Goal: Complete application form: Complete application form

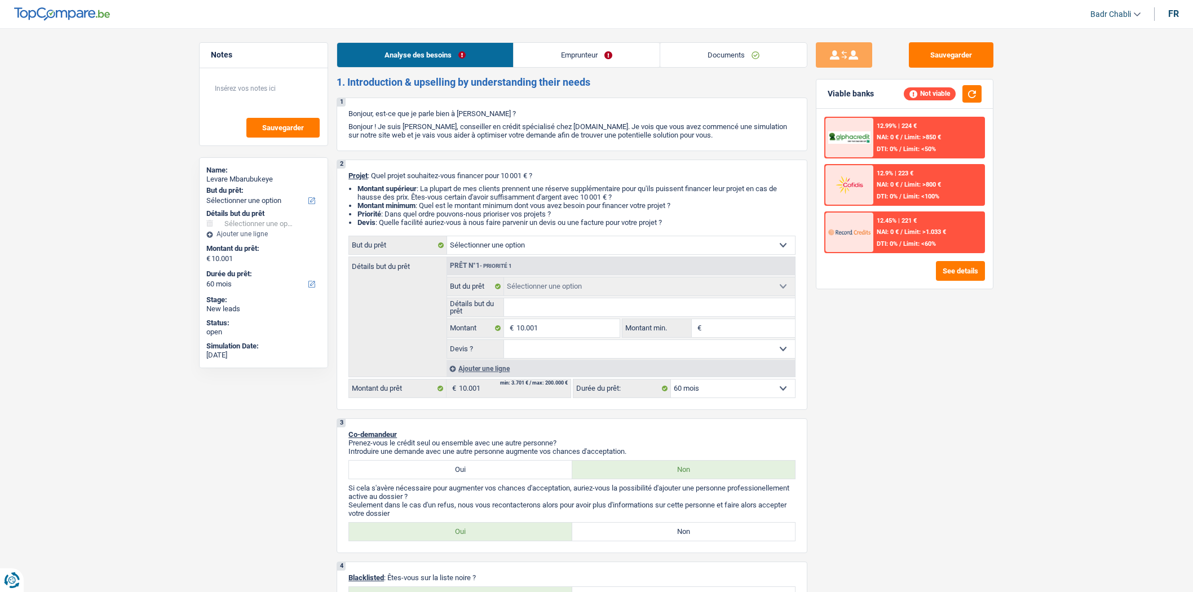
select select "60"
click at [533, 251] on select "Confort maison: meubles, textile, peinture, électroménager, outillage non-profe…" at bounding box center [621, 245] width 348 height 18
select select "study"
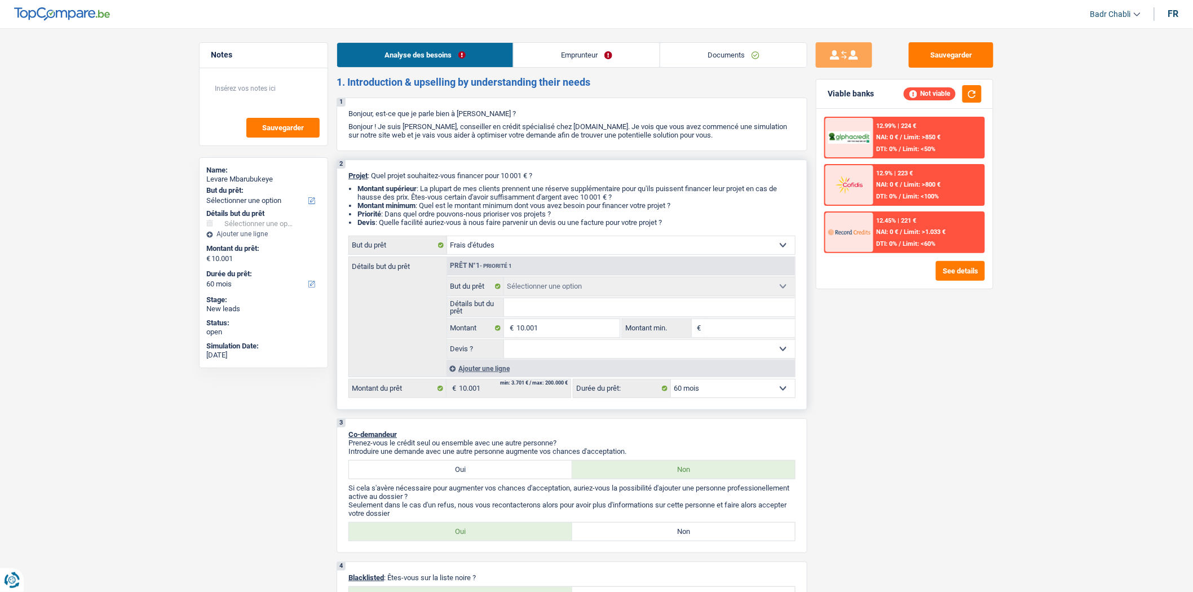
click at [447, 238] on select "Confort maison: meubles, textile, peinture, électroménager, outillage non-profe…" at bounding box center [621, 245] width 348 height 18
select select "study"
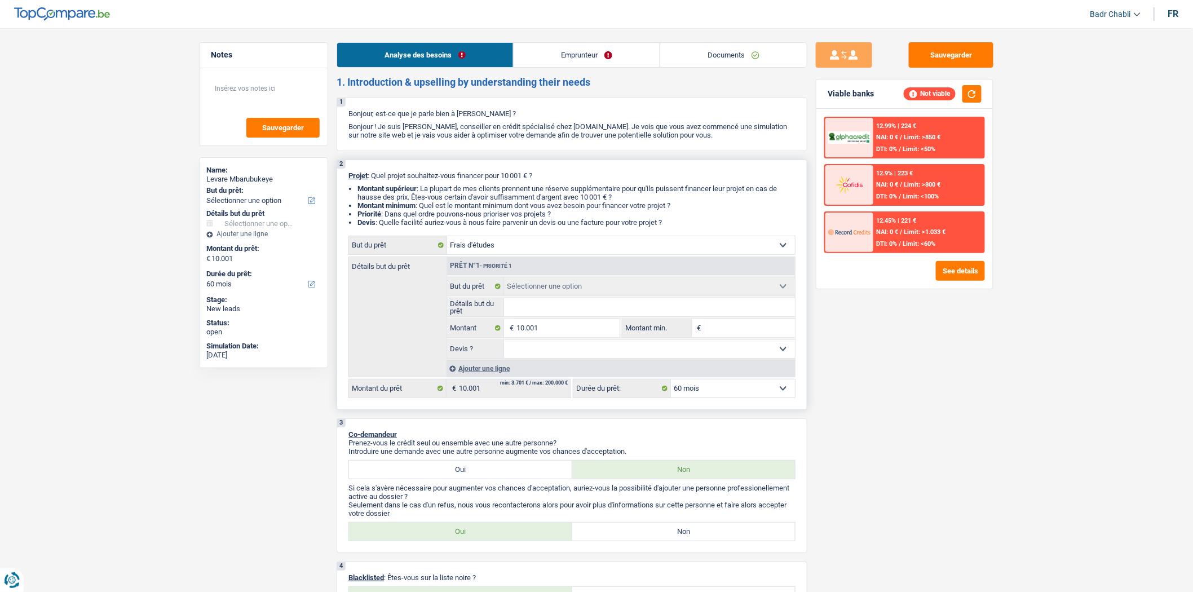
select select "study"
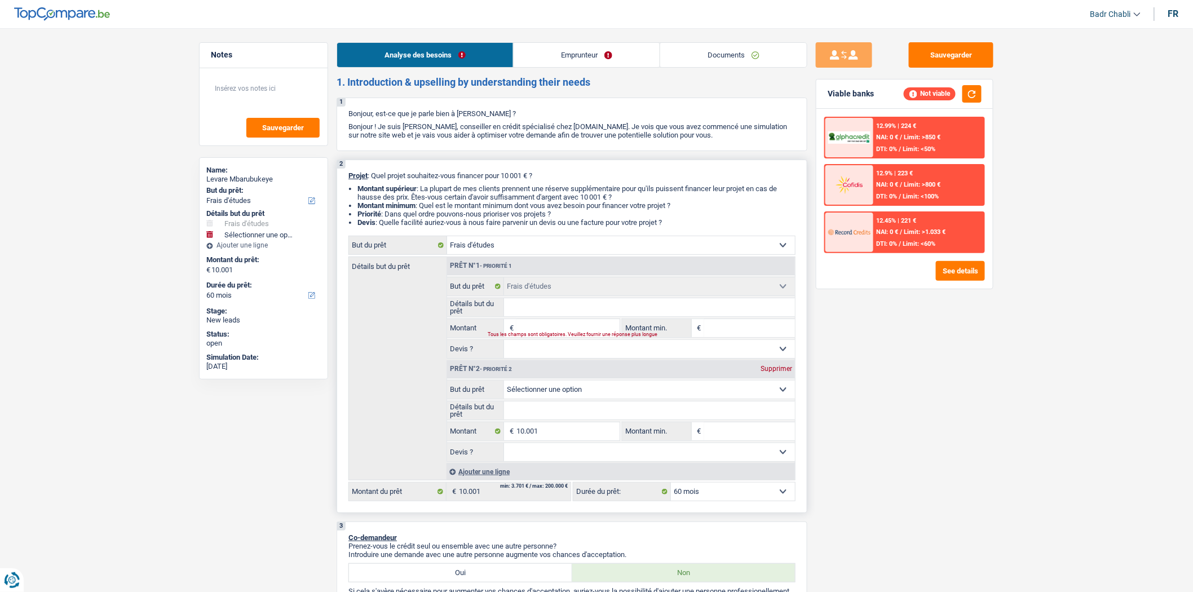
click at [587, 334] on input "Montant" at bounding box center [567, 328] width 103 height 18
type input "1"
select select
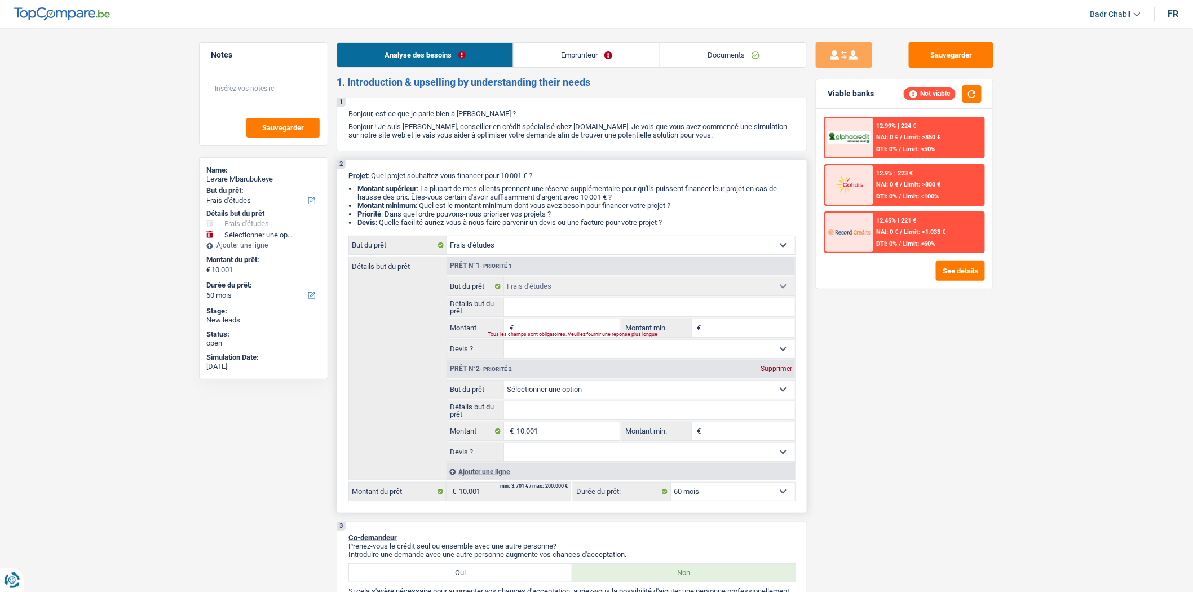
select select
type input "10"
select select
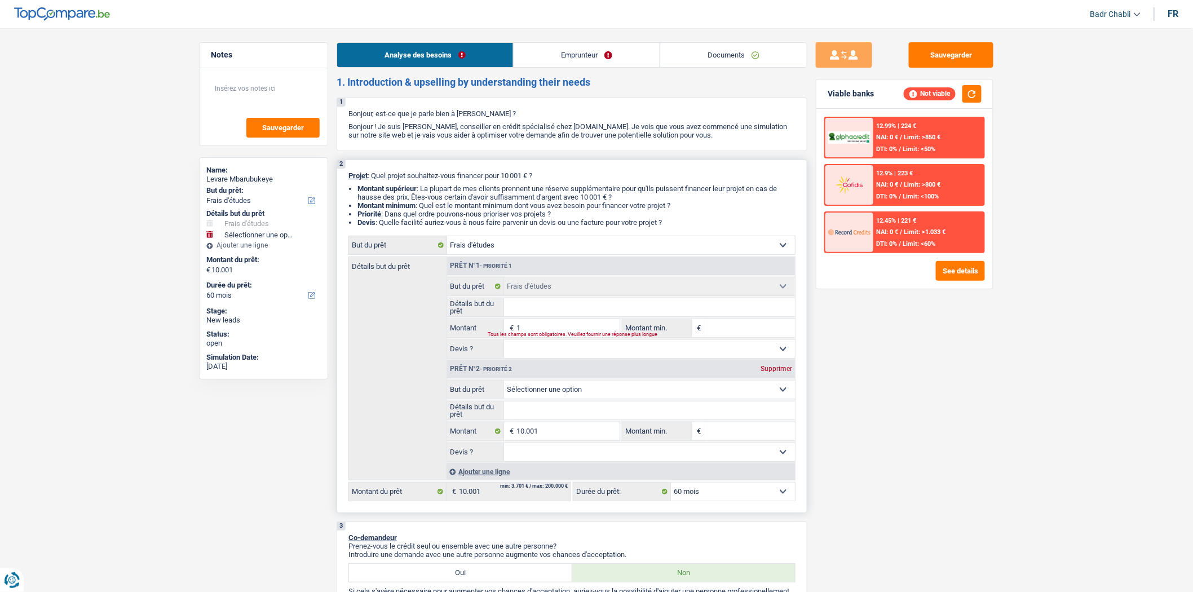
select select
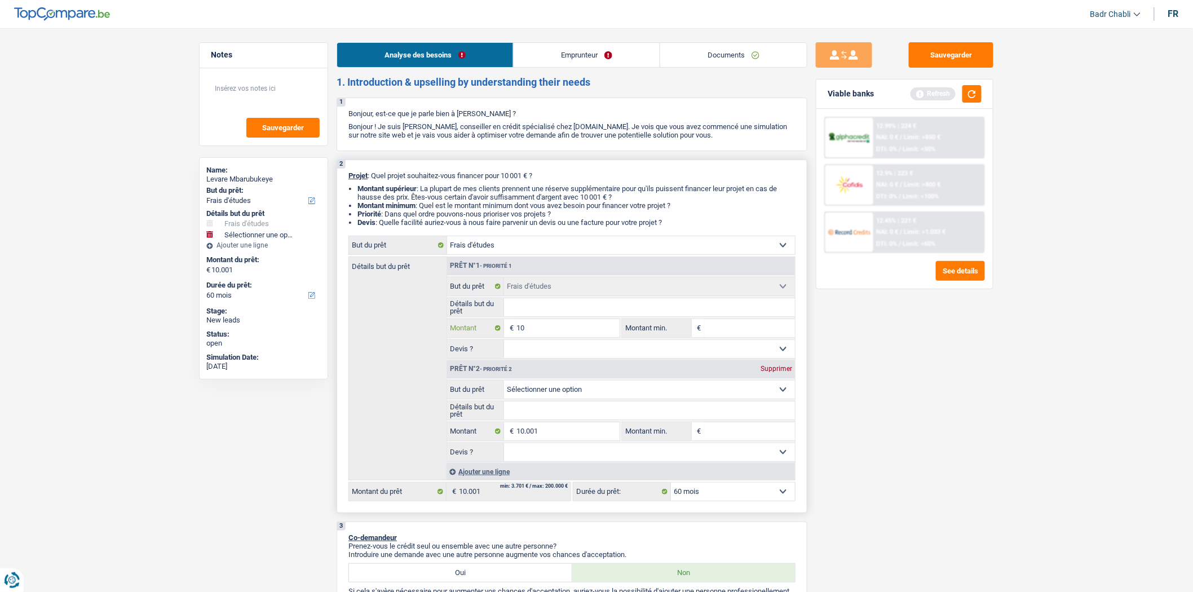
type input "100"
select select
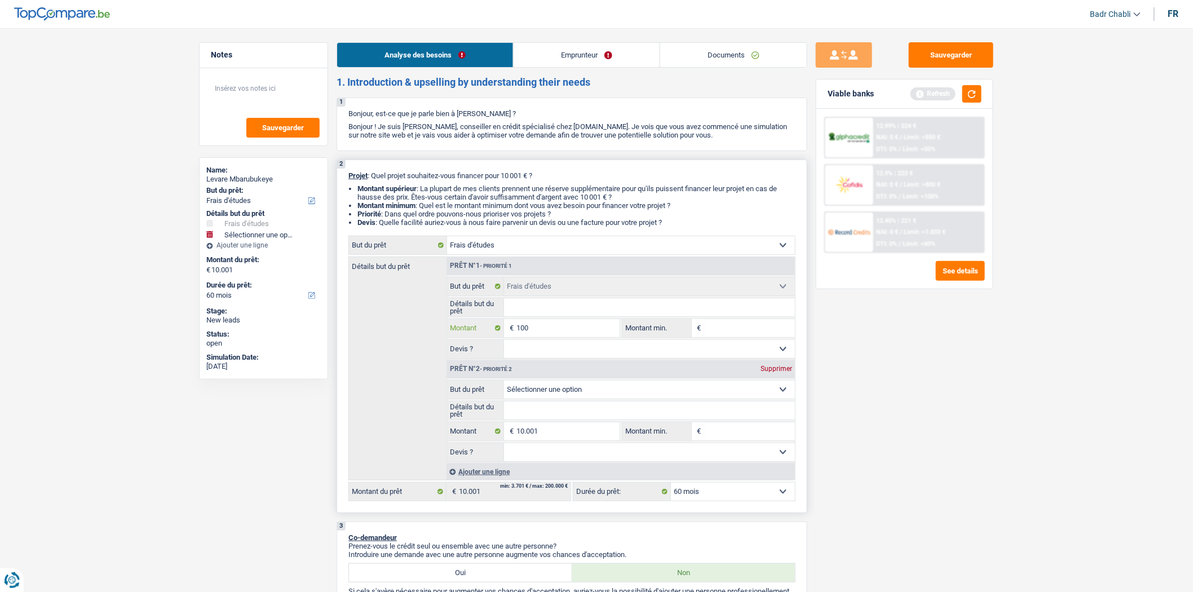
type input "1.000"
select select
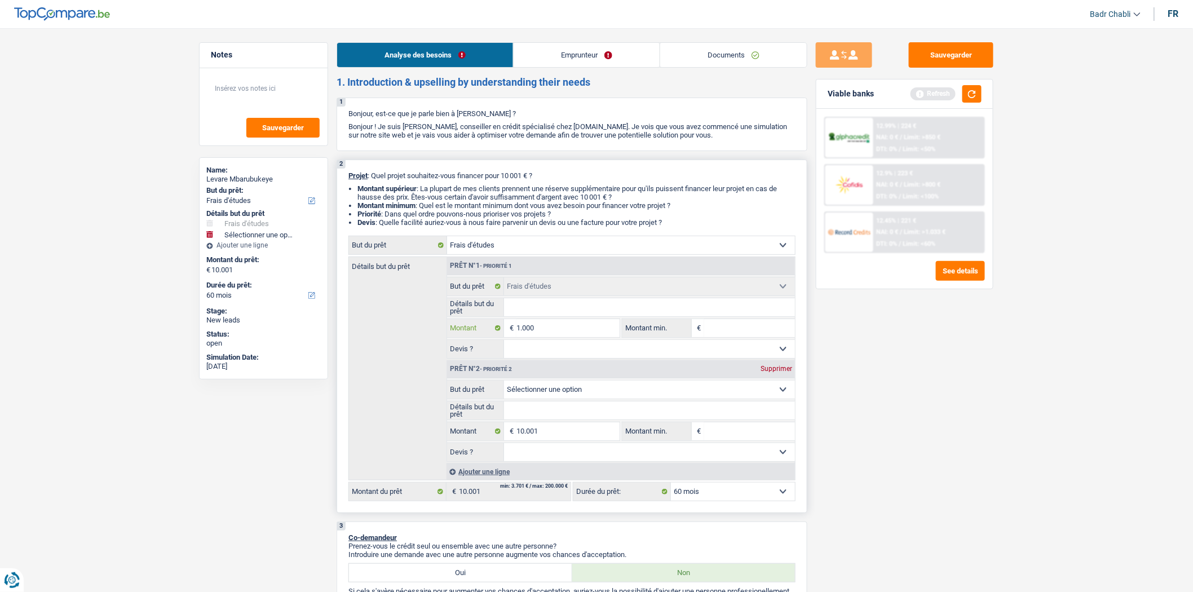
select select
type input "10.001"
select select
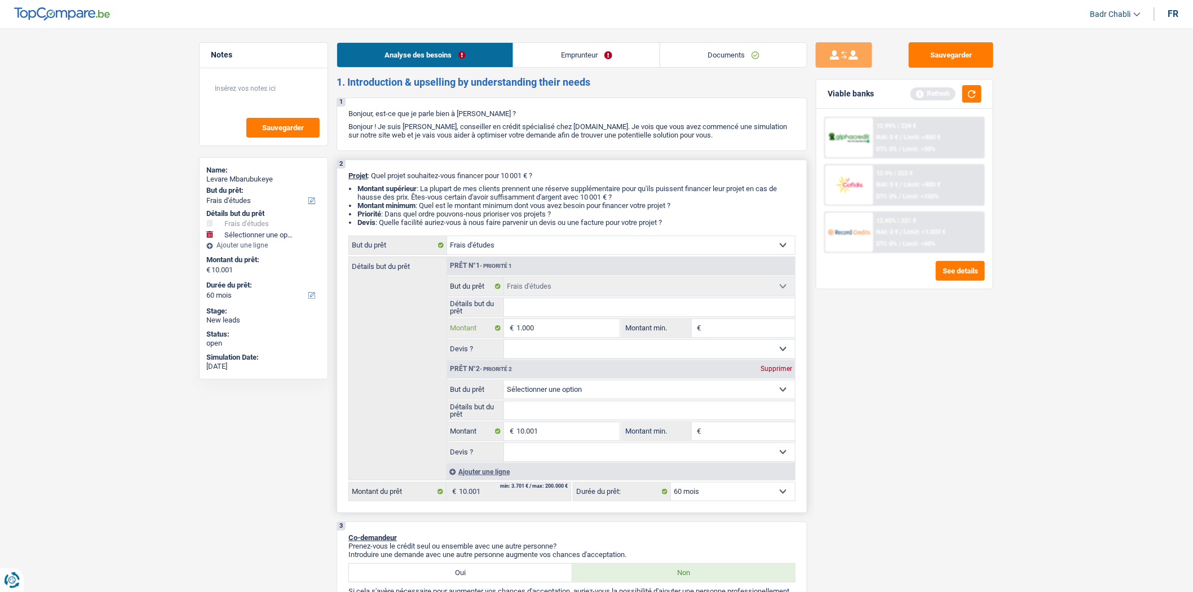
select select
type input "10.001"
type input "20.002"
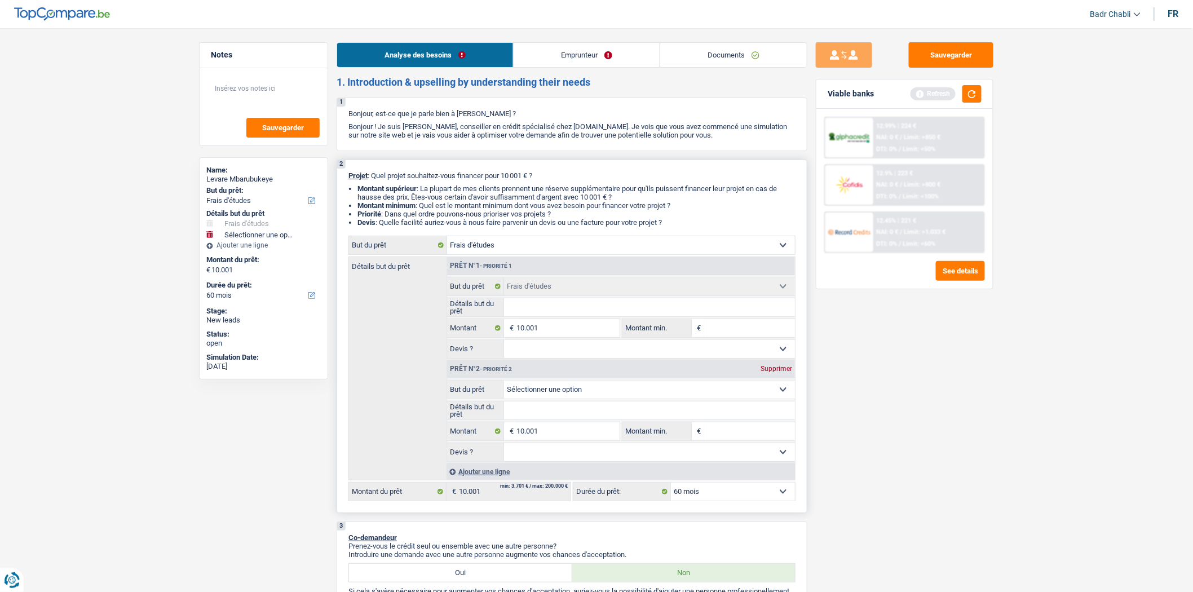
type input "20.002"
select select "120"
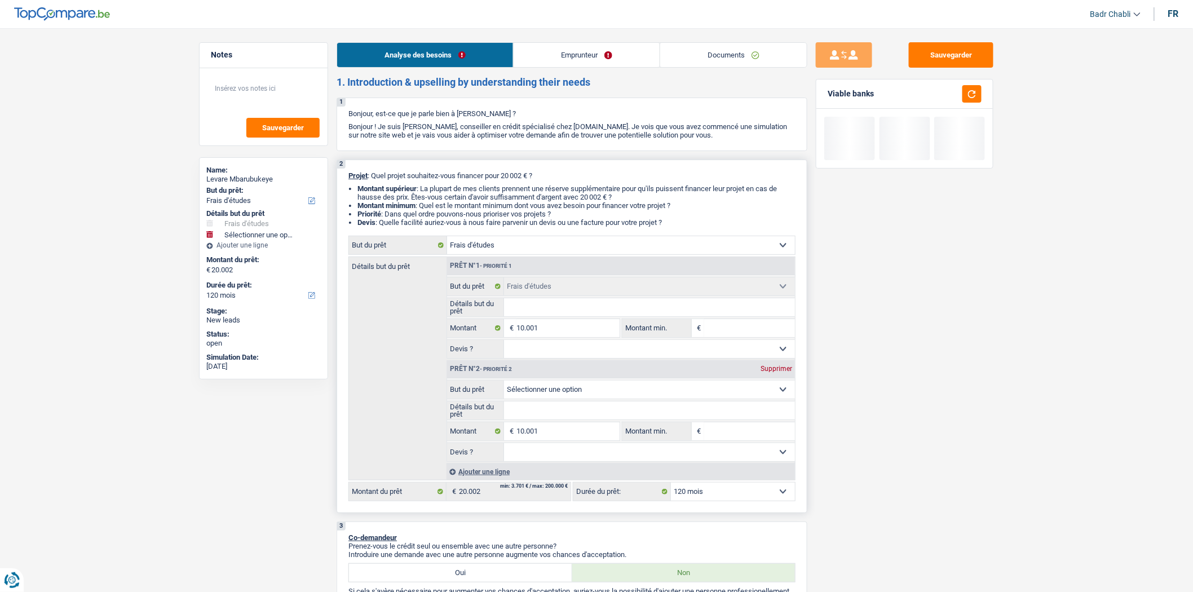
click at [781, 370] on div "Supprimer" at bounding box center [776, 368] width 37 height 7
type input "10.001"
select select "60"
type input "10.001"
select select "60"
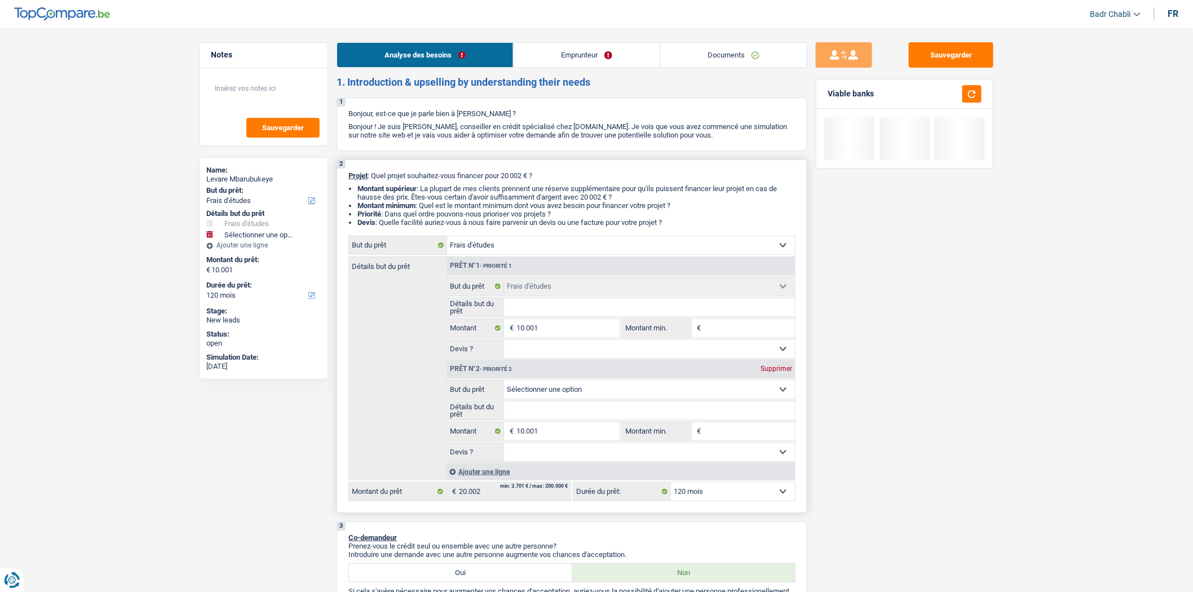
type input "10.001"
select select "60"
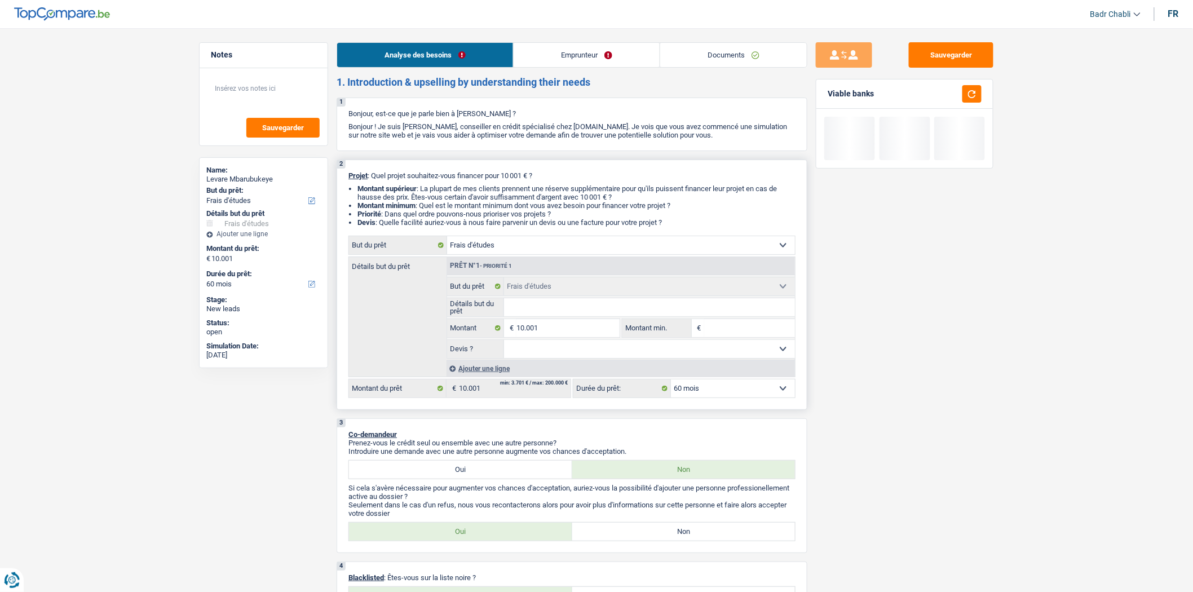
click at [658, 358] on select "Oui Non Non répondu Sélectionner une option" at bounding box center [649, 349] width 291 height 18
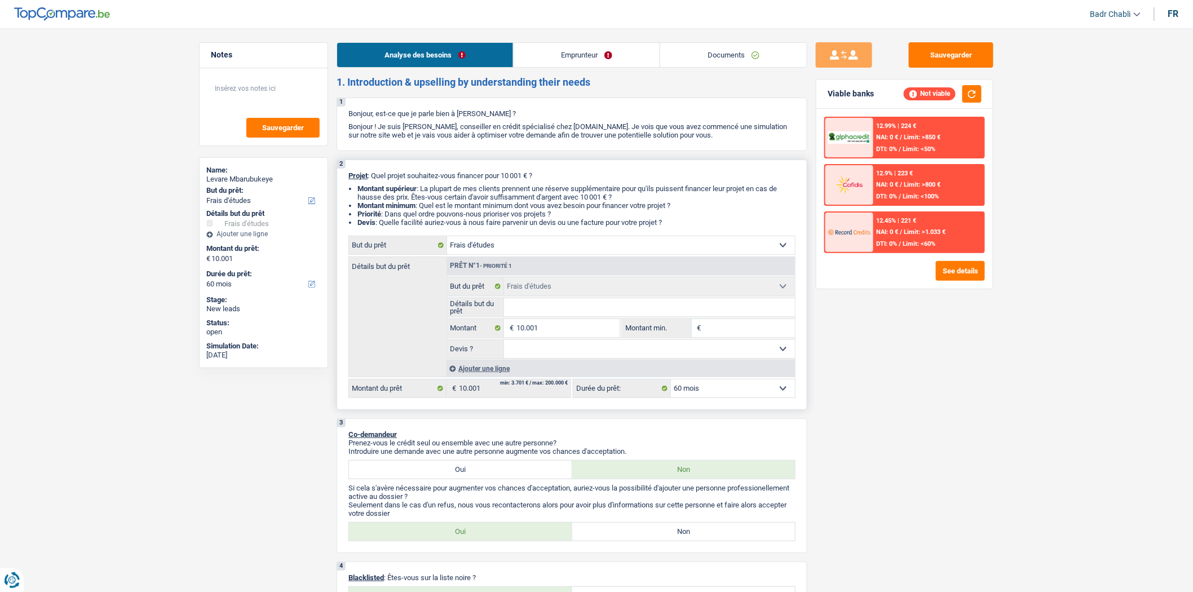
select select "false"
click at [504, 343] on select "Oui Non Non répondu Sélectionner une option" at bounding box center [649, 349] width 291 height 18
select select "false"
click at [564, 311] on input "Détails but du prêt" at bounding box center [649, 307] width 291 height 18
type input "F"
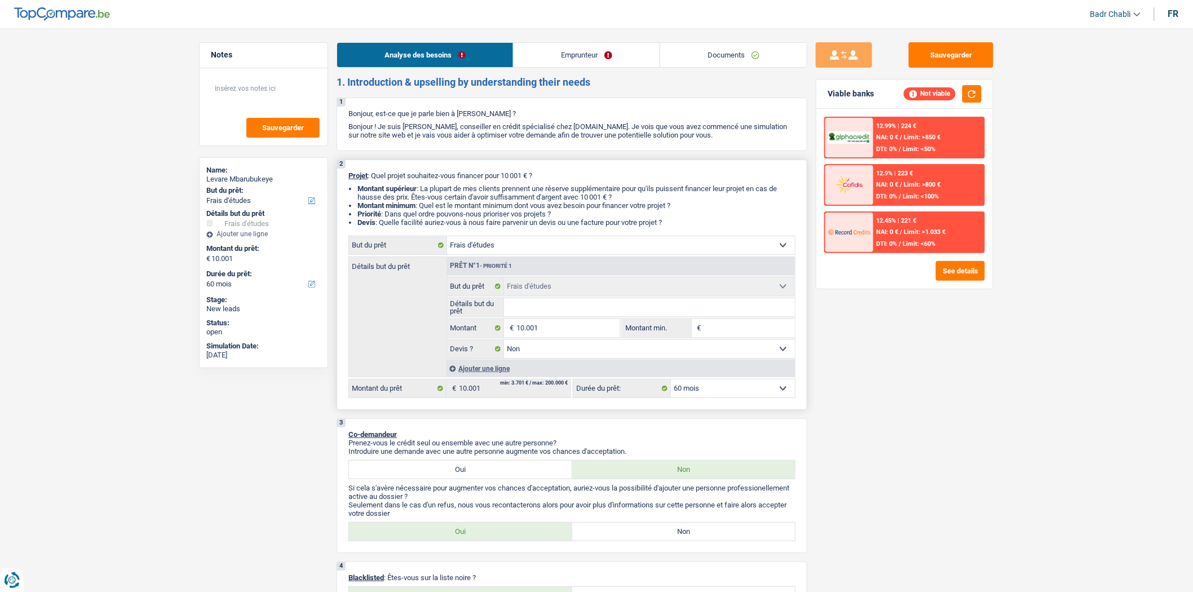
type input "F"
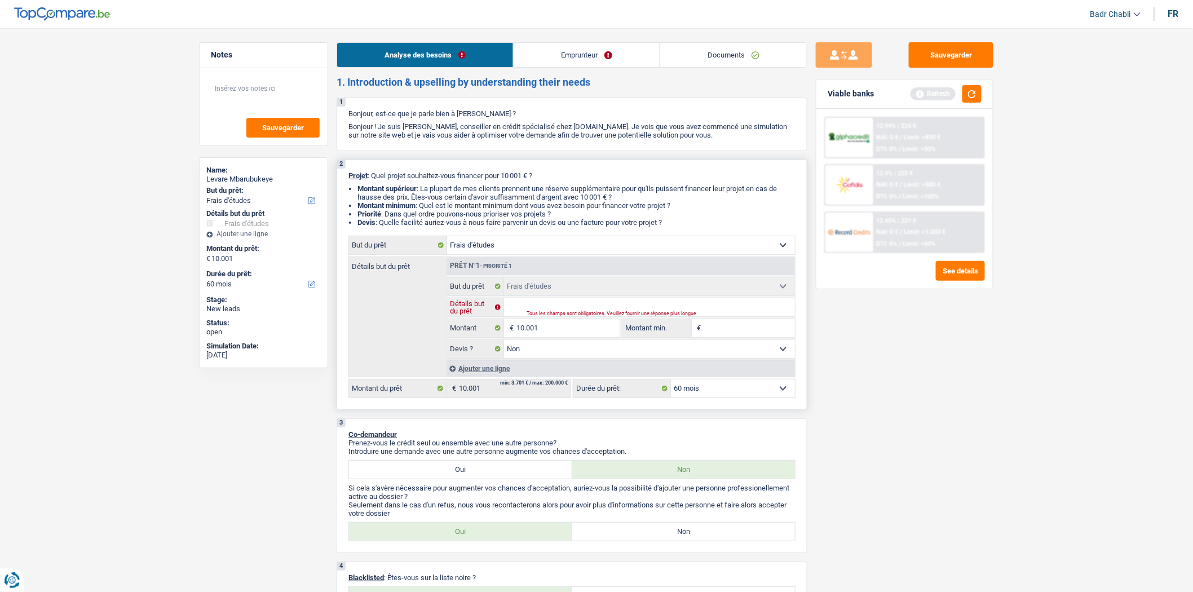
type input "2"
type input "2t"
type input "2tu"
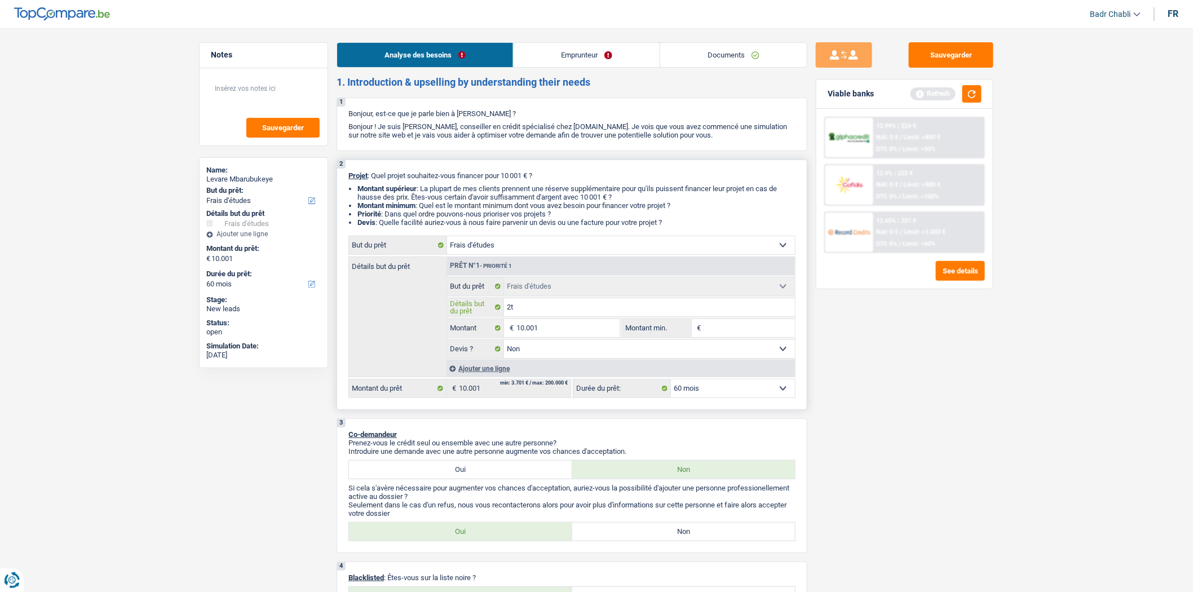
type input "2tu"
type input "2tud"
type input "2tu"
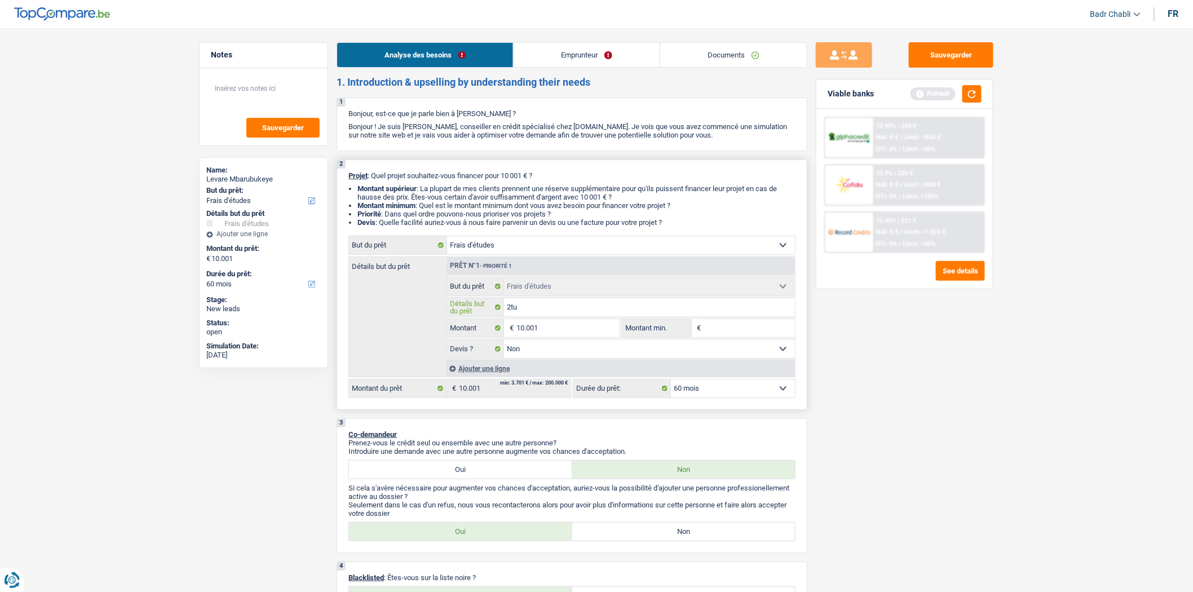
type input "2t"
type input "2"
click at [594, 354] on select "Oui Non Non répondu Sélectionner une option" at bounding box center [649, 349] width 291 height 18
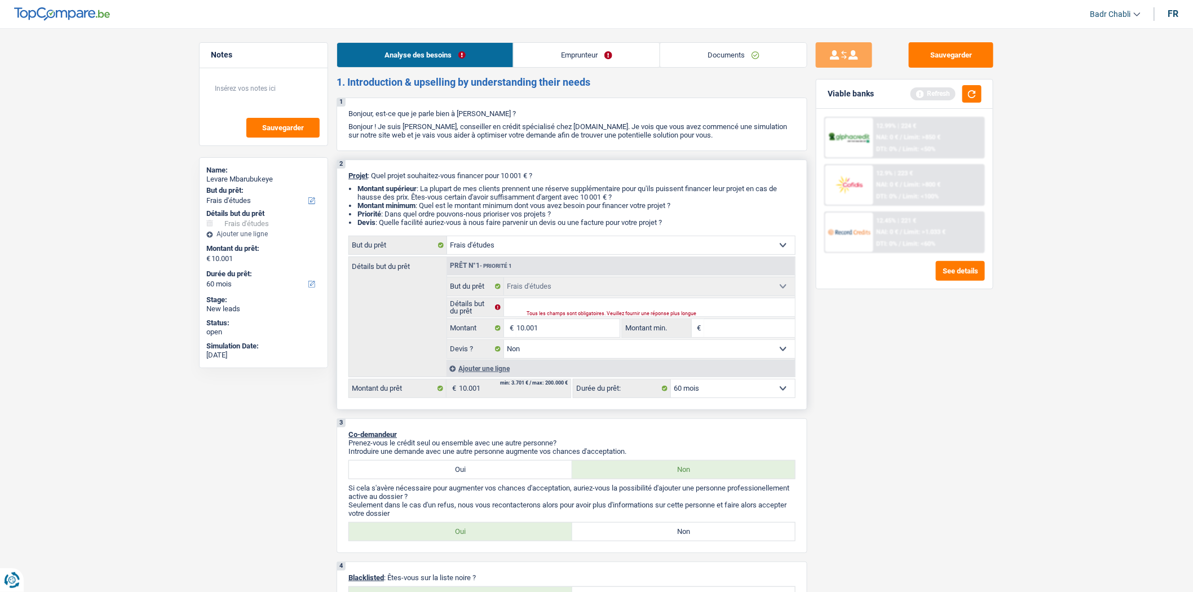
select select "yes"
click at [504, 343] on select "Oui Non Non répondu Sélectionner une option" at bounding box center [649, 349] width 291 height 18
select select "yes"
click at [967, 96] on button "button" at bounding box center [971, 93] width 19 height 17
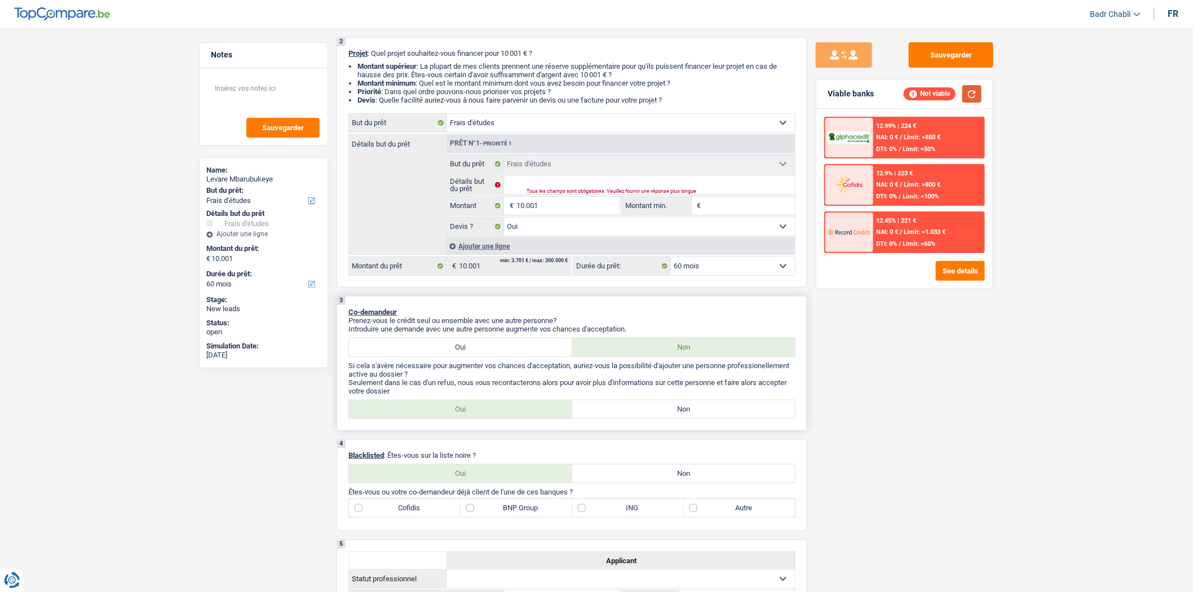
scroll to position [125, 0]
click at [640, 413] on label "Non" at bounding box center [683, 406] width 223 height 18
click at [640, 413] on input "Non" at bounding box center [683, 406] width 223 height 18
radio input "true"
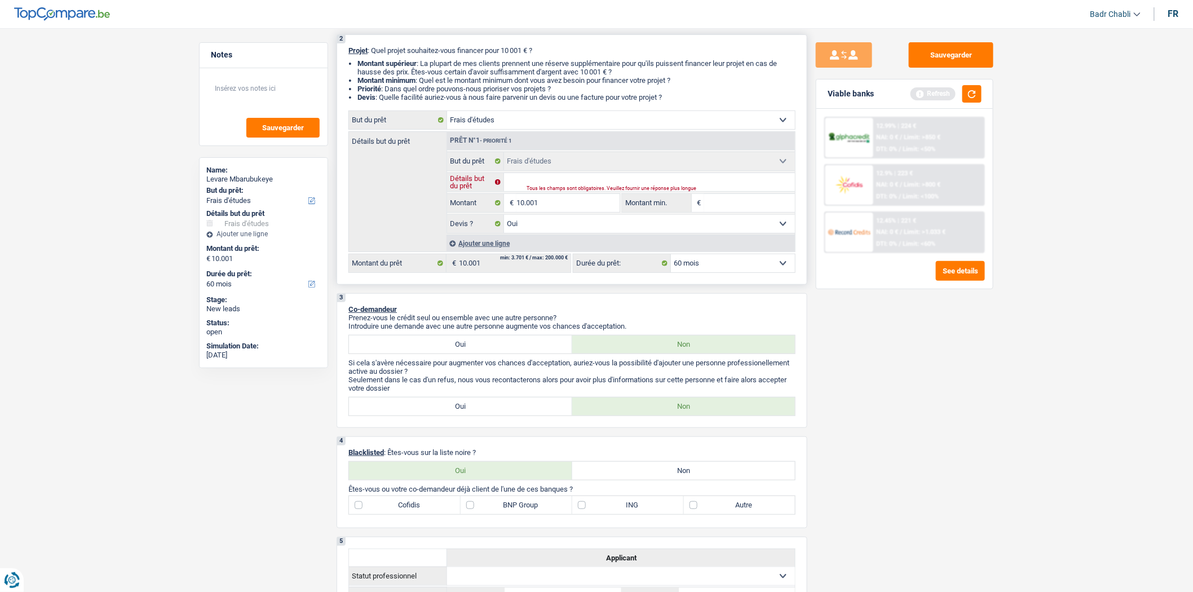
click at [556, 187] on input "Détails but du prêt" at bounding box center [649, 182] width 291 height 18
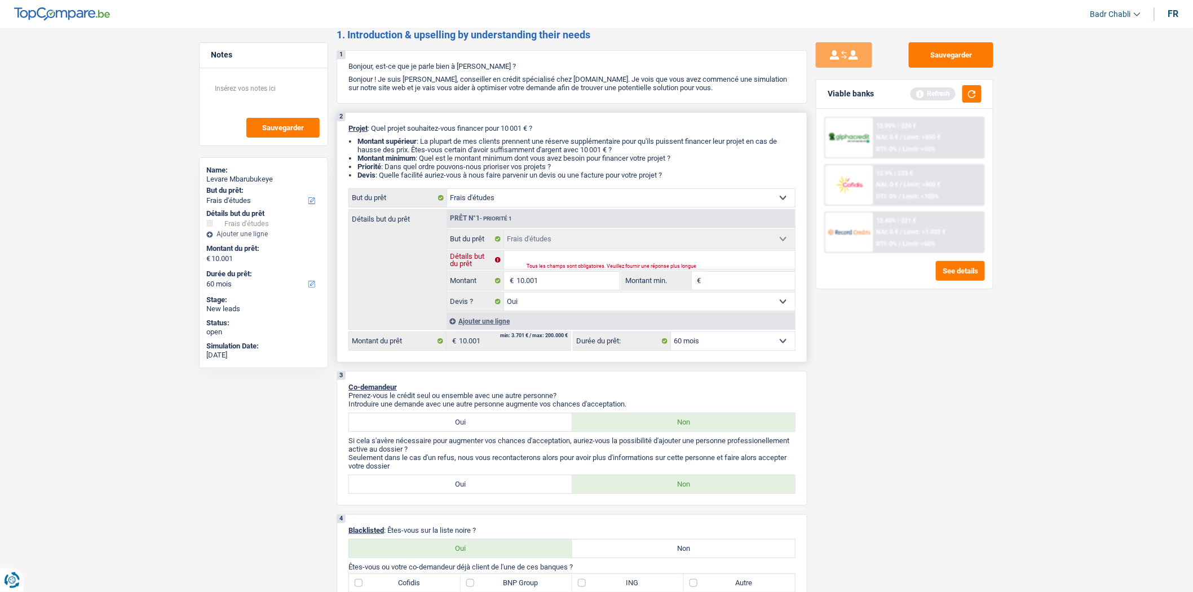
scroll to position [0, 0]
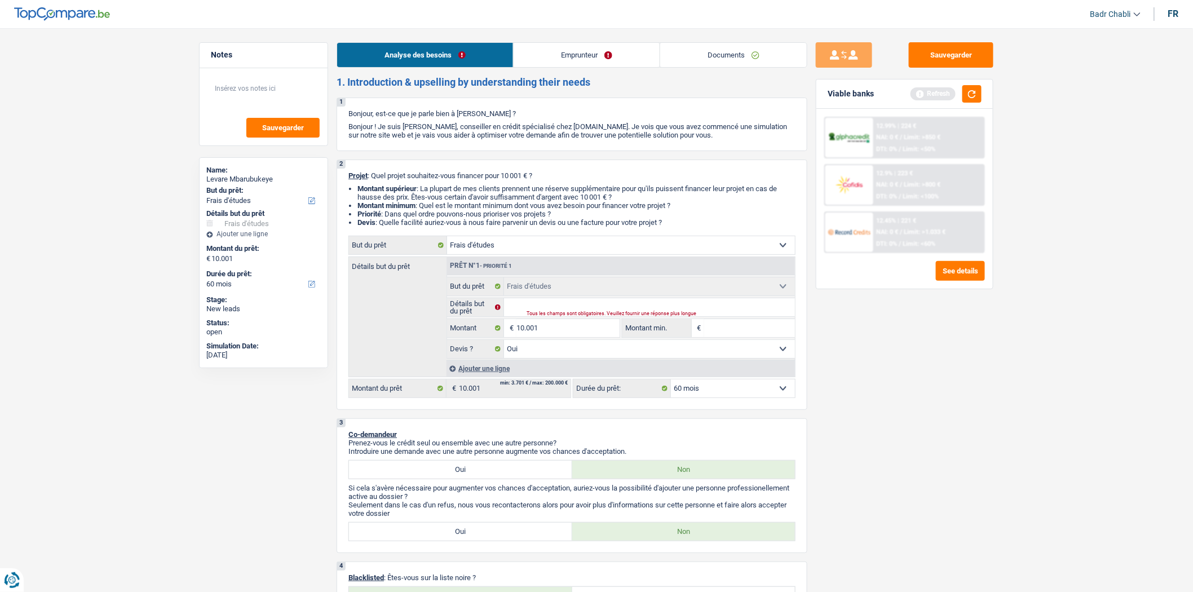
click at [555, 60] on link "Emprunteur" at bounding box center [587, 55] width 146 height 24
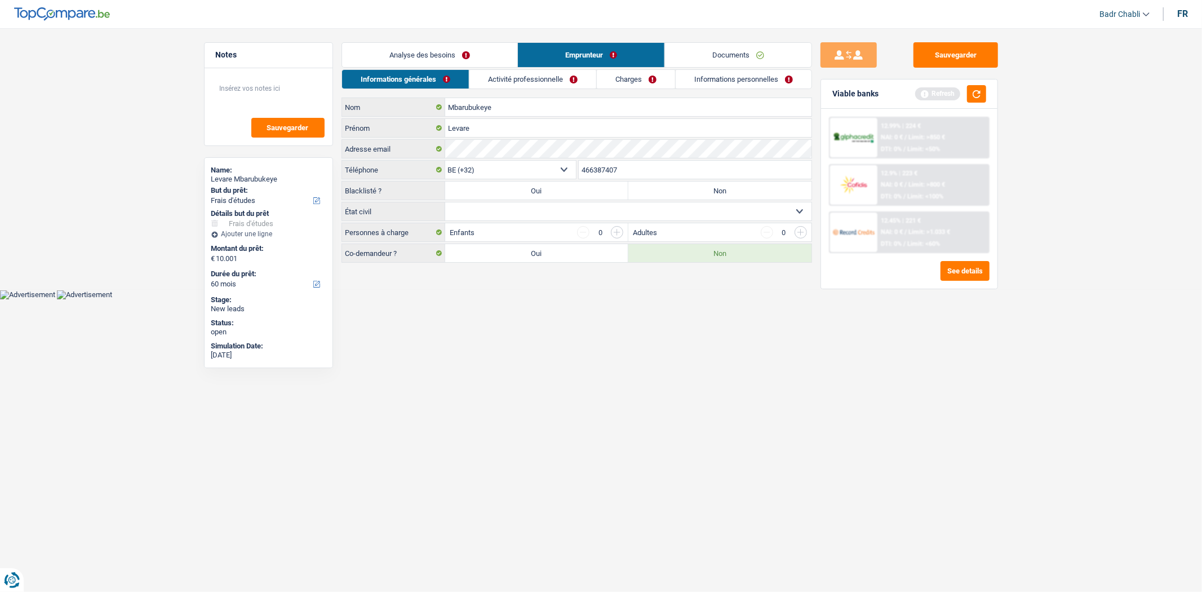
click at [497, 210] on select "Célibataire Marié(e) Cohabitant(e) légal(e) Divorcé(e) Veuf(ve) Séparé (de fait…" at bounding box center [628, 211] width 366 height 18
select select "single"
click at [445, 203] on select "Célibataire Marié(e) Cohabitant(e) légal(e) Divorcé(e) Veuf(ve) Séparé (de fait…" at bounding box center [628, 211] width 366 height 18
click at [421, 63] on link "Analyse des besoins" at bounding box center [429, 55] width 175 height 24
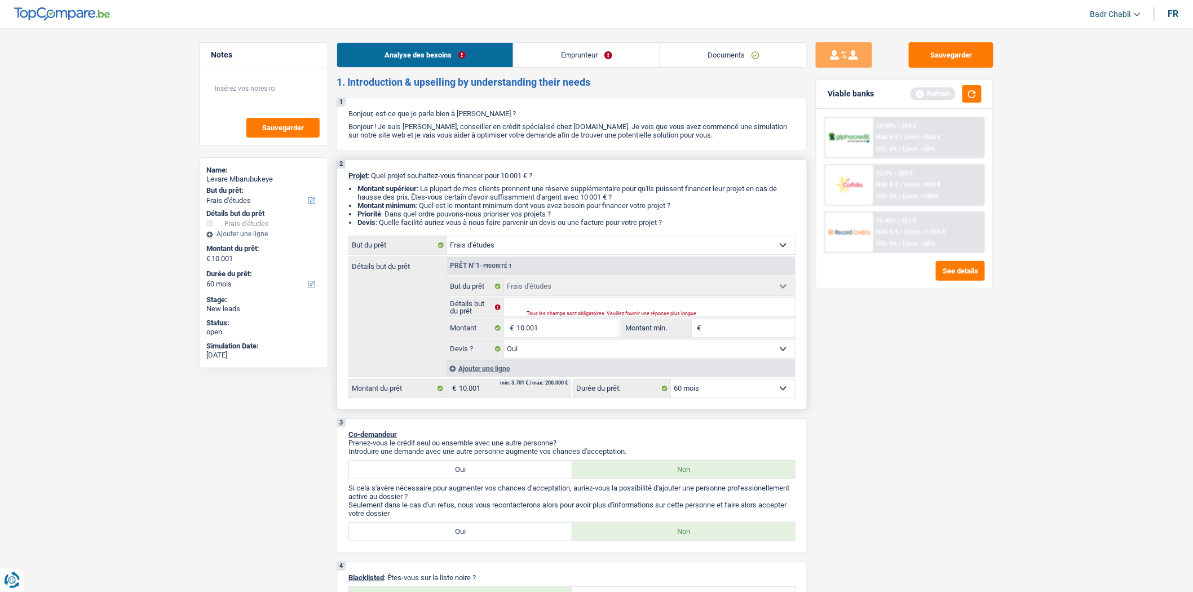
click at [748, 337] on input "Montant min." at bounding box center [749, 328] width 91 height 18
type input "8"
type input "80"
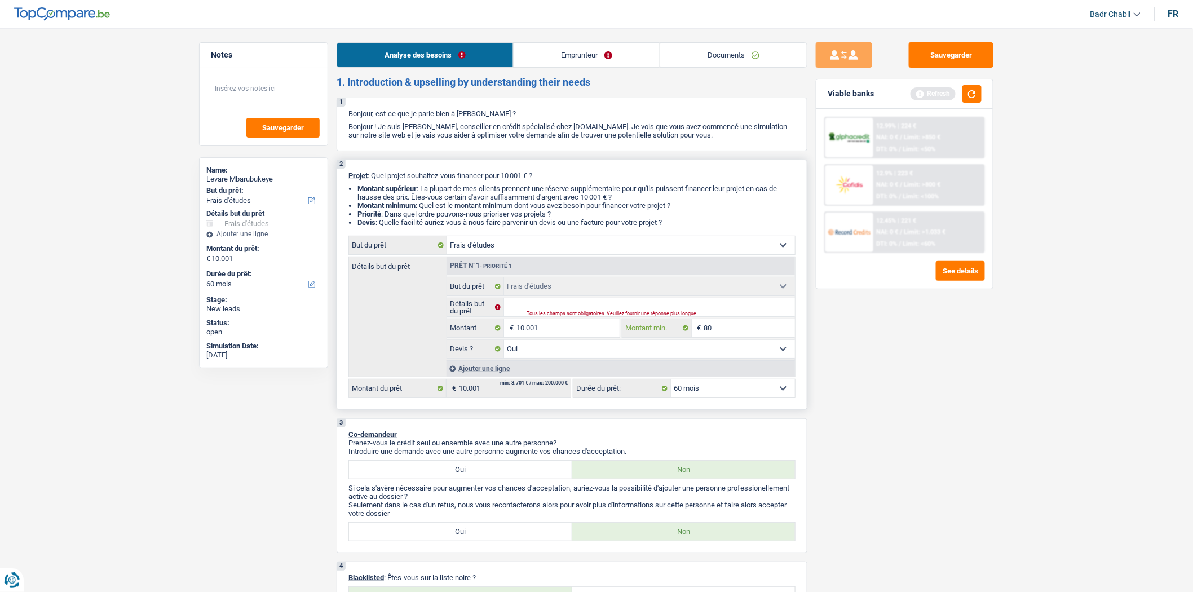
type input "800"
type input "8.000"
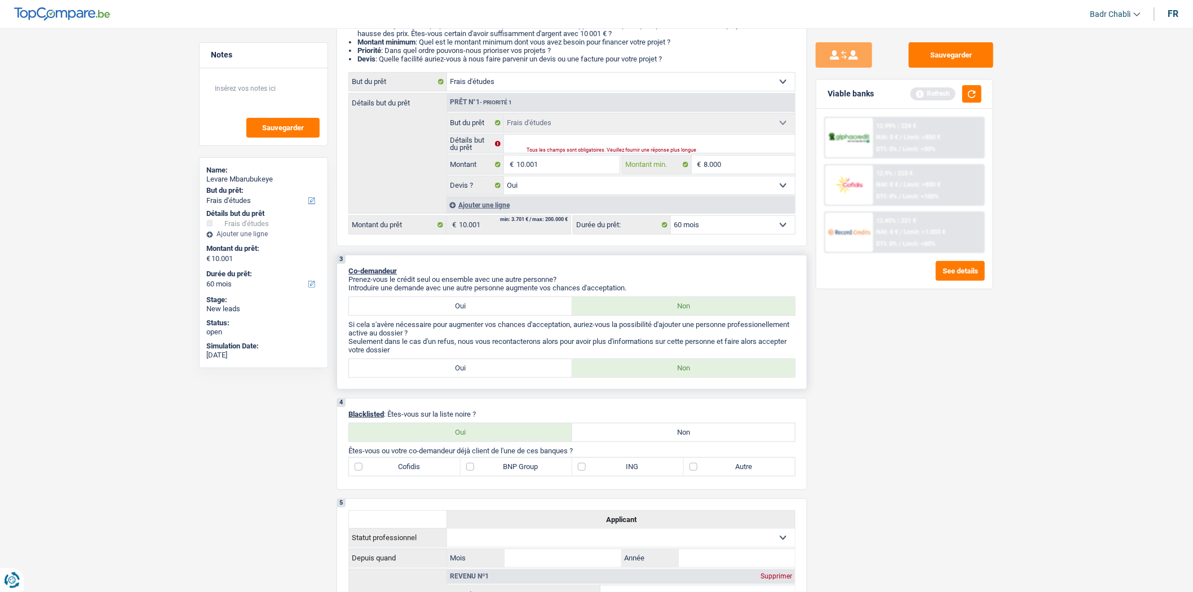
scroll to position [188, 0]
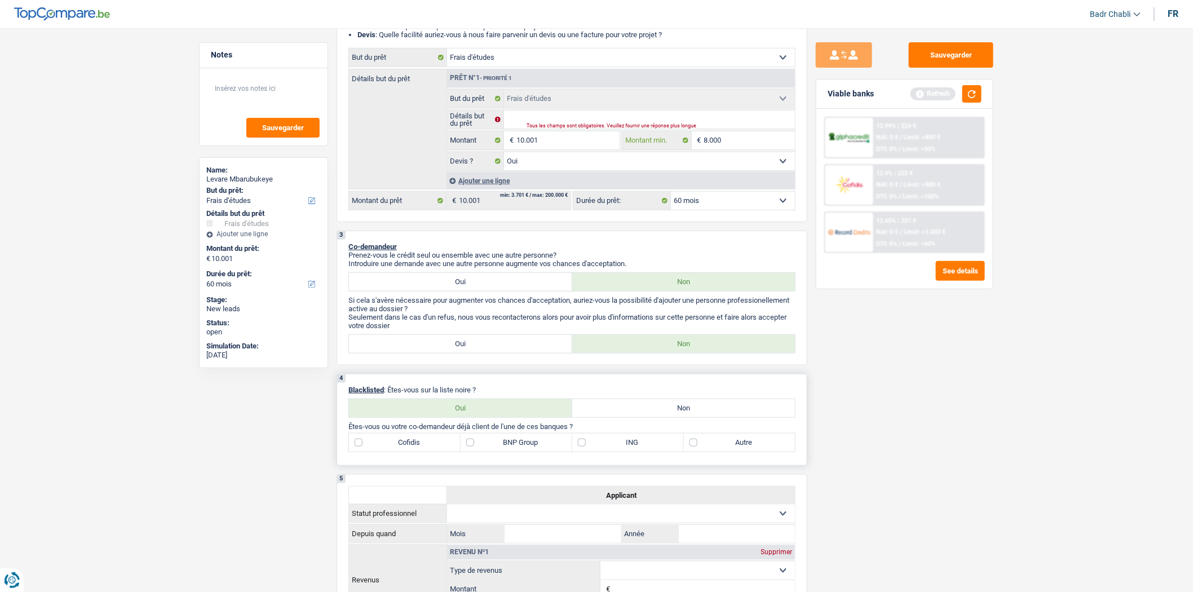
type input "8.000"
click at [655, 415] on label "Non" at bounding box center [683, 408] width 223 height 18
click at [655, 415] on input "Non" at bounding box center [683, 408] width 223 height 18
radio input "true"
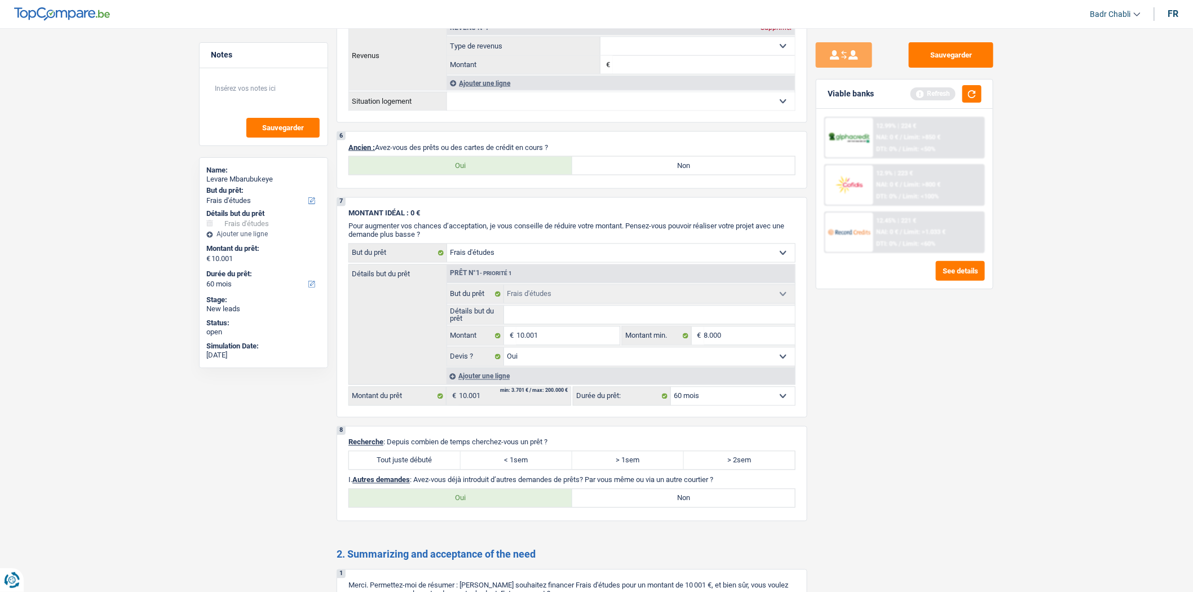
scroll to position [814, 0]
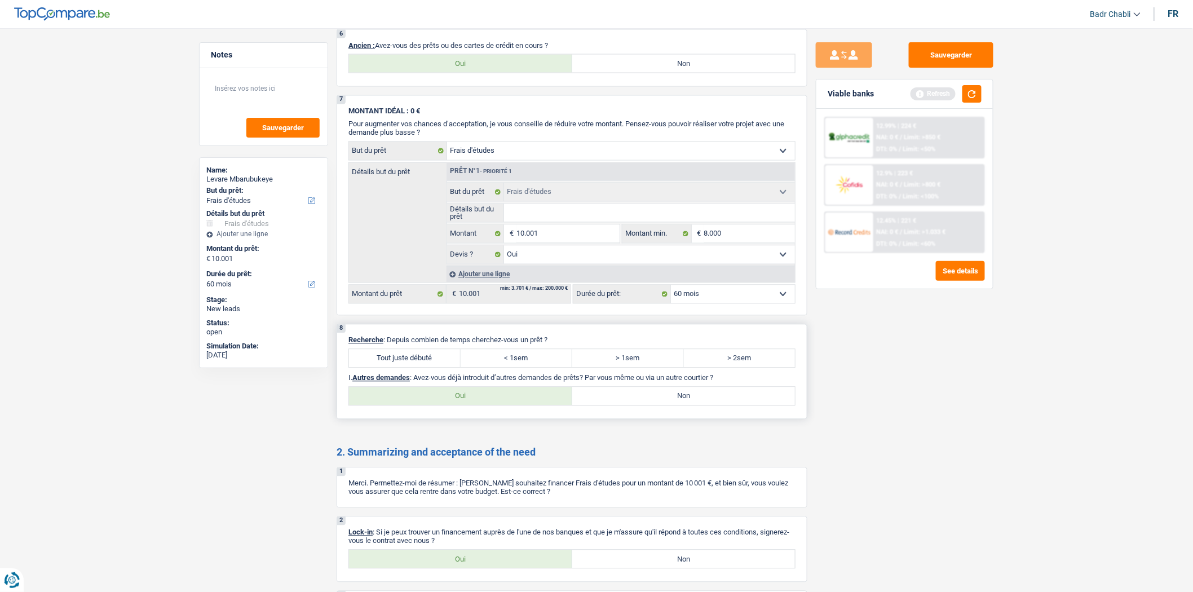
click at [419, 362] on label "Tout juste débuté" at bounding box center [405, 359] width 112 height 18
click at [419, 362] on input "Tout juste débuté" at bounding box center [405, 359] width 112 height 18
radio input "true"
click at [630, 405] on label "Non" at bounding box center [683, 396] width 223 height 18
click at [630, 405] on input "Non" at bounding box center [683, 396] width 223 height 18
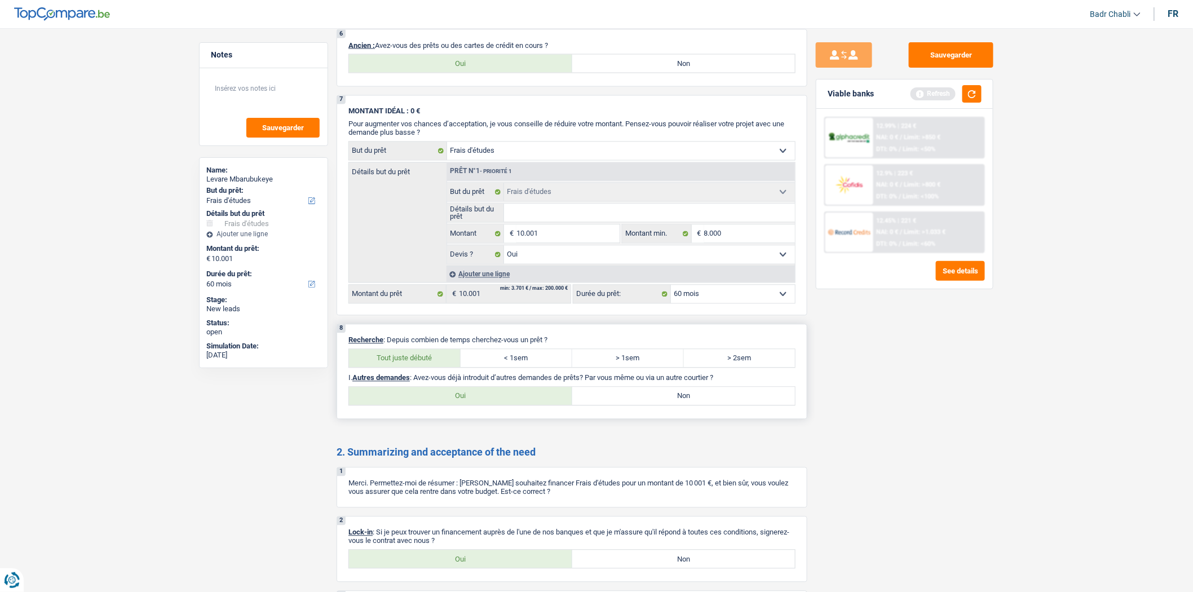
radio input "true"
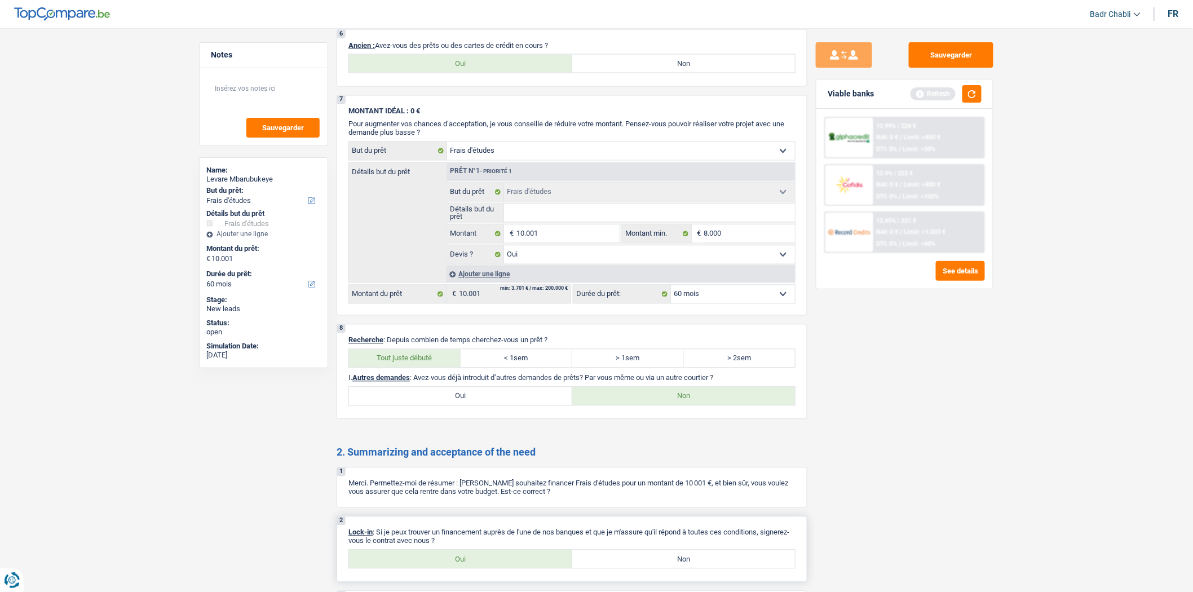
click at [488, 567] on label "Oui" at bounding box center [460, 559] width 223 height 18
click at [488, 567] on input "Oui" at bounding box center [460, 559] width 223 height 18
radio input "true"
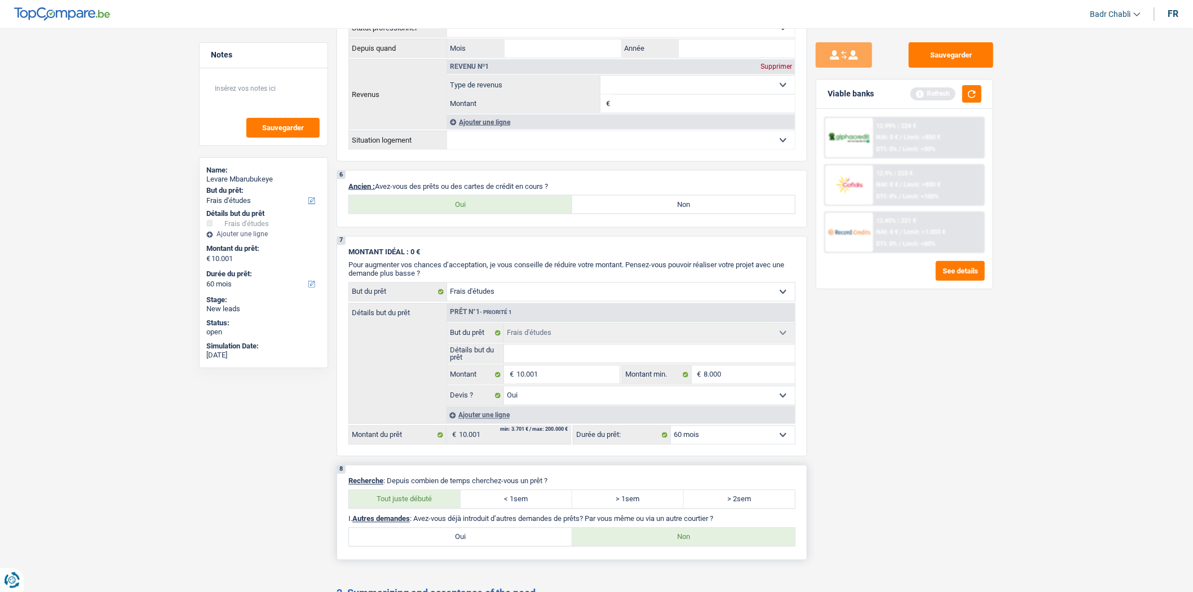
scroll to position [501, 0]
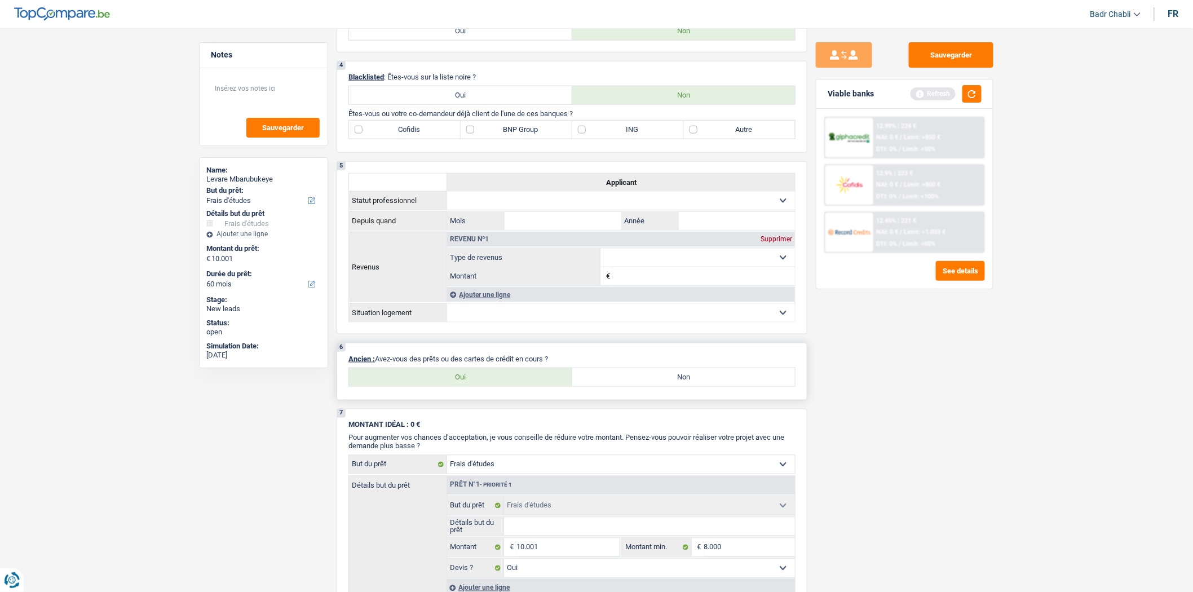
click at [720, 380] on label "Non" at bounding box center [683, 377] width 223 height 18
click at [720, 380] on input "Non" at bounding box center [683, 377] width 223 height 18
radio input "true"
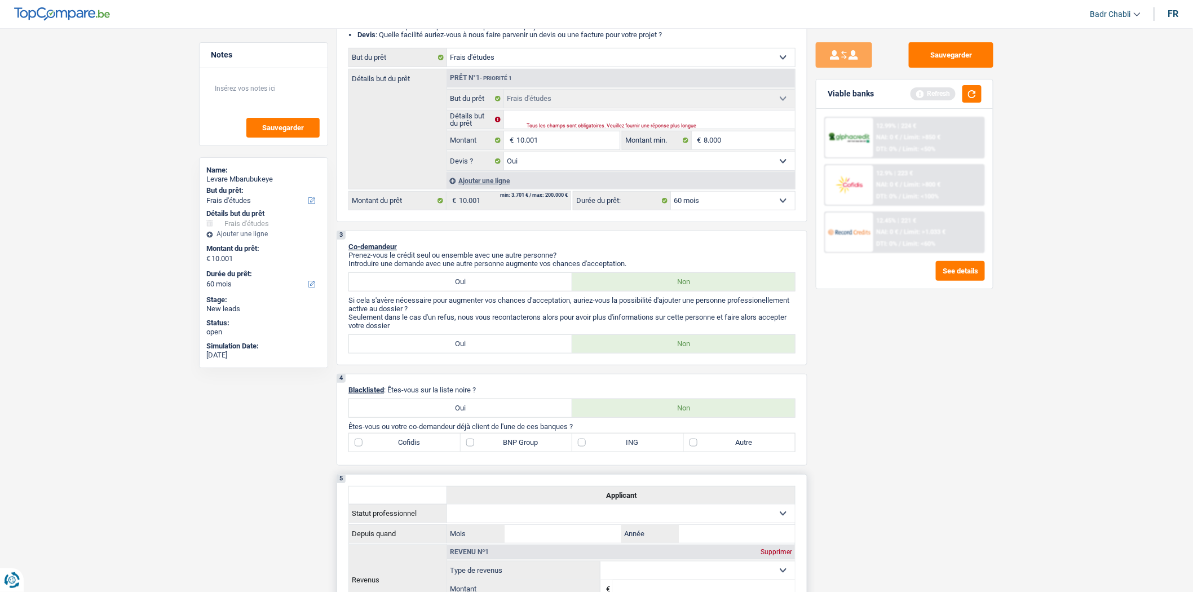
scroll to position [0, 0]
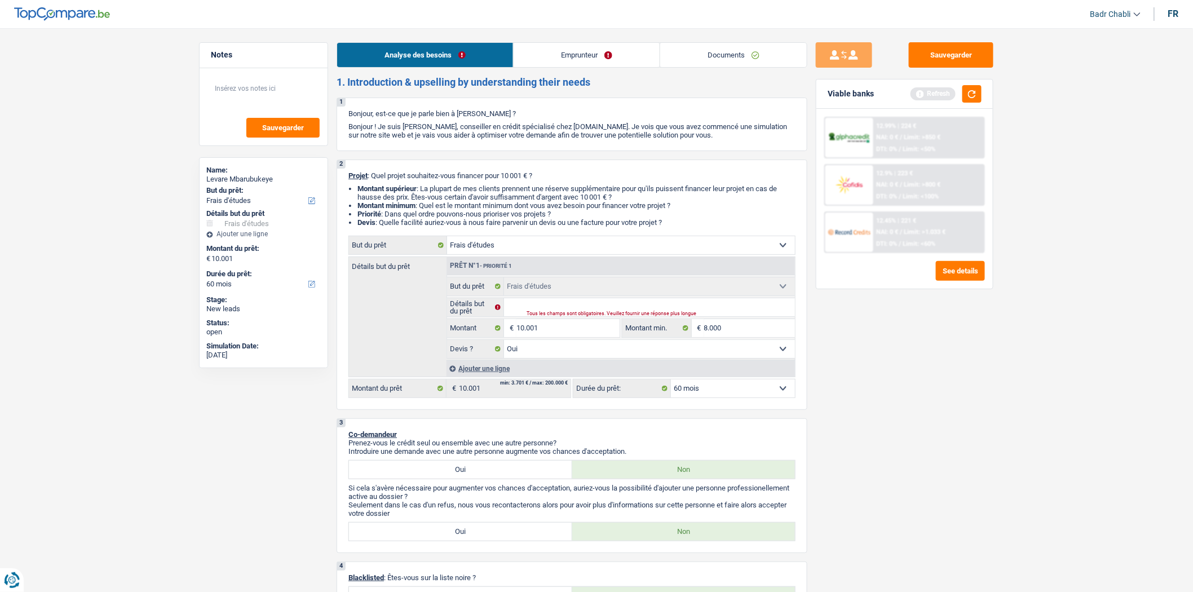
click at [570, 51] on link "Emprunteur" at bounding box center [587, 55] width 146 height 24
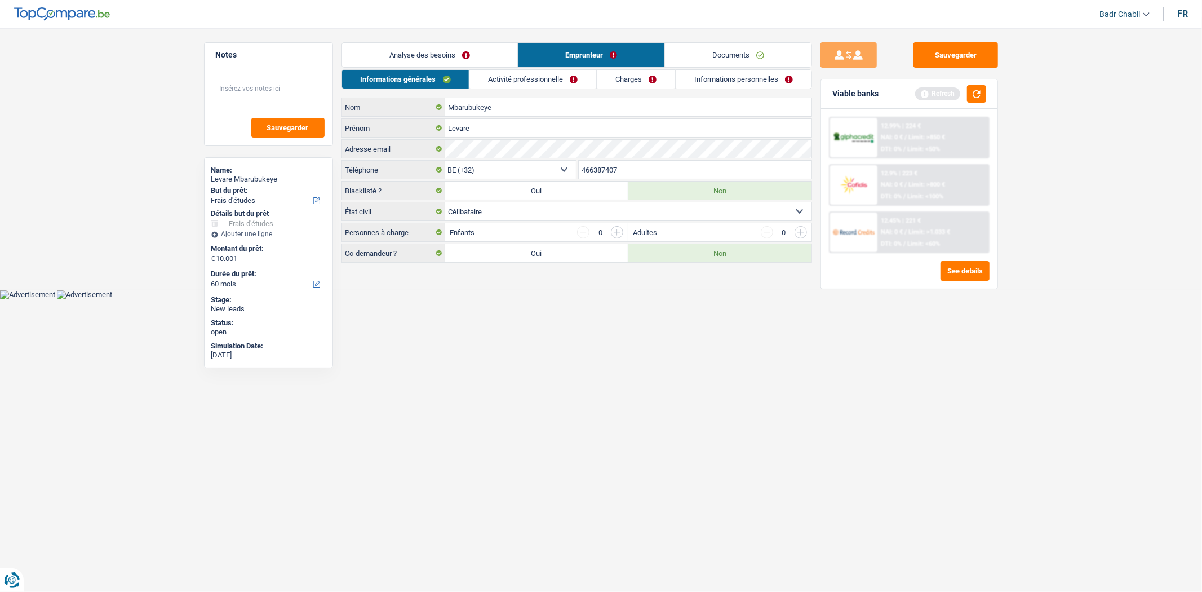
click at [538, 83] on link "Activité professionnelle" at bounding box center [533, 79] width 127 height 19
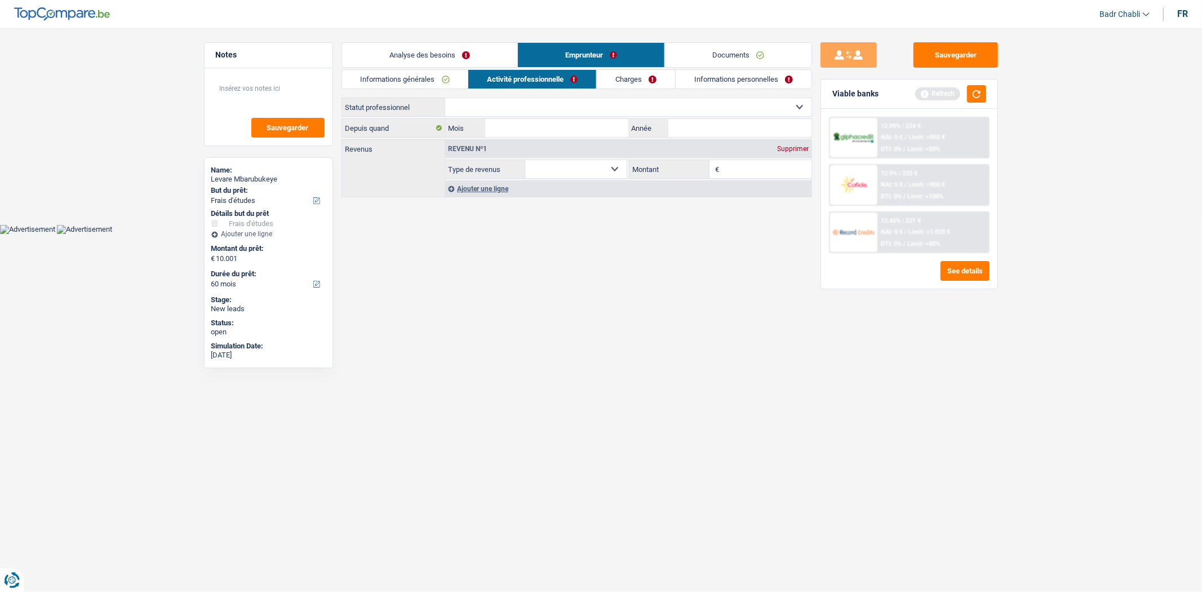
click at [564, 103] on select "Ouvrier Employé privé Employé public Invalide Indépendant Pensionné Chômeur Mut…" at bounding box center [628, 107] width 366 height 18
select select "privateEmployee"
click at [445, 98] on select "Ouvrier Employé privé Employé public Invalide Indépendant Pensionné Chômeur Mut…" at bounding box center [628, 107] width 366 height 18
select select "netSalary"
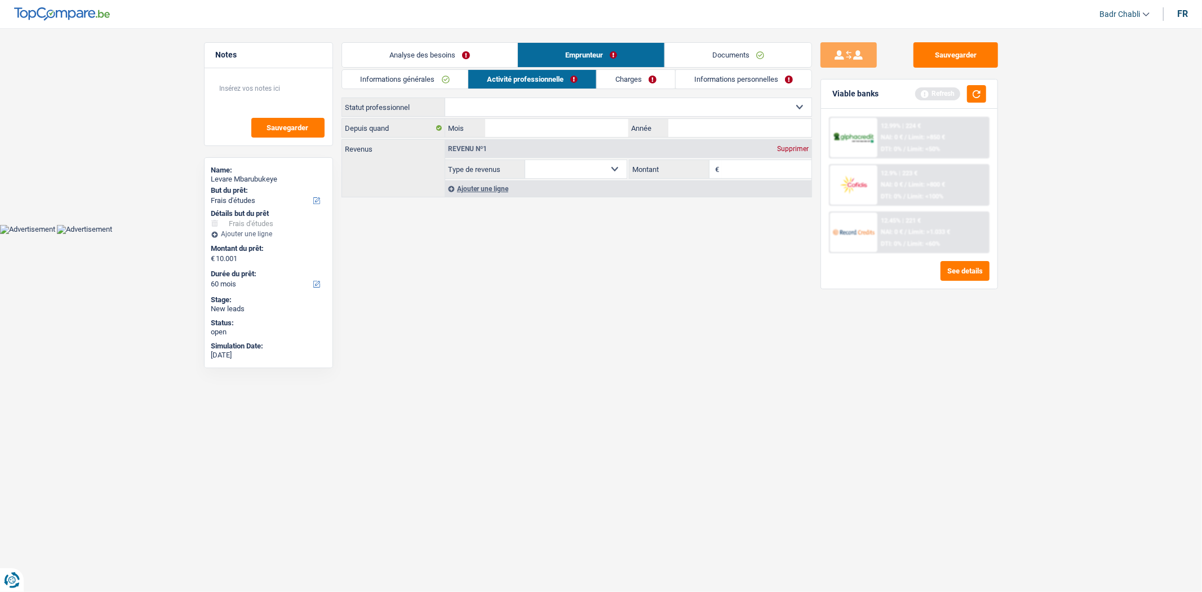
select select "mealVouchers"
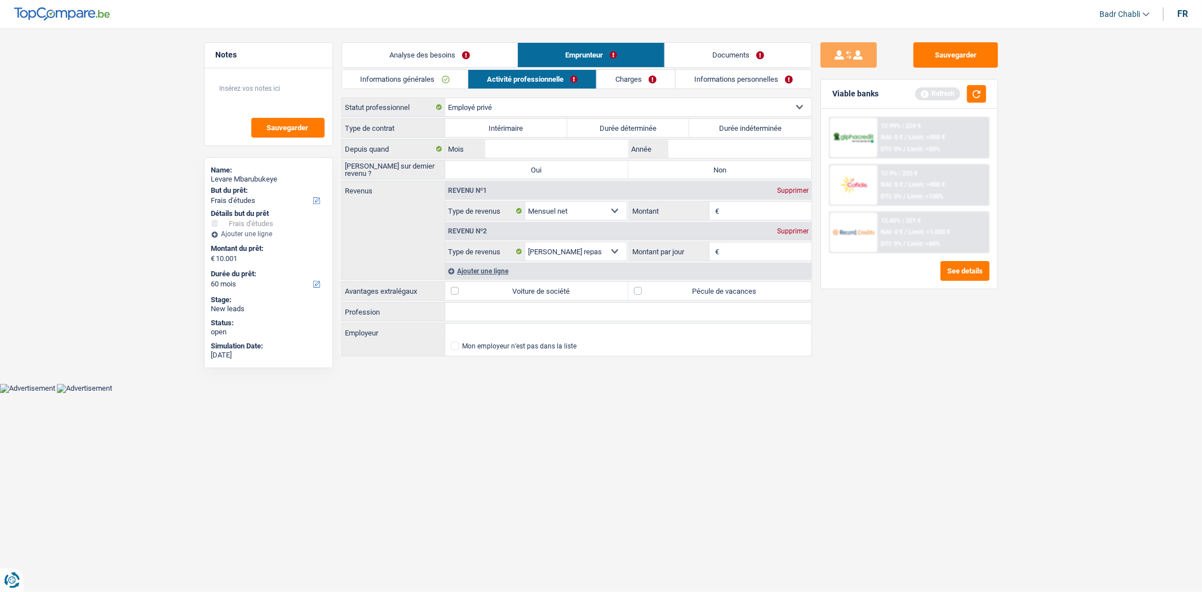
click at [714, 125] on label "Durée indéterminée" at bounding box center [750, 128] width 122 height 18
click at [714, 125] on input "Durée indéterminée" at bounding box center [750, 128] width 122 height 18
radio input "true"
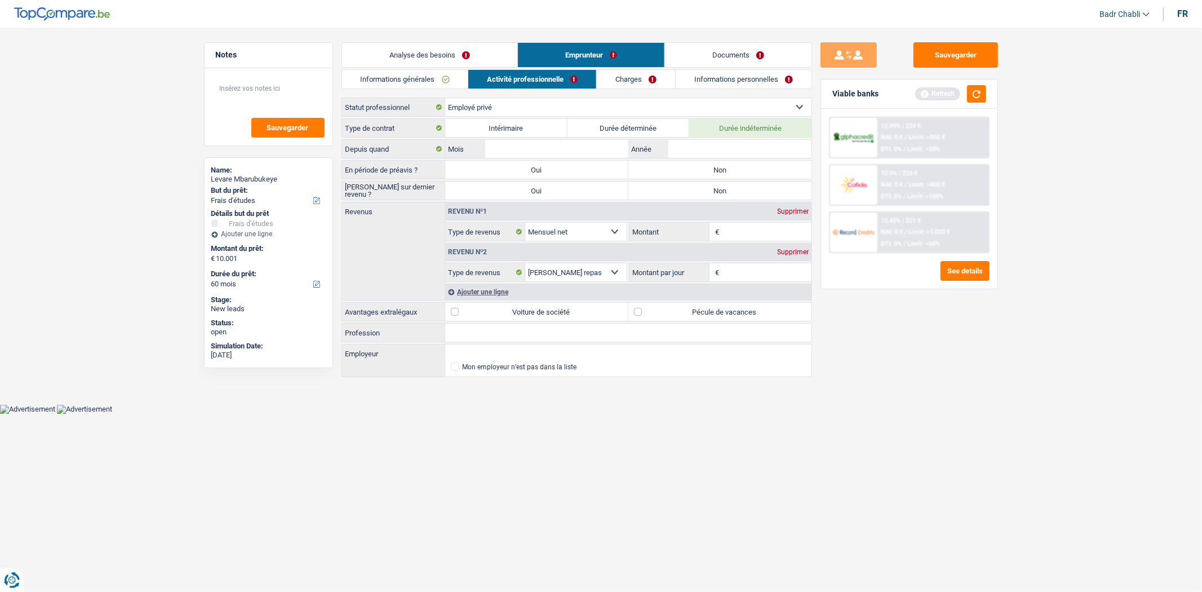
drag, startPoint x: 708, startPoint y: 165, endPoint x: 711, endPoint y: 178, distance: 13.4
click at [707, 167] on label "Non" at bounding box center [720, 170] width 183 height 18
click at [707, 167] on input "Non" at bounding box center [720, 170] width 183 height 18
radio input "true"
click at [715, 191] on label "Non" at bounding box center [720, 191] width 183 height 18
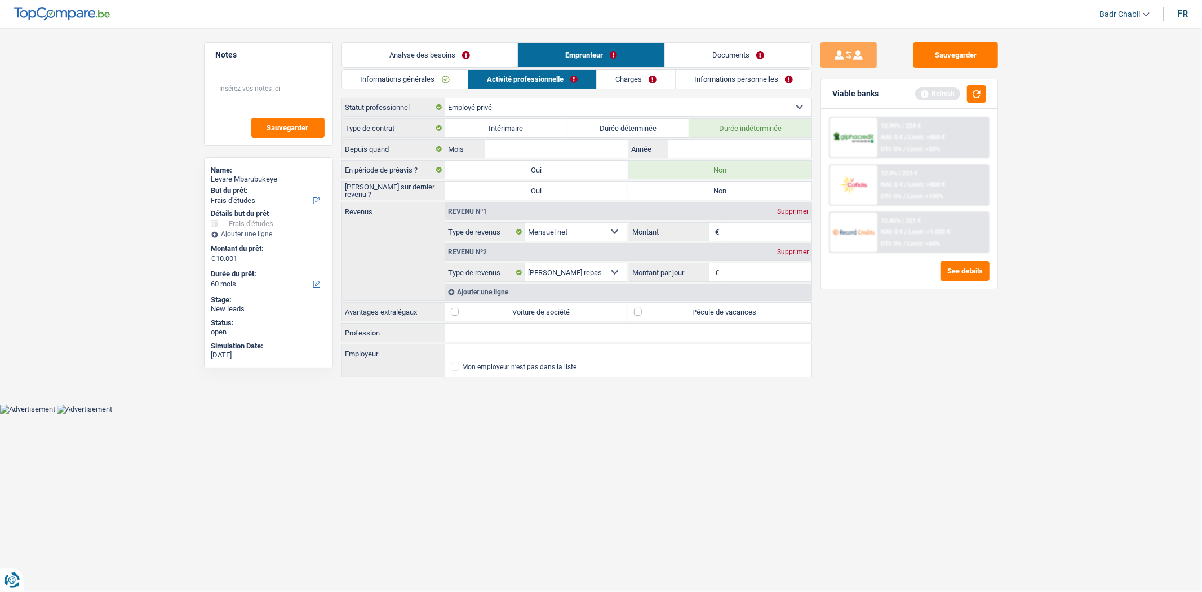
click at [715, 191] on input "Non" at bounding box center [720, 191] width 183 height 18
radio input "true"
click at [289, 101] on textarea at bounding box center [269, 93] width 112 height 34
click at [235, 86] on textarea "Statu job étudiant" at bounding box center [269, 93] width 112 height 34
type textarea "Statut job étudiant"
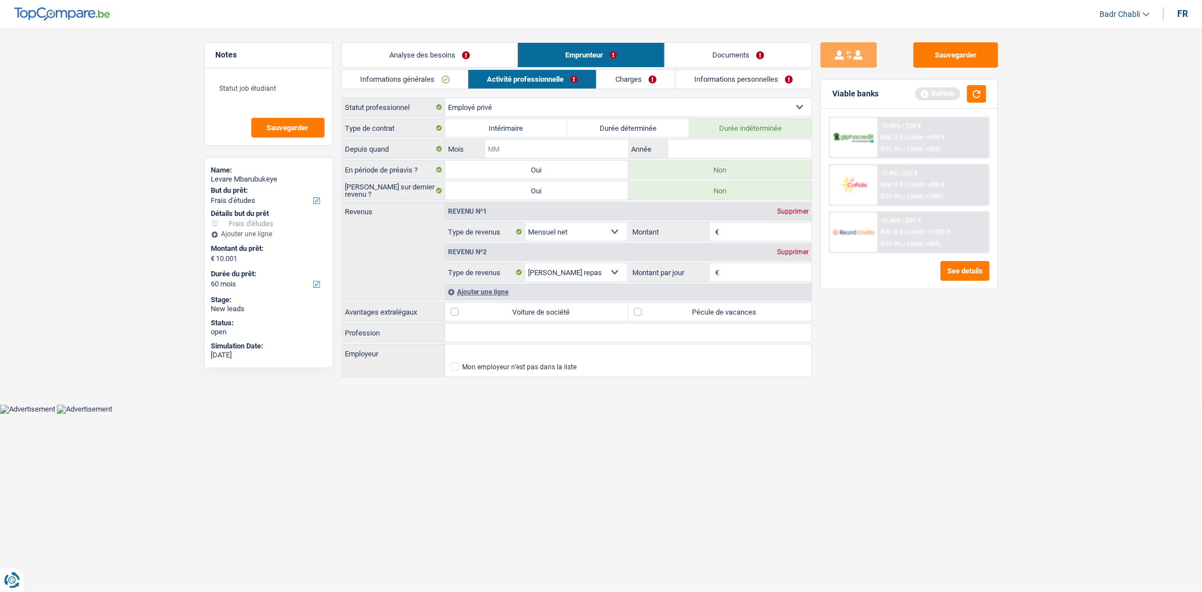
click at [577, 144] on input "Mois" at bounding box center [556, 149] width 143 height 18
type input "01"
type input "2020"
click at [639, 313] on label "Pécule de vacances" at bounding box center [720, 312] width 183 height 18
click at [639, 313] on input "Pécule de vacances" at bounding box center [720, 312] width 183 height 18
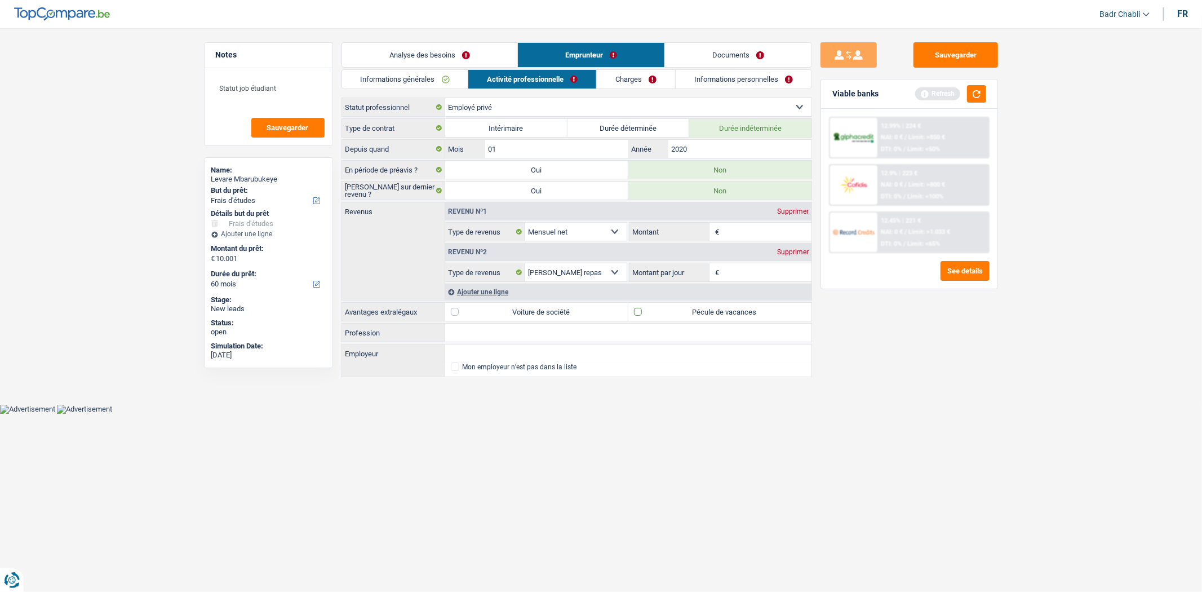
checkbox input "true"
click at [750, 228] on input "Montant" at bounding box center [767, 232] width 90 height 18
click at [409, 74] on link "Informations générales" at bounding box center [405, 79] width 126 height 19
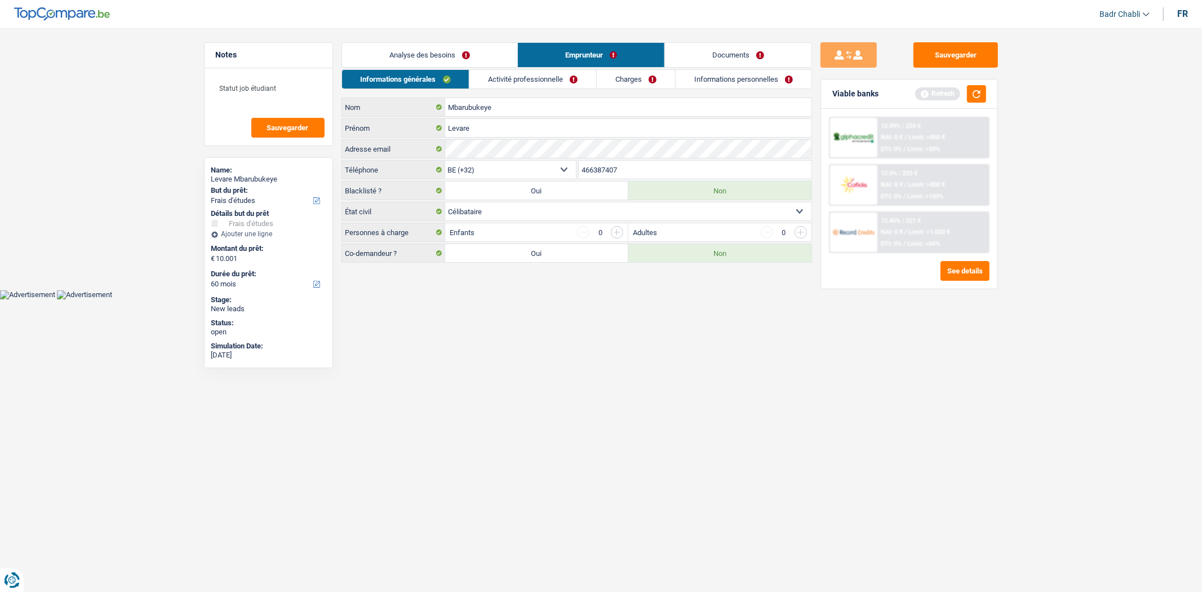
click at [529, 255] on label "Oui" at bounding box center [536, 253] width 183 height 18
click at [529, 255] on input "Oui" at bounding box center [536, 253] width 183 height 18
radio input "true"
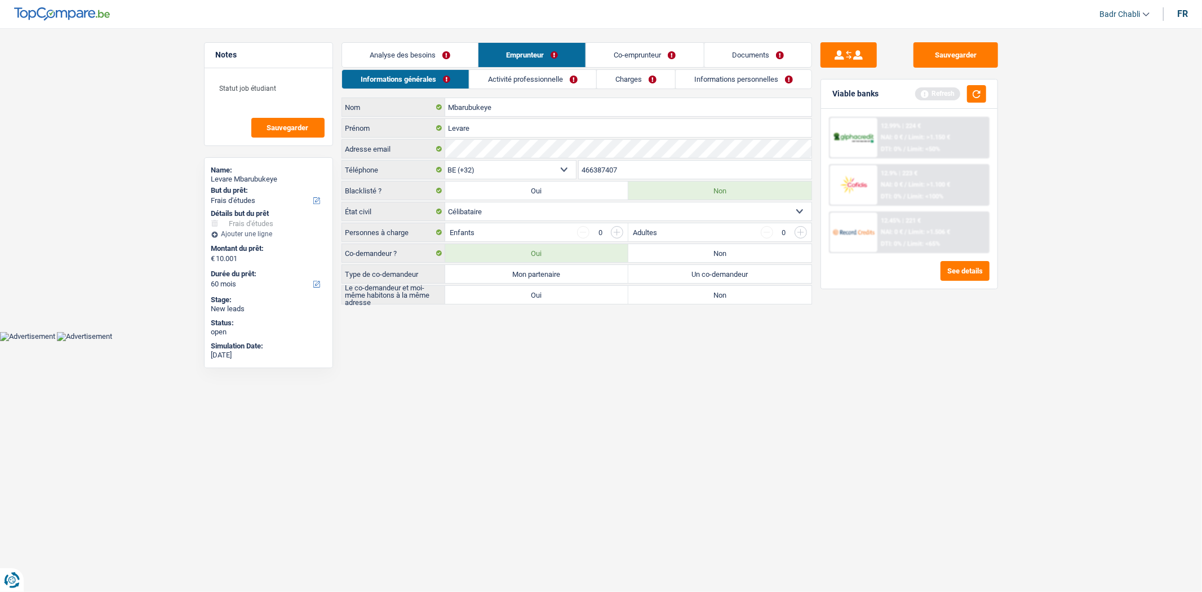
click at [549, 278] on label "Mon partenaire" at bounding box center [536, 274] width 183 height 18
click at [549, 278] on input "Mon partenaire" at bounding box center [536, 274] width 183 height 18
radio input "true"
click at [549, 291] on label "Oui" at bounding box center [536, 295] width 183 height 18
click at [549, 291] on input "Oui" at bounding box center [536, 295] width 183 height 18
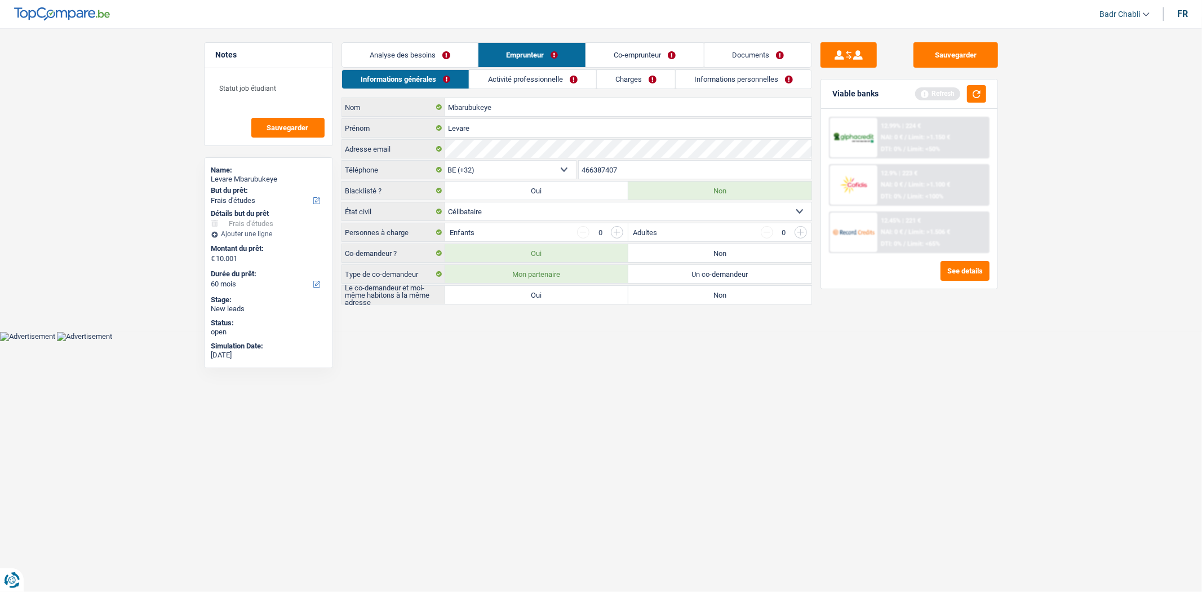
radio input "true"
click at [984, 95] on button "button" at bounding box center [976, 93] width 19 height 17
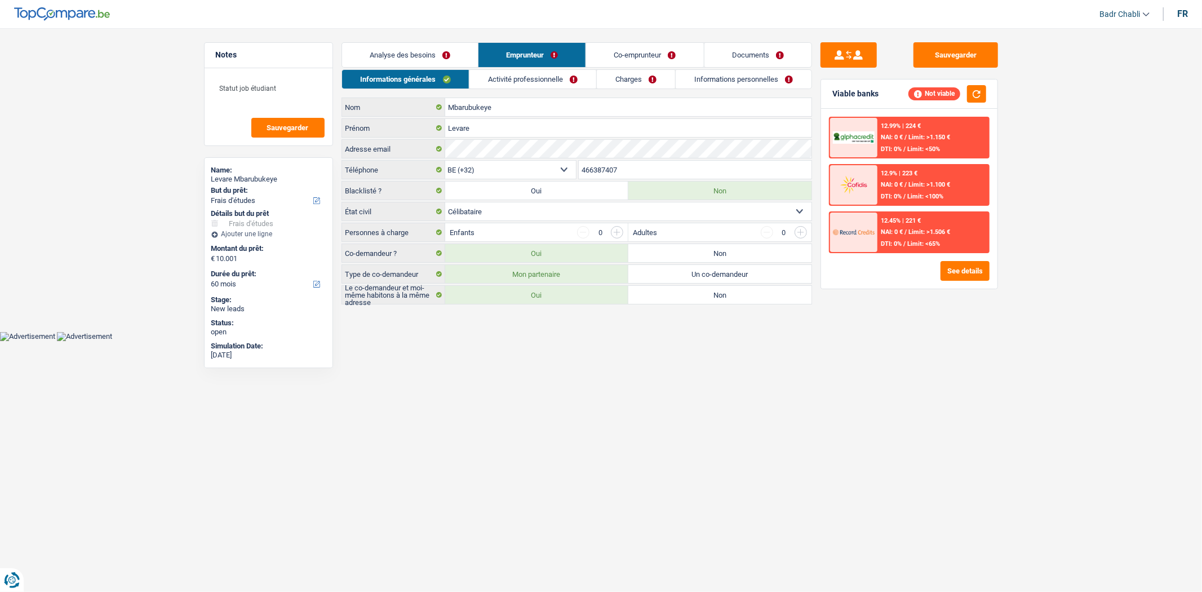
click at [536, 87] on link "Activité professionnelle" at bounding box center [533, 79] width 127 height 19
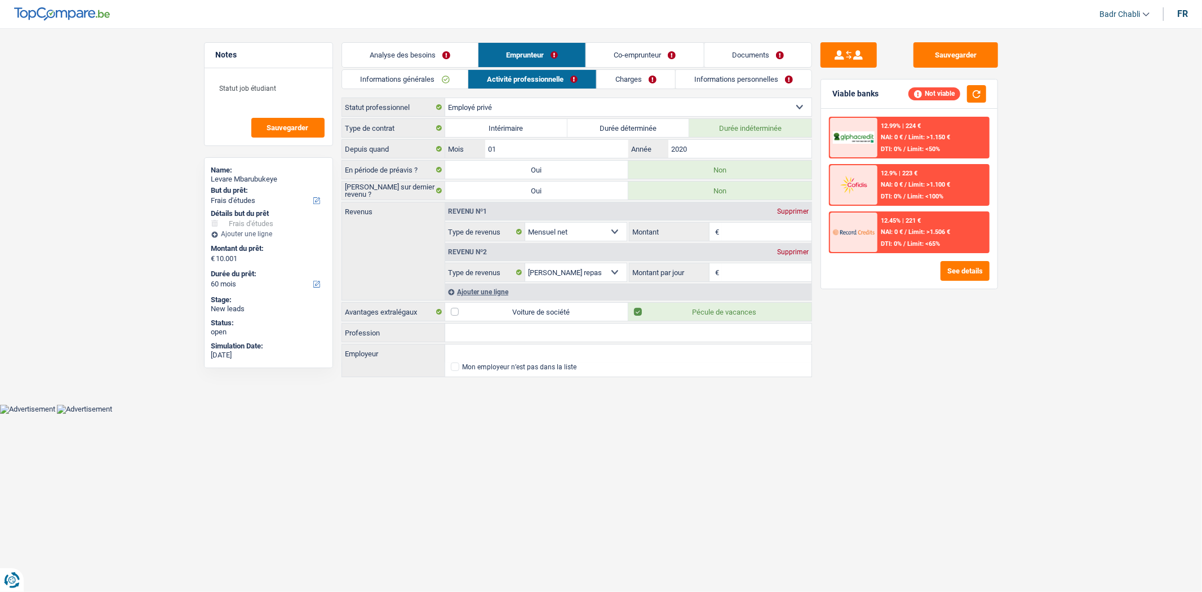
click at [481, 338] on input "Profession" at bounding box center [628, 333] width 366 height 18
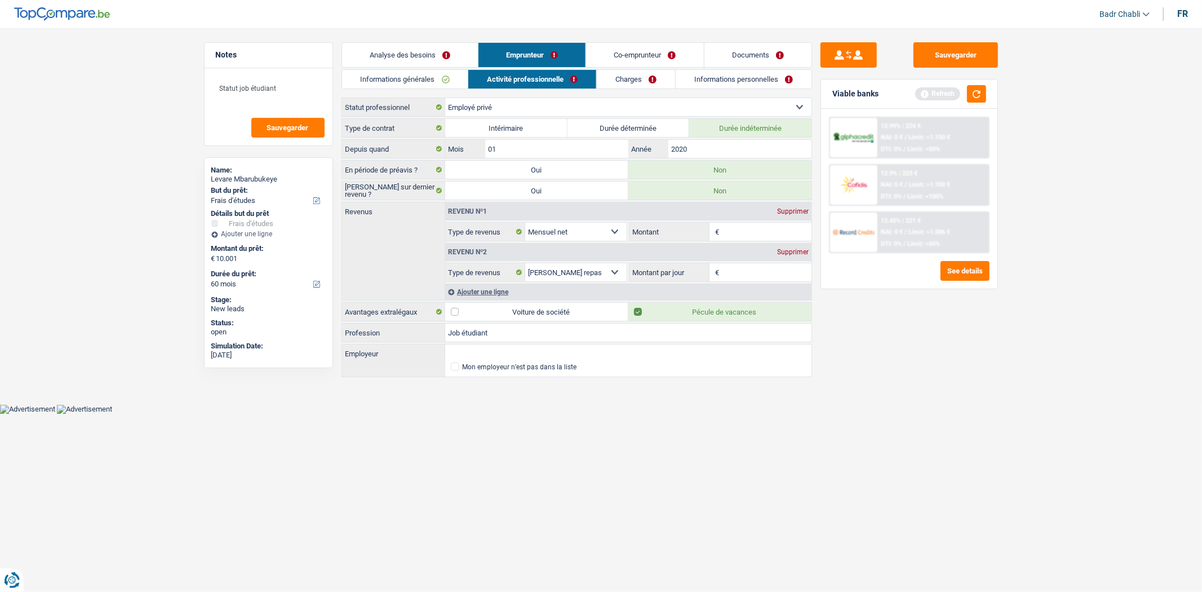
type input "Job étudiant"
type input "Tempo Team"
click at [617, 128] on label "Durée déterminée" at bounding box center [629, 128] width 122 height 18
click at [617, 128] on input "Durée déterminée" at bounding box center [629, 128] width 122 height 18
radio input "true"
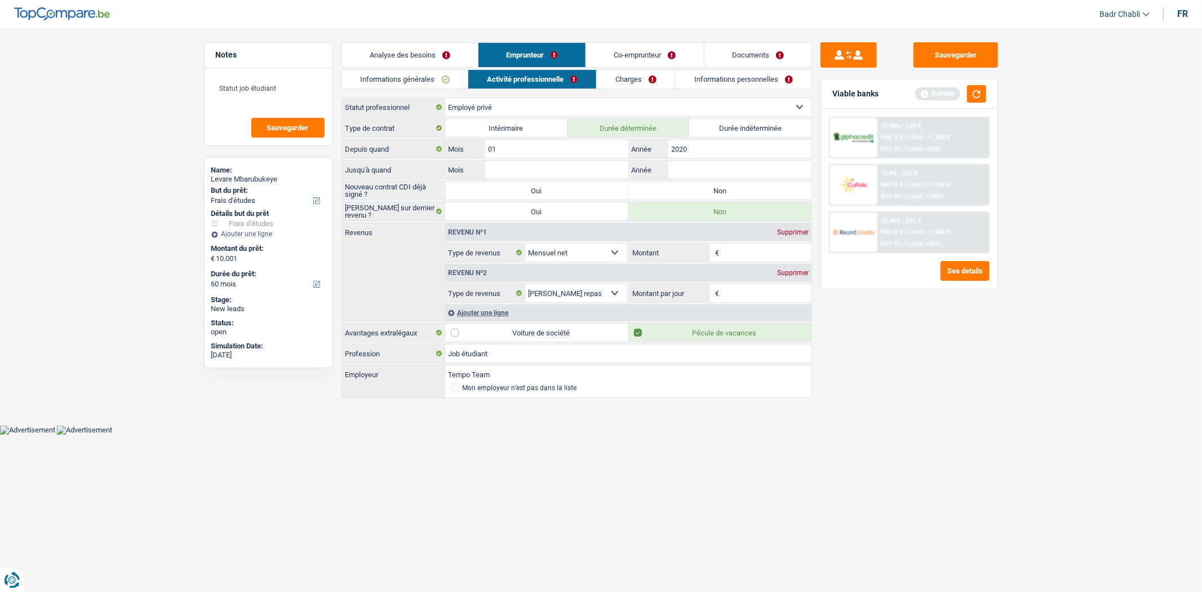
click at [730, 128] on label "Durée indéterminée" at bounding box center [750, 128] width 122 height 18
click at [730, 128] on input "Durée indéterminée" at bounding box center [750, 128] width 122 height 18
radio input "true"
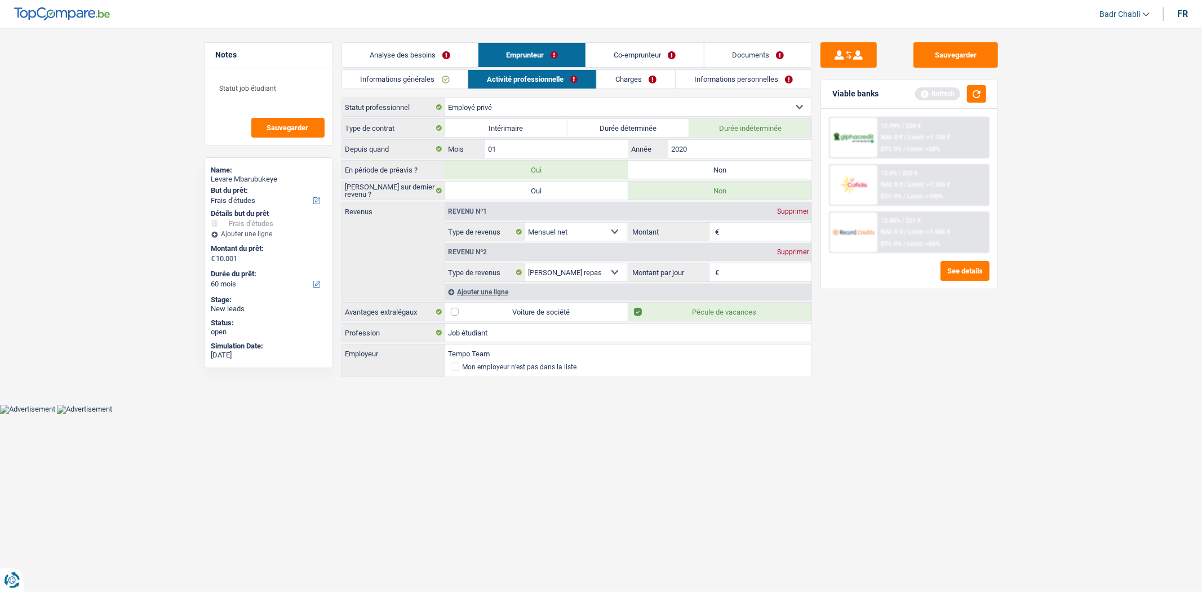
click at [494, 129] on label "Intérimaire" at bounding box center [506, 128] width 122 height 18
click at [494, 129] on input "Intérimaire" at bounding box center [506, 128] width 122 height 18
radio input "true"
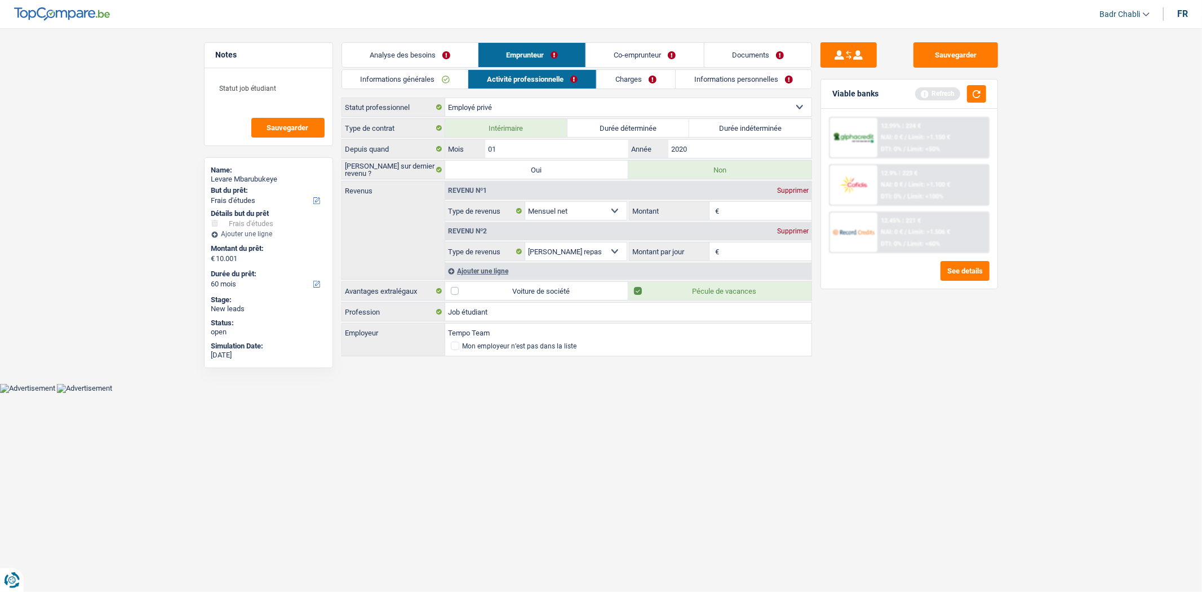
click at [732, 207] on input "Montant" at bounding box center [767, 211] width 90 height 18
click at [732, 210] on input "Montant" at bounding box center [767, 211] width 90 height 18
click at [720, 211] on span "€" at bounding box center [716, 211] width 12 height 18
click at [728, 211] on input "Montant" at bounding box center [767, 211] width 90 height 18
type input "400"
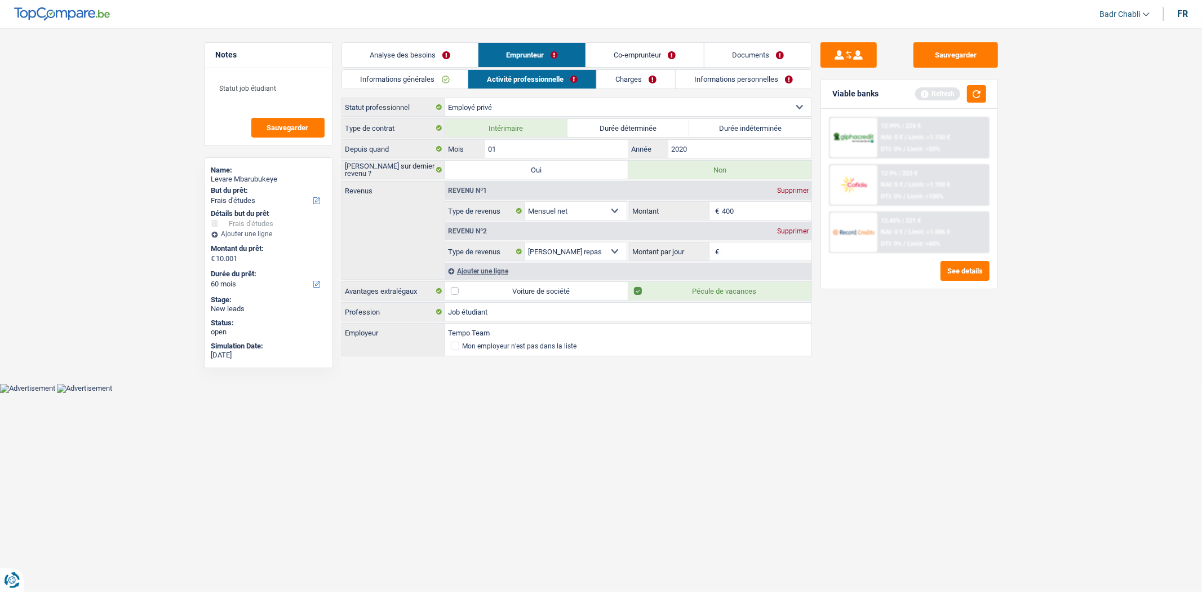
click at [798, 228] on div "Supprimer" at bounding box center [793, 231] width 37 height 7
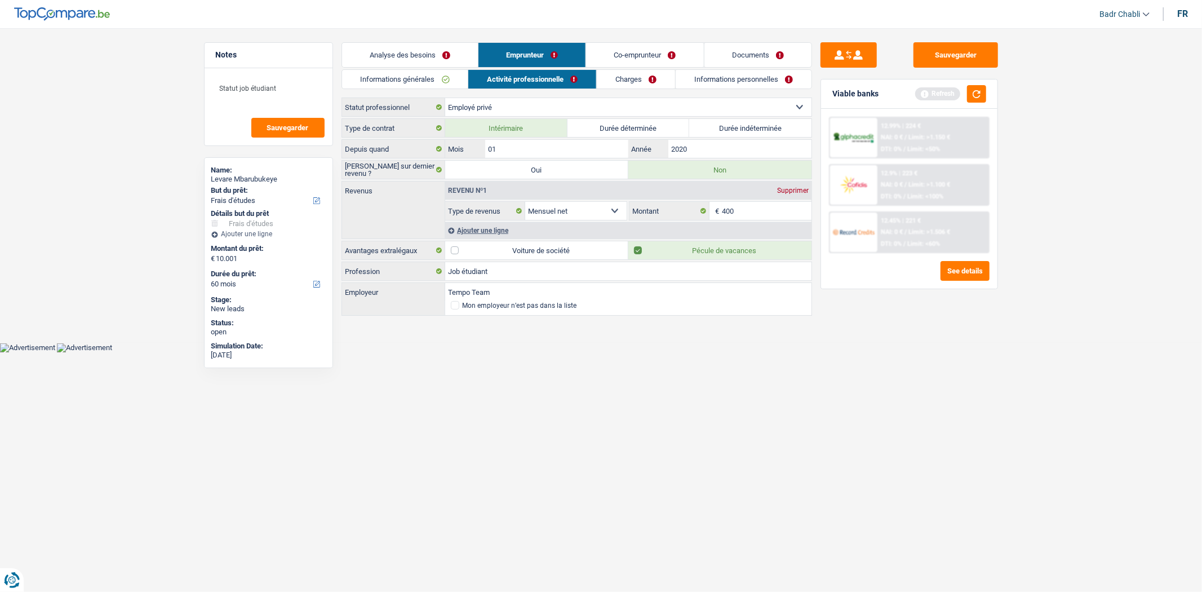
click at [667, 51] on link "Co-emprunteur" at bounding box center [644, 55] width 117 height 24
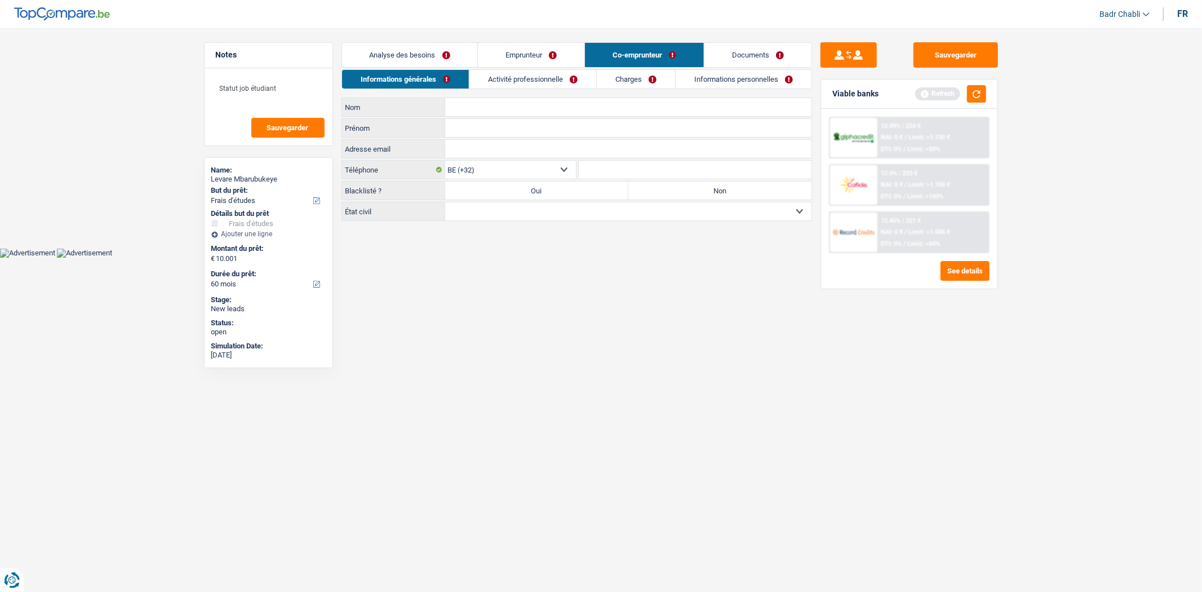
click at [521, 50] on link "Emprunteur" at bounding box center [531, 55] width 107 height 24
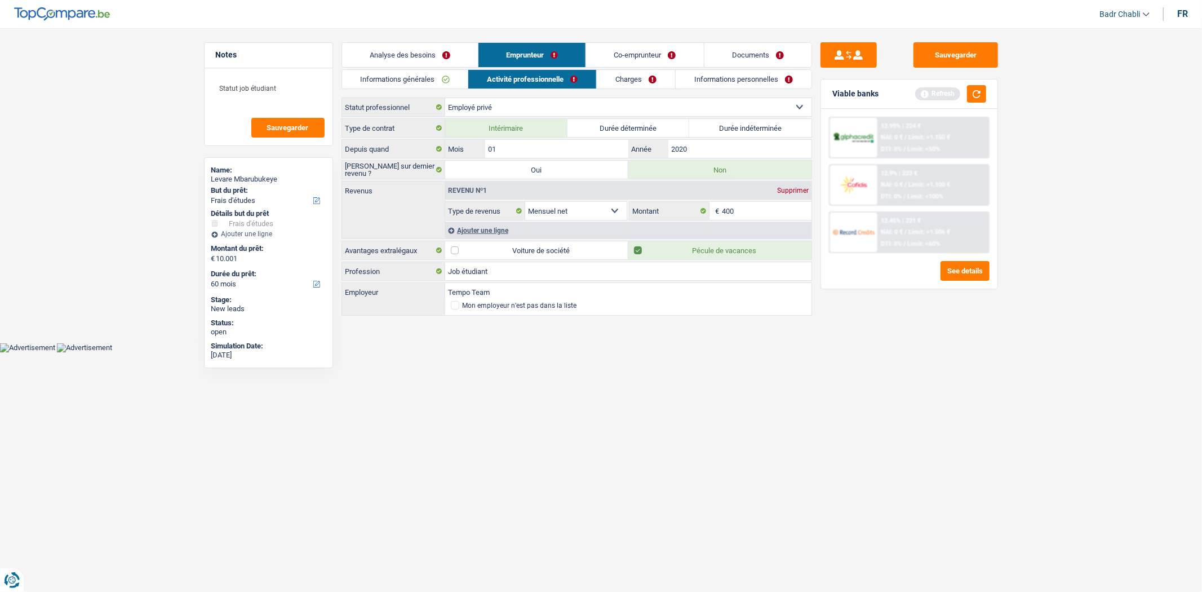
click at [629, 79] on link "Charges" at bounding box center [636, 79] width 78 height 19
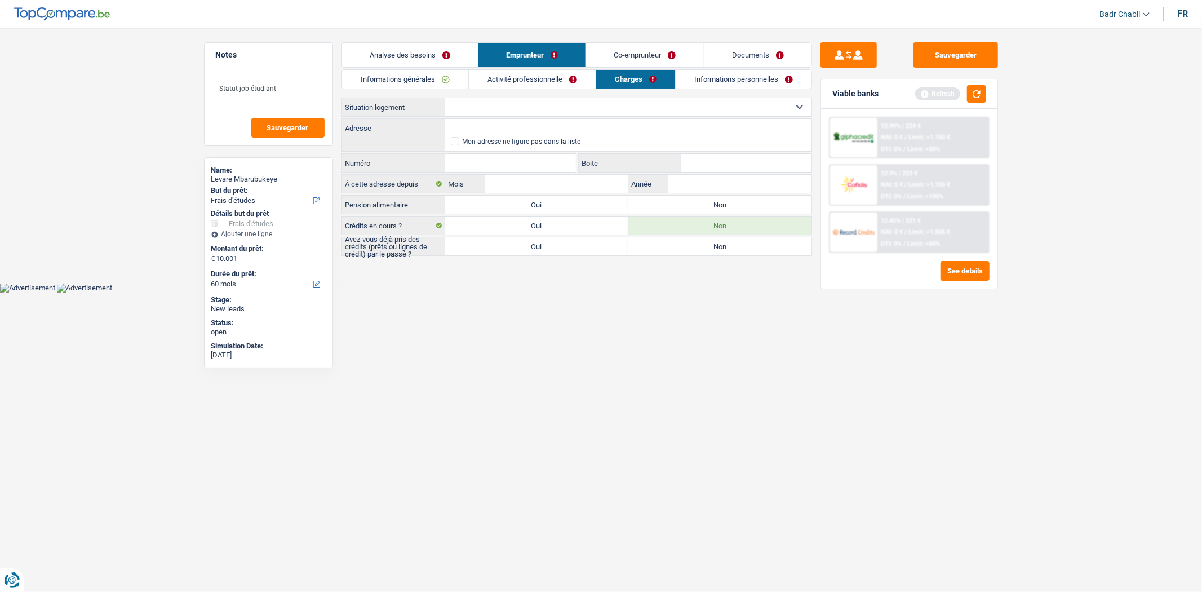
click at [571, 104] on select "Locataire Propriétaire avec prêt hypothécaire Propriétaire sans prêt hypothécai…" at bounding box center [628, 107] width 366 height 18
select select "liveWithParents"
click at [445, 98] on select "Locataire Propriétaire avec prêt hypothécaire Propriétaire sans prêt hypothécai…" at bounding box center [628, 107] width 366 height 18
click at [669, 205] on label "Non" at bounding box center [720, 205] width 183 height 18
click at [669, 205] on input "Non" at bounding box center [720, 205] width 183 height 18
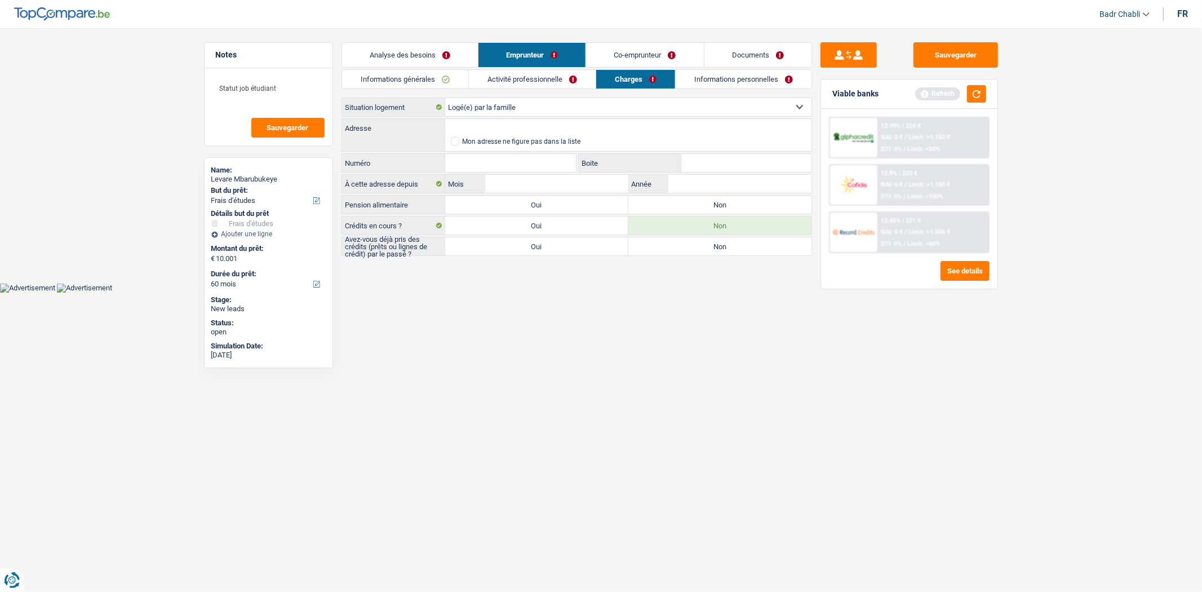
radio input "true"
click at [680, 250] on label "Non" at bounding box center [720, 246] width 183 height 18
click at [680, 250] on input "Non" at bounding box center [720, 246] width 183 height 18
radio input "true"
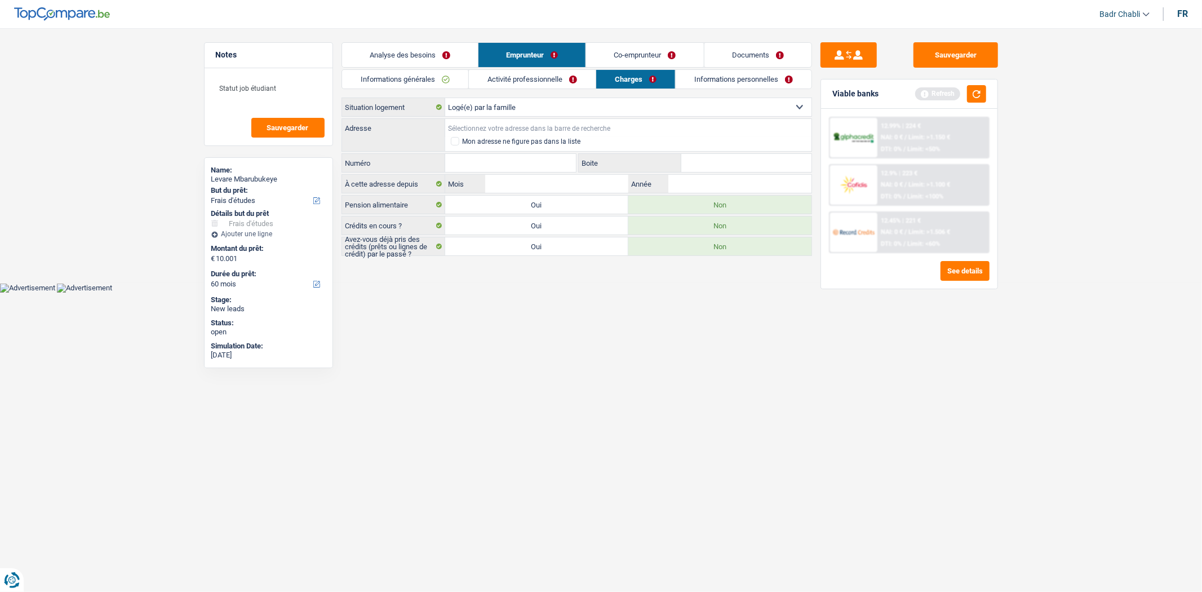
click at [553, 127] on input "Adresse" at bounding box center [628, 128] width 366 height 18
click at [521, 127] on input "Adresse" at bounding box center [628, 128] width 366 height 18
type input "Avenue Henri Lonay, 4430, Ans, BE"
click at [521, 154] on input "Numéro" at bounding box center [510, 163] width 131 height 18
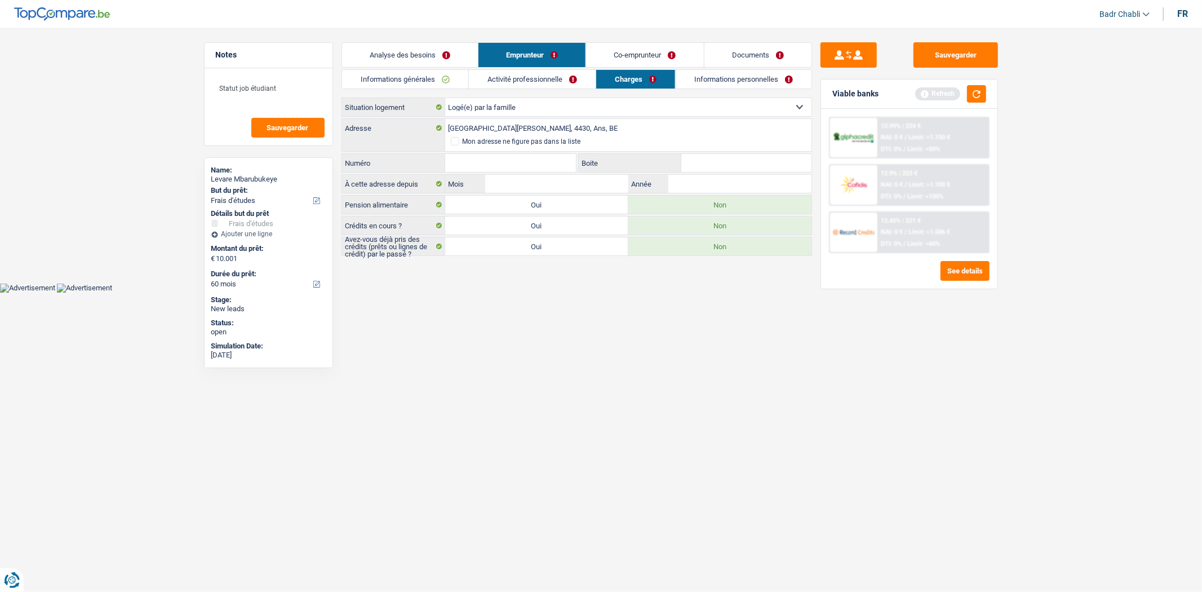
click at [543, 168] on input "Numéro" at bounding box center [510, 163] width 131 height 18
type input "194"
type input "0"
type input "02"
click at [684, 186] on input "202" at bounding box center [740, 184] width 143 height 18
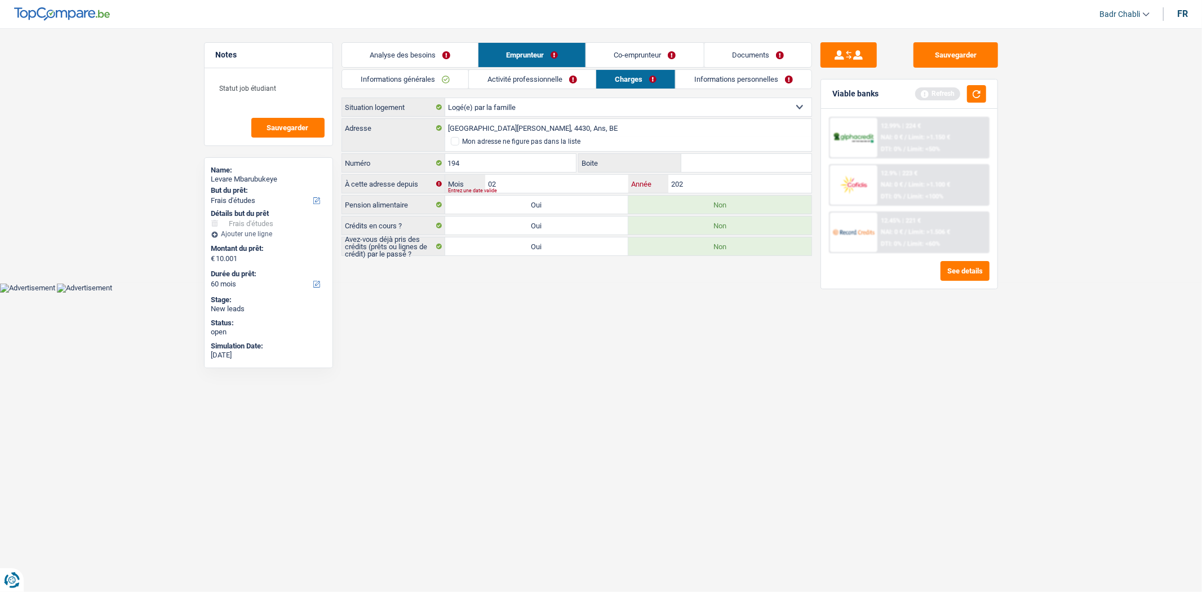
click at [709, 179] on input "202" at bounding box center [740, 184] width 143 height 18
type input "2020"
click at [723, 80] on link "Informations personnelles" at bounding box center [744, 79] width 136 height 19
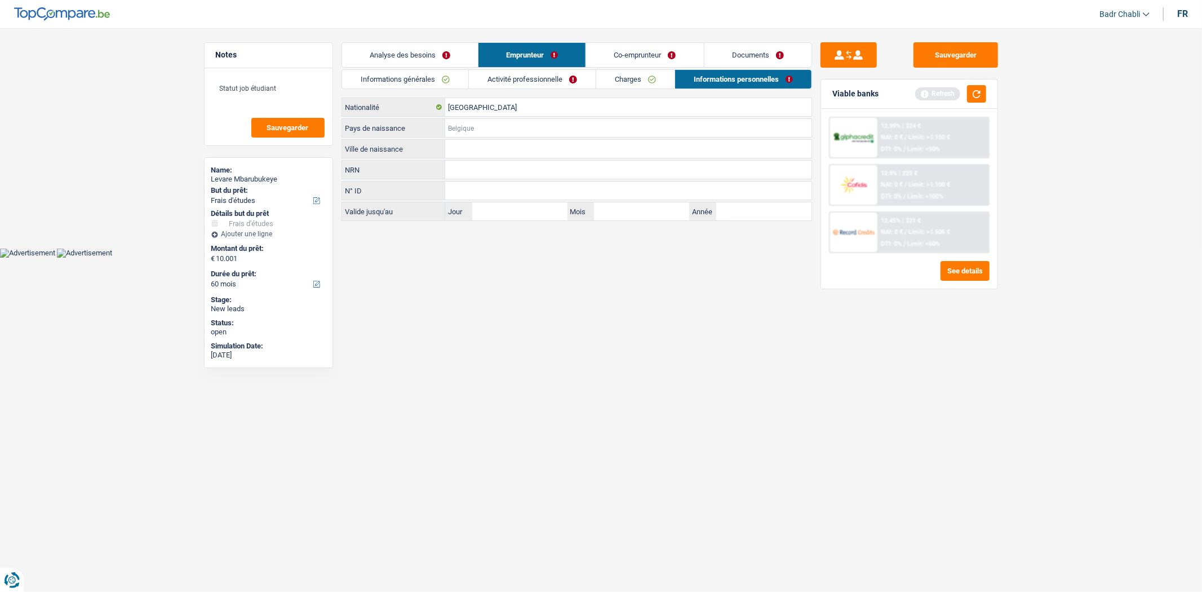
click at [488, 136] on input "Pays de naissance" at bounding box center [628, 128] width 366 height 18
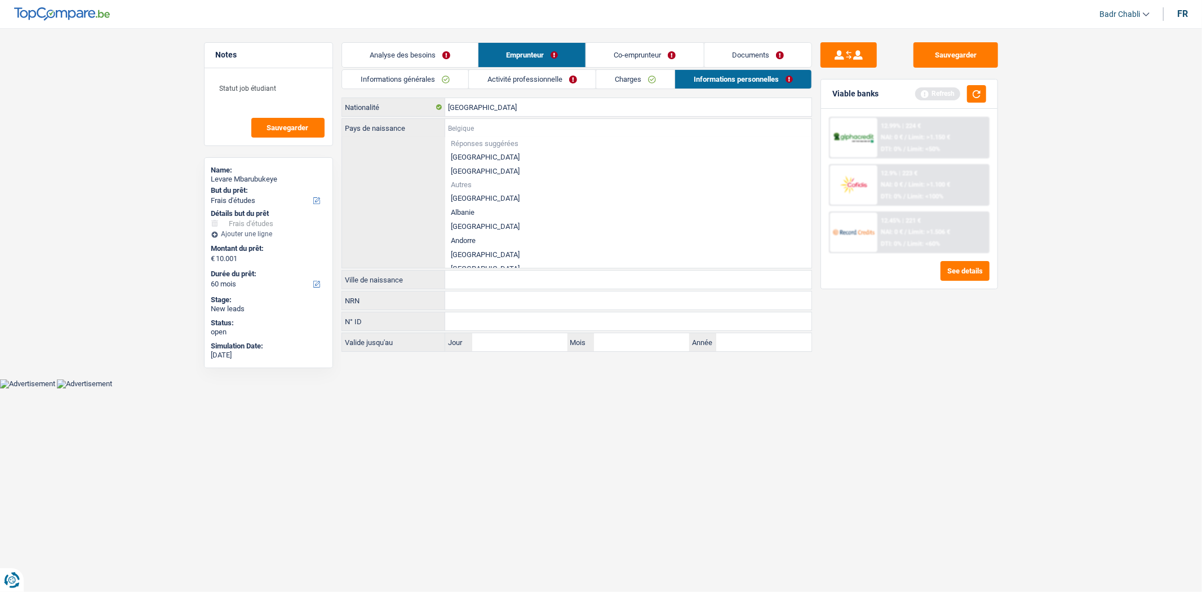
type input "a"
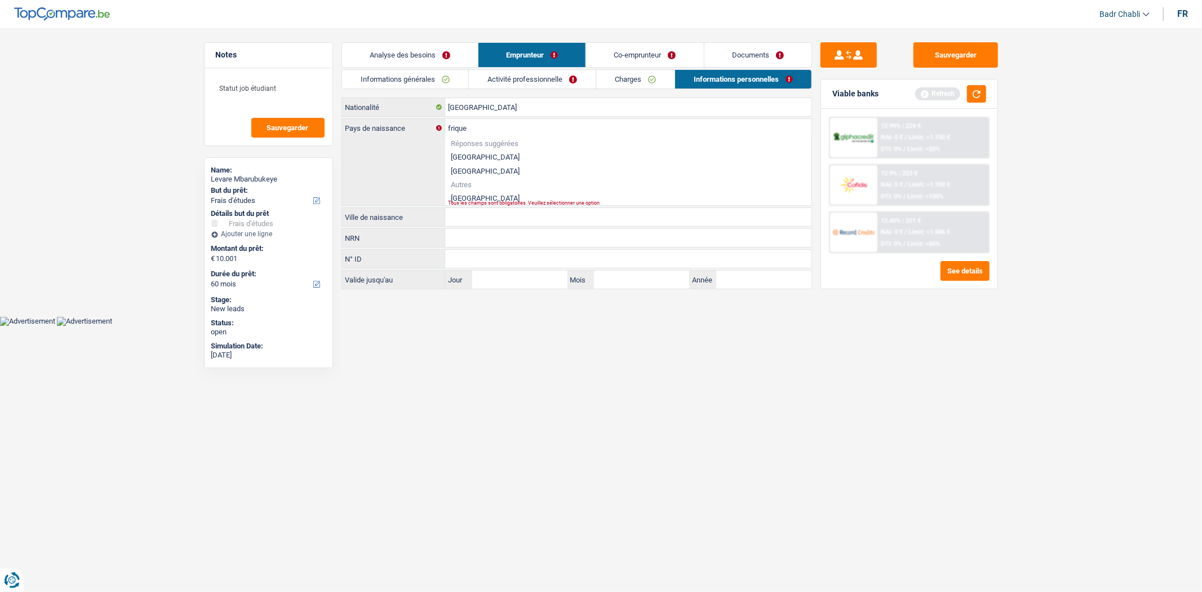
click at [492, 193] on li "[GEOGRAPHIC_DATA]" at bounding box center [628, 198] width 366 height 14
type input "[GEOGRAPHIC_DATA]"
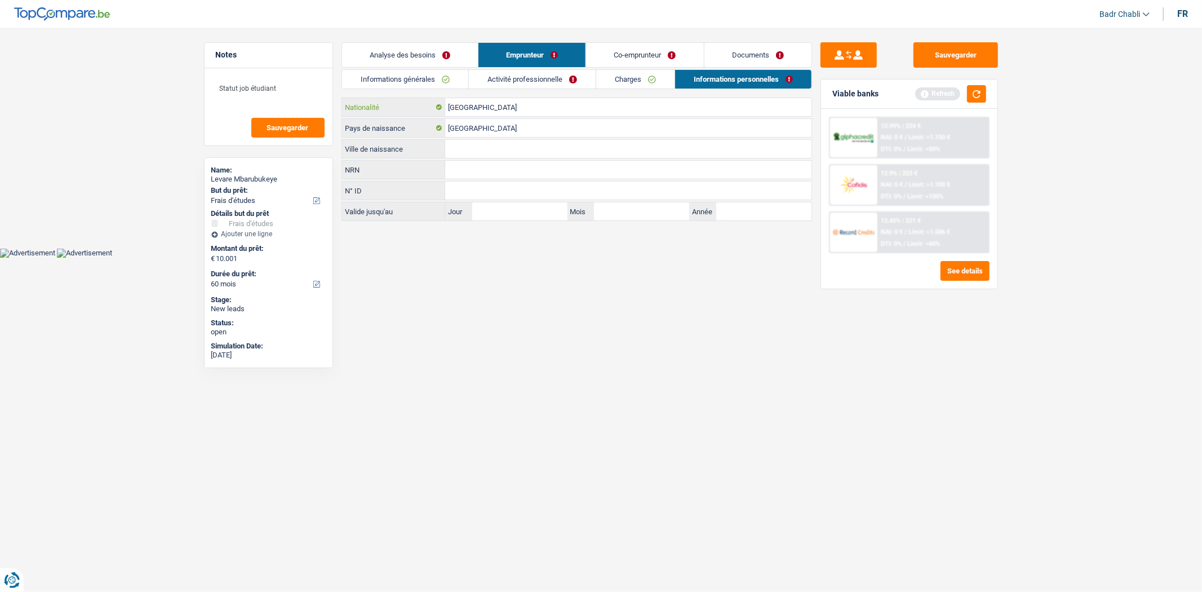
click at [477, 108] on input "[GEOGRAPHIC_DATA]" at bounding box center [628, 107] width 366 height 18
click at [477, 107] on input "[GEOGRAPHIC_DATA]" at bounding box center [628, 107] width 366 height 18
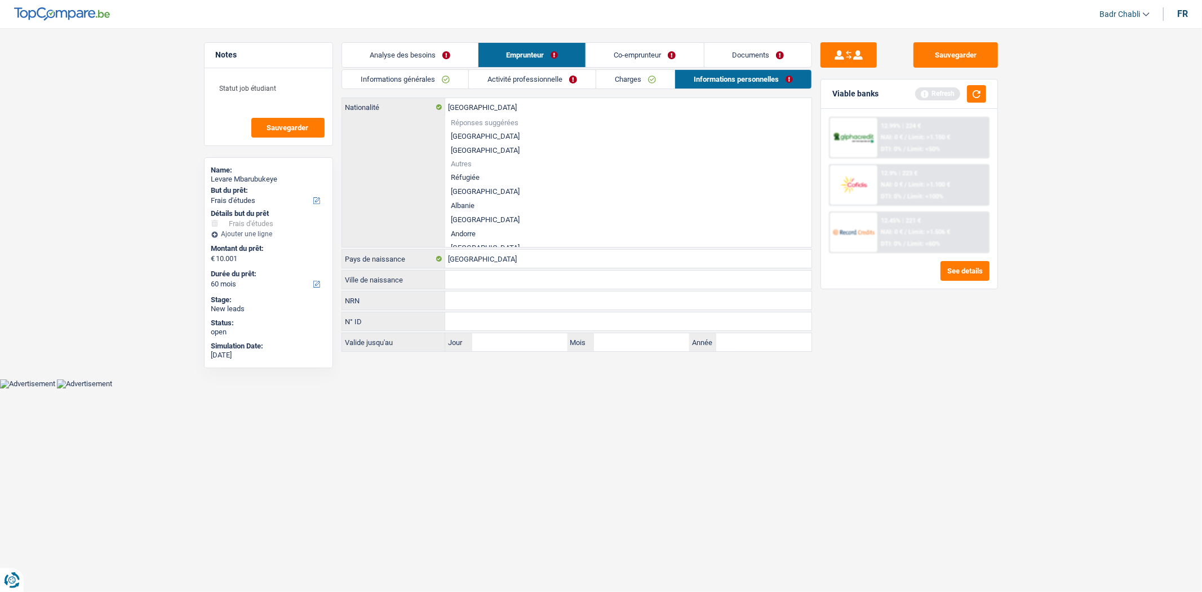
click at [423, 114] on label "Nationalité" at bounding box center [393, 107] width 103 height 18
click at [445, 114] on input "[GEOGRAPHIC_DATA]" at bounding box center [628, 107] width 366 height 18
type input "a"
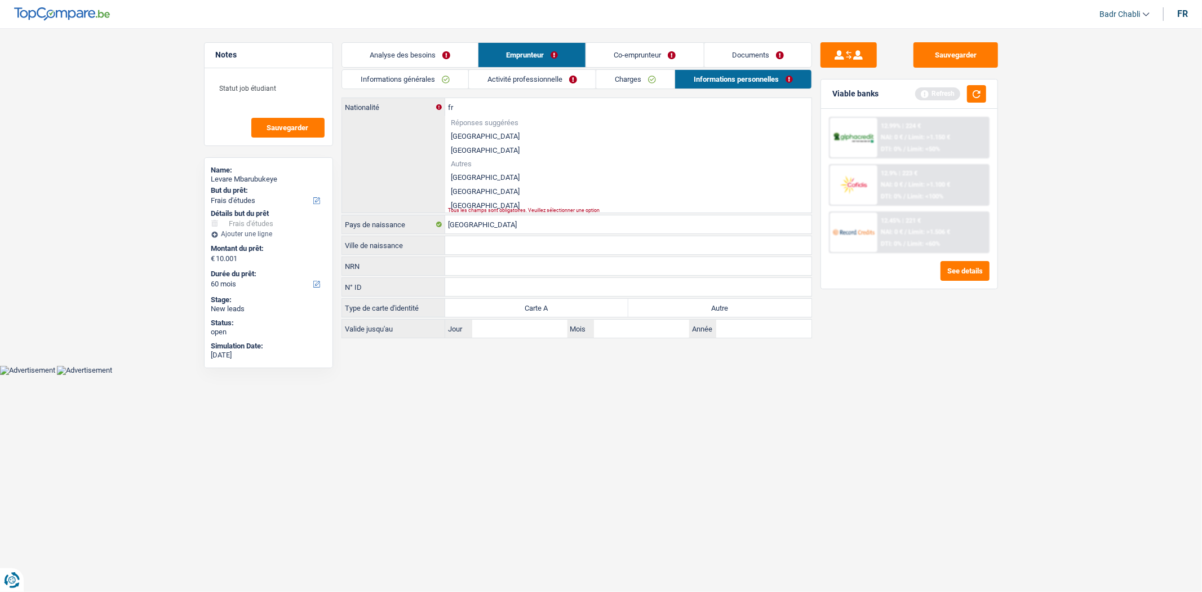
click at [483, 202] on li "[GEOGRAPHIC_DATA]" at bounding box center [628, 205] width 366 height 14
type input "[GEOGRAPHIC_DATA]"
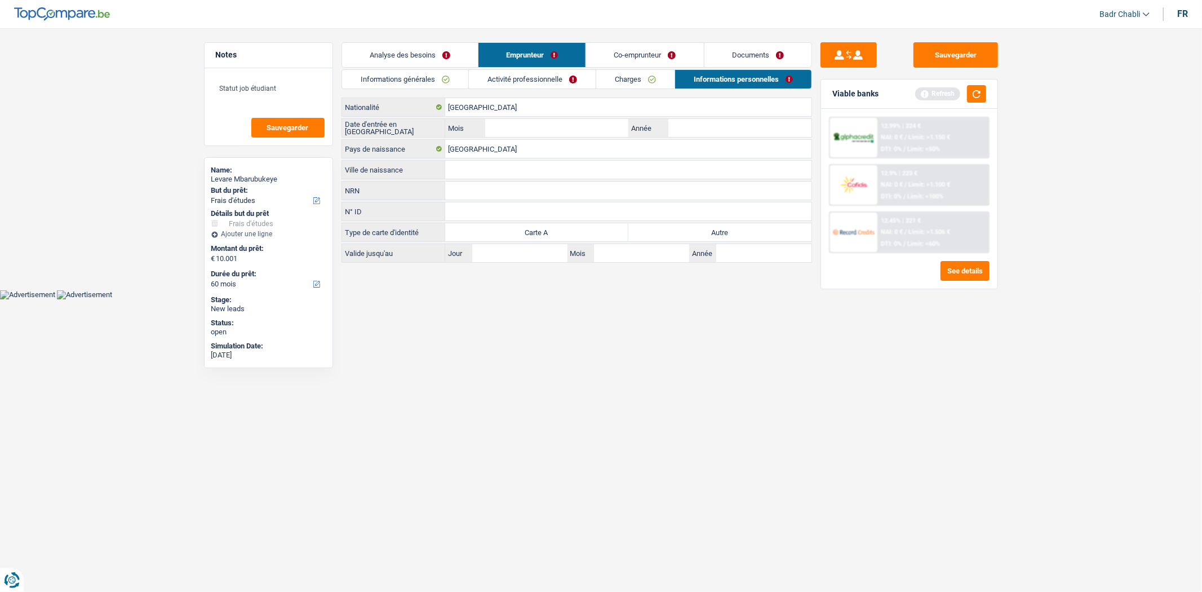
click at [474, 169] on input "Ville de naissance" at bounding box center [628, 170] width 366 height 18
type input "Durban"
click at [504, 141] on input "[GEOGRAPHIC_DATA]" at bounding box center [628, 149] width 366 height 18
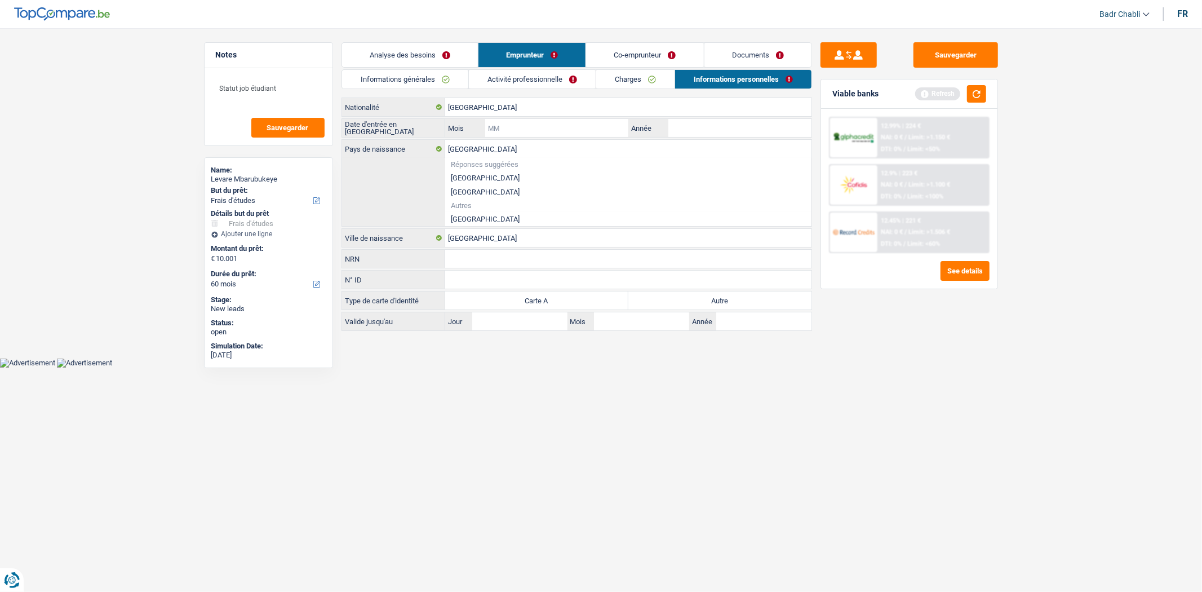
click at [510, 130] on input "Mois" at bounding box center [556, 128] width 143 height 18
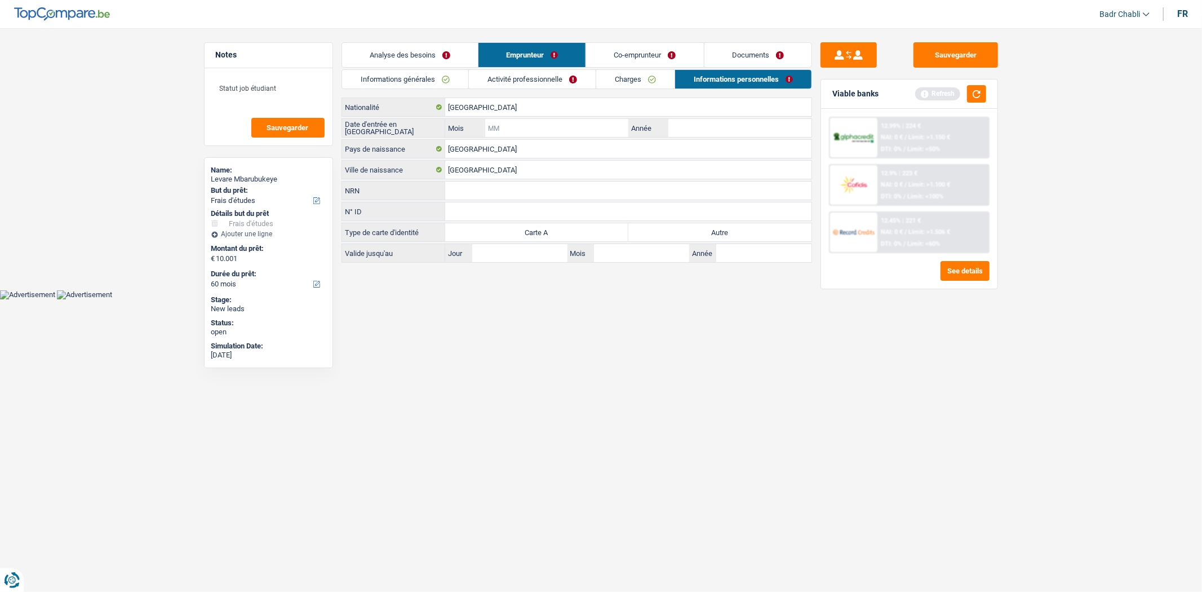
click at [520, 127] on input "Mois" at bounding box center [556, 128] width 143 height 18
type input "05"
click at [718, 233] on label "Autre" at bounding box center [720, 232] width 183 height 18
click at [718, 233] on input "Autre" at bounding box center [720, 232] width 183 height 18
radio input "true"
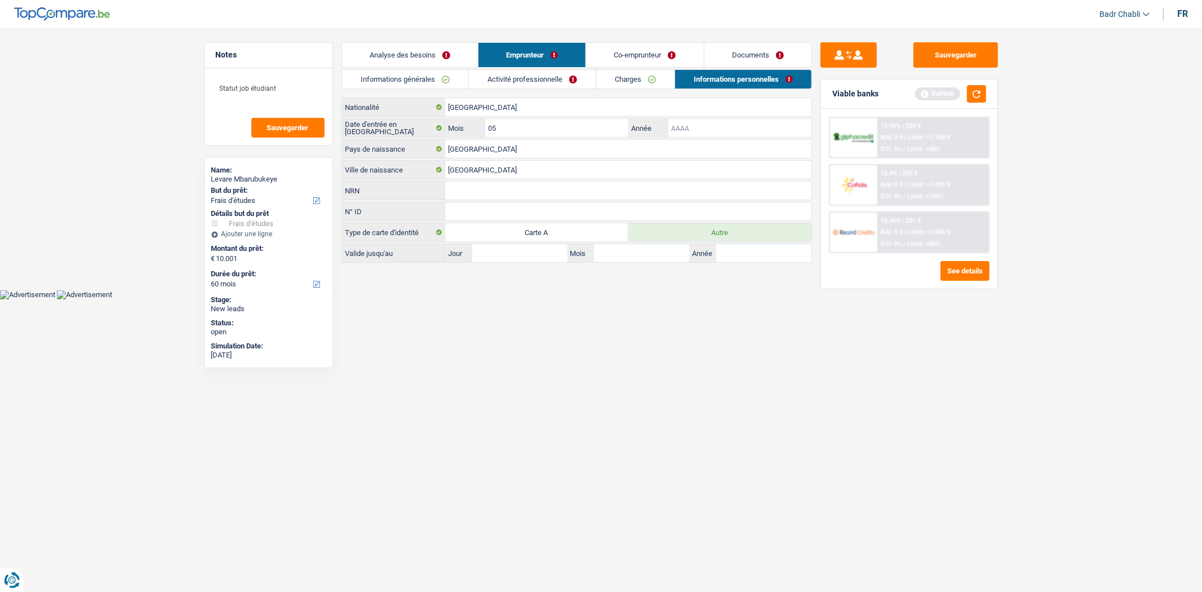
click at [714, 130] on input "Année" at bounding box center [740, 128] width 143 height 18
type input "2014"
click at [651, 59] on link "Co-emprunteur" at bounding box center [644, 55] width 117 height 24
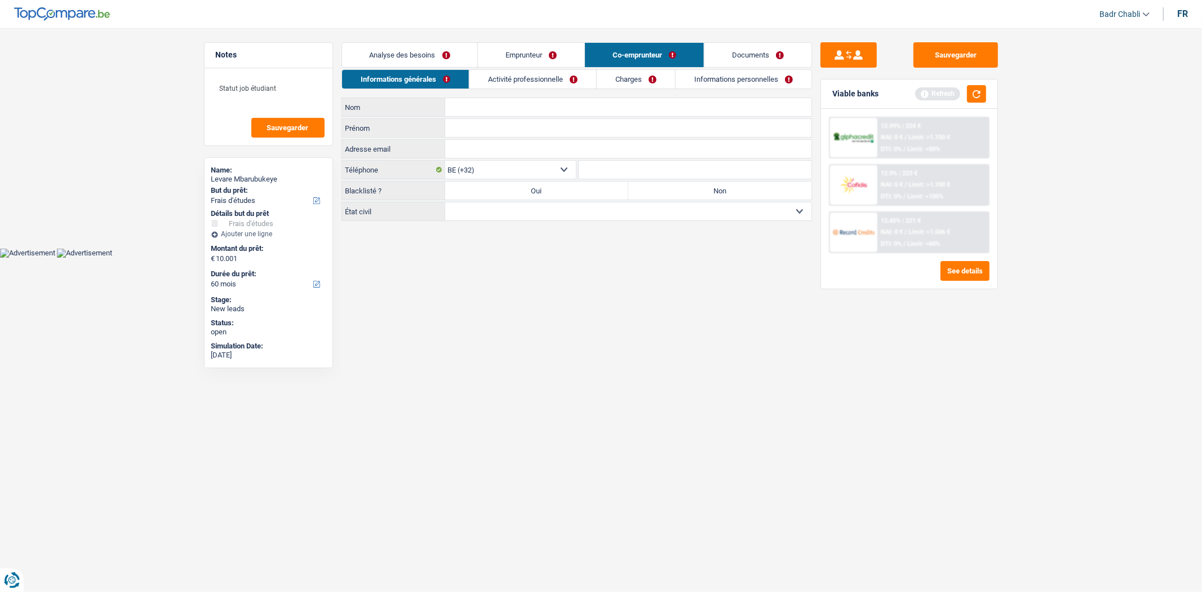
click at [627, 81] on link "Charges" at bounding box center [636, 79] width 78 height 19
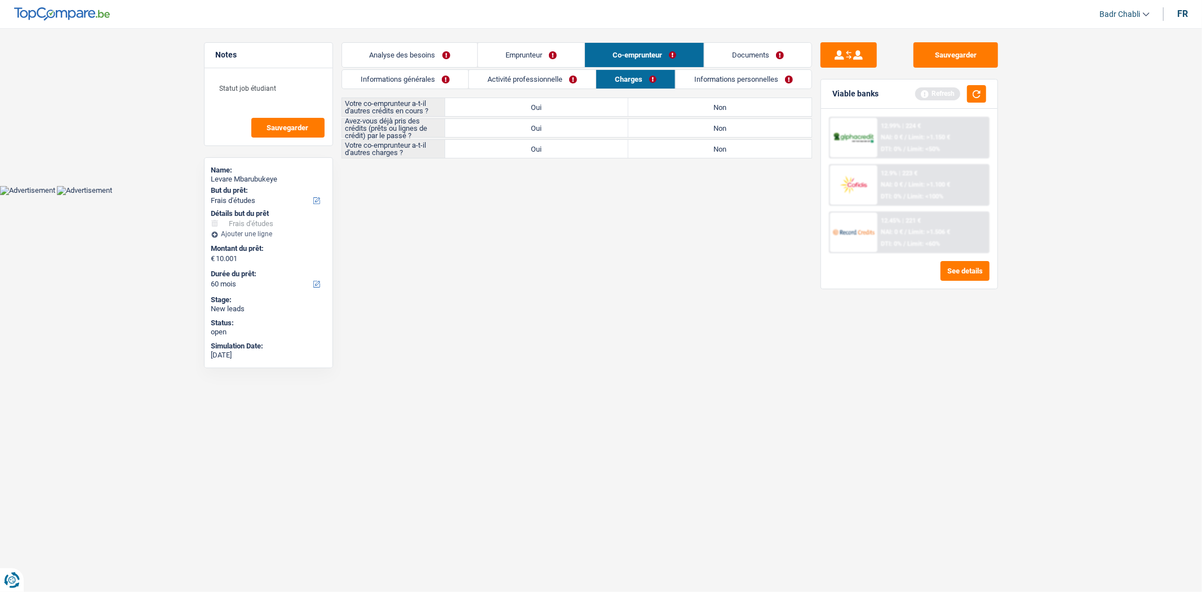
click at [718, 106] on label "Non" at bounding box center [720, 107] width 183 height 18
click at [718, 106] on input "Non" at bounding box center [720, 107] width 183 height 18
radio input "true"
click at [442, 79] on link "Informations générales" at bounding box center [405, 79] width 126 height 19
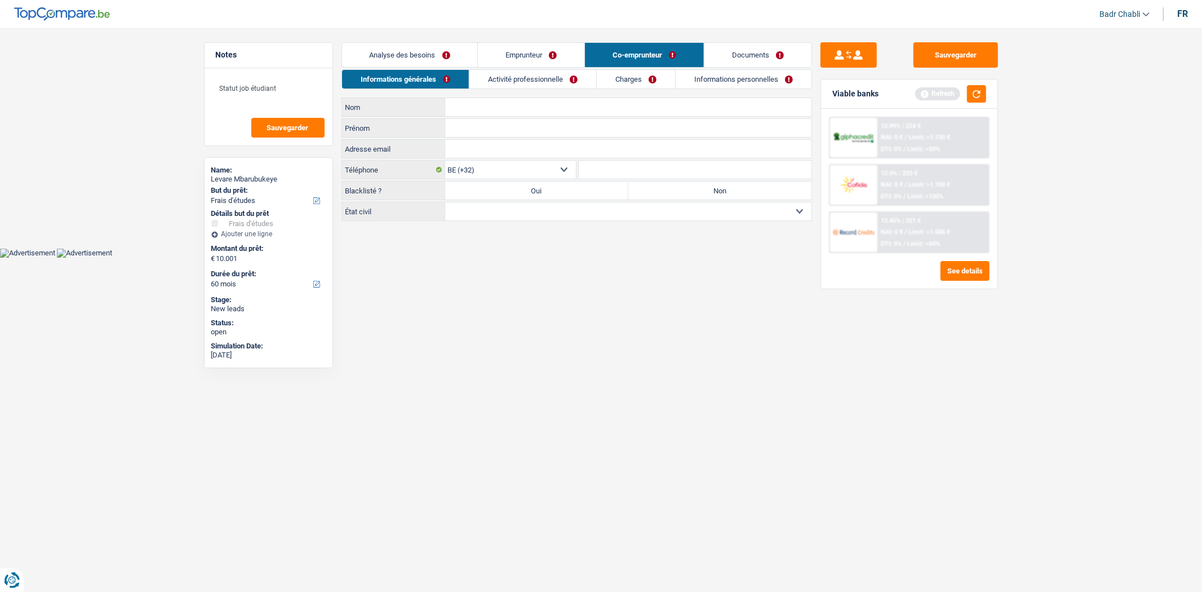
click at [661, 205] on select "Célibataire Marié(e) Cohabitant(e) légal(e) Divorcé(e) Veuf(ve) Séparé (de fait…" at bounding box center [628, 211] width 366 height 18
click at [488, 108] on input "Nom" at bounding box center [628, 107] width 366 height 18
click at [485, 127] on input "Prénom" at bounding box center [628, 128] width 366 height 18
type input "Mathilde"
click at [490, 113] on input "Nom" at bounding box center [628, 107] width 366 height 18
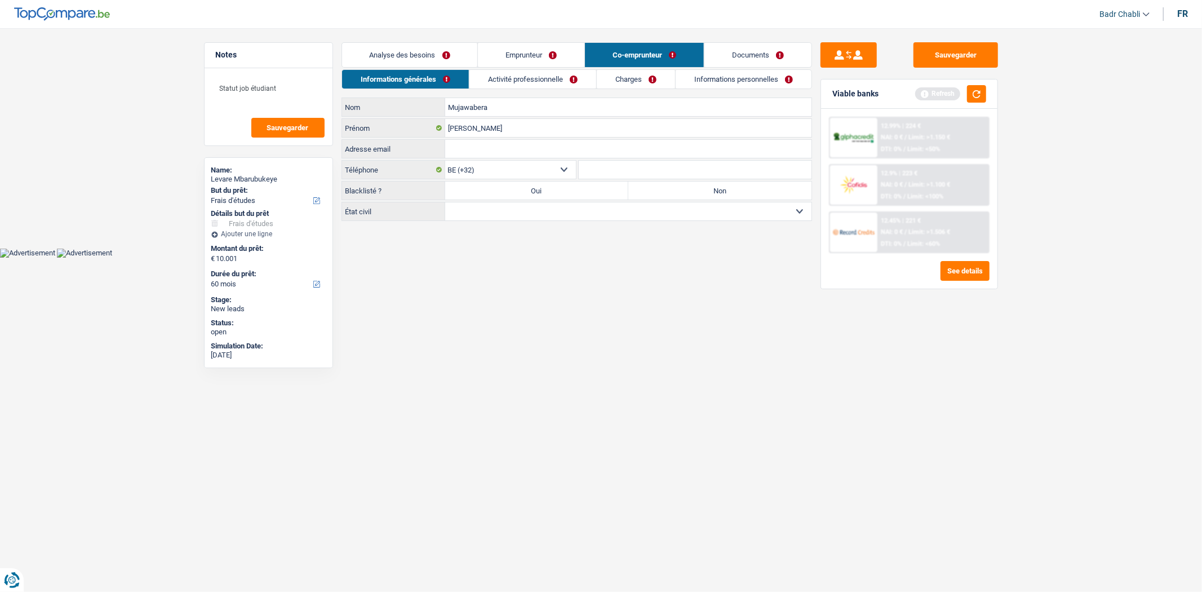
type input "Mujawabera"
click at [516, 85] on link "Activité professionnelle" at bounding box center [533, 79] width 127 height 19
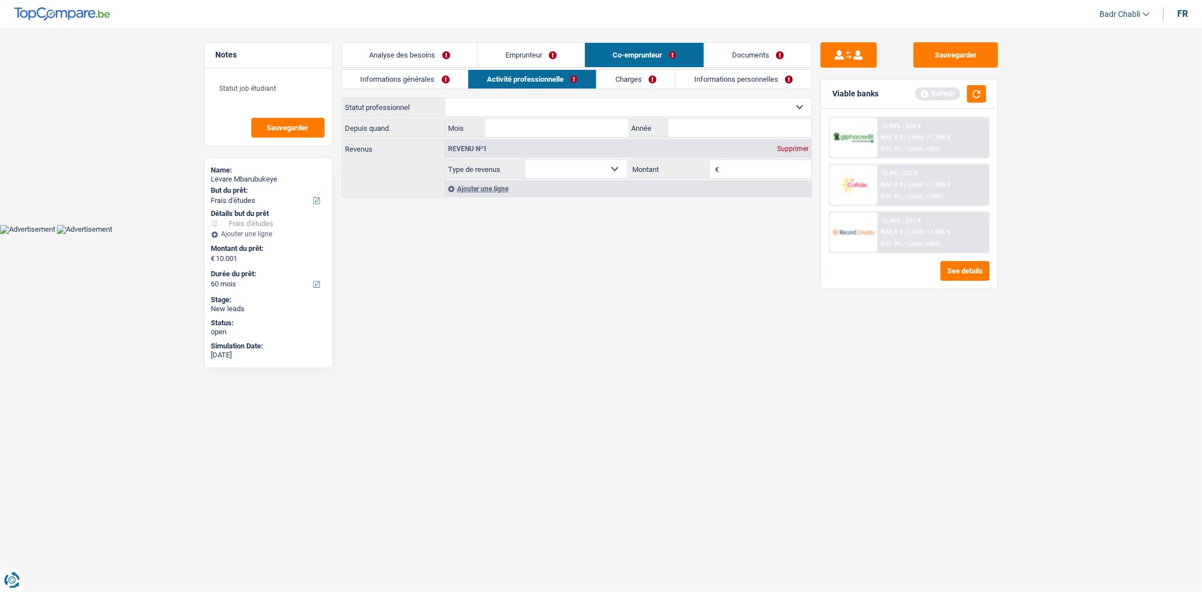
click at [561, 109] on select "Ouvrier Employé privé Employé public Invalide Indépendant Pensionné Chômeur Mut…" at bounding box center [628, 107] width 366 height 18
select select "privateEmployee"
click at [445, 98] on select "Ouvrier Employé privé Employé public Invalide Indépendant Pensionné Chômeur Mut…" at bounding box center [628, 107] width 366 height 18
select select "netSalary"
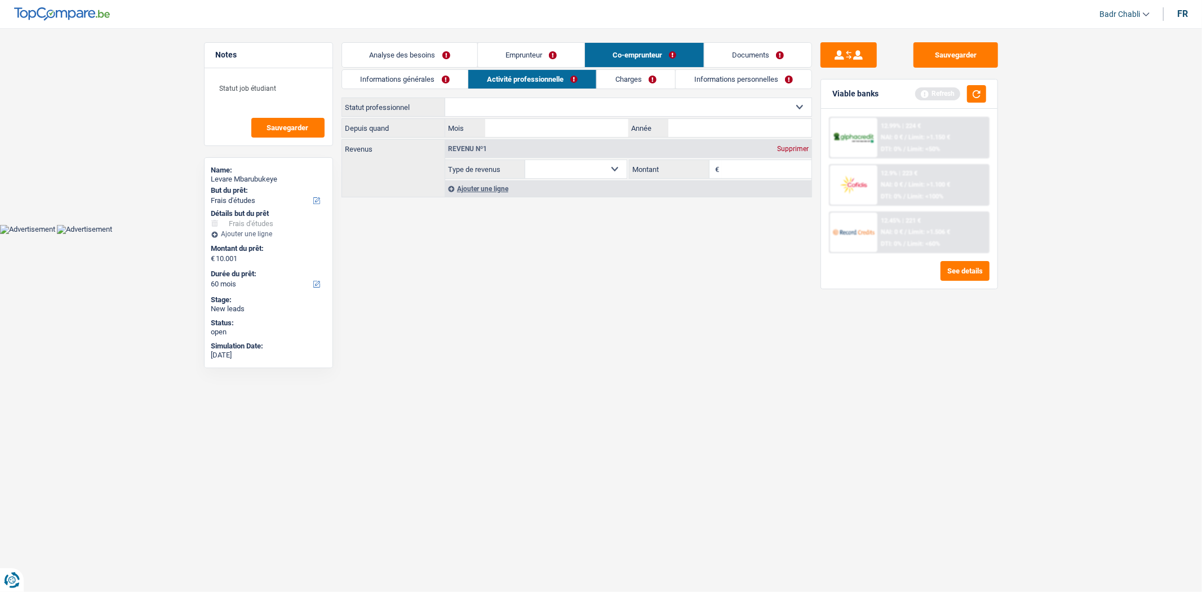
select select "mealVouchers"
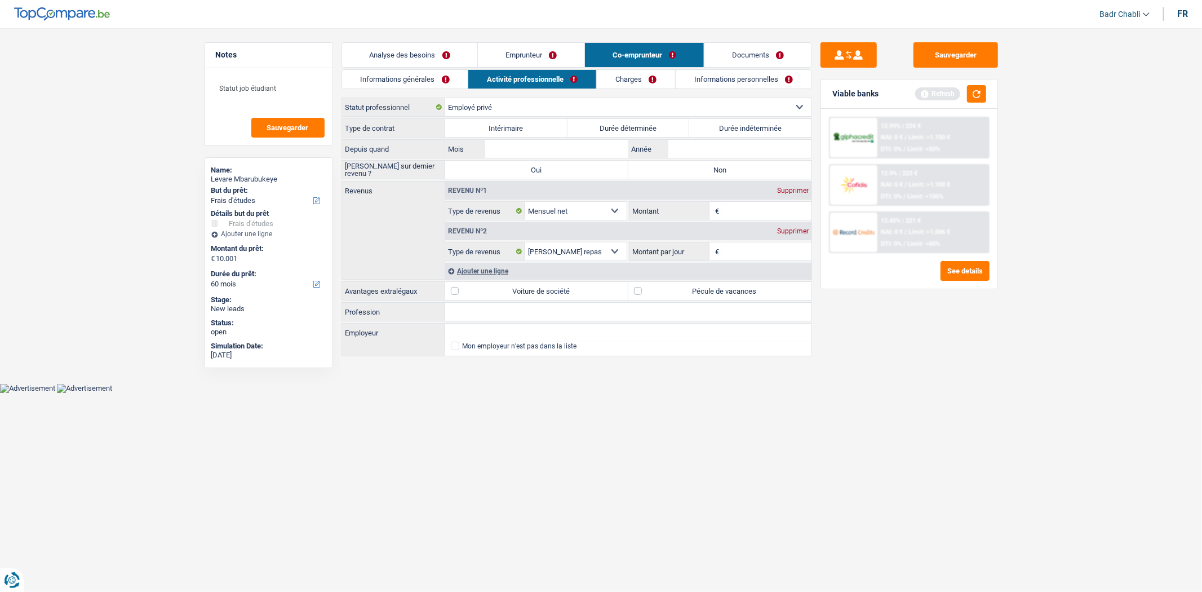
click at [710, 165] on label "Non" at bounding box center [720, 170] width 183 height 18
click at [710, 165] on input "Non" at bounding box center [720, 170] width 183 height 18
radio input "true"
click at [742, 129] on label "Durée indéterminée" at bounding box center [750, 128] width 122 height 18
click at [742, 129] on input "Durée indéterminée" at bounding box center [750, 128] width 122 height 18
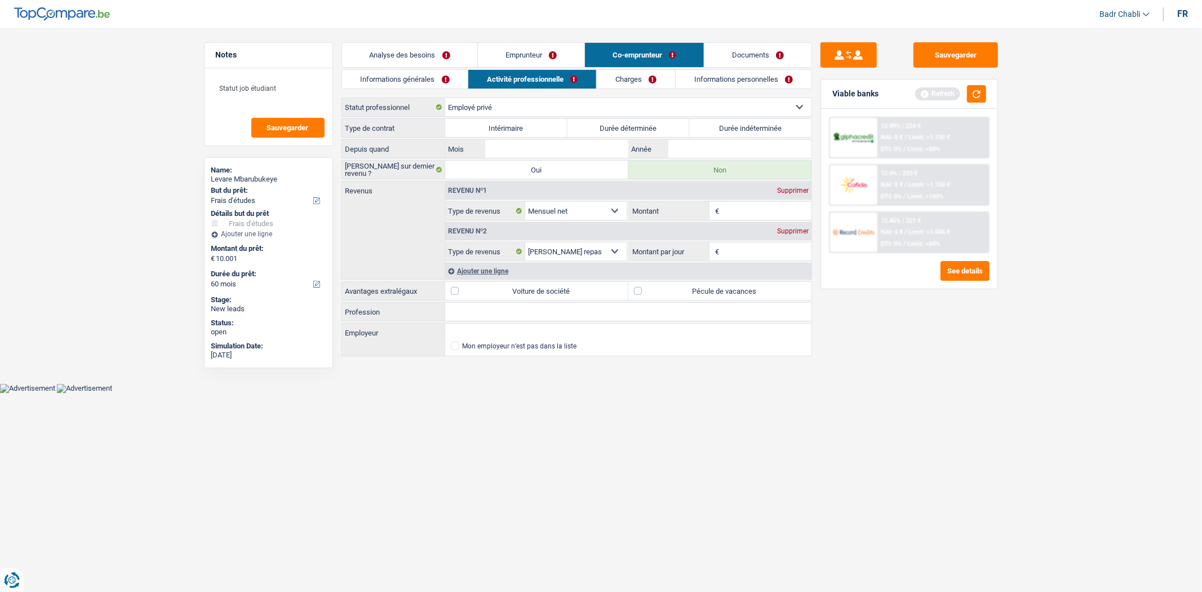
radio input "true"
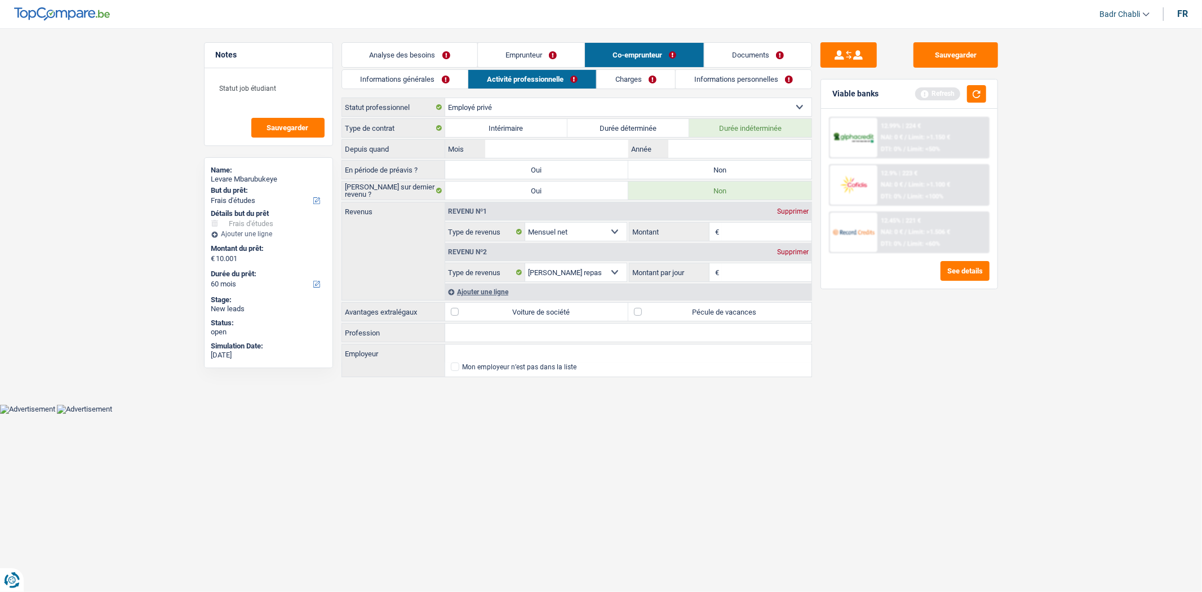
click at [722, 168] on label "Non" at bounding box center [720, 170] width 183 height 18
click at [722, 168] on input "Non" at bounding box center [720, 170] width 183 height 18
radio input "true"
click at [505, 153] on input "Mois" at bounding box center [556, 149] width 143 height 18
type input "06"
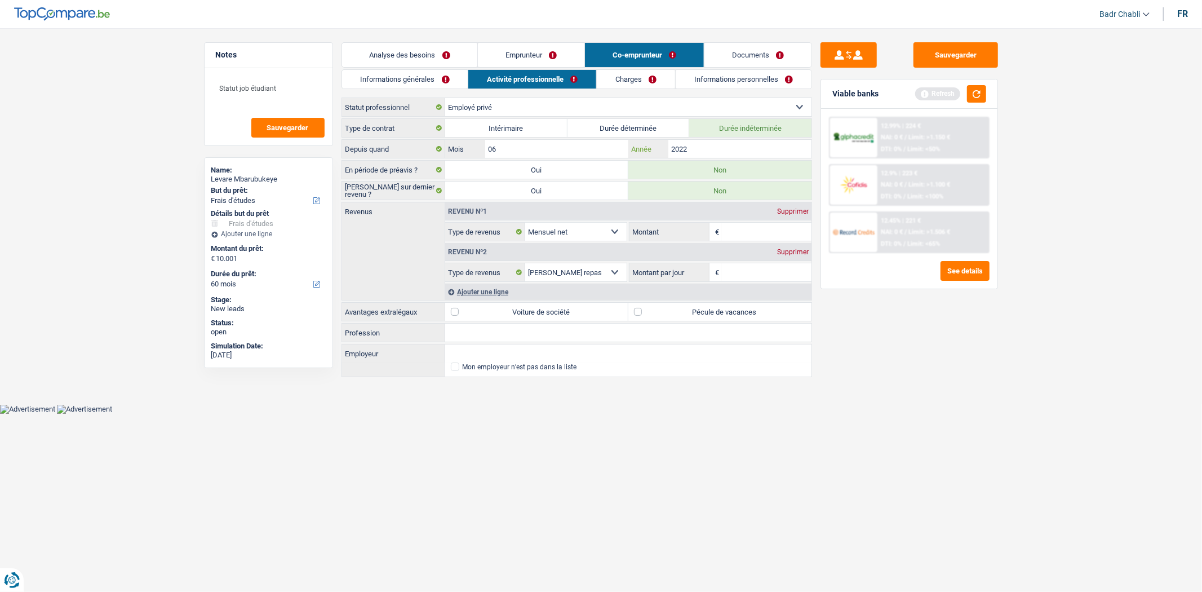
type input "2022"
click at [486, 338] on input "Profession" at bounding box center [628, 333] width 366 height 18
type input "Employé"
click at [505, 356] on input "Employeur" at bounding box center [628, 353] width 366 height 18
click at [521, 369] on li "Groupe Terre asbl | Rue de Milmort, 690 | 4040 - Herstal" at bounding box center [628, 369] width 366 height 14
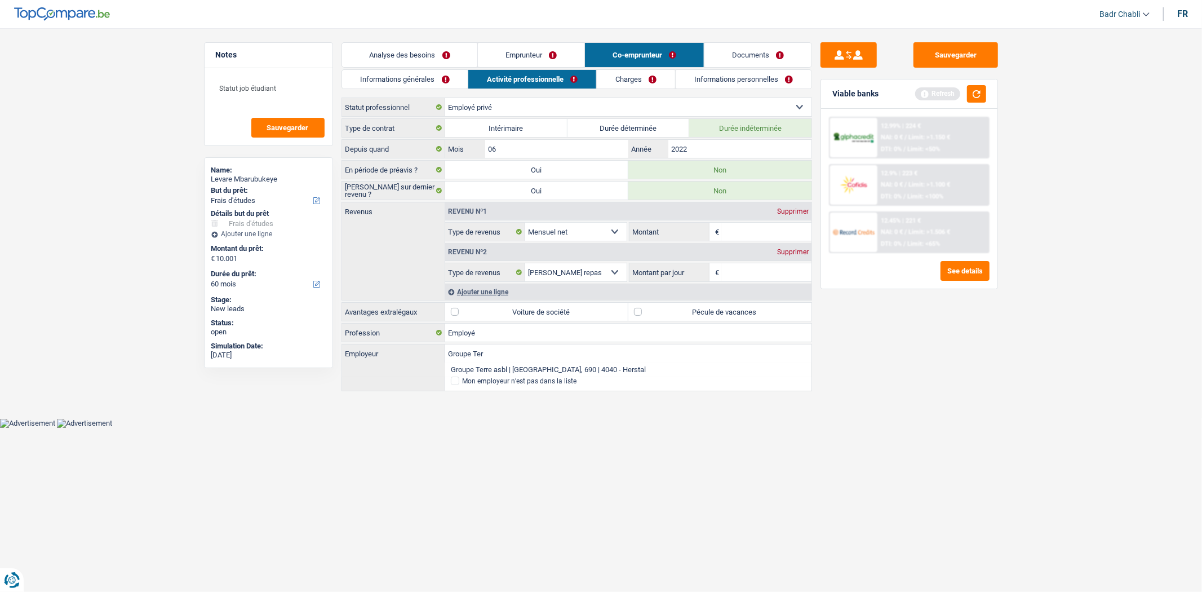
type input "Groupe Terre asbl | Rue de Milmort, 690 | 4040 - Herstal"
click at [722, 243] on div "Revenu nº2 Supprimer Allocation d'handicap Allocations chômage Allocations fami…" at bounding box center [628, 261] width 366 height 41
click at [732, 230] on input "Montant" at bounding box center [767, 232] width 90 height 18
type input "2.170"
click at [758, 269] on input "Montant par jour" at bounding box center [767, 272] width 90 height 18
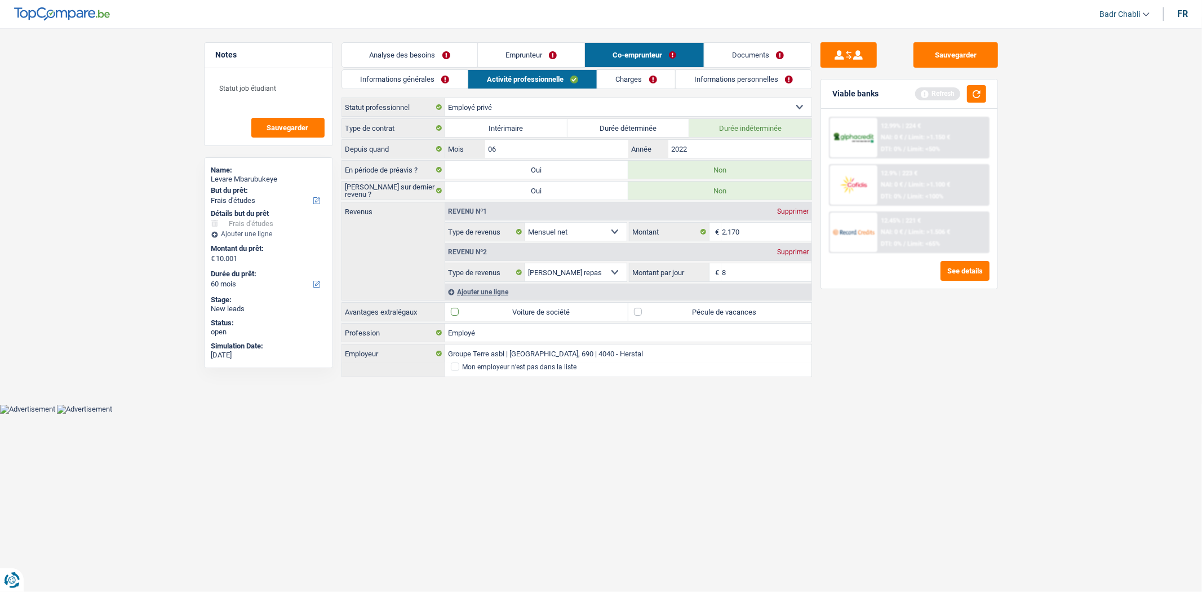
type input "8,0"
click at [639, 312] on label "Pécule de vacances" at bounding box center [720, 312] width 183 height 18
click at [639, 312] on input "Pécule de vacances" at bounding box center [720, 312] width 183 height 18
checkbox input "true"
click at [472, 288] on div "Ajouter une ligne" at bounding box center [628, 292] width 366 height 16
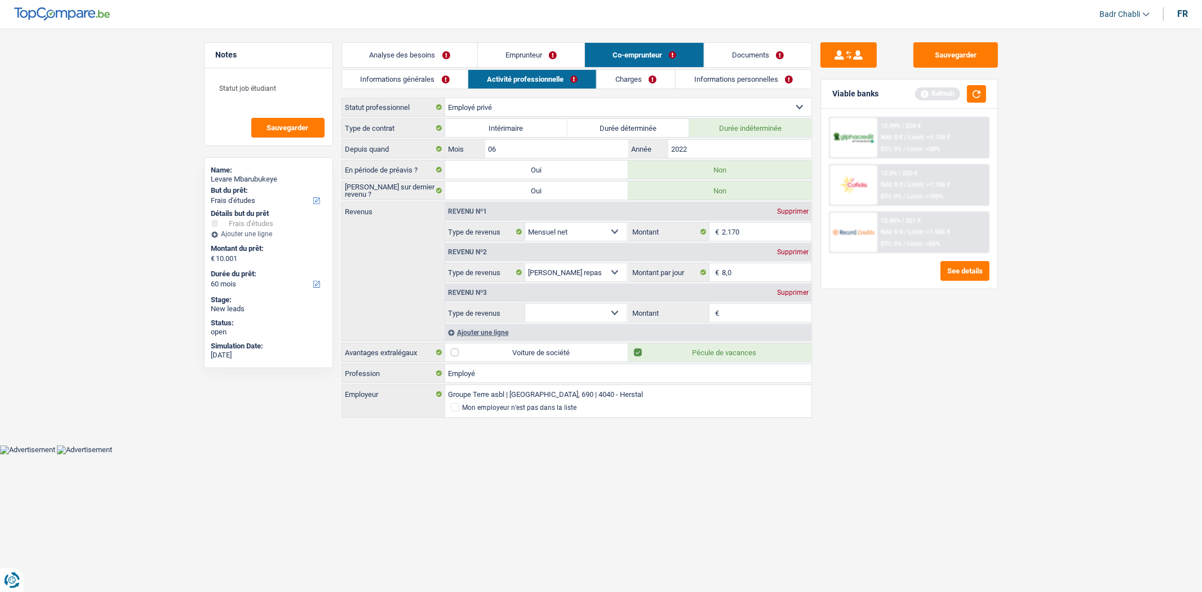
click at [413, 74] on link "Informations générales" at bounding box center [405, 79] width 126 height 19
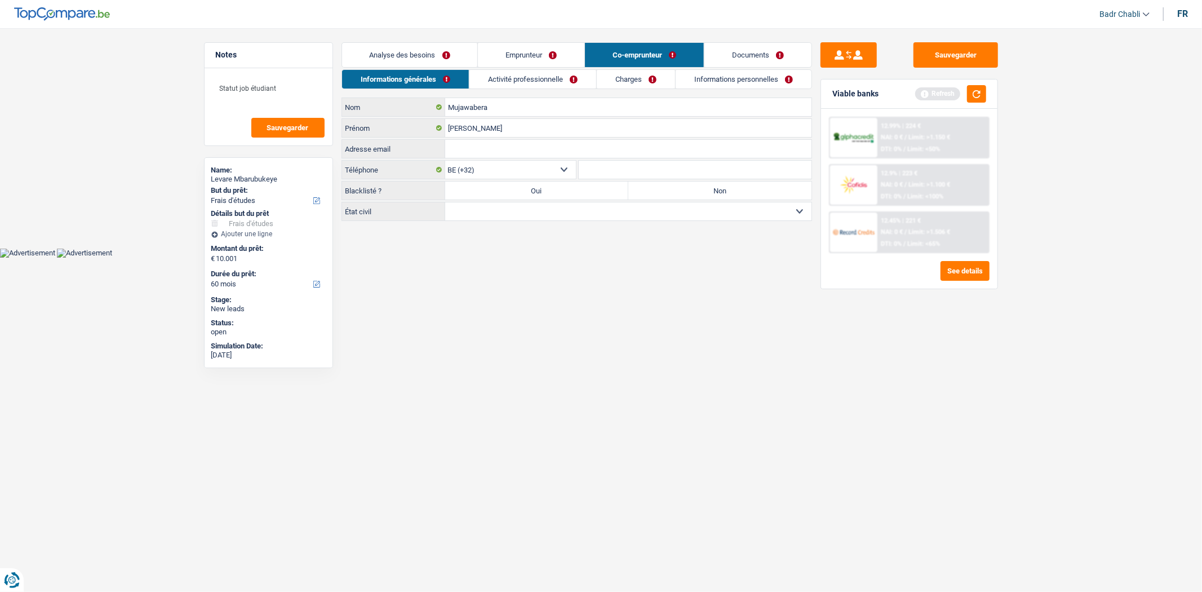
click at [502, 54] on link "Emprunteur" at bounding box center [531, 55] width 107 height 24
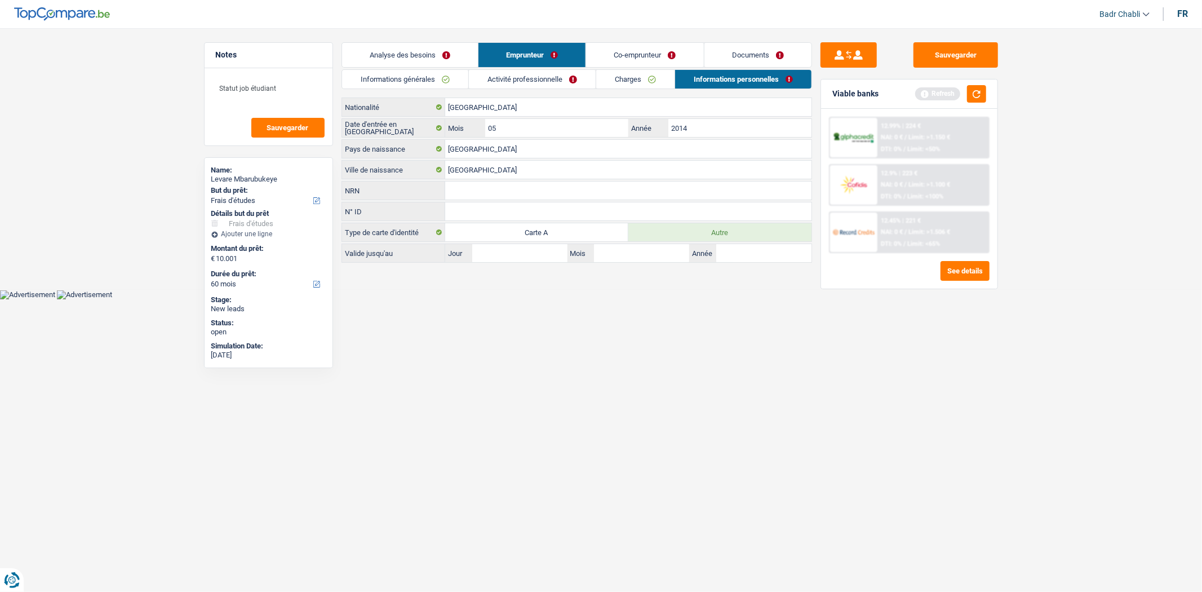
click at [409, 77] on link "Informations générales" at bounding box center [405, 79] width 126 height 19
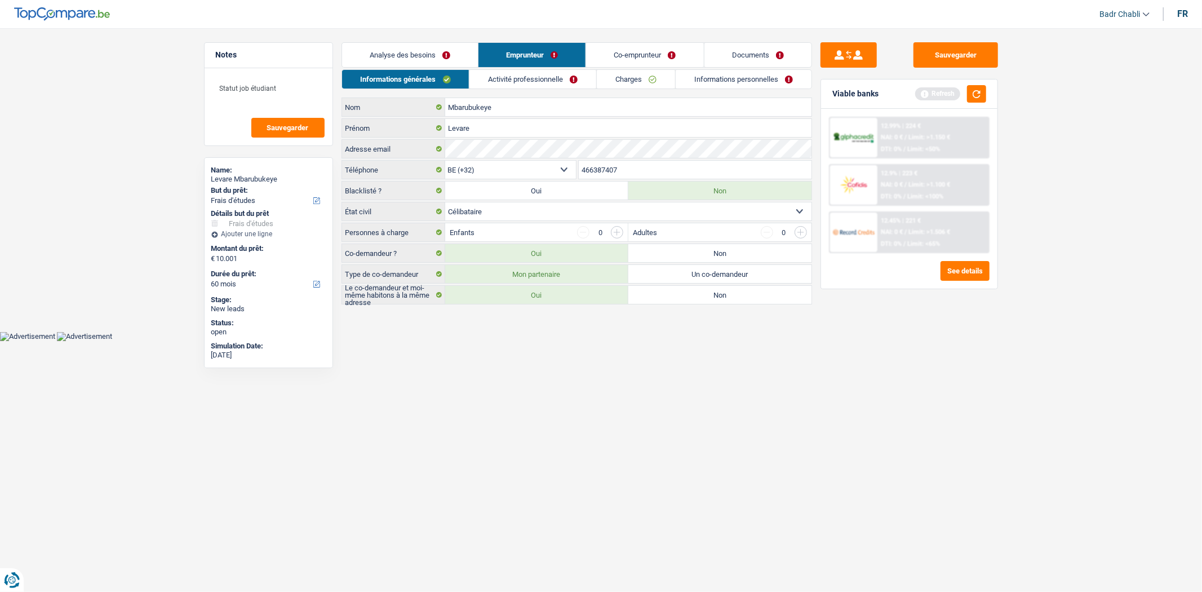
click at [655, 63] on link "Co-emprunteur" at bounding box center [644, 55] width 117 height 24
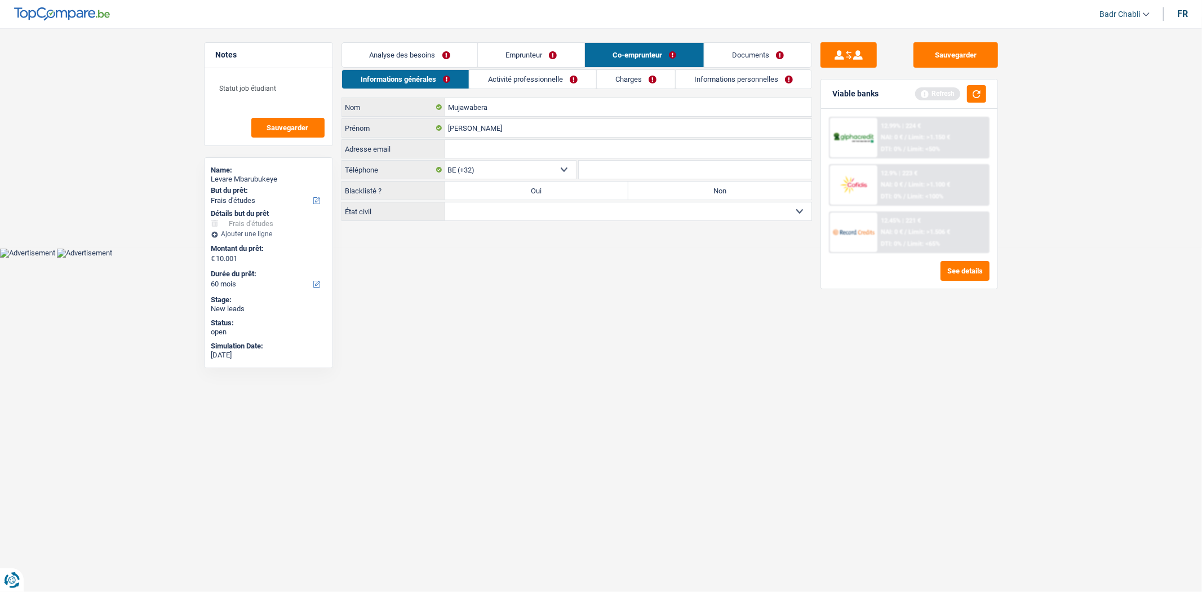
click at [530, 78] on link "Activité professionnelle" at bounding box center [533, 79] width 127 height 19
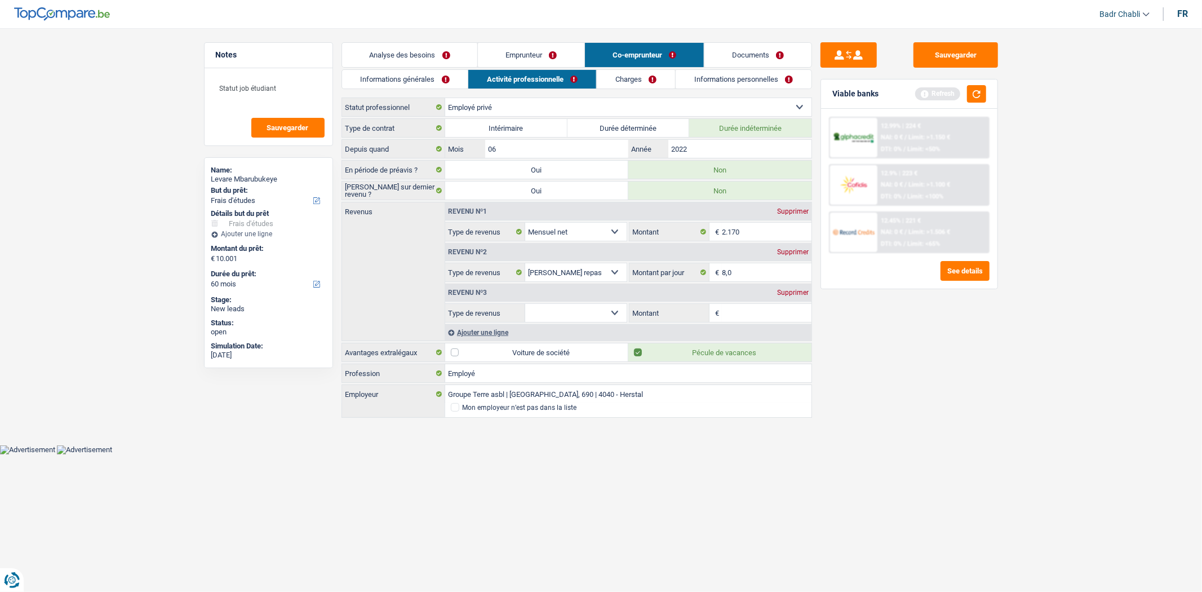
click at [578, 303] on fieldset "Allocation d'handicap Allocations chômage Allocations familiales Chèques repas …" at bounding box center [536, 312] width 182 height 19
click at [583, 312] on select "Allocation d'handicap Allocations chômage Allocations familiales Chèques repas …" at bounding box center [576, 313] width 102 height 18
select select "other"
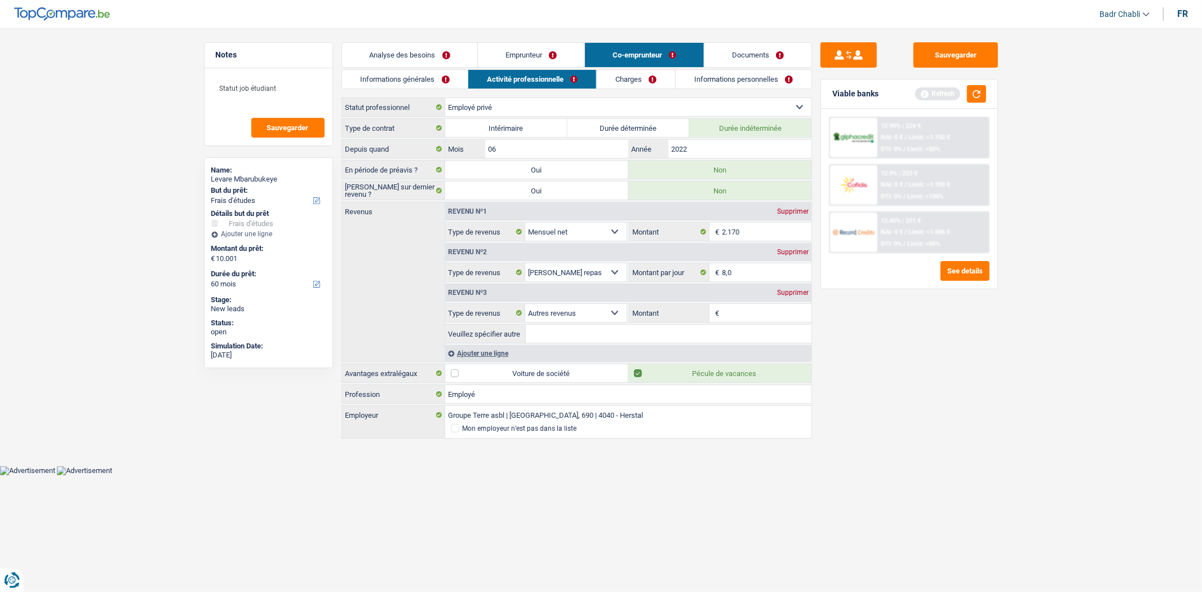
click at [753, 317] on input "Montant" at bounding box center [767, 313] width 90 height 18
click at [700, 334] on input "Veuillez spécifier autre" at bounding box center [669, 334] width 286 height 18
type input "Allocations études"
click at [754, 309] on input "Montant" at bounding box center [767, 313] width 90 height 18
click at [742, 315] on input "Montant" at bounding box center [767, 313] width 90 height 18
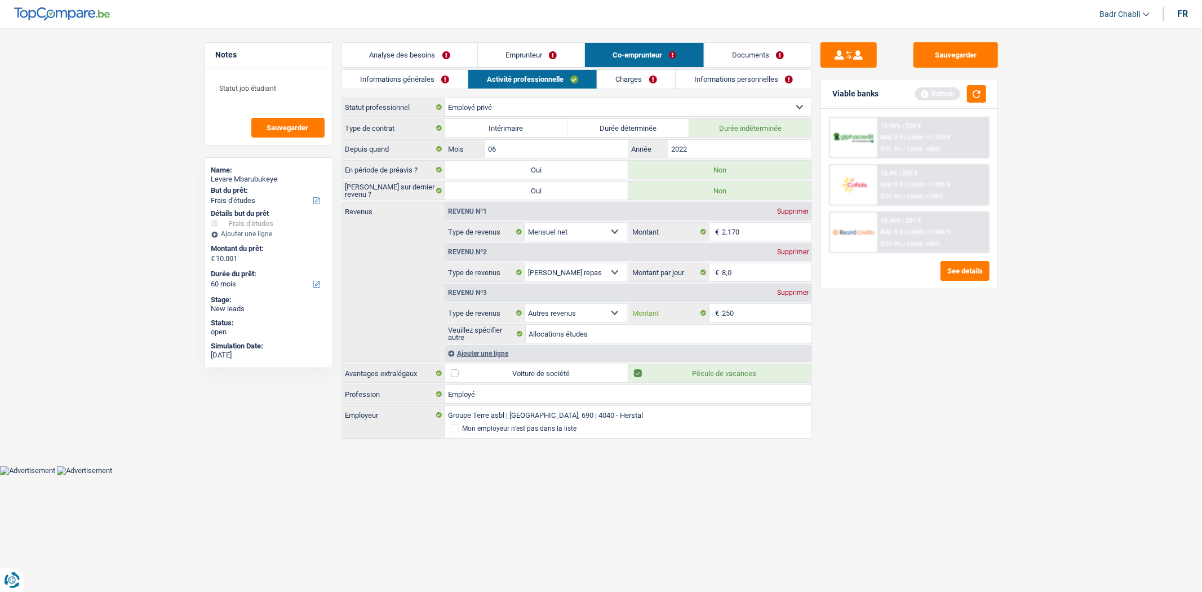
type input "250"
click at [642, 85] on link "Charges" at bounding box center [637, 79] width 78 height 19
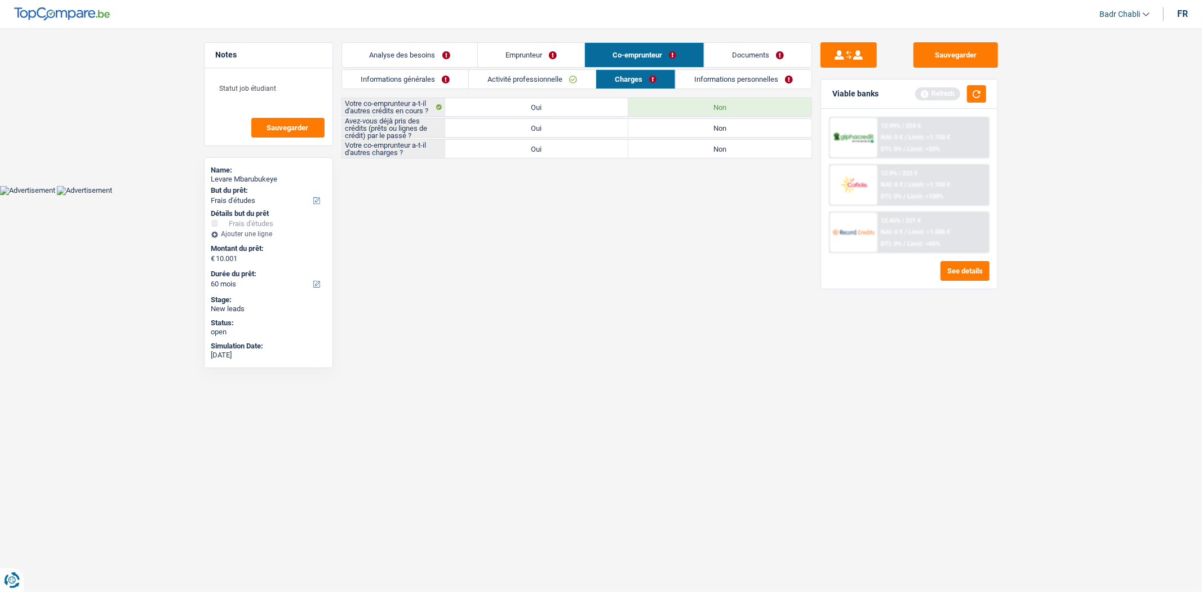
click at [709, 131] on label "Non" at bounding box center [720, 128] width 183 height 18
click at [709, 131] on input "Non" at bounding box center [720, 128] width 183 height 18
radio input "true"
click at [711, 144] on label "Non" at bounding box center [720, 149] width 183 height 18
click at [711, 144] on input "Non" at bounding box center [720, 149] width 183 height 18
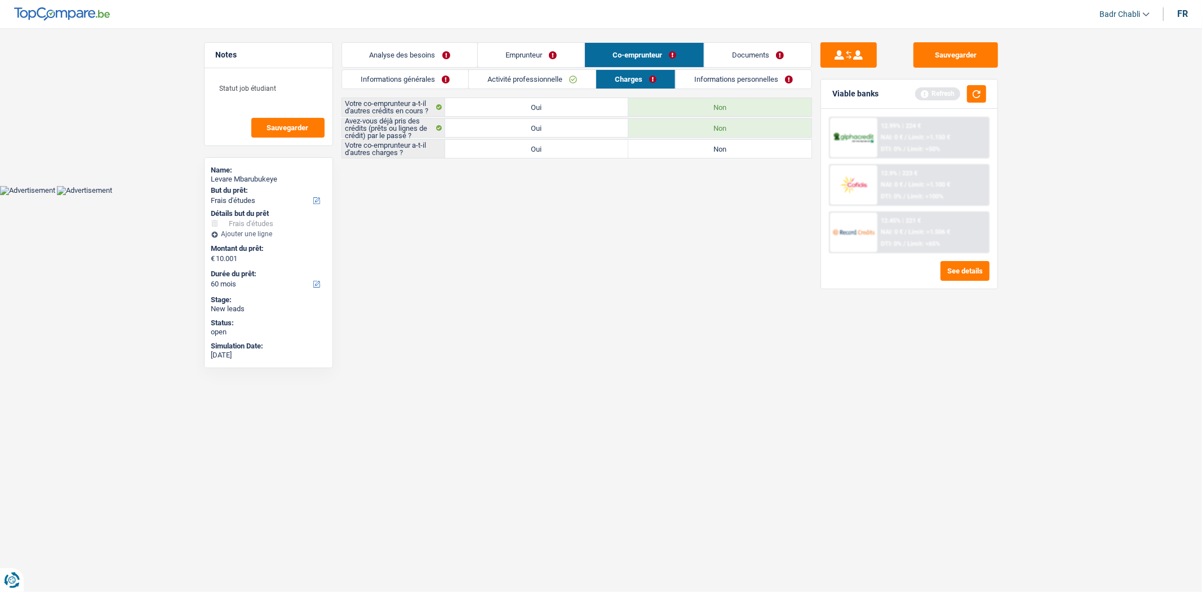
radio input "true"
click at [550, 77] on link "Activité professionnelle" at bounding box center [531, 79] width 127 height 19
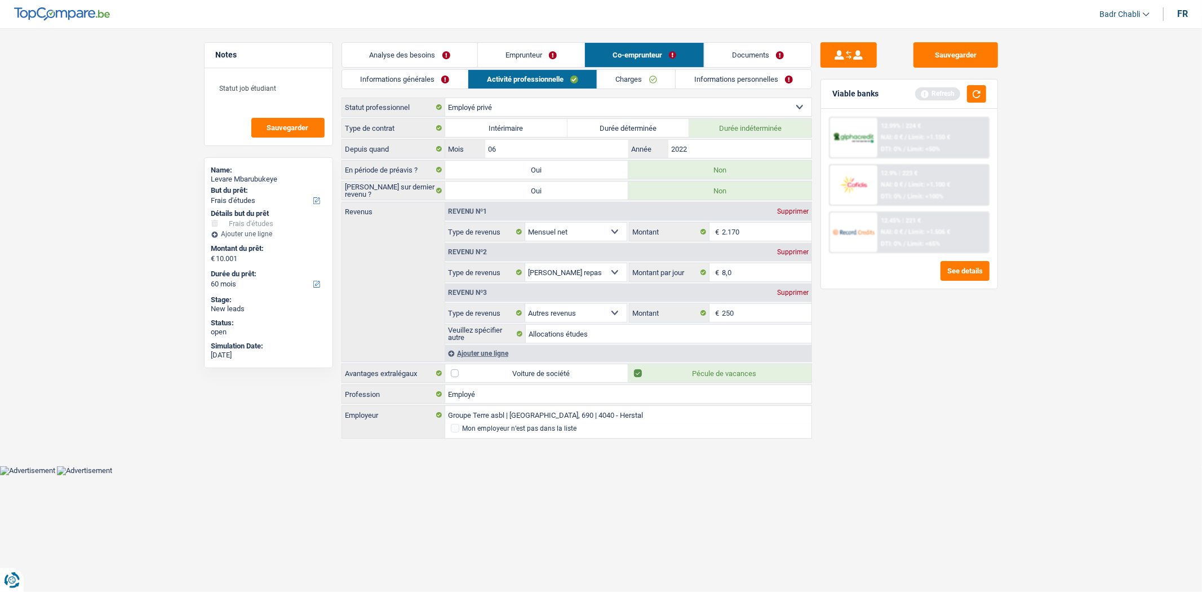
click at [634, 85] on link "Charges" at bounding box center [637, 79] width 78 height 19
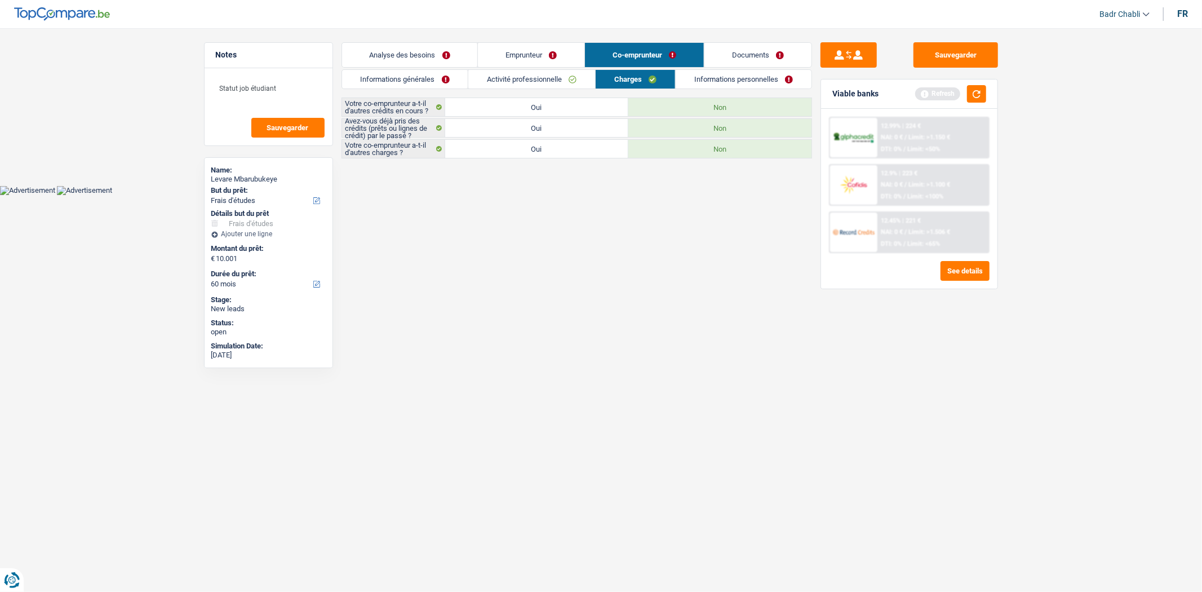
click at [542, 52] on link "Emprunteur" at bounding box center [531, 55] width 107 height 24
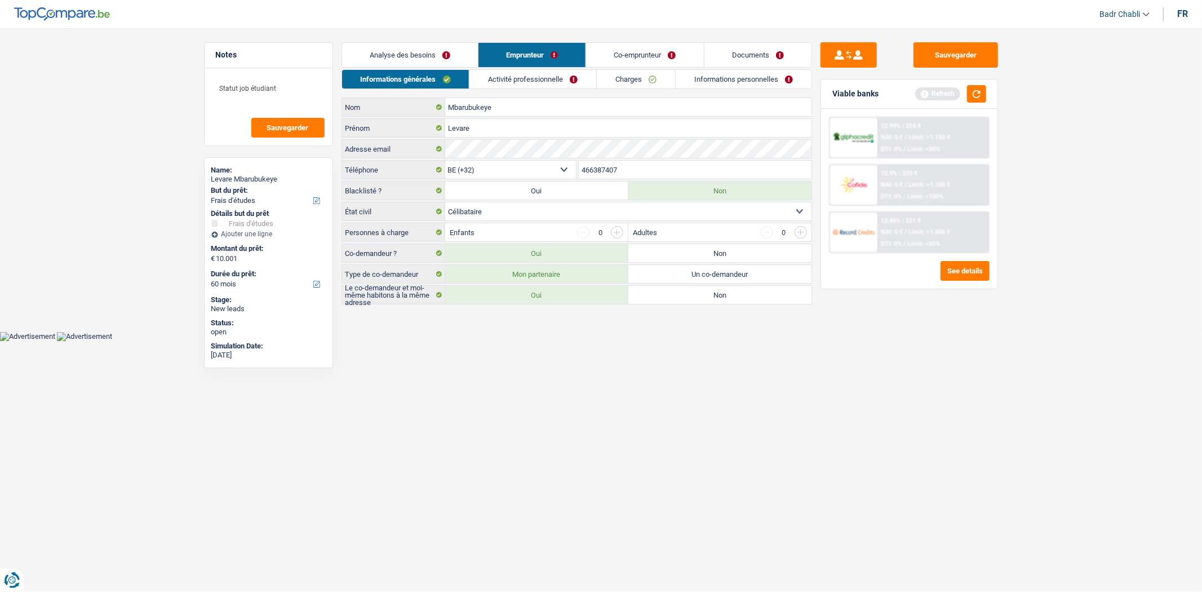
click at [613, 77] on link "Charges" at bounding box center [636, 79] width 78 height 19
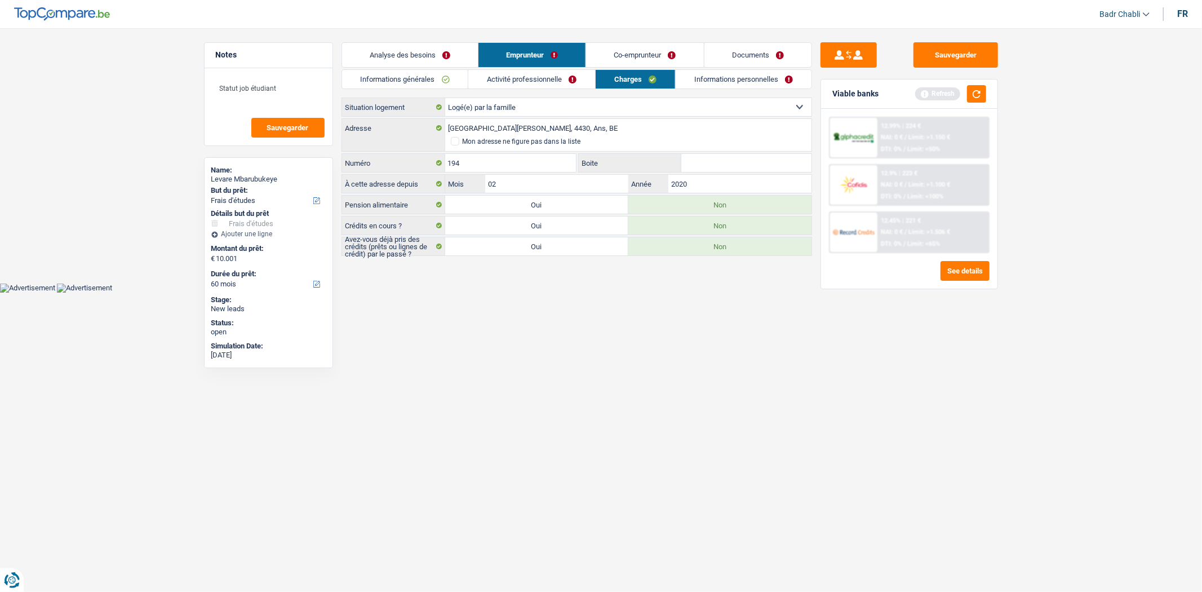
click at [641, 50] on link "Co-emprunteur" at bounding box center [644, 55] width 117 height 24
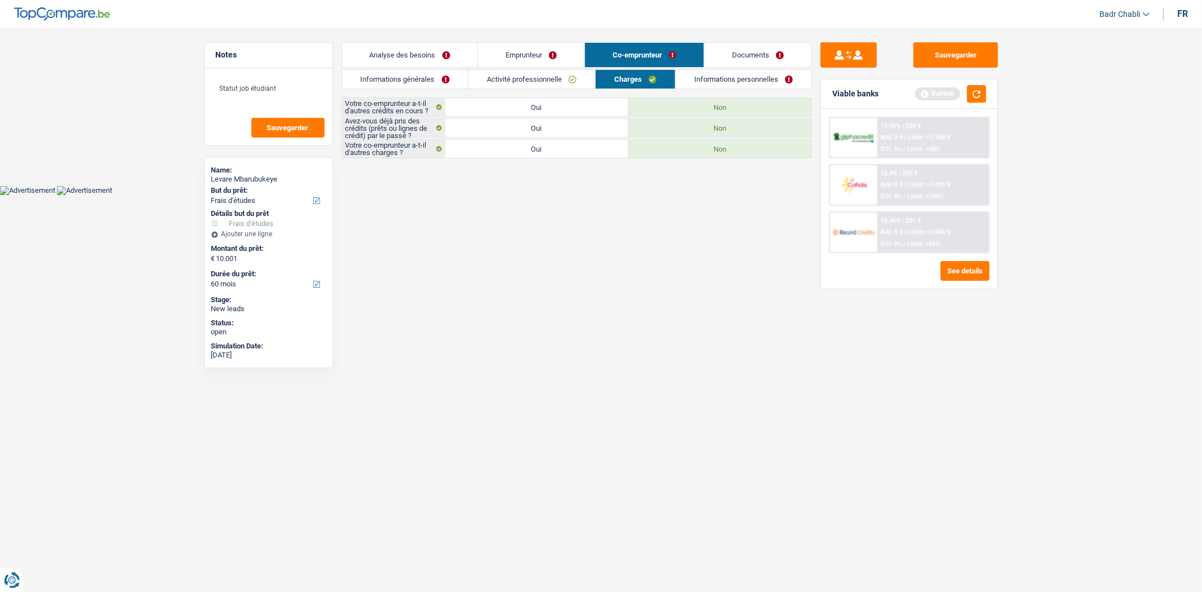
click at [558, 104] on label "Oui" at bounding box center [536, 107] width 183 height 18
click at [558, 104] on input "Oui" at bounding box center [536, 107] width 183 height 18
radio input "true"
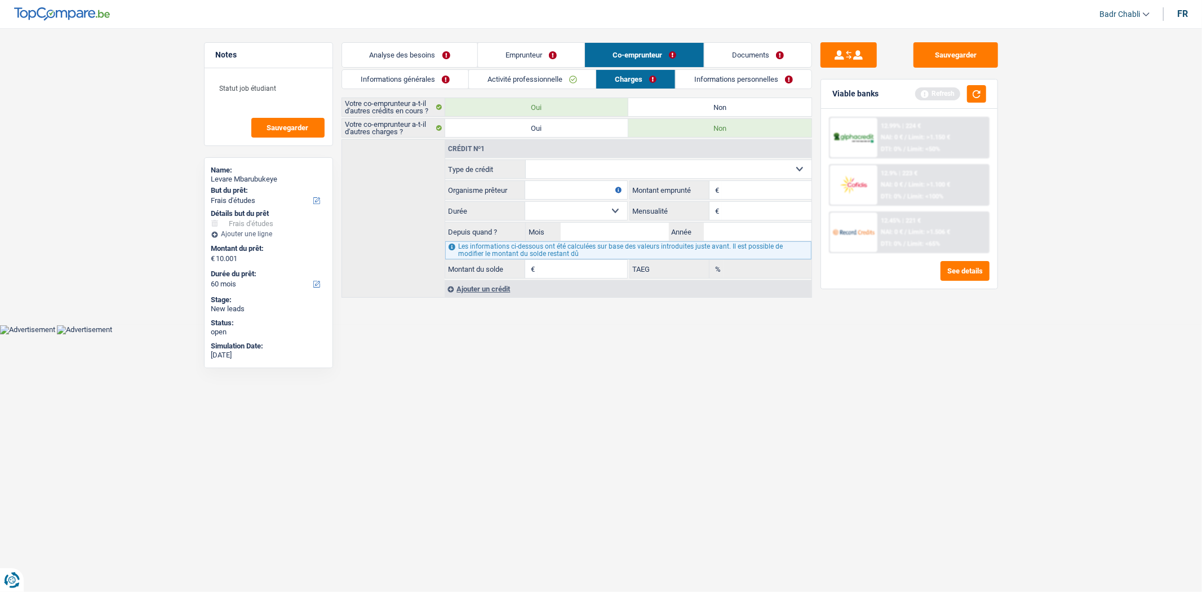
click at [664, 105] on label "Non" at bounding box center [720, 107] width 183 height 18
click at [664, 105] on input "Non" at bounding box center [720, 107] width 183 height 18
radio input "true"
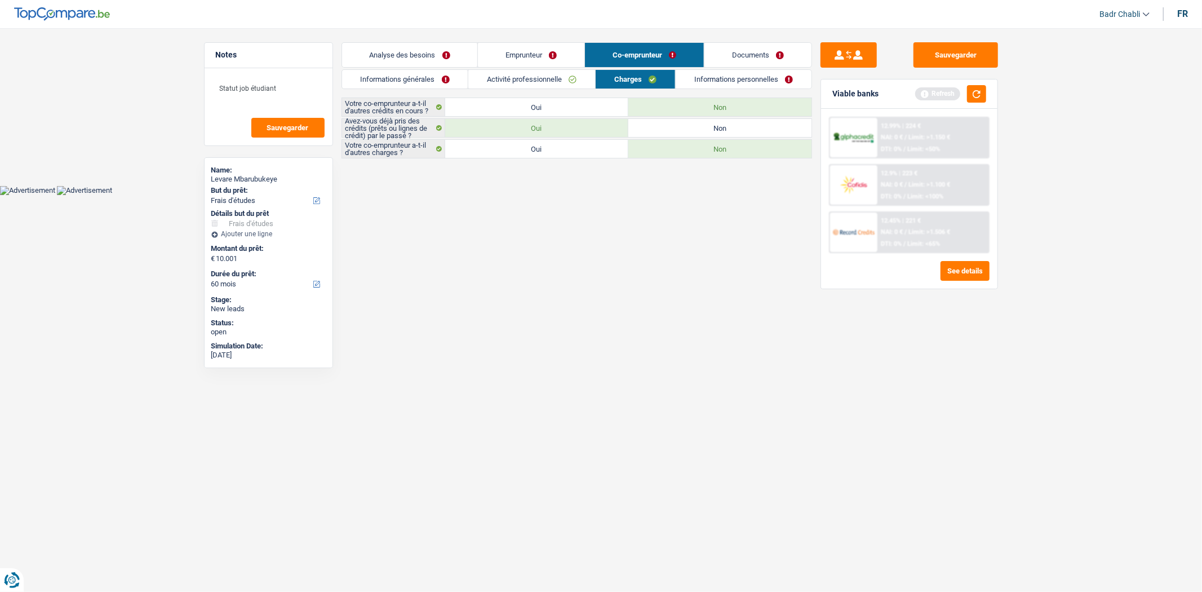
click at [549, 144] on label "Oui" at bounding box center [536, 149] width 183 height 18
click at [549, 144] on input "Oui" at bounding box center [536, 149] width 183 height 18
radio input "true"
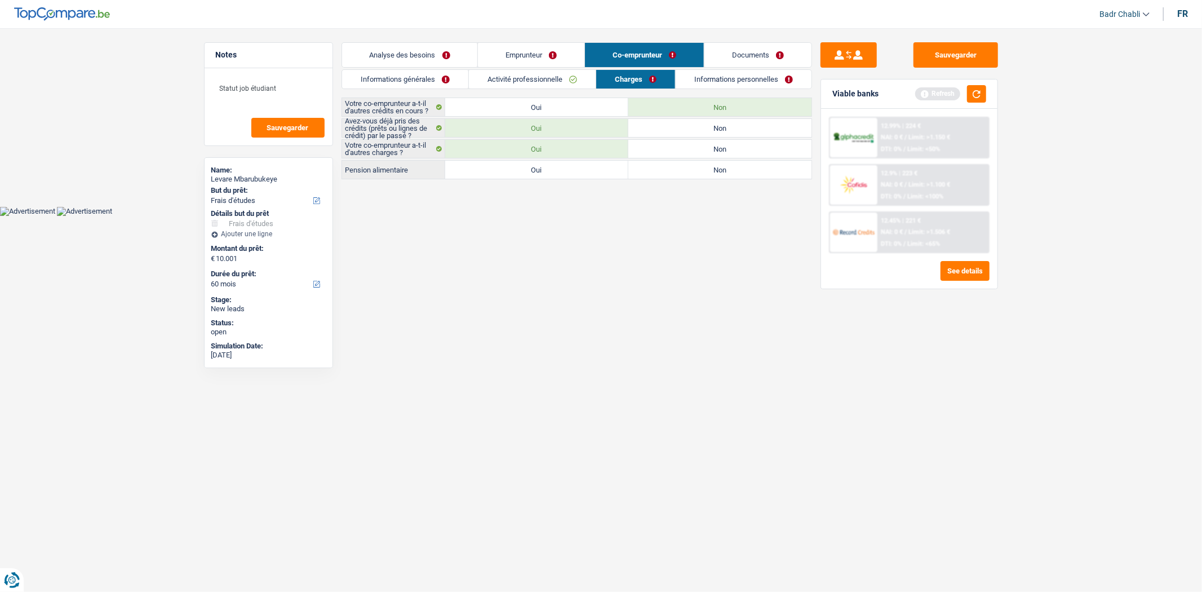
click at [681, 142] on label "Non" at bounding box center [720, 149] width 183 height 18
click at [681, 142] on input "Non" at bounding box center [720, 149] width 183 height 18
radio input "true"
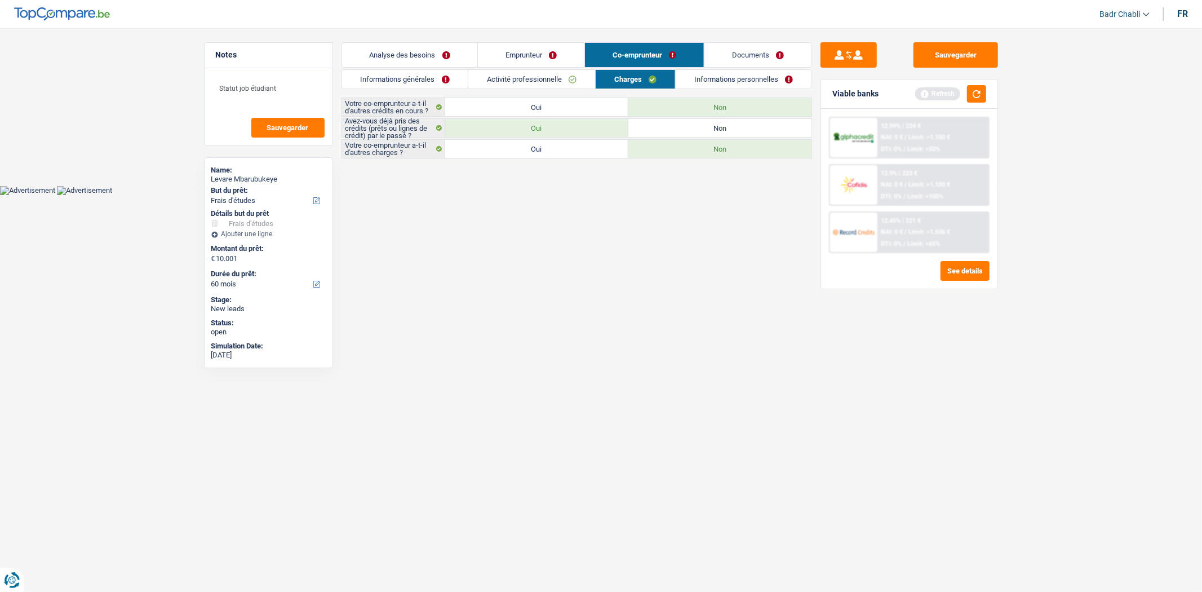
click at [683, 125] on label "Non" at bounding box center [720, 128] width 183 height 18
click at [683, 125] on input "Non" at bounding box center [720, 128] width 183 height 18
radio input "true"
click at [536, 171] on main "Notes Statut job étudiant Sauvegarder Name: Levare Mbarubukeye But du prêt: Con…" at bounding box center [601, 101] width 1202 height 169
click at [540, 143] on label "Oui" at bounding box center [536, 149] width 183 height 18
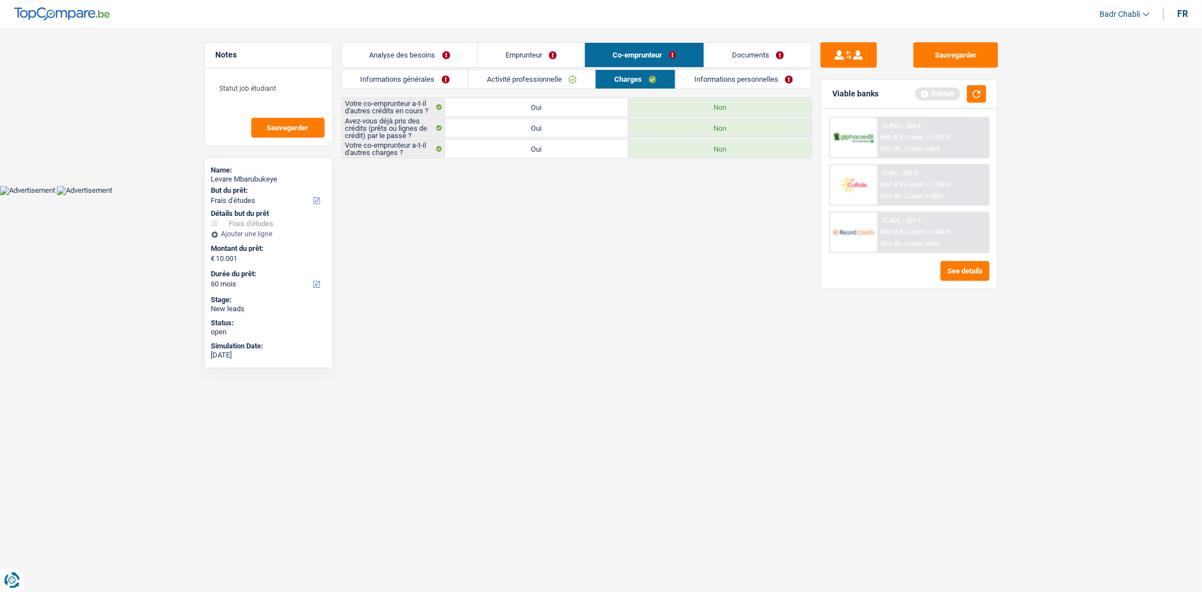
click at [540, 143] on input "Oui" at bounding box center [536, 149] width 183 height 18
radio input "true"
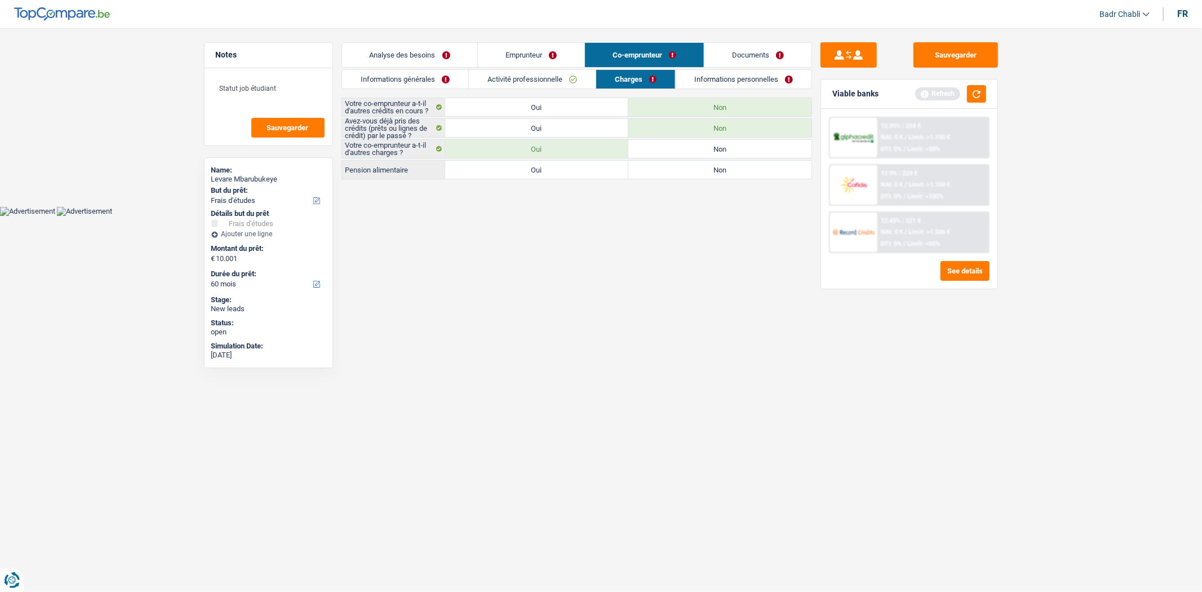
click at [709, 171] on label "Non" at bounding box center [720, 170] width 183 height 18
click at [709, 171] on input "Non" at bounding box center [720, 170] width 183 height 18
radio input "true"
click at [720, 76] on link "Informations personnelles" at bounding box center [744, 79] width 136 height 19
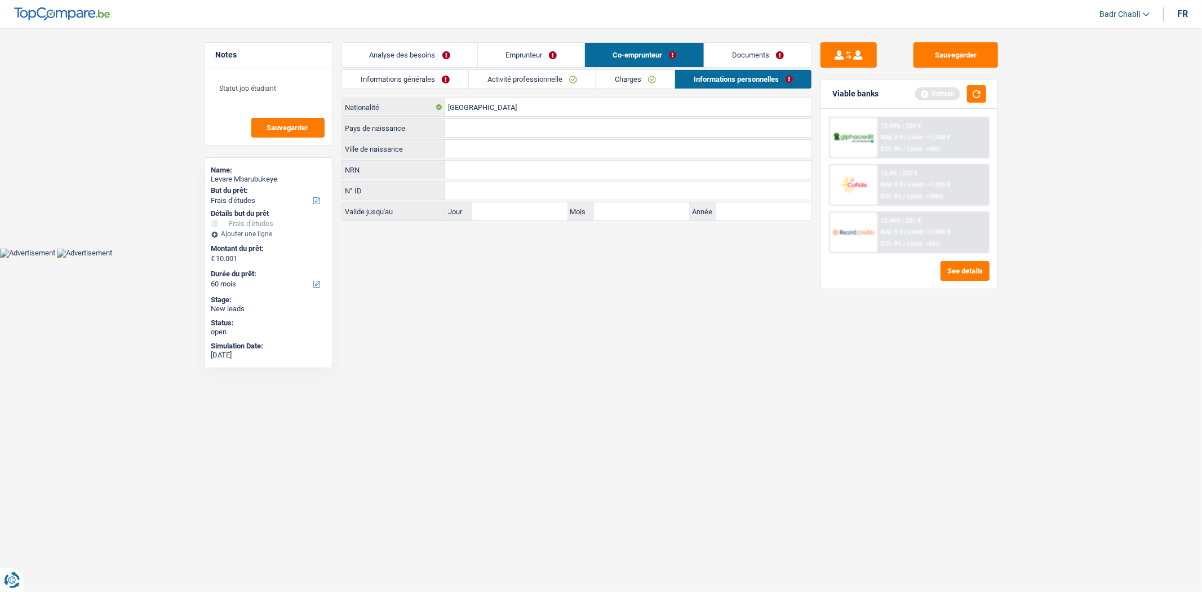
click at [547, 55] on link "Emprunteur" at bounding box center [531, 55] width 107 height 24
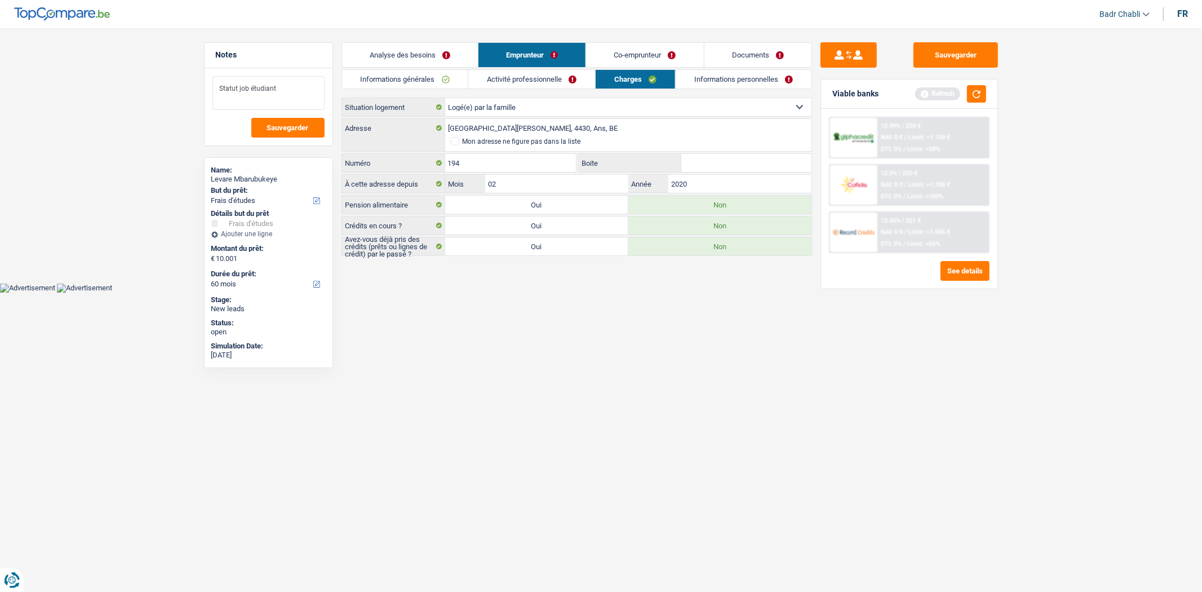
click at [295, 89] on textarea "Statut job étudiant" at bounding box center [269, 93] width 112 height 34
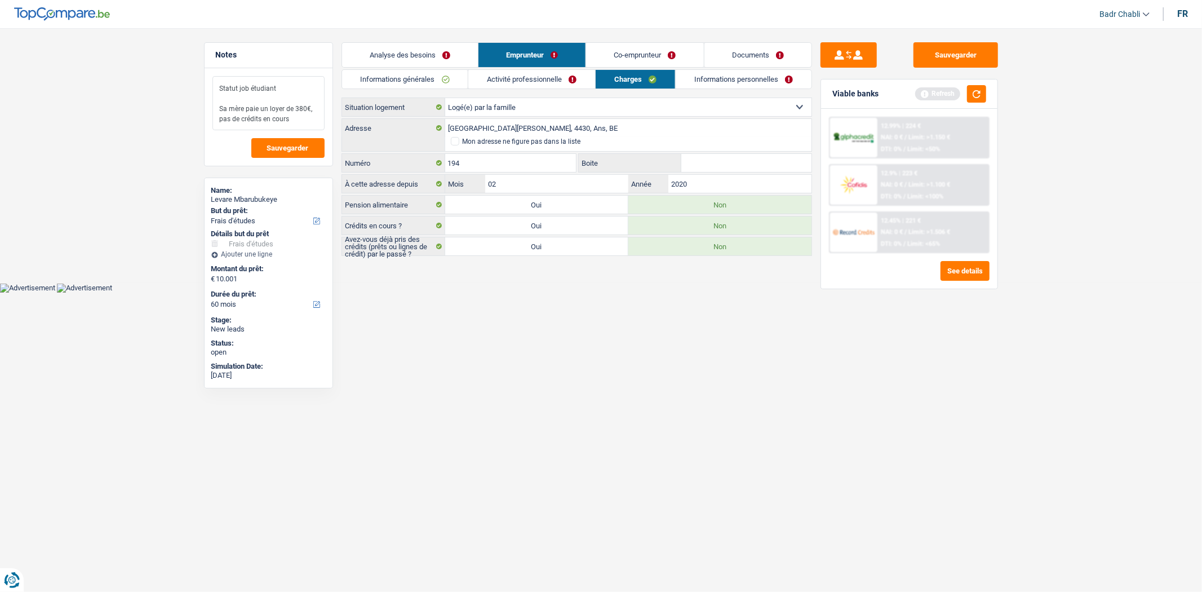
type textarea "Statut job étudiant Sa mère paie un loyer de 380€, pas de crédits en cours"
click at [677, 60] on link "Co-emprunteur" at bounding box center [644, 55] width 117 height 24
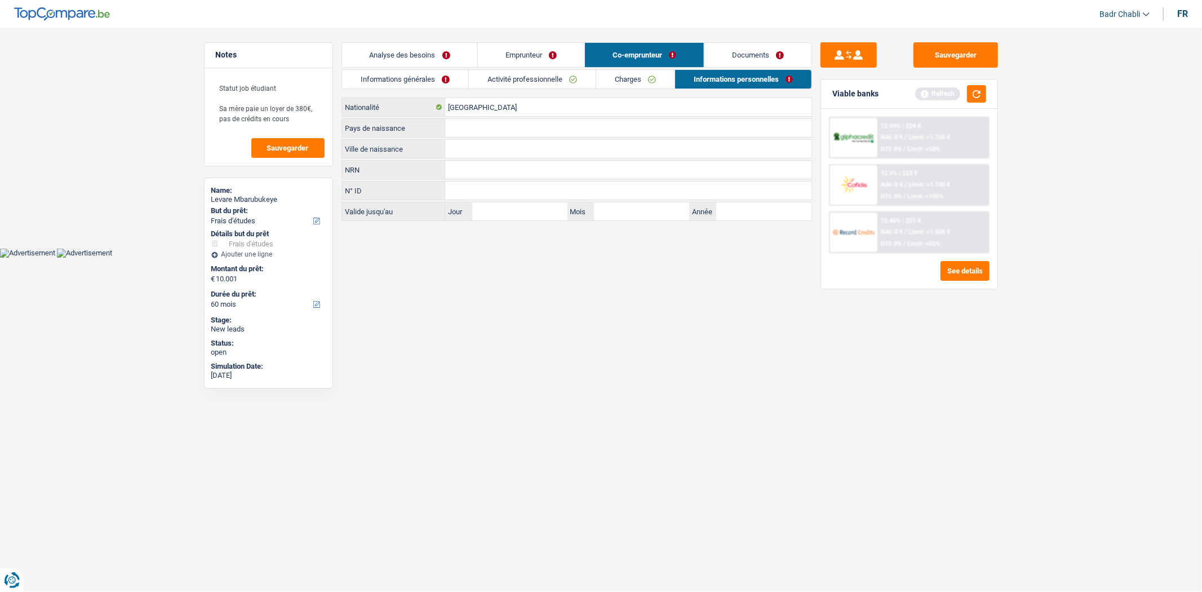
click at [550, 56] on link "Emprunteur" at bounding box center [531, 55] width 107 height 24
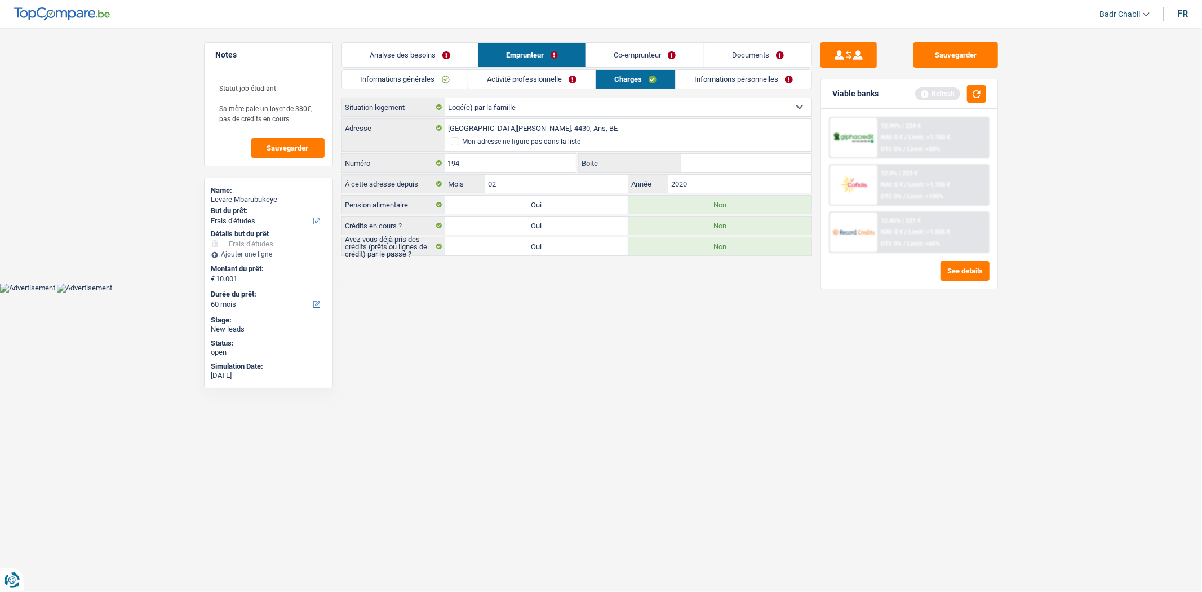
click at [634, 76] on link "Charges" at bounding box center [635, 79] width 79 height 19
click at [731, 82] on link "Informations personnelles" at bounding box center [744, 79] width 136 height 19
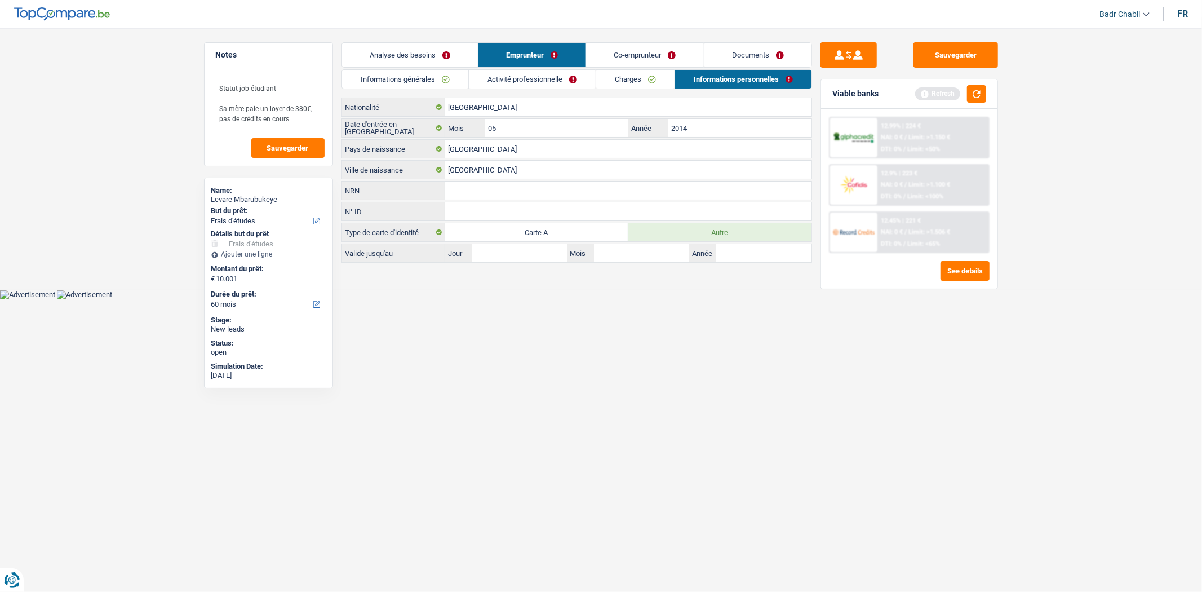
click at [643, 58] on link "Co-emprunteur" at bounding box center [644, 55] width 117 height 24
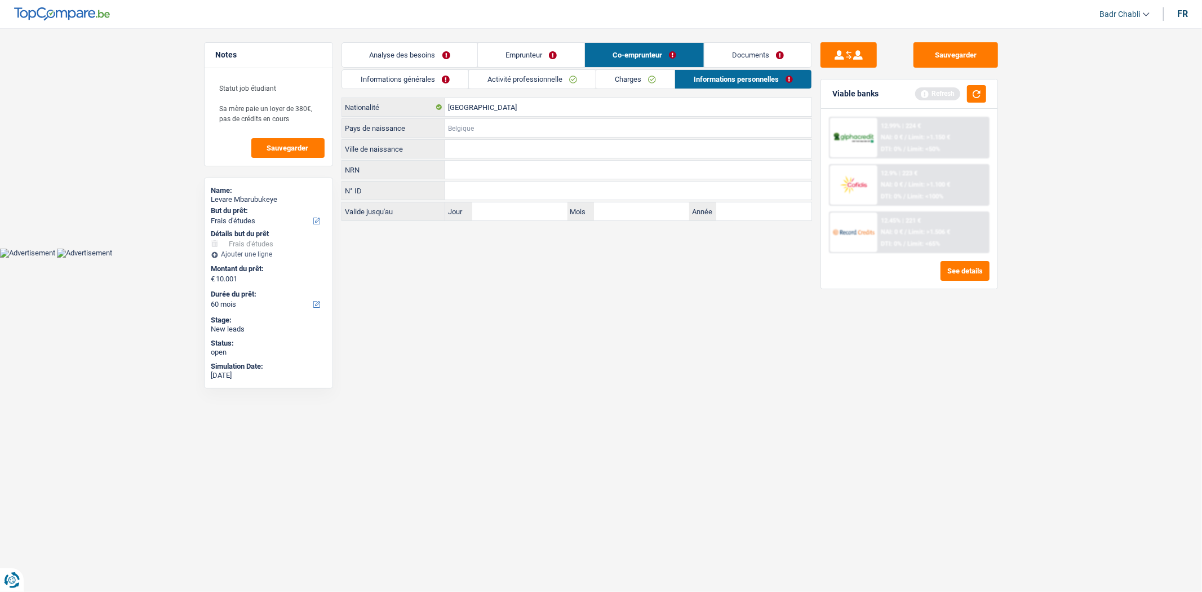
click at [487, 122] on input "Pays de naissance" at bounding box center [628, 128] width 366 height 18
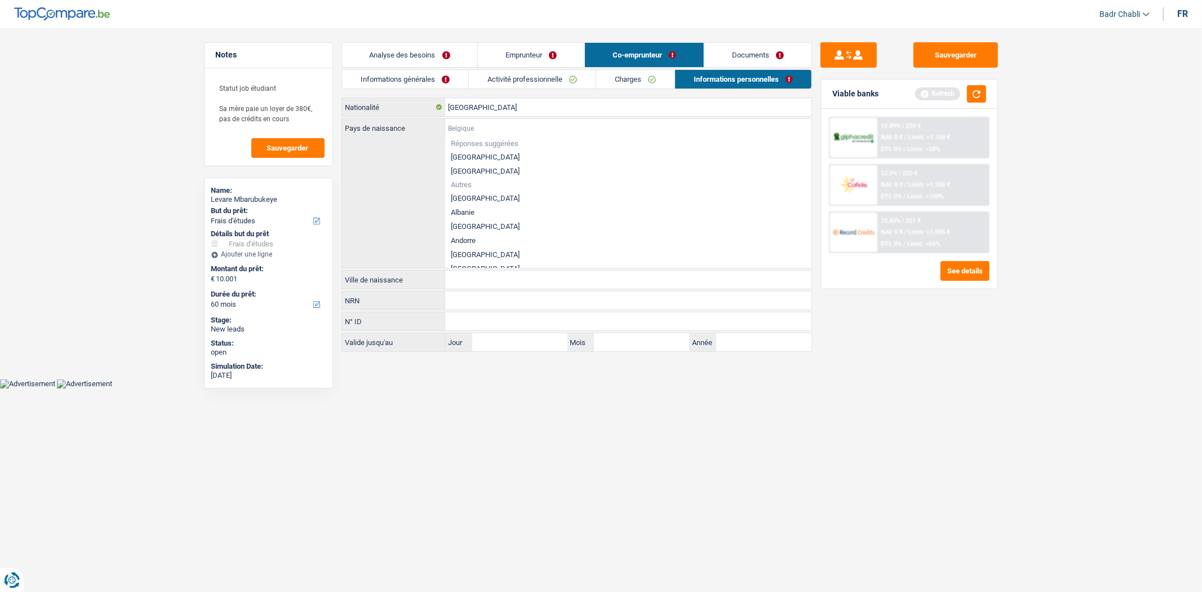
type input "R"
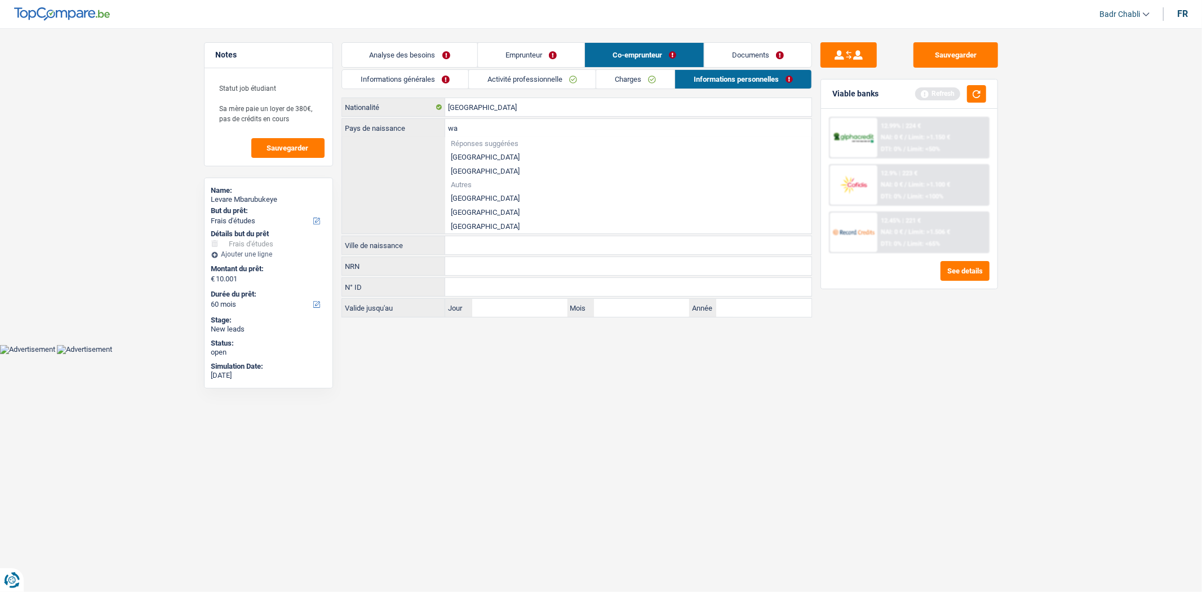
click at [453, 213] on li "[GEOGRAPHIC_DATA]" at bounding box center [628, 212] width 366 height 14
type input "[GEOGRAPHIC_DATA]"
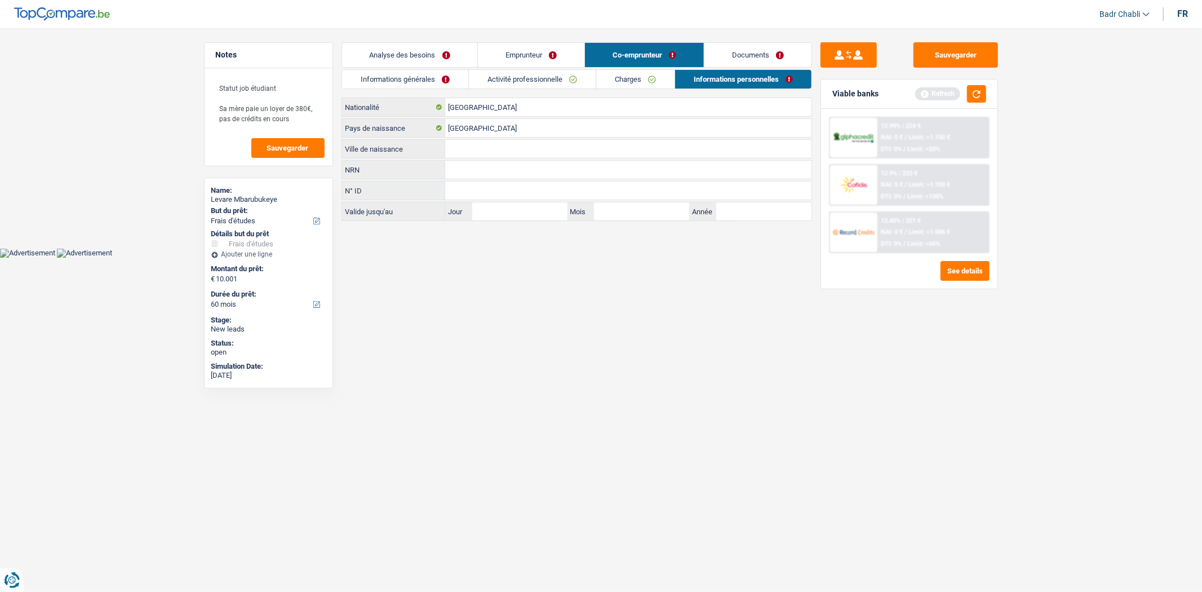
click at [494, 147] on input "Ville de naissance" at bounding box center [628, 149] width 366 height 18
type input "Gitarama"
click at [745, 61] on link "Documents" at bounding box center [758, 55] width 107 height 24
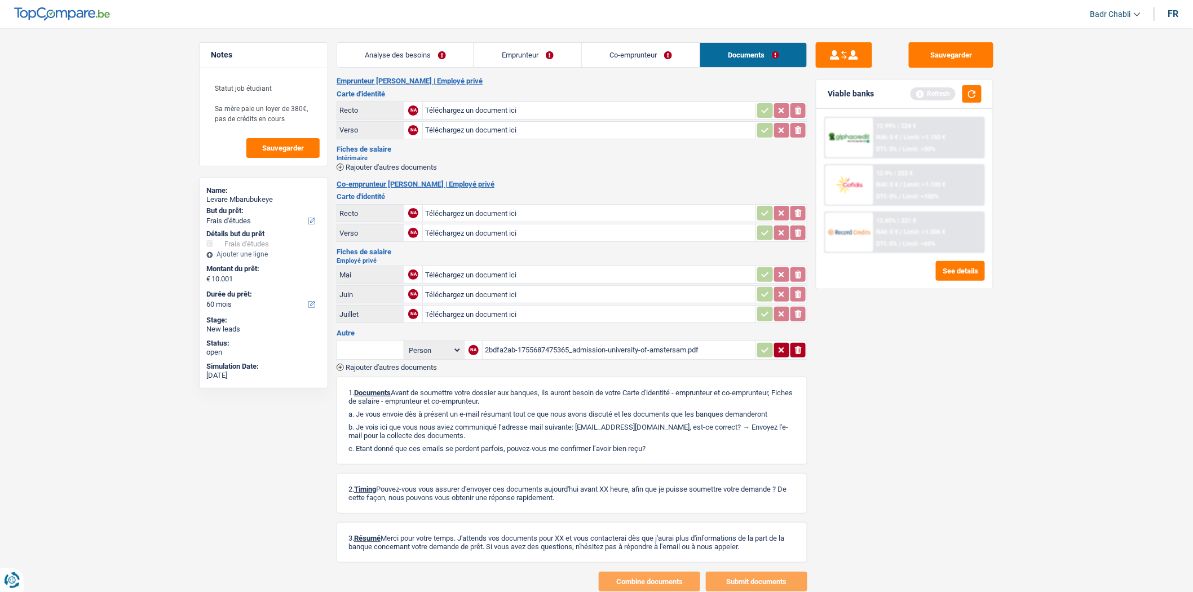
click at [598, 55] on link "Co-emprunteur" at bounding box center [641, 55] width 118 height 24
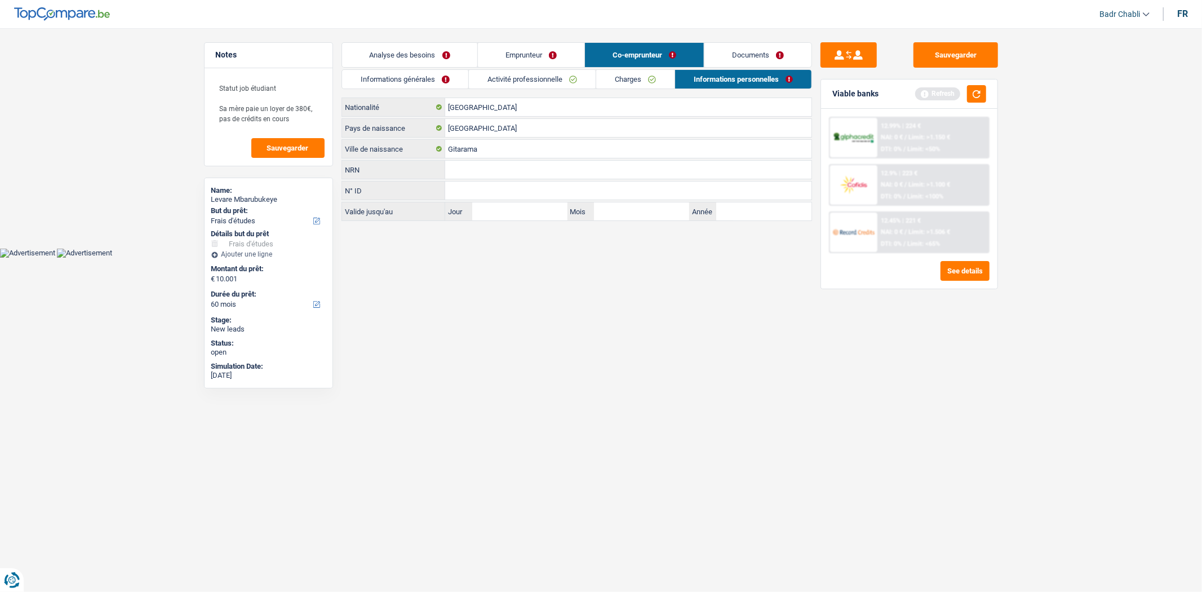
click at [746, 55] on link "Documents" at bounding box center [758, 55] width 107 height 24
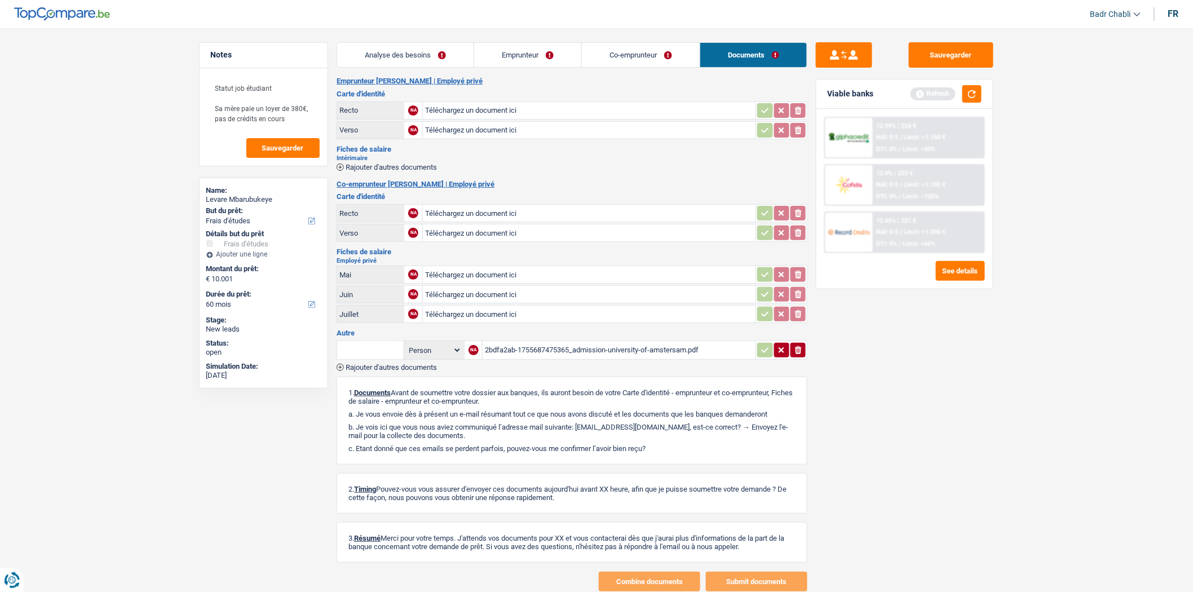
click at [604, 347] on div "2bdfa2ab-1755687475365_admission-university-of-amstersam.pdf" at bounding box center [619, 350] width 268 height 17
click at [543, 52] on link "Emprunteur" at bounding box center [527, 55] width 107 height 24
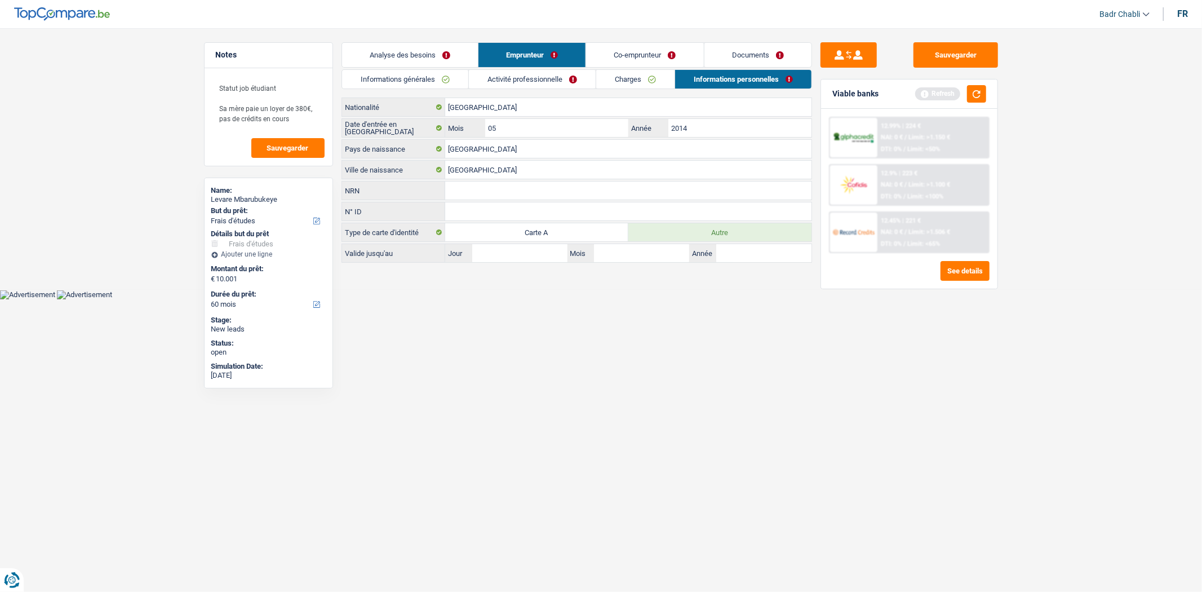
click at [539, 82] on link "Activité professionnelle" at bounding box center [532, 79] width 127 height 19
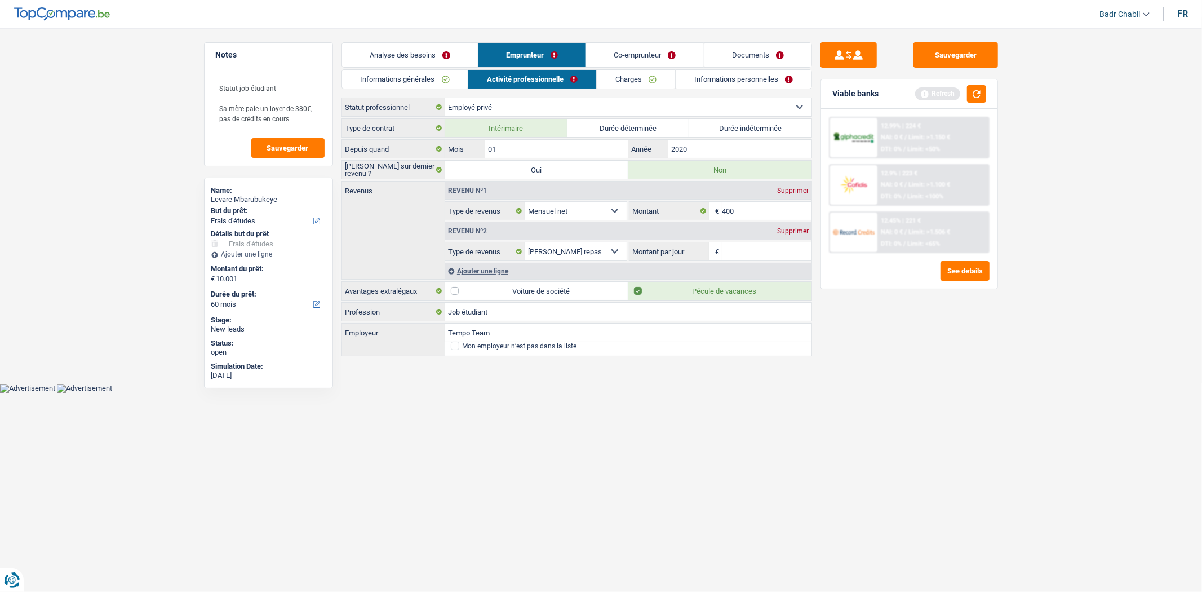
click at [419, 50] on link "Analyse des besoins" at bounding box center [410, 55] width 136 height 24
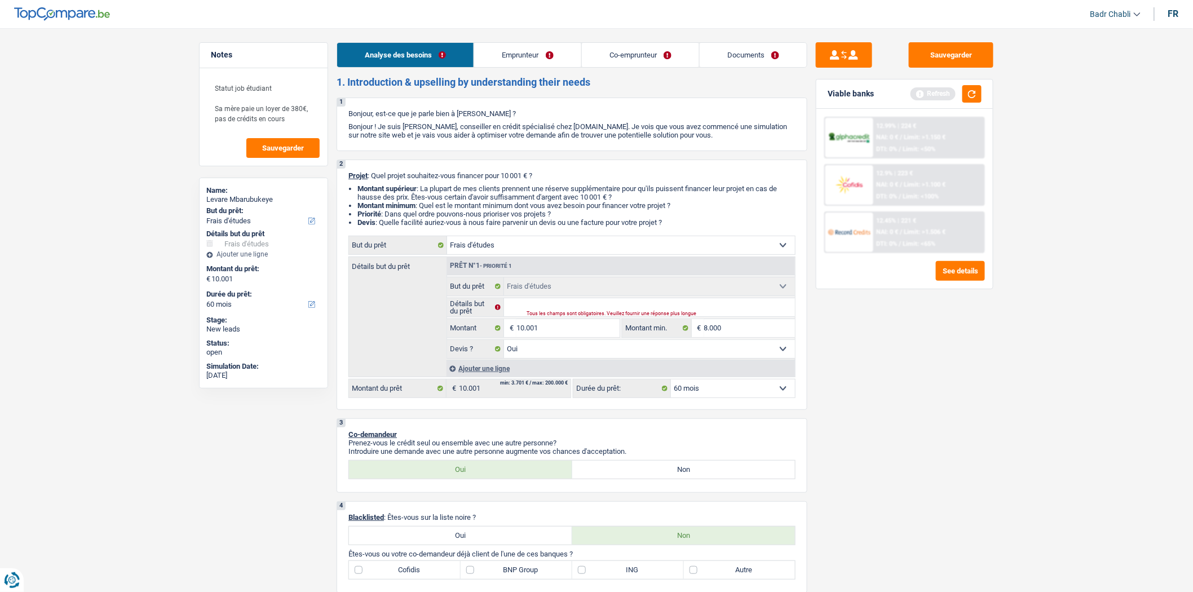
click at [622, 59] on link "Co-emprunteur" at bounding box center [640, 55] width 117 height 24
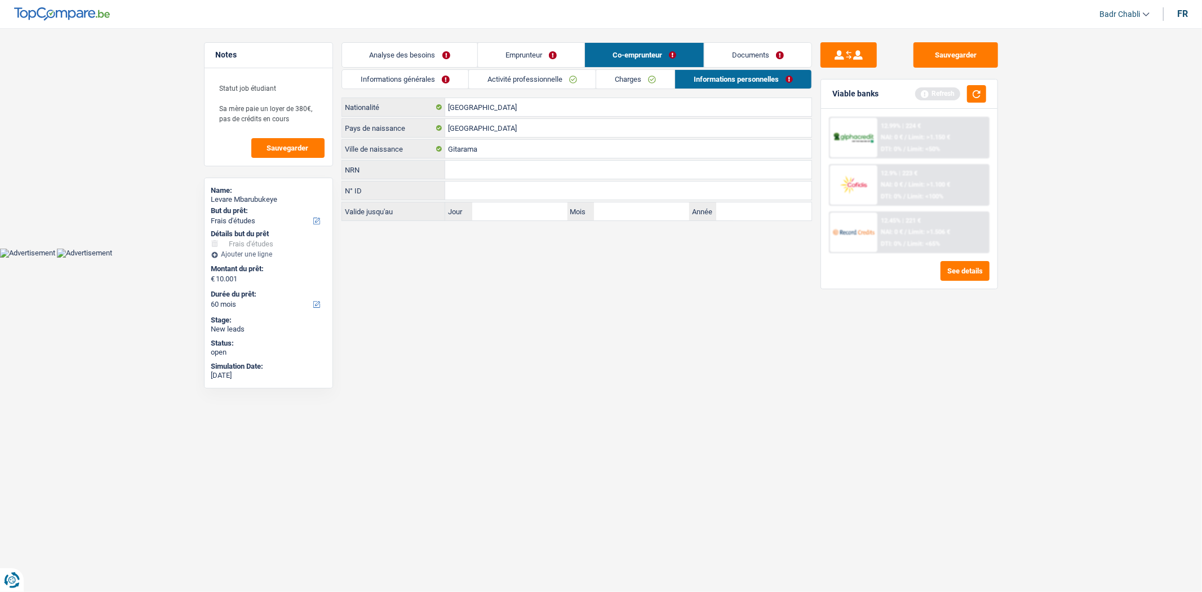
click at [635, 74] on link "Charges" at bounding box center [635, 79] width 78 height 19
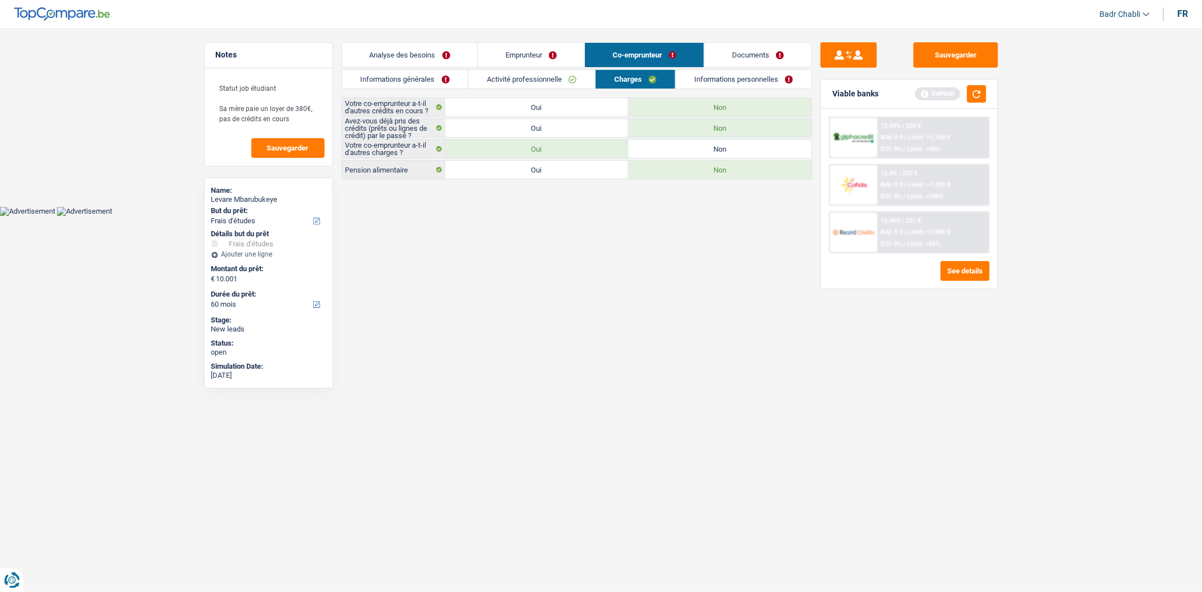
click at [730, 65] on link "Documents" at bounding box center [758, 55] width 107 height 24
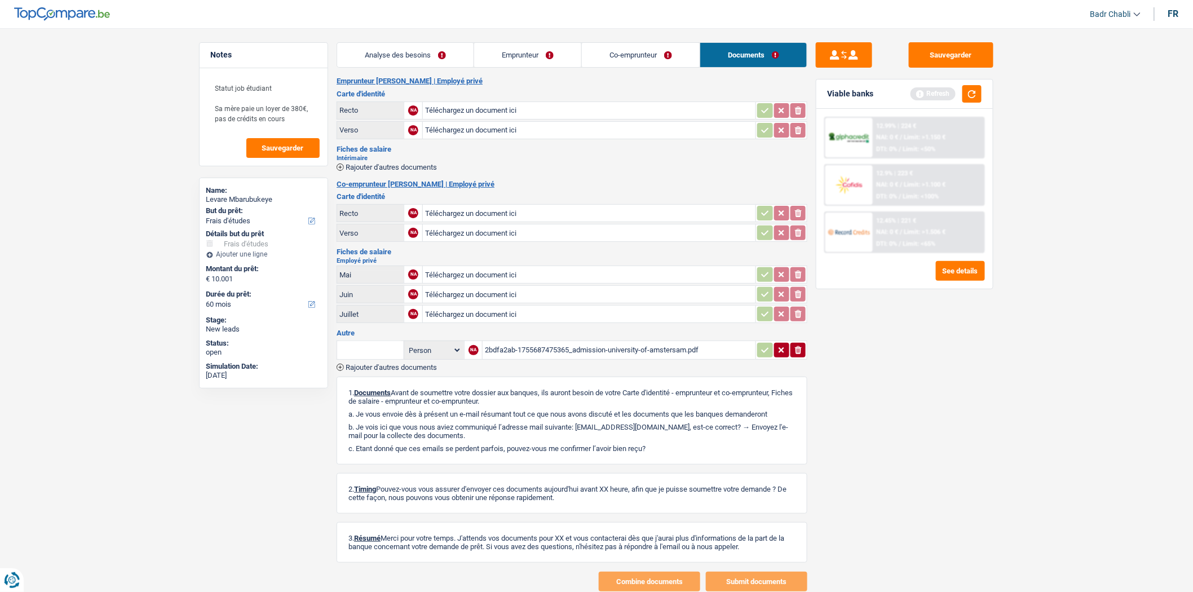
click at [576, 36] on main "Notes Statut job étudiant Sa mère paie un loyer de 380€, pas de crédits en cour…" at bounding box center [596, 317] width 1193 height 600
click at [639, 58] on link "Co-emprunteur" at bounding box center [641, 55] width 118 height 24
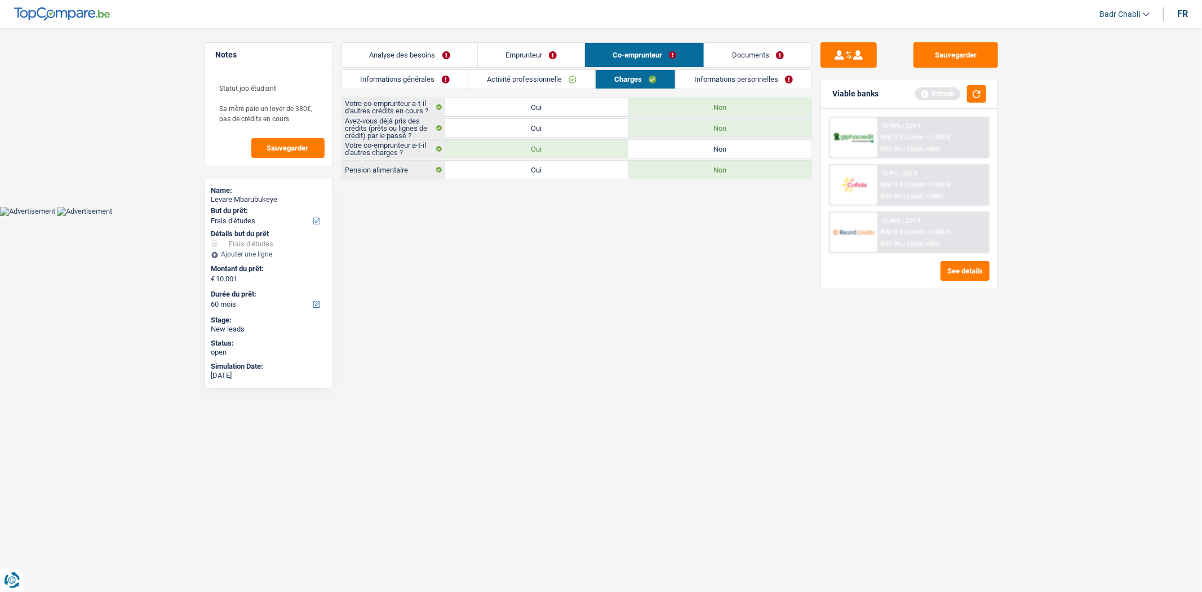
click at [712, 77] on link "Informations personnelles" at bounding box center [744, 79] width 136 height 19
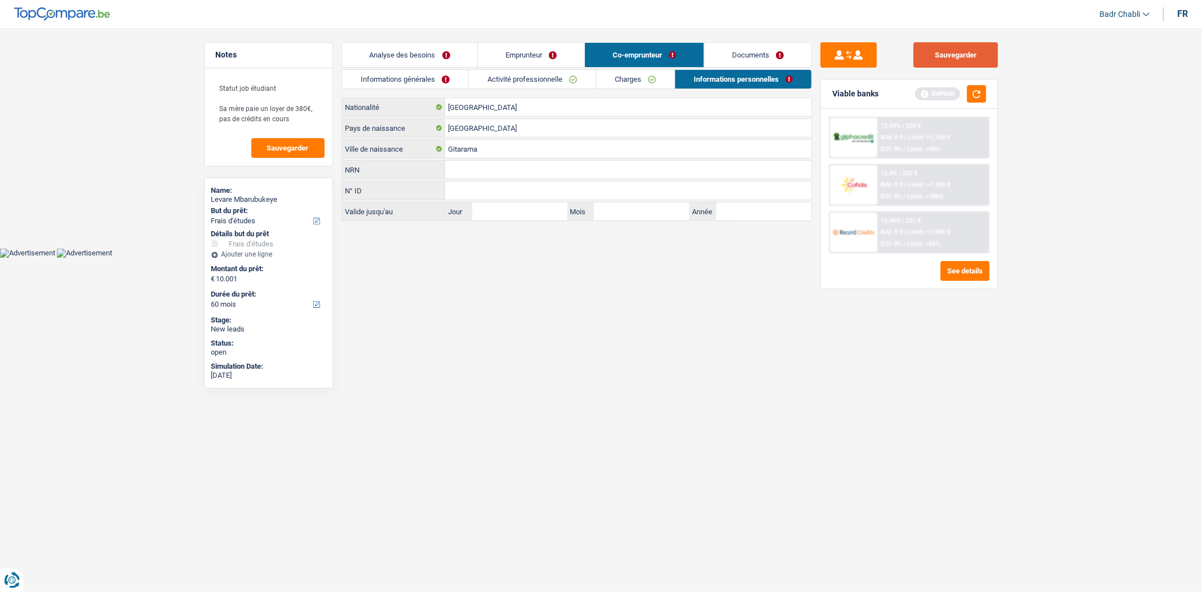
click at [941, 52] on button "Sauvegarder" at bounding box center [956, 54] width 85 height 25
click at [967, 48] on button "Sauvegarder" at bounding box center [956, 54] width 85 height 25
click at [416, 80] on link "Informations générales" at bounding box center [405, 79] width 126 height 19
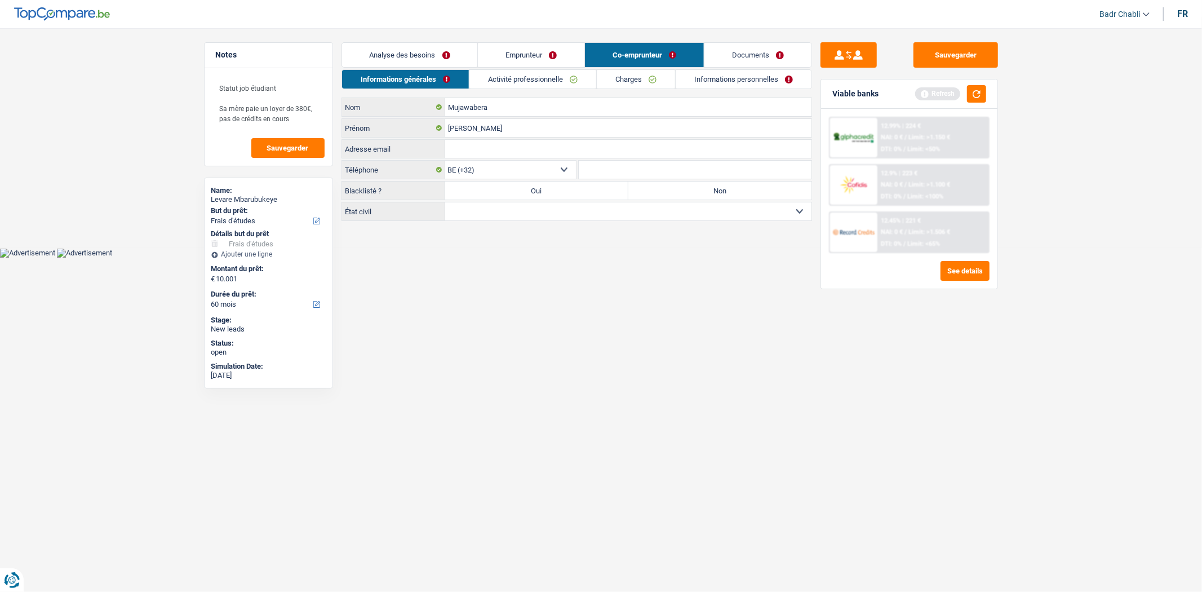
click at [427, 64] on link "Analyse des besoins" at bounding box center [410, 55] width 136 height 24
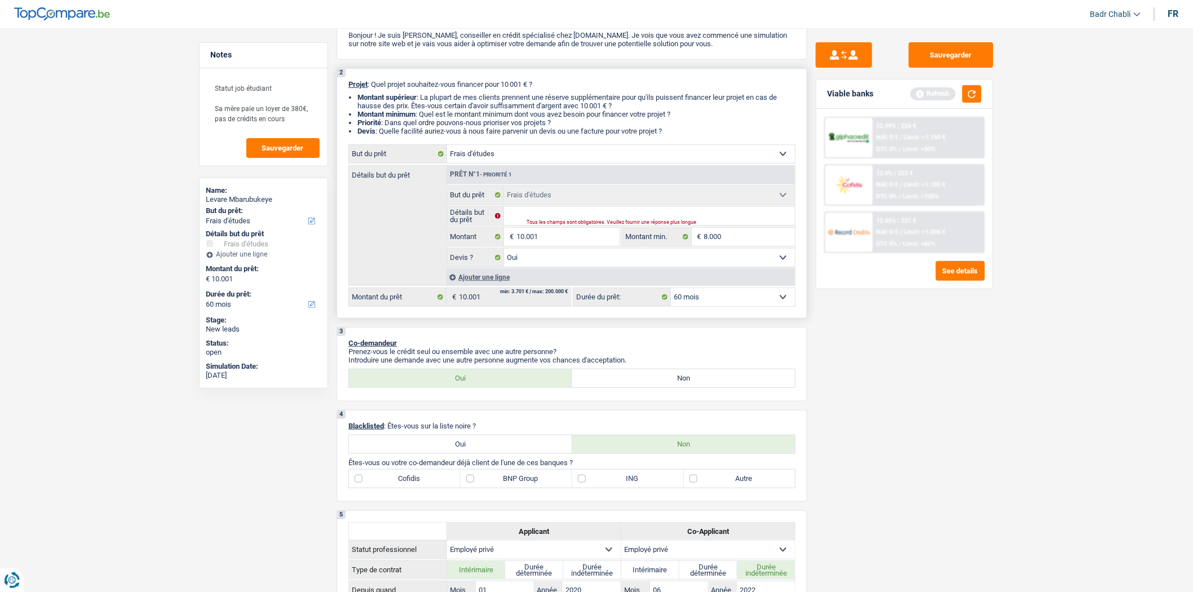
scroll to position [188, 0]
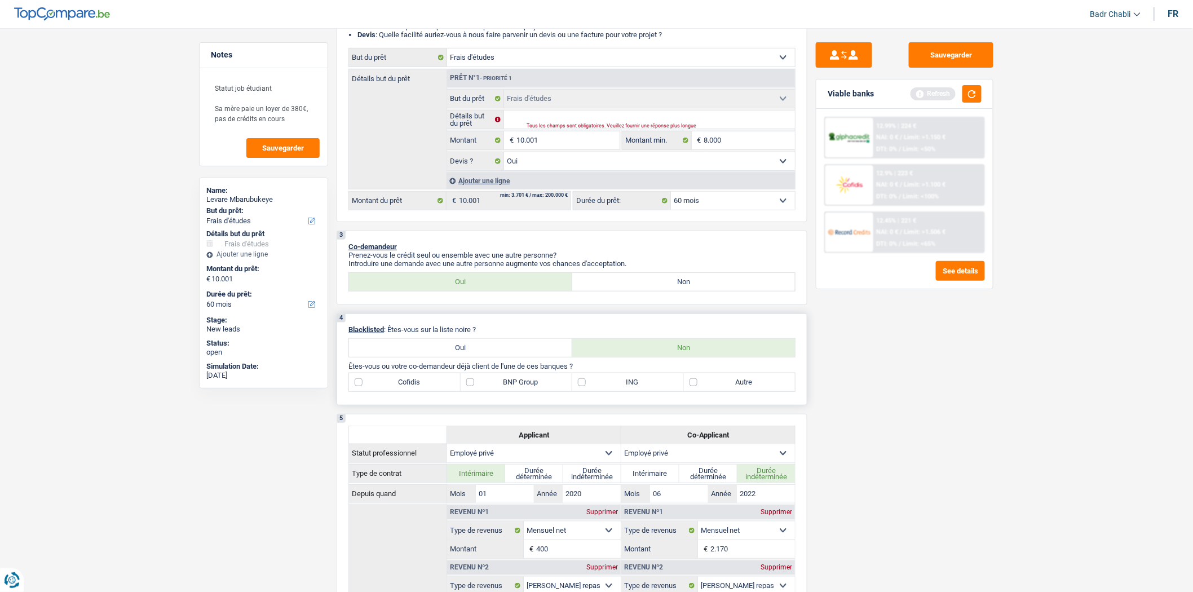
click at [472, 384] on label "BNP Group" at bounding box center [517, 382] width 112 height 18
click at [472, 384] on input "BNP Group" at bounding box center [517, 382] width 112 height 18
checkbox input "true"
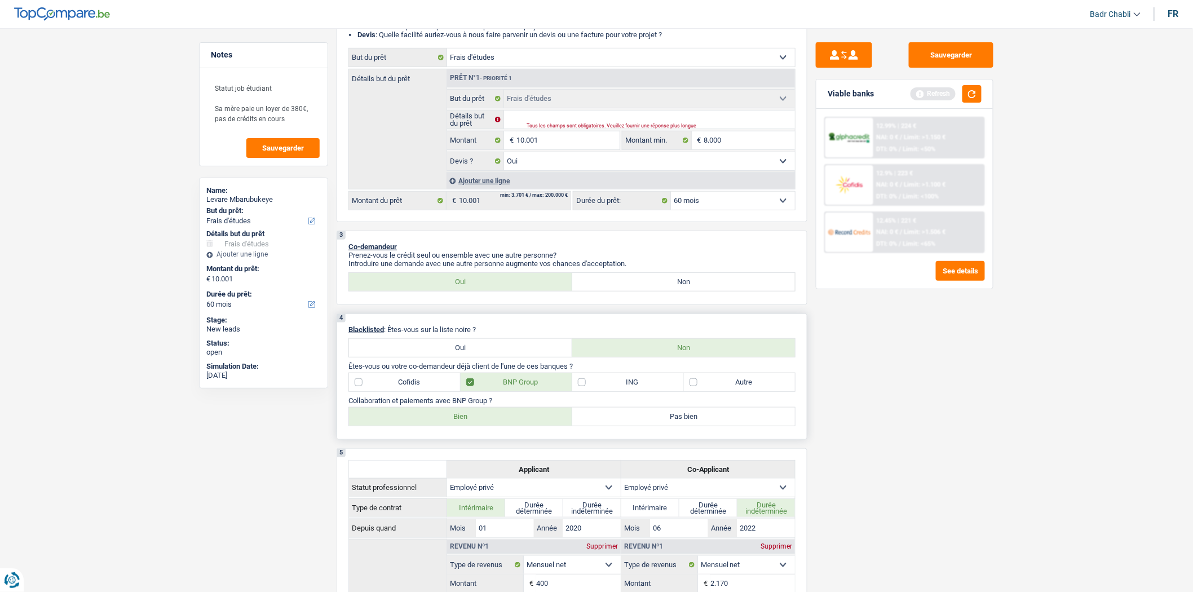
click at [499, 426] on label "Bien" at bounding box center [460, 417] width 223 height 18
click at [499, 426] on input "Bien" at bounding box center [460, 417] width 223 height 18
radio input "true"
click at [987, 51] on button "Sauvegarder" at bounding box center [951, 54] width 85 height 25
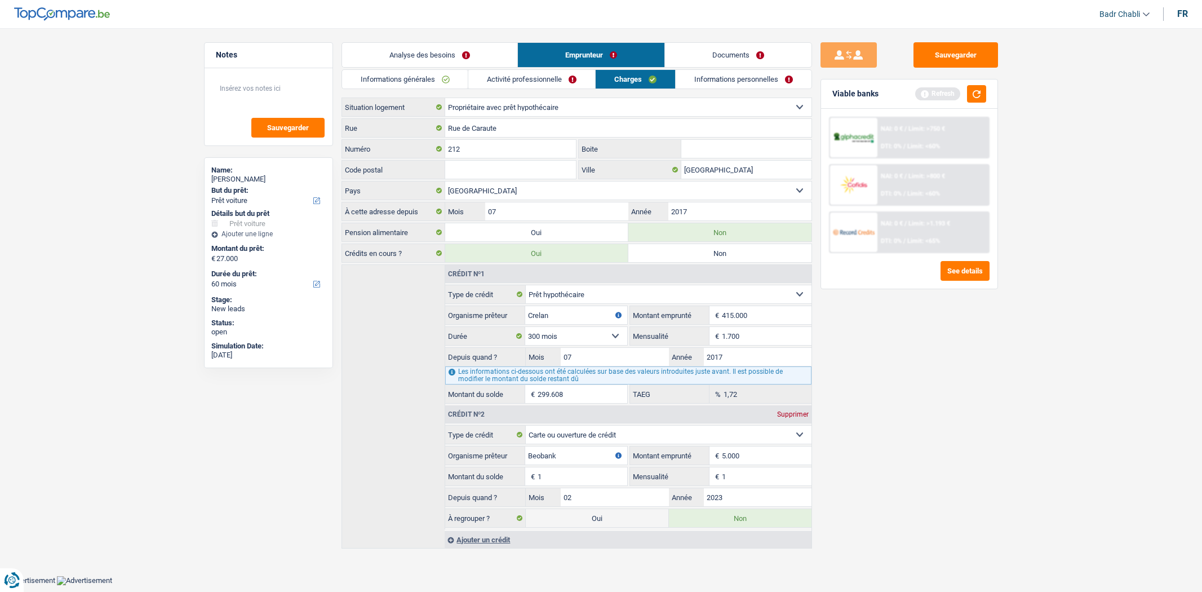
select select "car"
select select "60"
select select "ownerWithMortgage"
select select "BE"
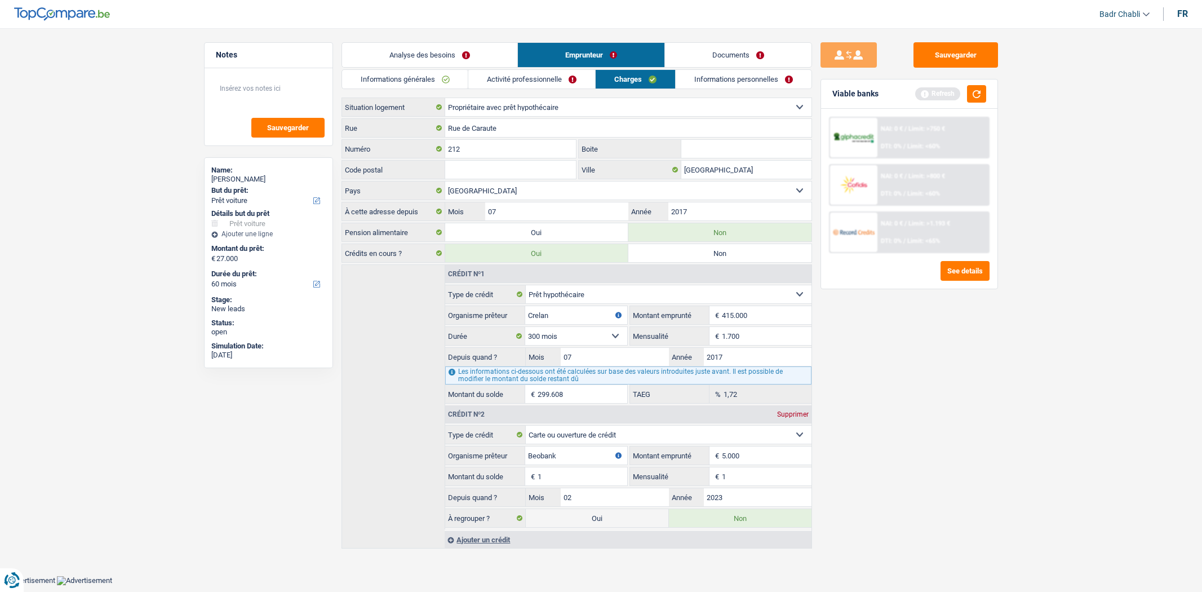
select select "mortgage"
select select "300"
select select "cardOrCredit"
click at [945, 47] on button "Sauvegarder" at bounding box center [956, 54] width 85 height 25
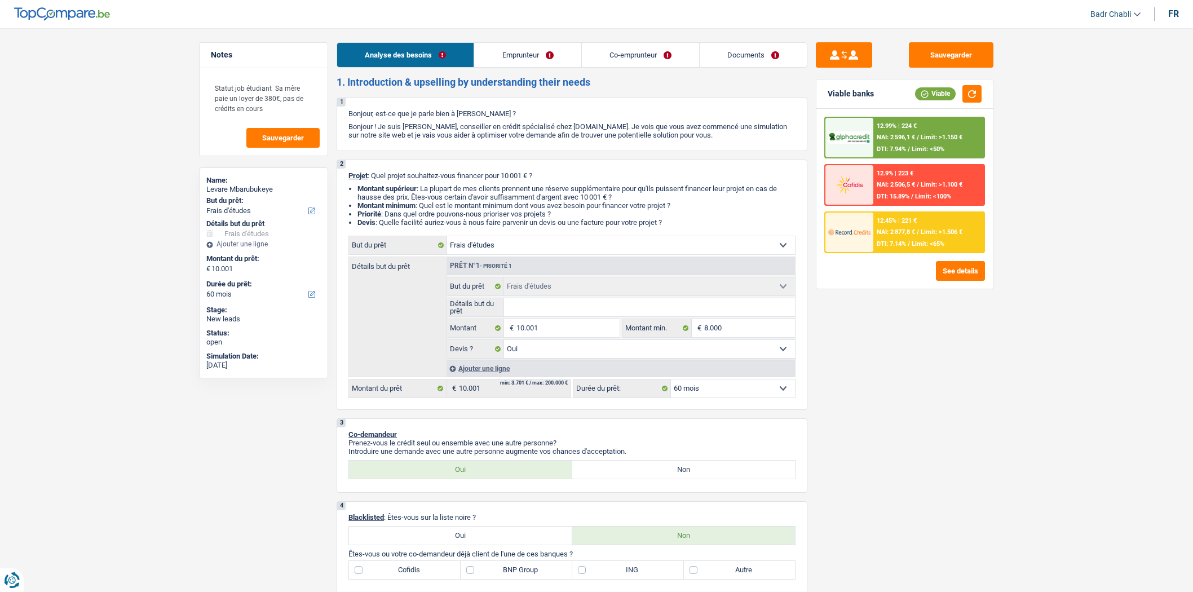
select select "study"
select select "60"
select select "study"
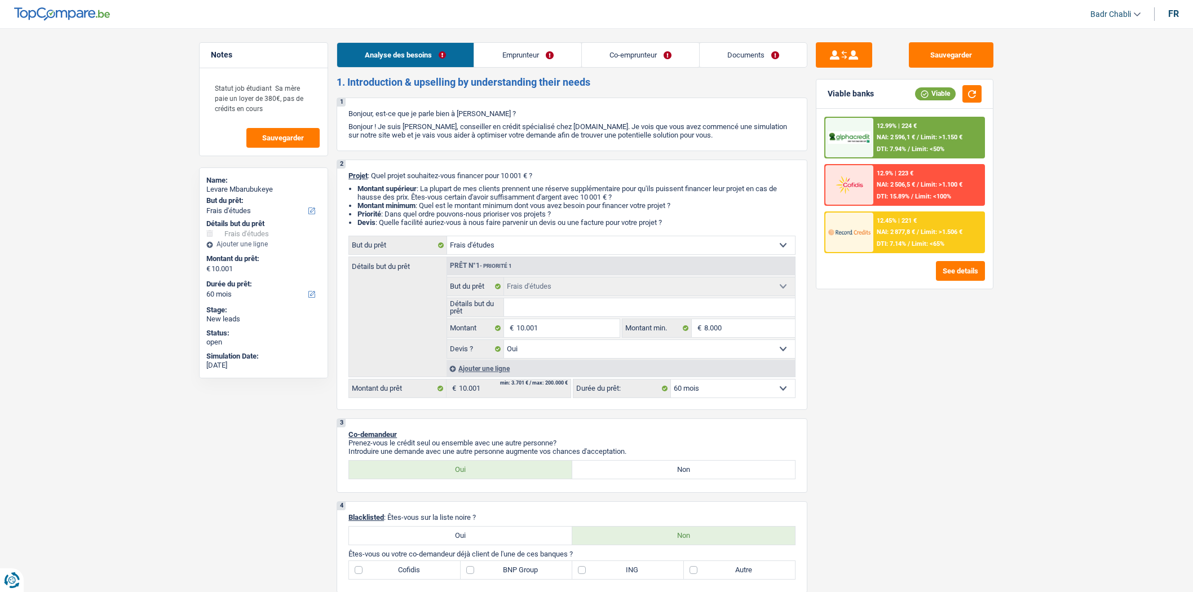
select select "yes"
select select "60"
select select "privateEmployee"
select select "netSalary"
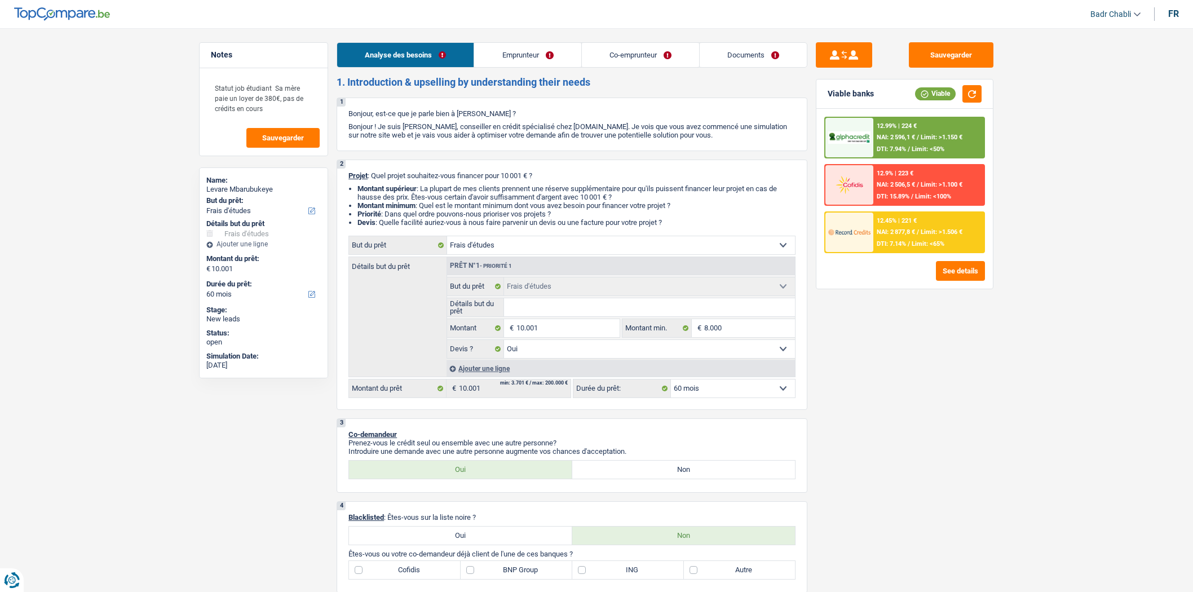
select select "mealVouchers"
select select "netSalary"
select select "mealVouchers"
select select "other"
select select "liveWithParents"
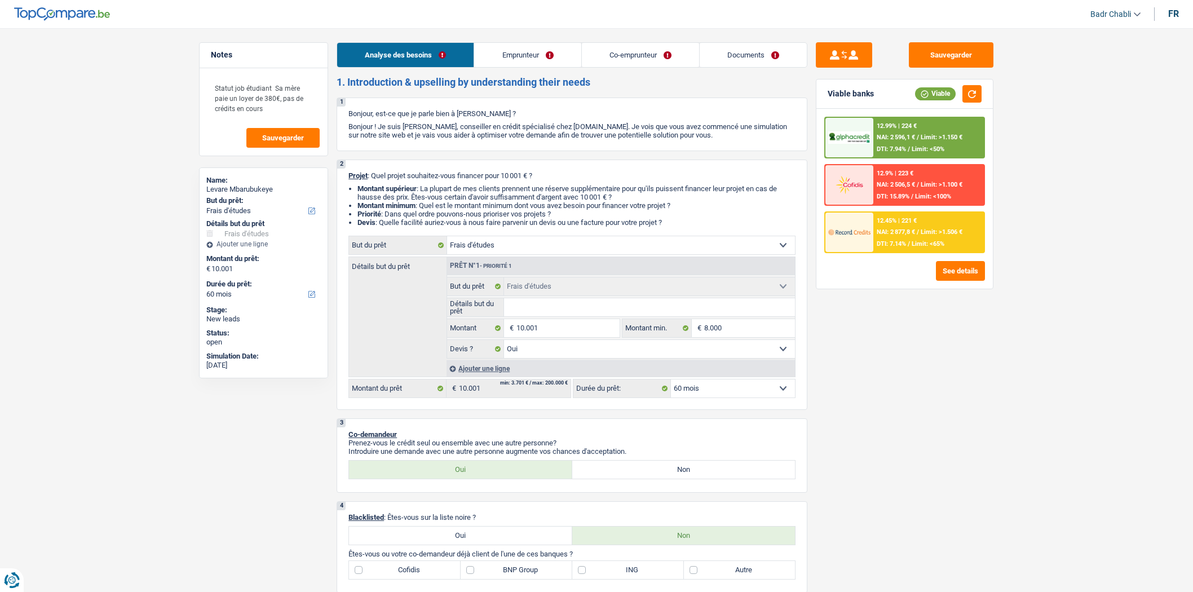
select select "study"
select select "yes"
select select "60"
select select "privateEmployee"
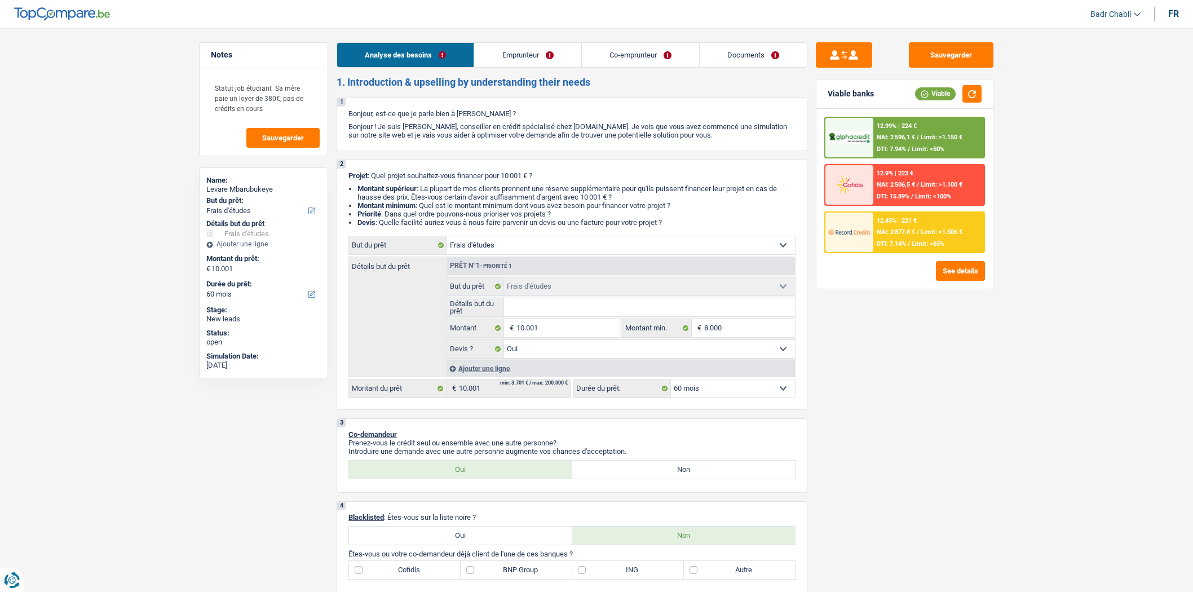
select select "netSalary"
select select "mealVouchers"
click at [550, 54] on link "Emprunteur" at bounding box center [527, 55] width 107 height 24
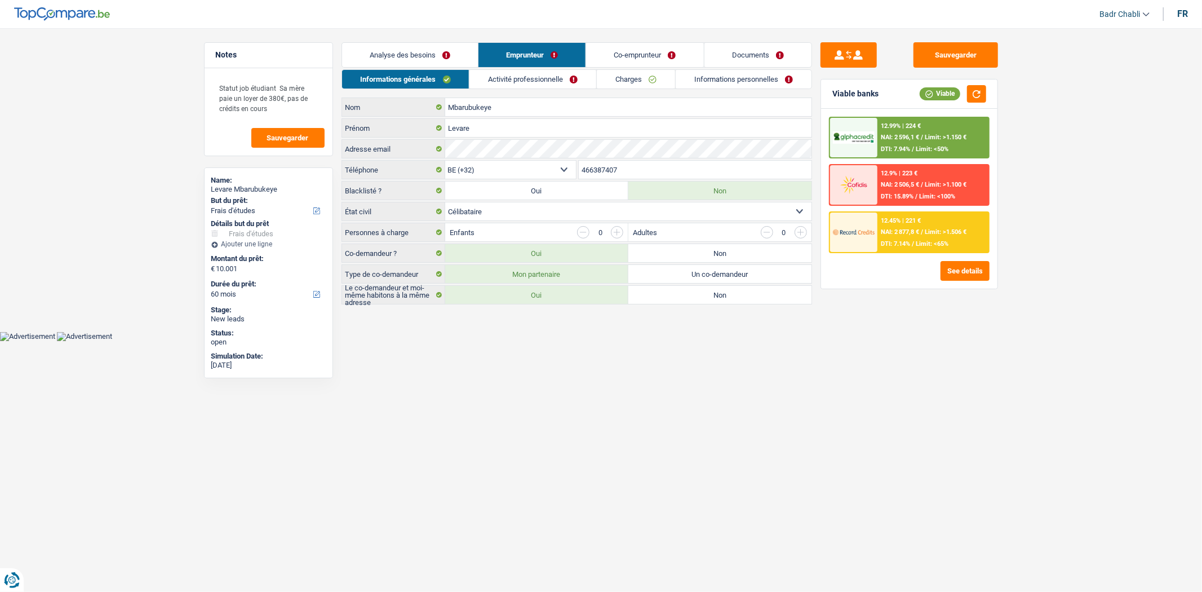
click at [543, 82] on link "Activité professionnelle" at bounding box center [533, 79] width 127 height 19
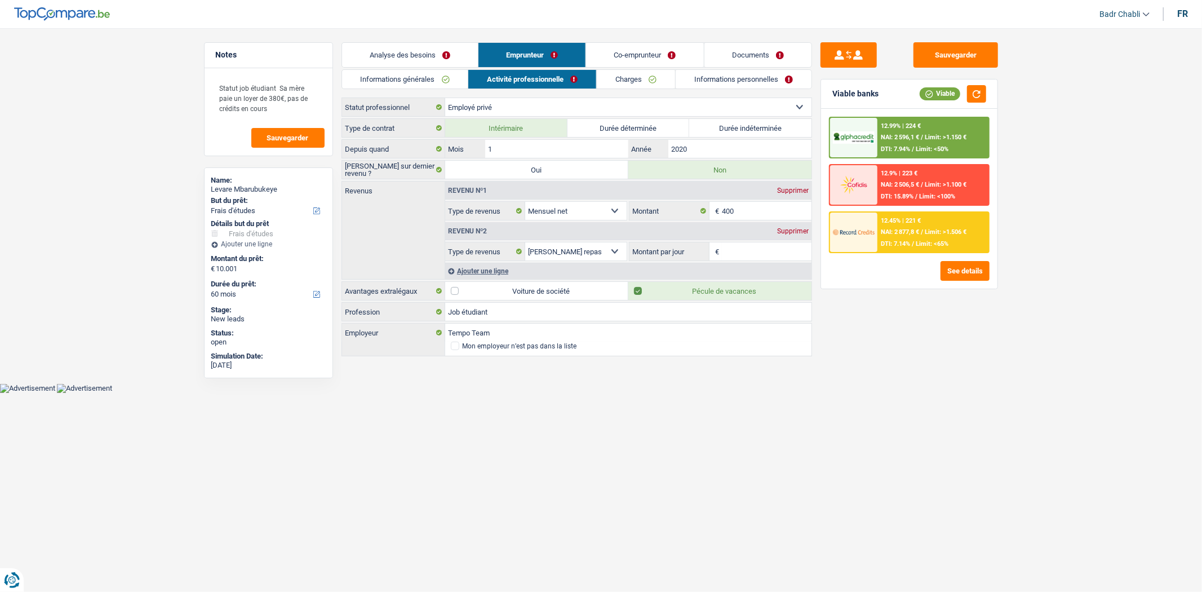
click at [626, 87] on link "Charges" at bounding box center [636, 79] width 78 height 19
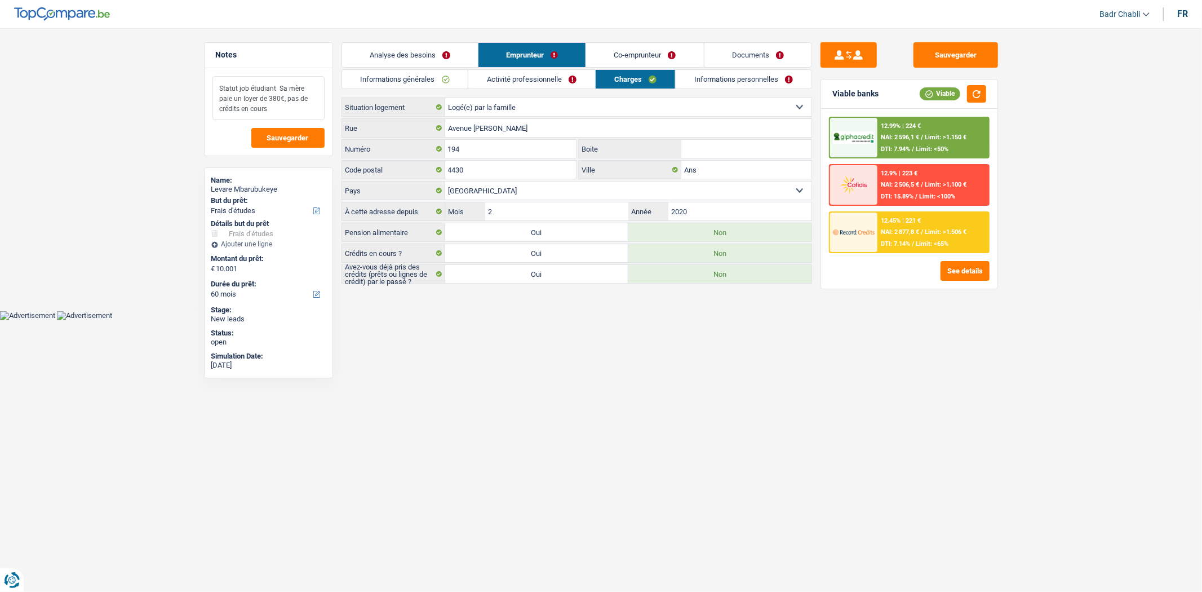
click at [279, 88] on textarea "Statut job étudiant Sa mère paie un loyer de 380€, pas de crédits en cours" at bounding box center [269, 98] width 112 height 44
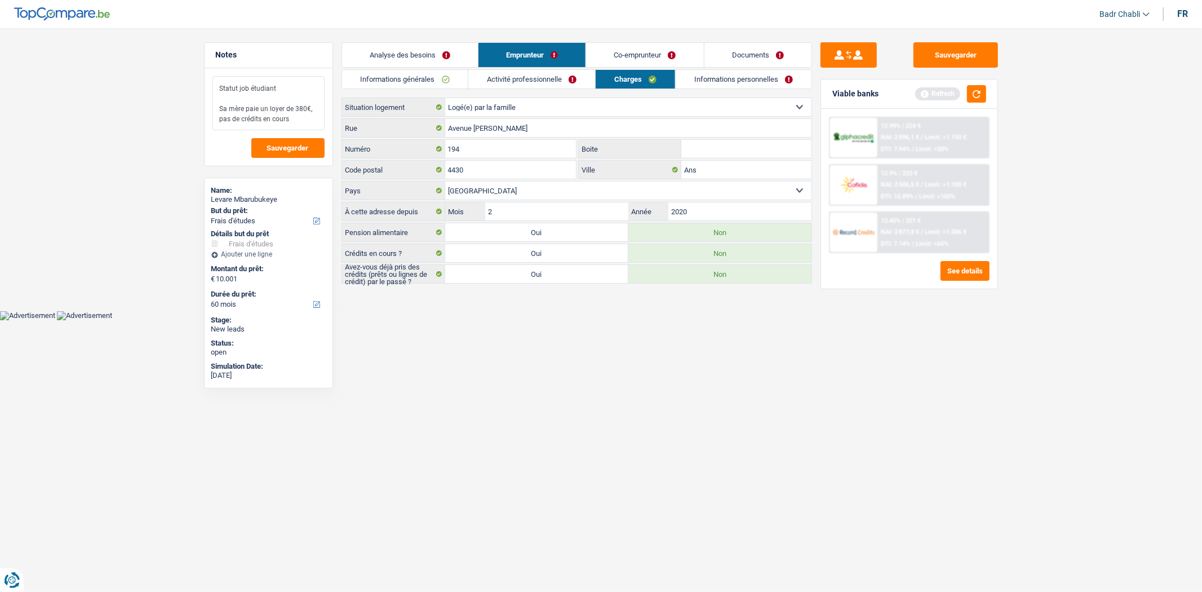
drag, startPoint x: 244, startPoint y: 109, endPoint x: 266, endPoint y: 97, distance: 24.5
click at [244, 109] on textarea "Statut job étudiant Sa mère paie un loyer de 380€, pas de crédits en cours" at bounding box center [269, 103] width 112 height 54
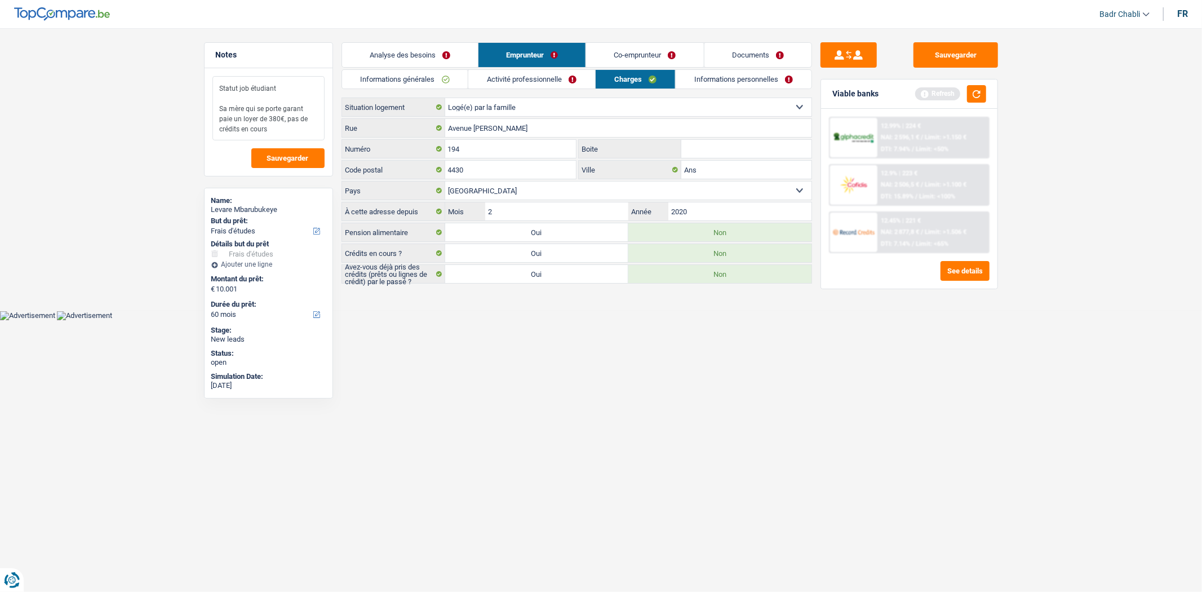
click at [273, 127] on textarea "Statut job étudiant Sa mère qui se porte garant paie un loyer de 380€, pas de c…" at bounding box center [269, 108] width 112 height 64
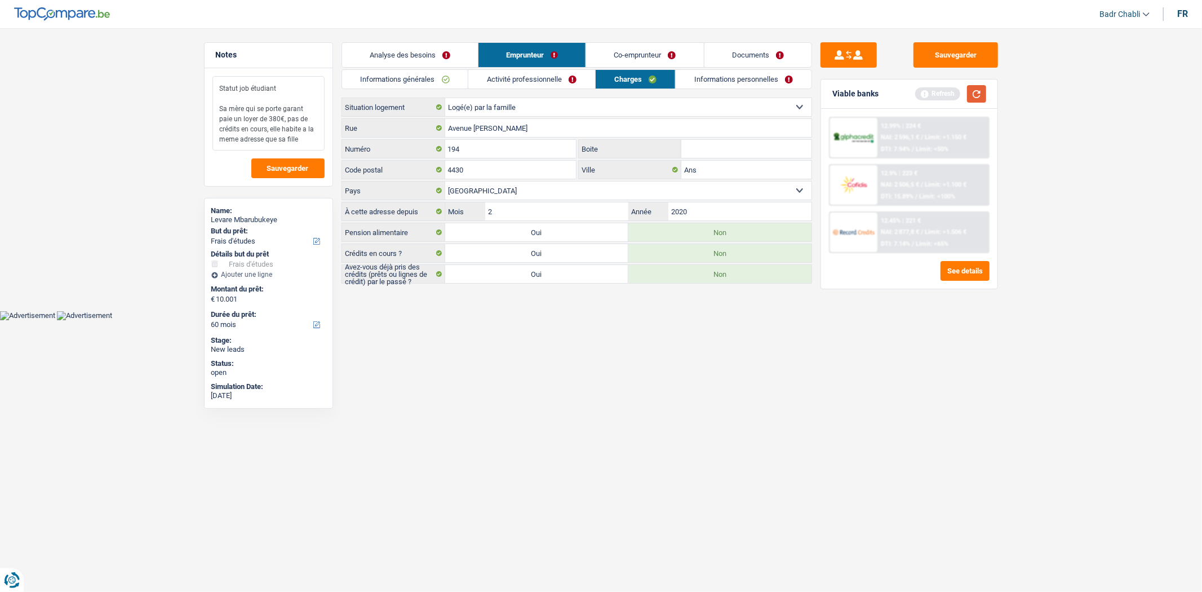
type textarea "Statut job étudiant Sa mère qui se porte garant paie un loyer de 380€, pas de c…"
click at [981, 95] on button "button" at bounding box center [976, 93] width 19 height 17
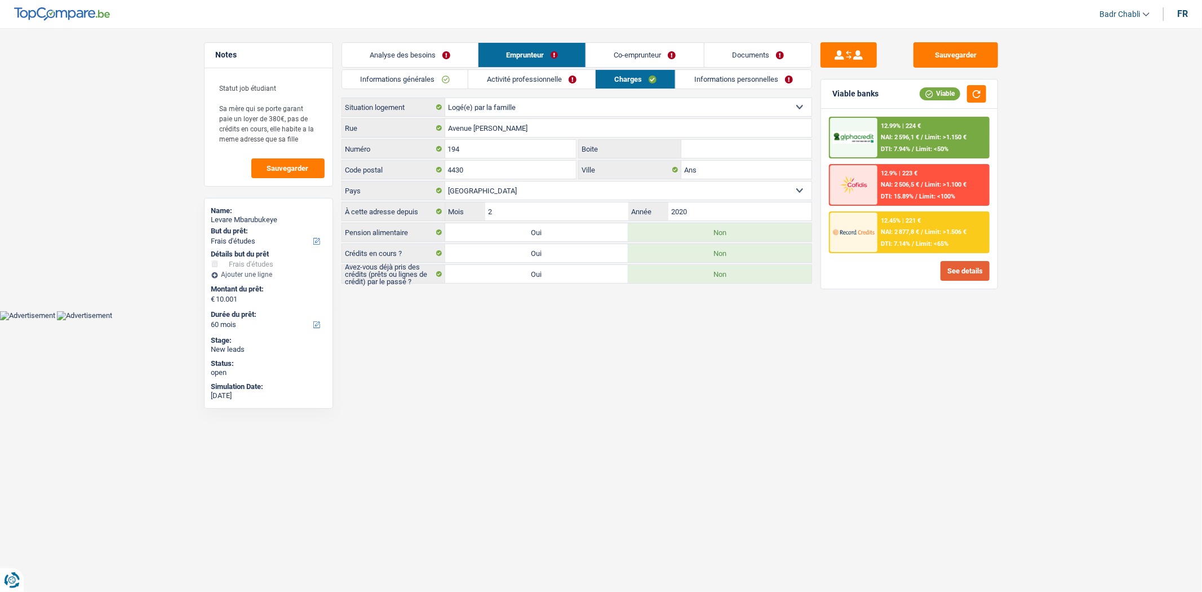
click at [965, 272] on button "See details" at bounding box center [965, 271] width 49 height 20
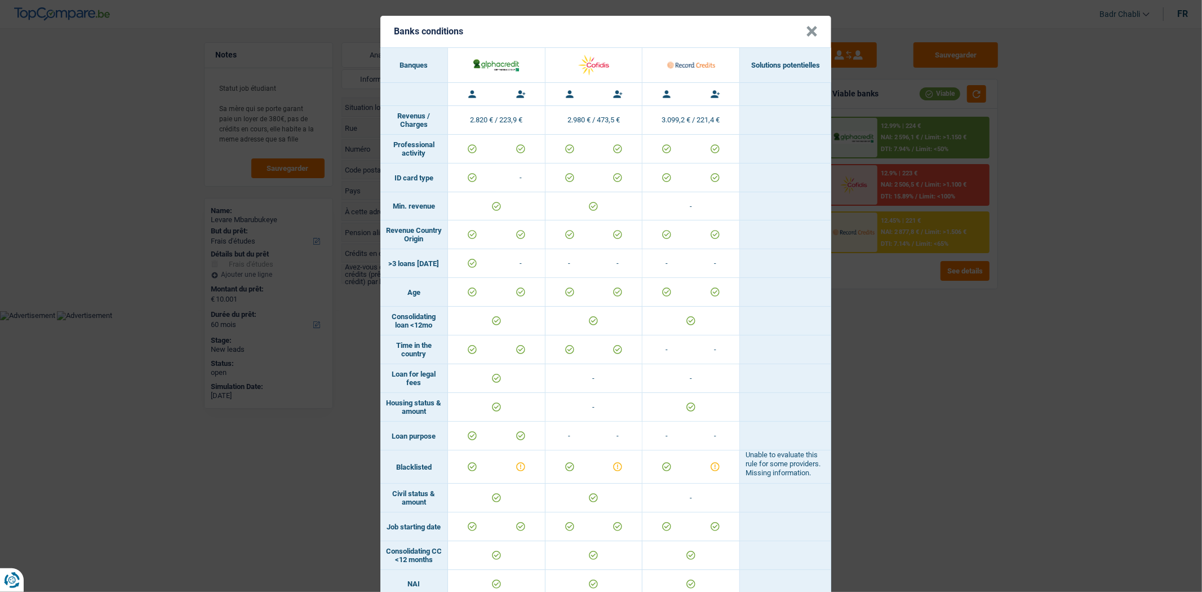
click at [810, 29] on button "×" at bounding box center [812, 31] width 12 height 11
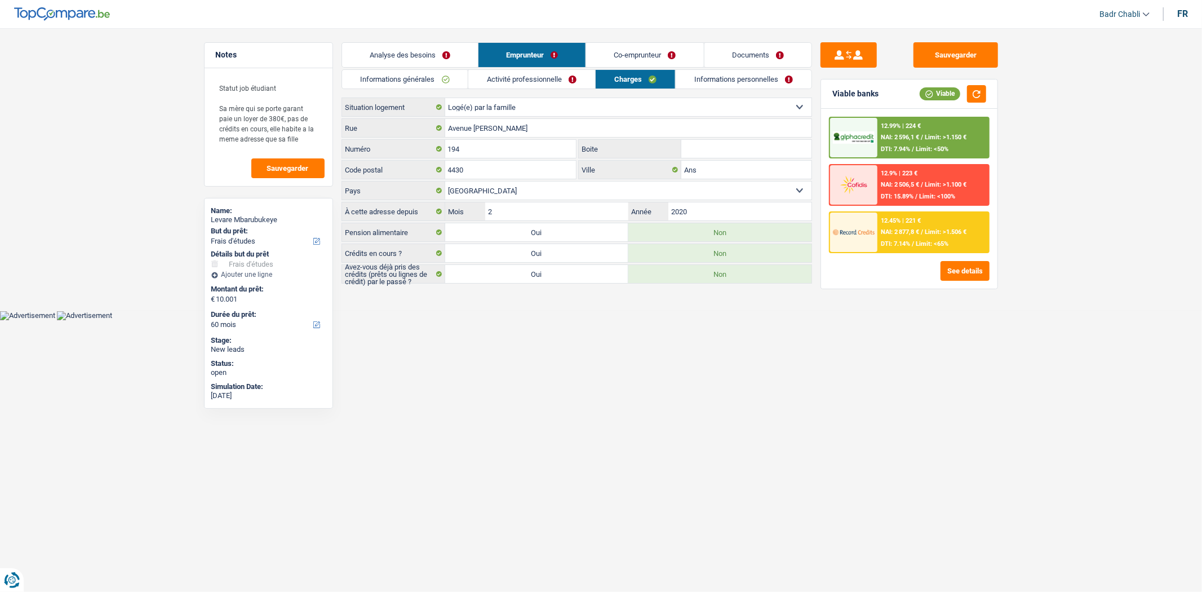
drag, startPoint x: 811, startPoint y: 30, endPoint x: 695, endPoint y: 325, distance: 316.2
click at [695, 320] on html "Vous avez le contrôle de vos données Nous utilisons des cookies, tout comme nos…" at bounding box center [601, 160] width 1202 height 320
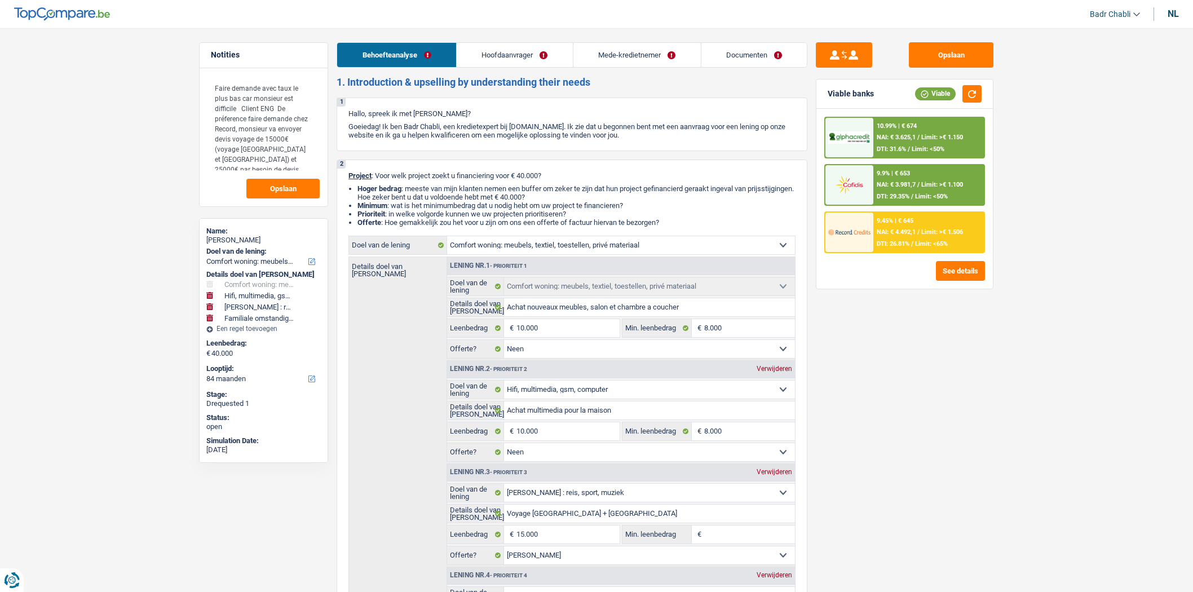
select select "household"
select select "tech"
select select "hobbies"
select select "familyEvent"
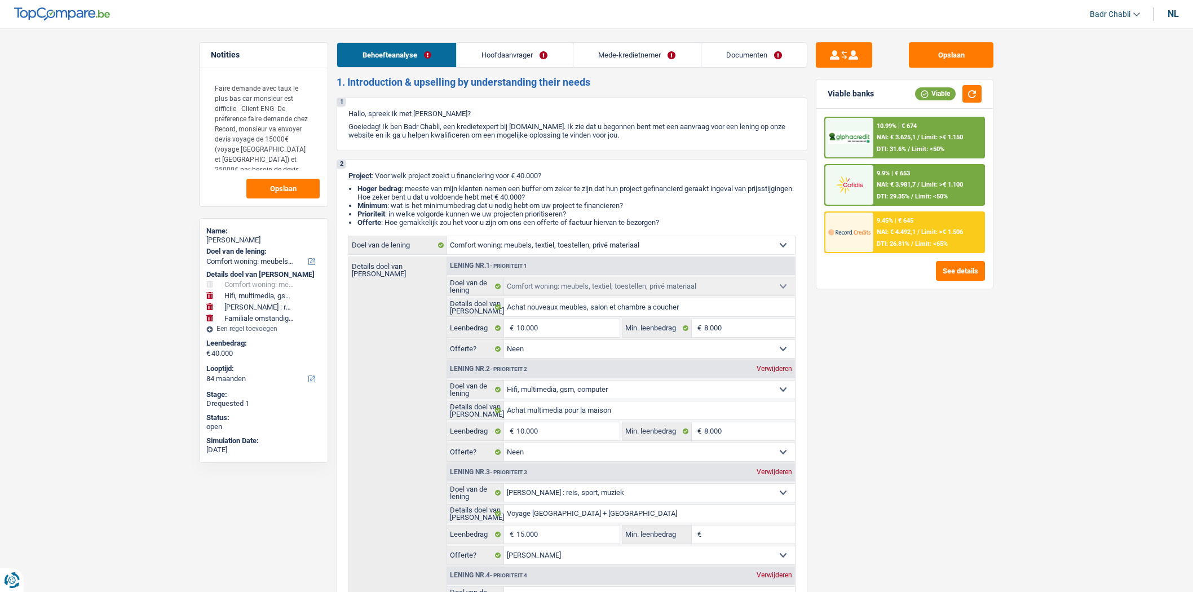
select select "84"
select select "household"
select select "false"
select select "tech"
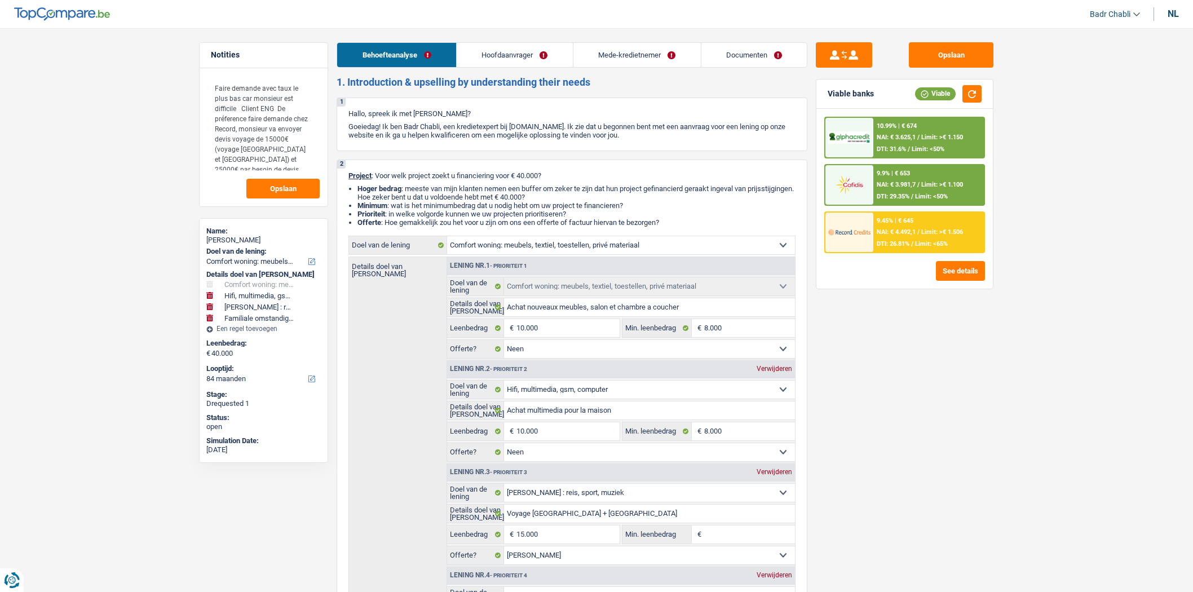
select select "false"
select select "hobbies"
select select "yes"
select select "familyEvent"
select select "false"
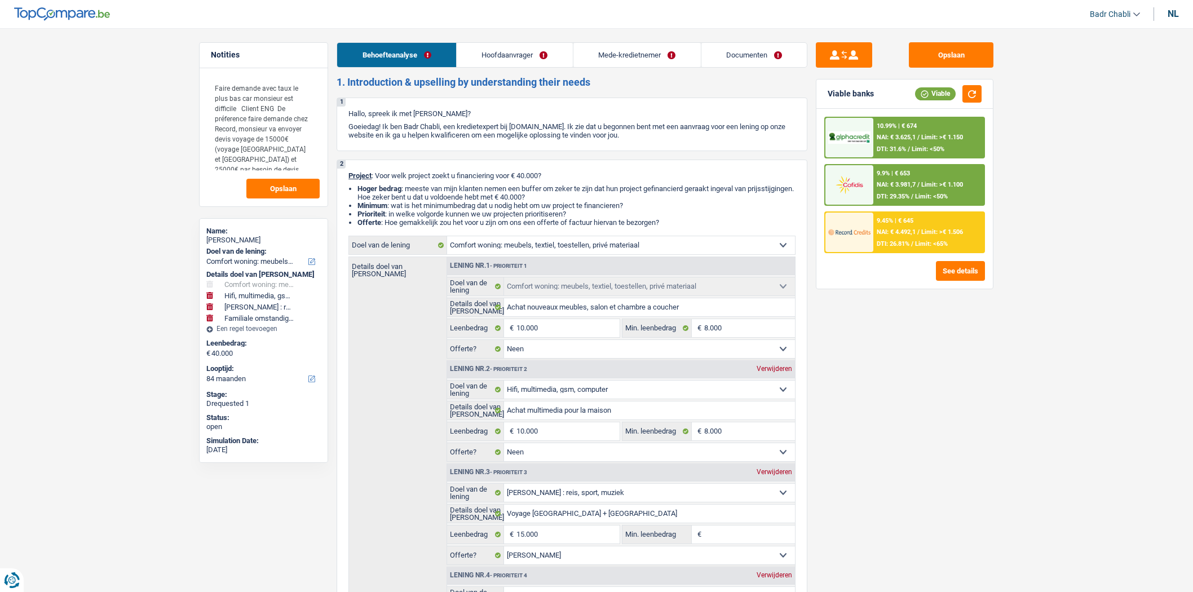
select select "84"
select select "privateEmployee"
select select "netSalary"
select select "mealVouchers"
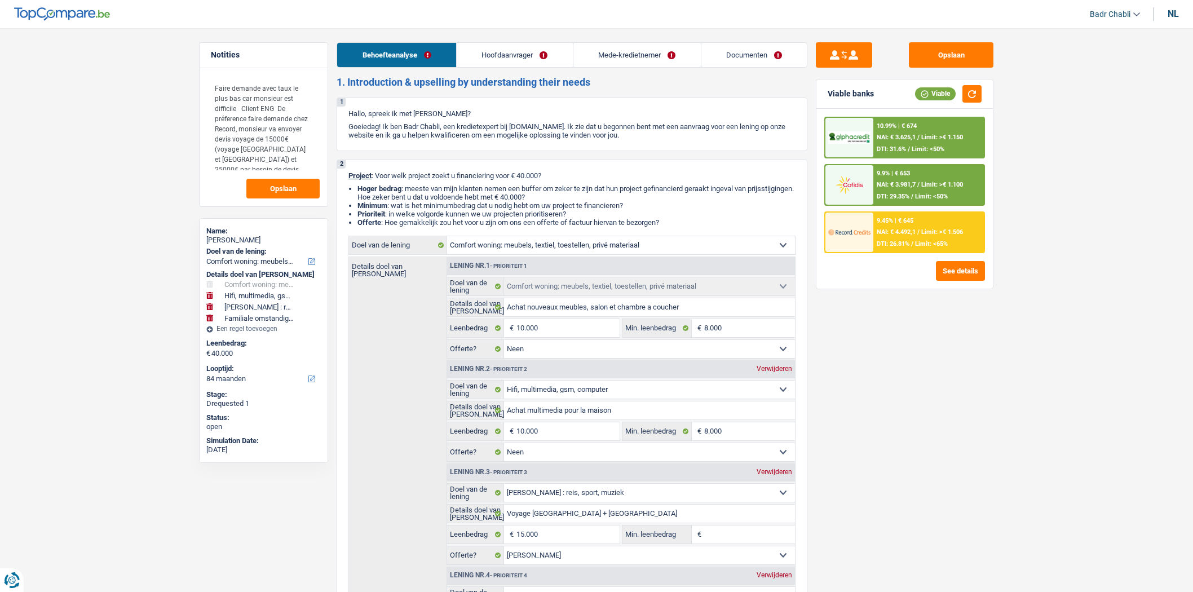
select select "netSalary"
select select "mealVouchers"
select select "rents"
select select "cardOrCredit"
select select "household"
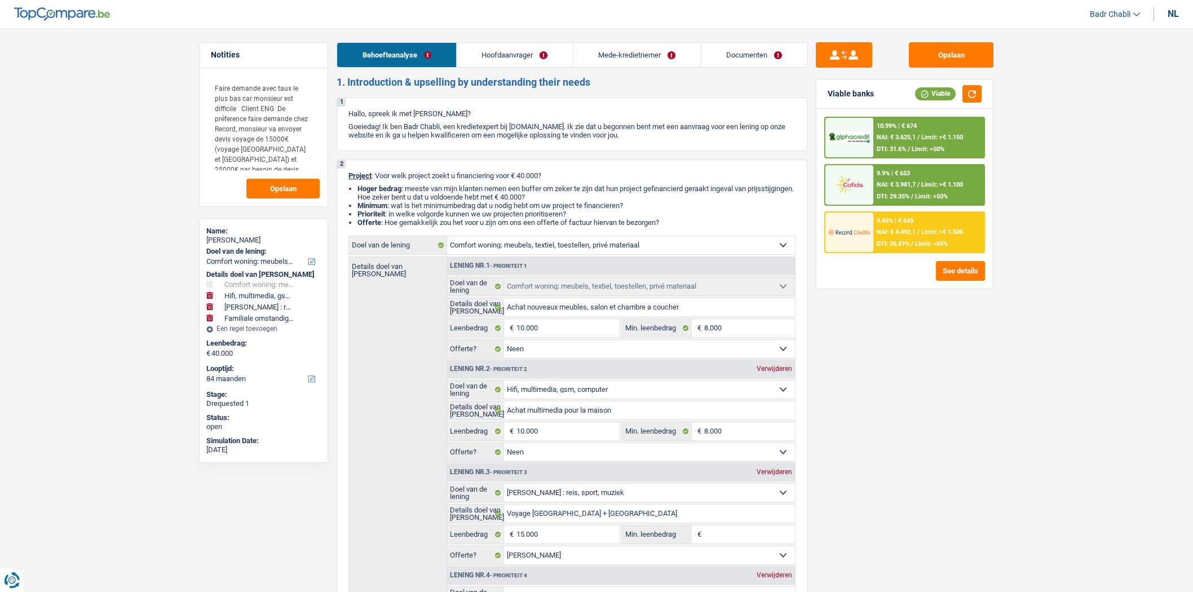
select select "household"
select select "false"
select select "tech"
select select "false"
select select "hobbies"
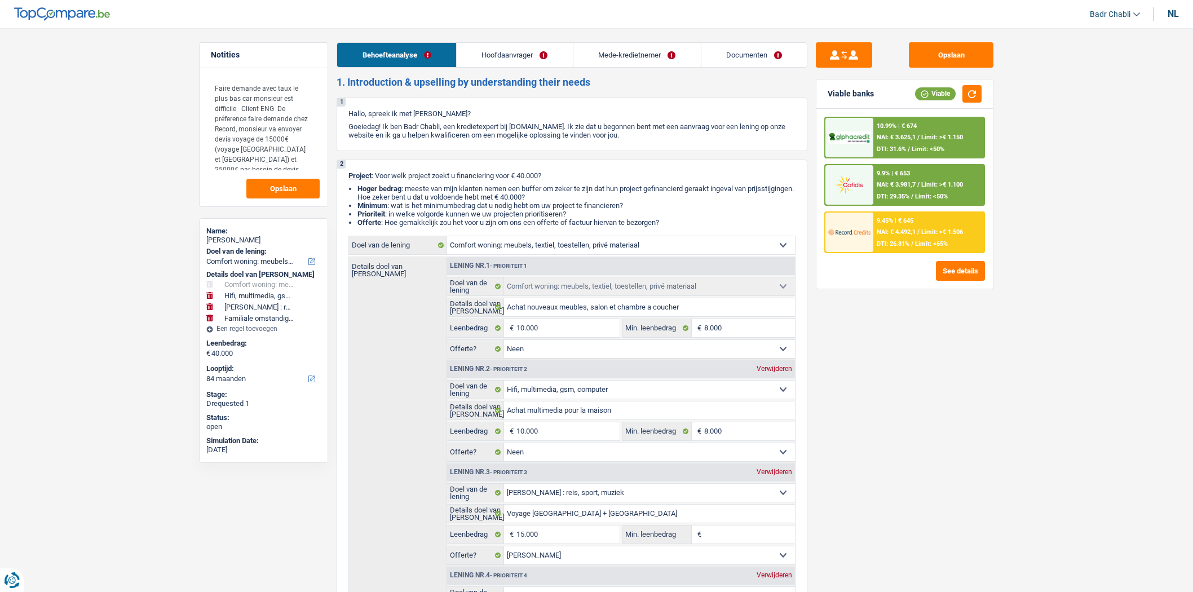
select select "yes"
select select "familyEvent"
select select "false"
select select "84"
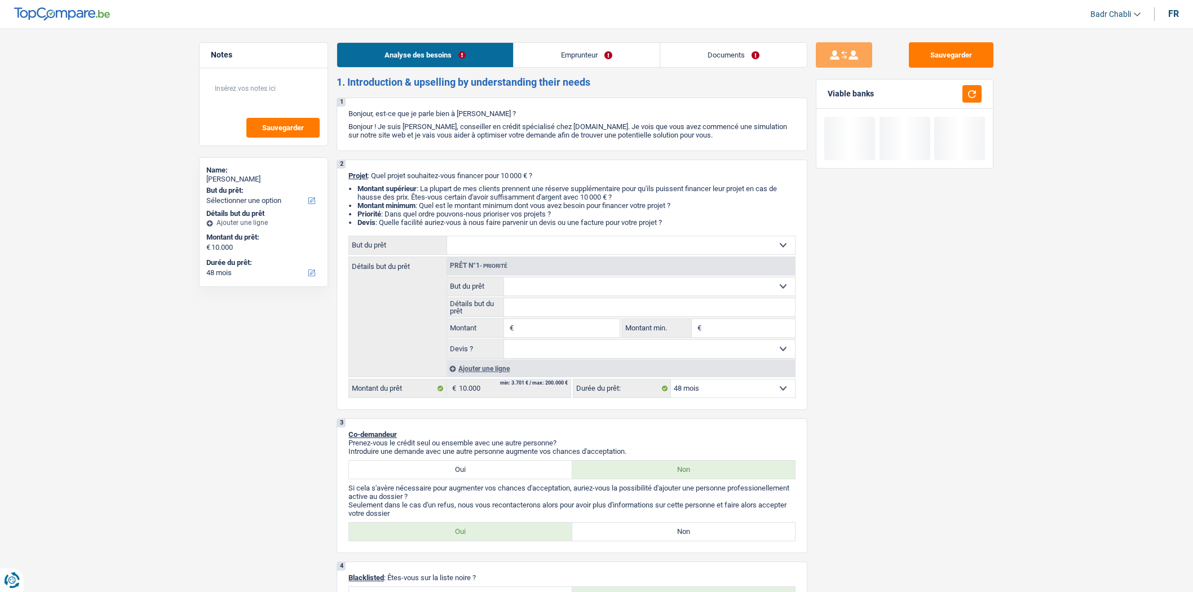
select select "48"
select select "retired"
select select "pension"
select select "48"
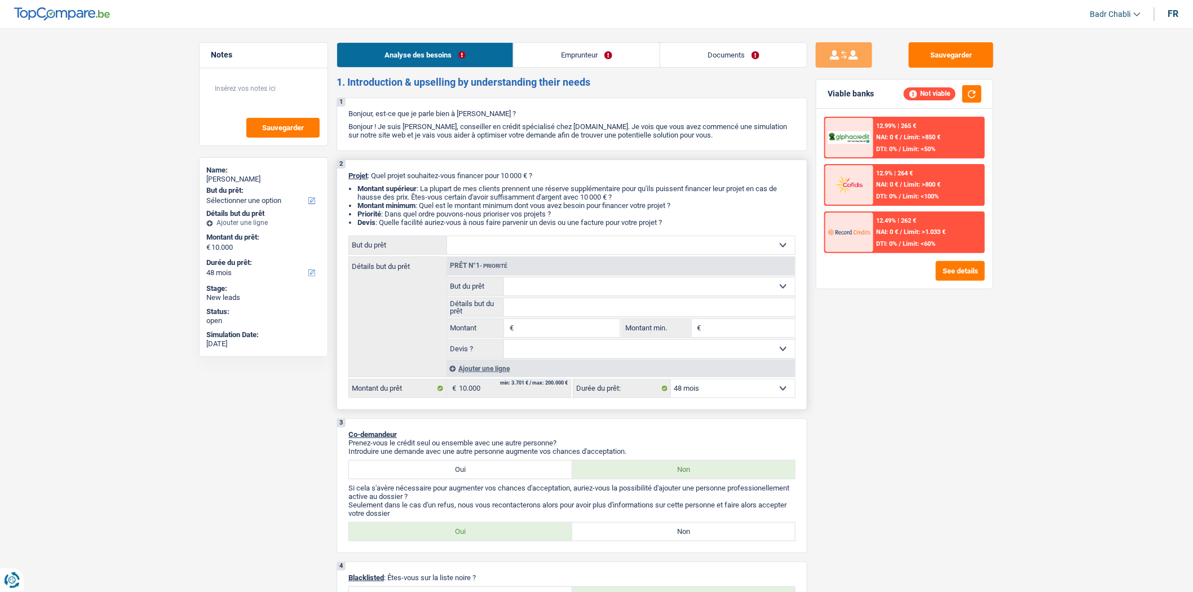
click at [577, 331] on input "Montant" at bounding box center [567, 328] width 103 height 18
click at [530, 336] on input "1" at bounding box center [567, 328] width 103 height 18
click at [530, 331] on input "1" at bounding box center [567, 328] width 103 height 18
click at [537, 328] on input "1" at bounding box center [567, 328] width 103 height 18
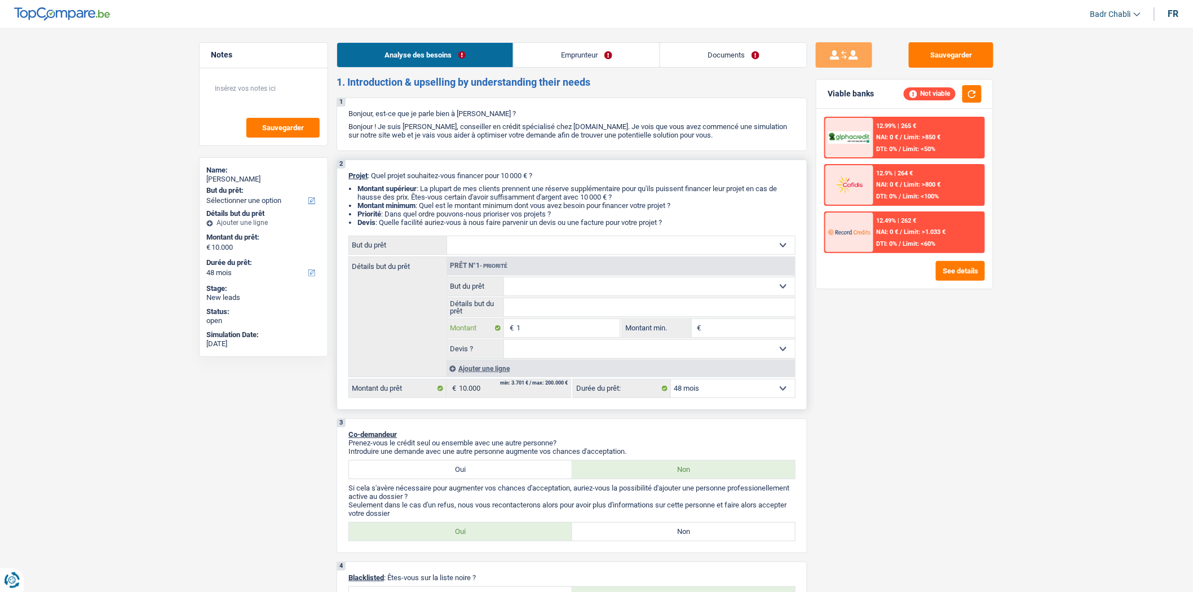
click at [537, 328] on input "1" at bounding box center [567, 328] width 103 height 18
type input "5.001"
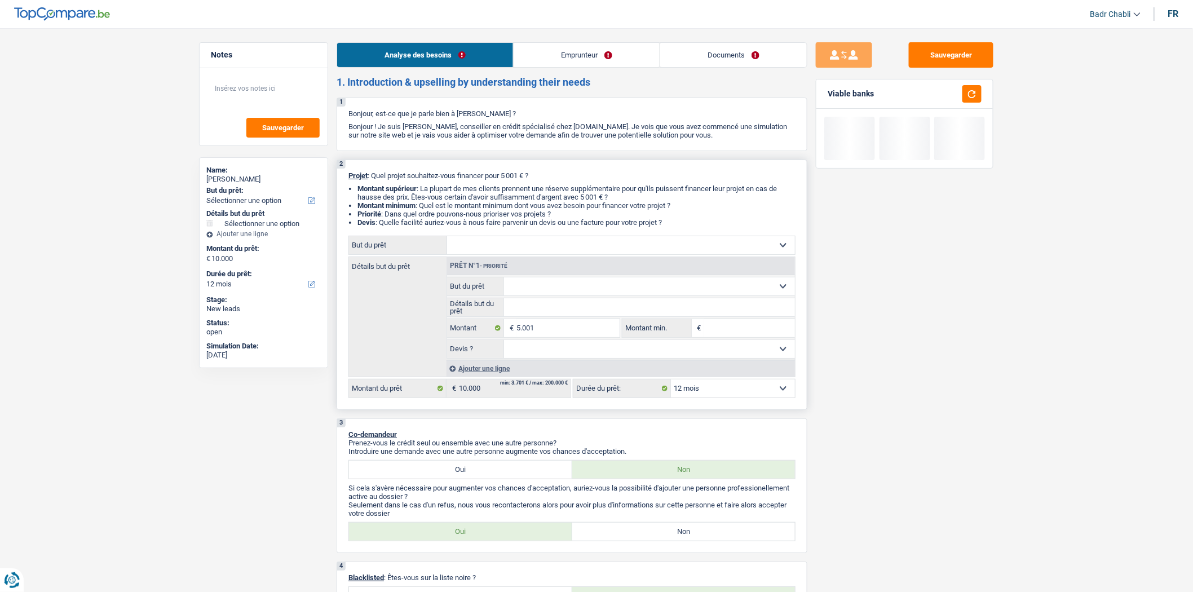
type input "5.001"
select select "36"
type input "5.001"
select select "36"
type input "5.001"
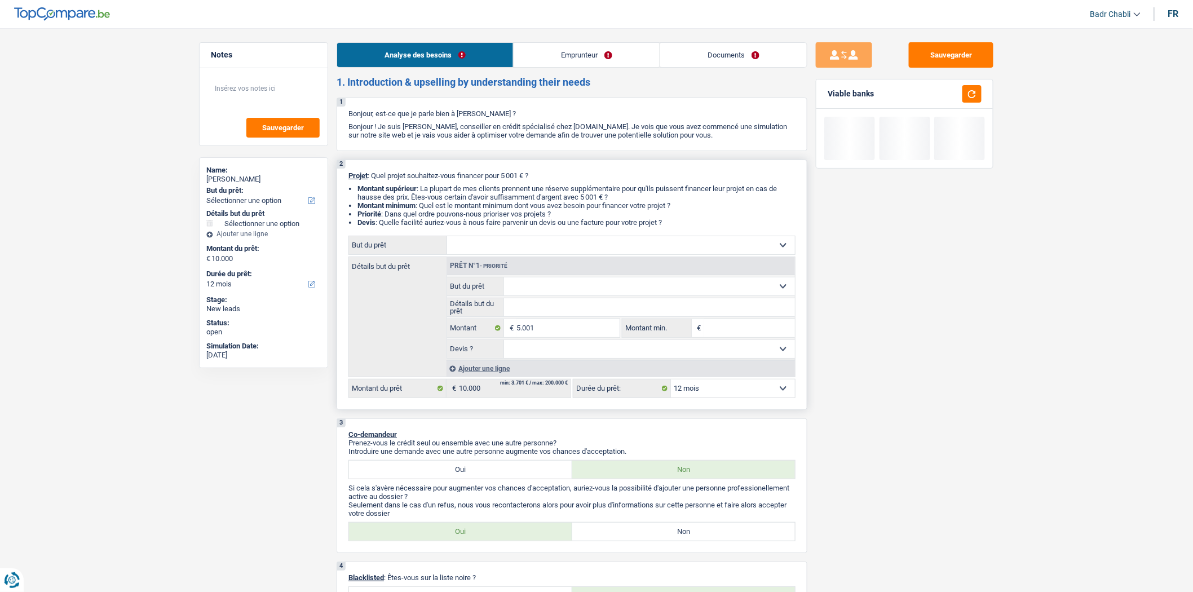
type input "5.001"
select select "36"
click at [710, 388] on select "12 mois 18 mois 24 mois 30 mois 36 mois Sélectionner une option" at bounding box center [733, 388] width 124 height 18
click at [671, 383] on select "12 mois 18 mois 24 mois 30 mois 36 mois Sélectionner une option" at bounding box center [733, 388] width 124 height 18
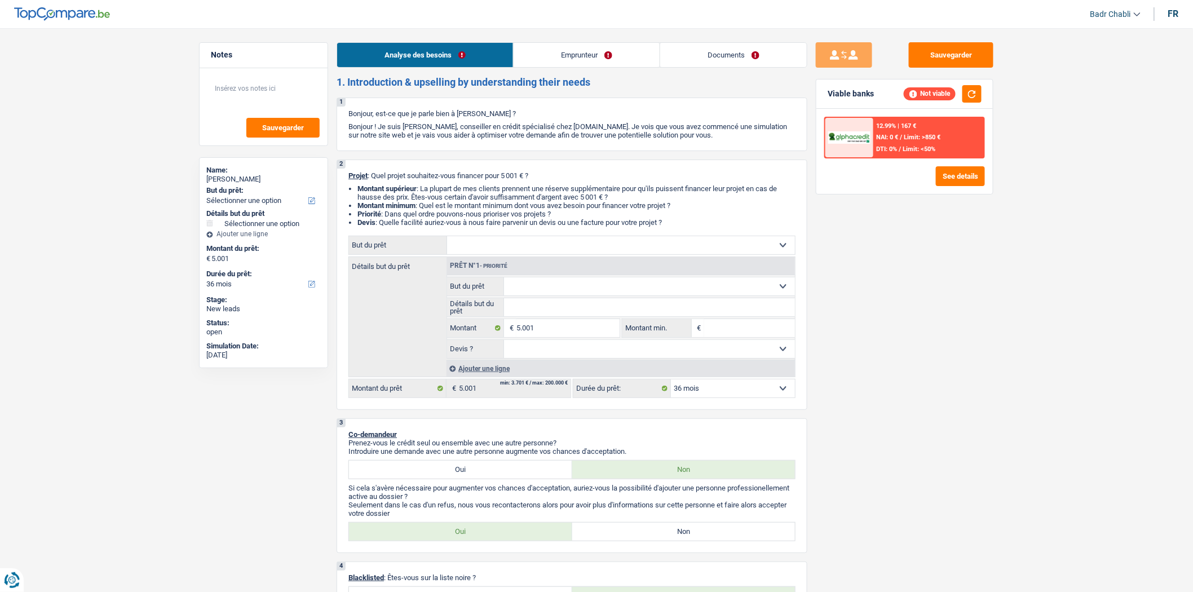
click at [910, 141] on div "12.99% | 167 € NAI: 0 € / Limit: >850 € DTI: 0% / Limit: <50%" at bounding box center [928, 137] width 111 height 39
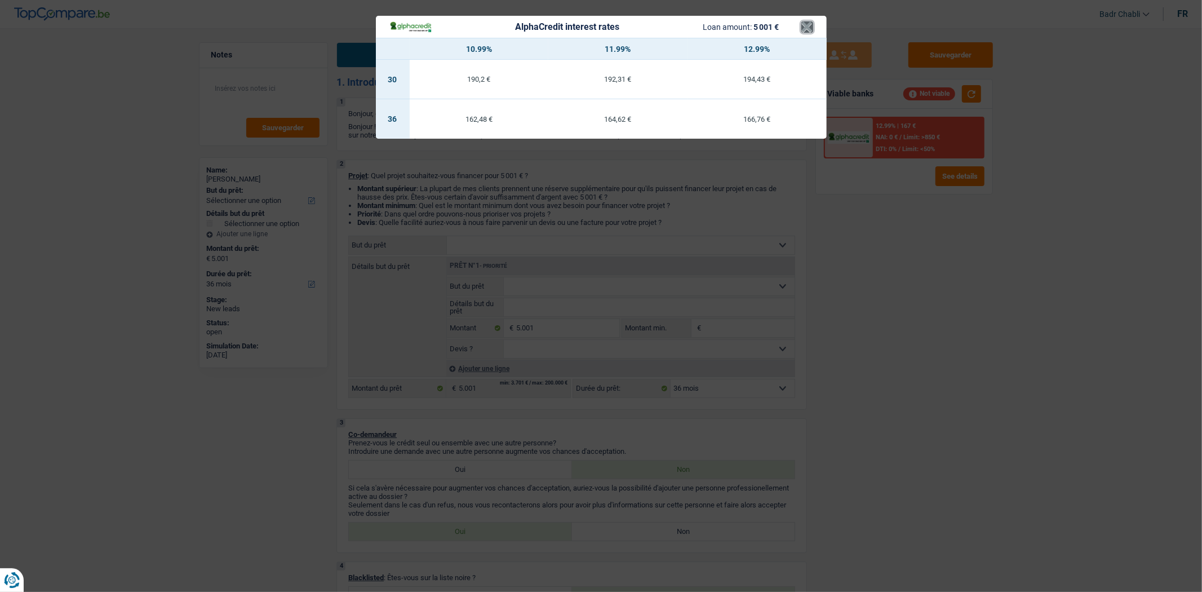
click at [812, 21] on button "×" at bounding box center [808, 26] width 12 height 11
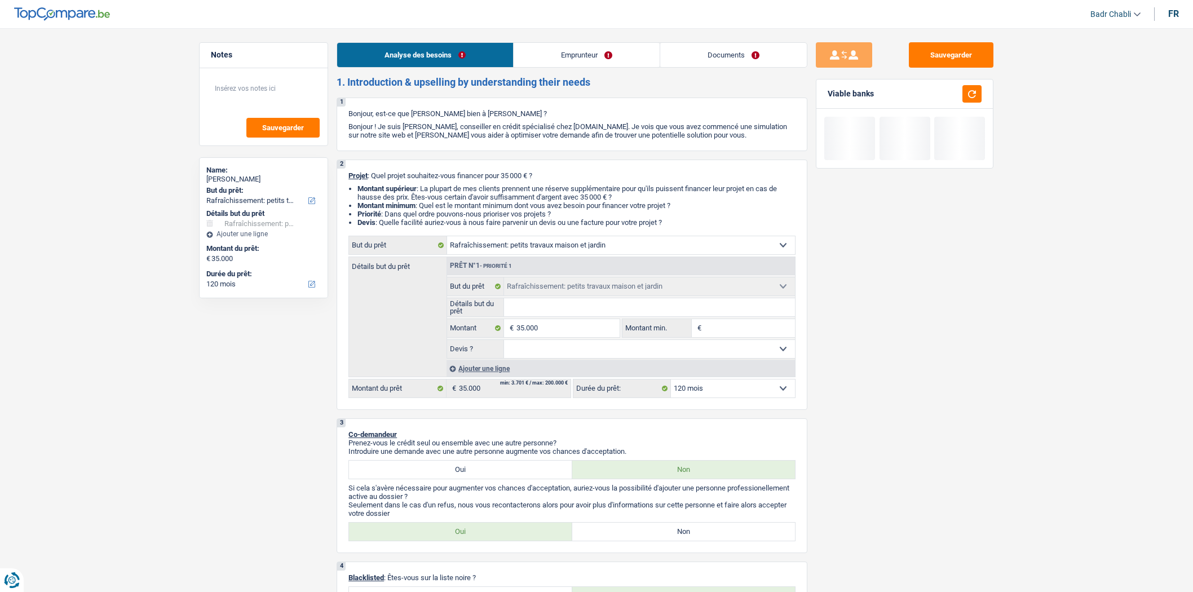
select select "houseOrGarden"
select select "120"
select select "houseOrGarden"
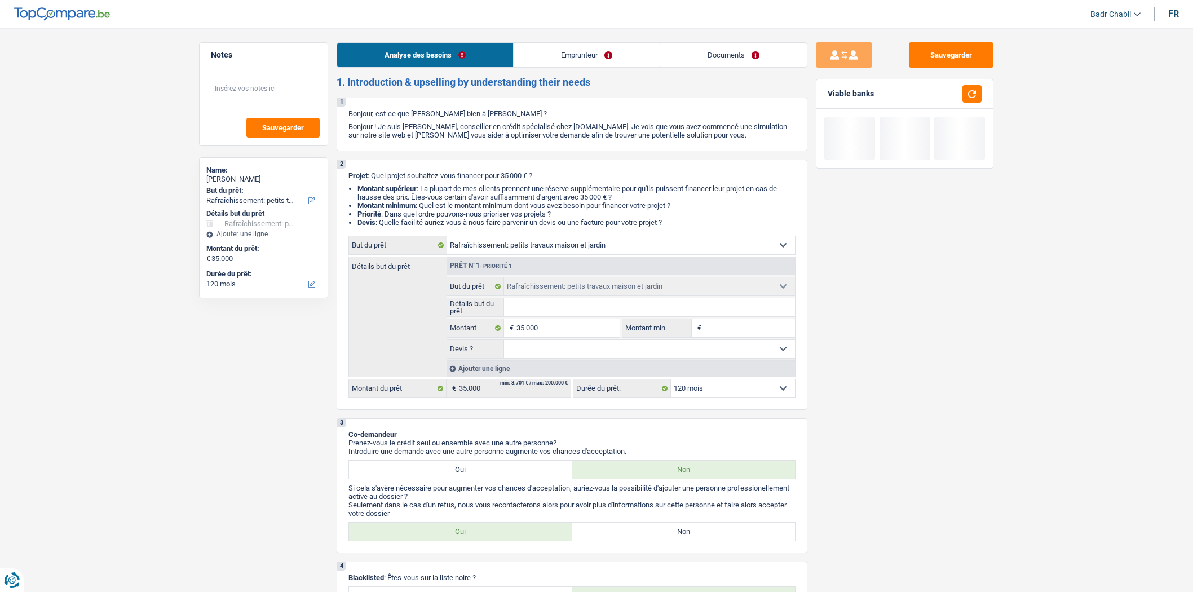
select select "120"
select select "independent"
select select "netSalary"
select select "liveWithParents"
select select "mortgage"
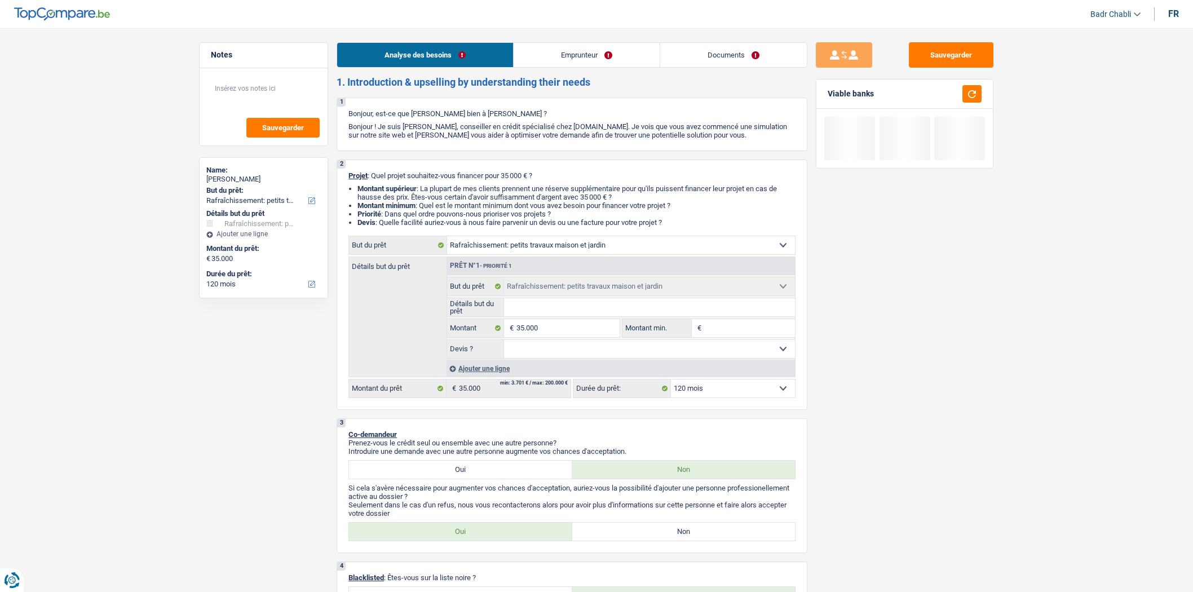
select select "300"
select select "houseOrGarden"
select select "120"
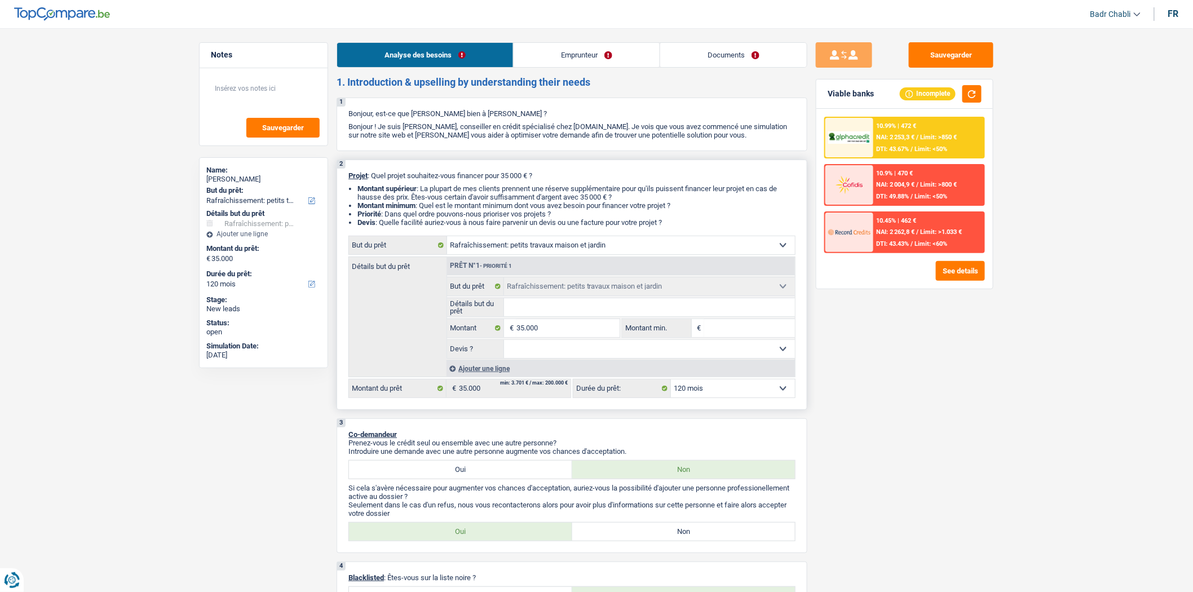
click at [512, 246] on select "Confort maison: meubles, textile, peinture, électroménager, outillage non-profe…" at bounding box center [621, 245] width 348 height 18
click at [595, 62] on link "Emprunteur" at bounding box center [587, 55] width 146 height 24
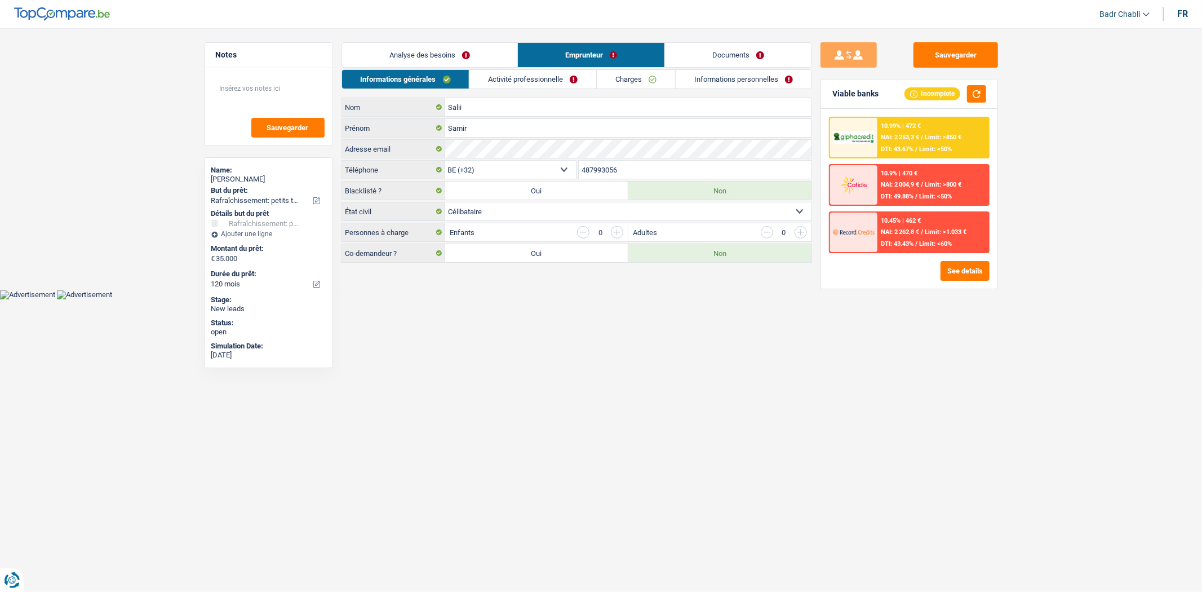
click at [560, 85] on link "Activité professionnelle" at bounding box center [533, 79] width 127 height 19
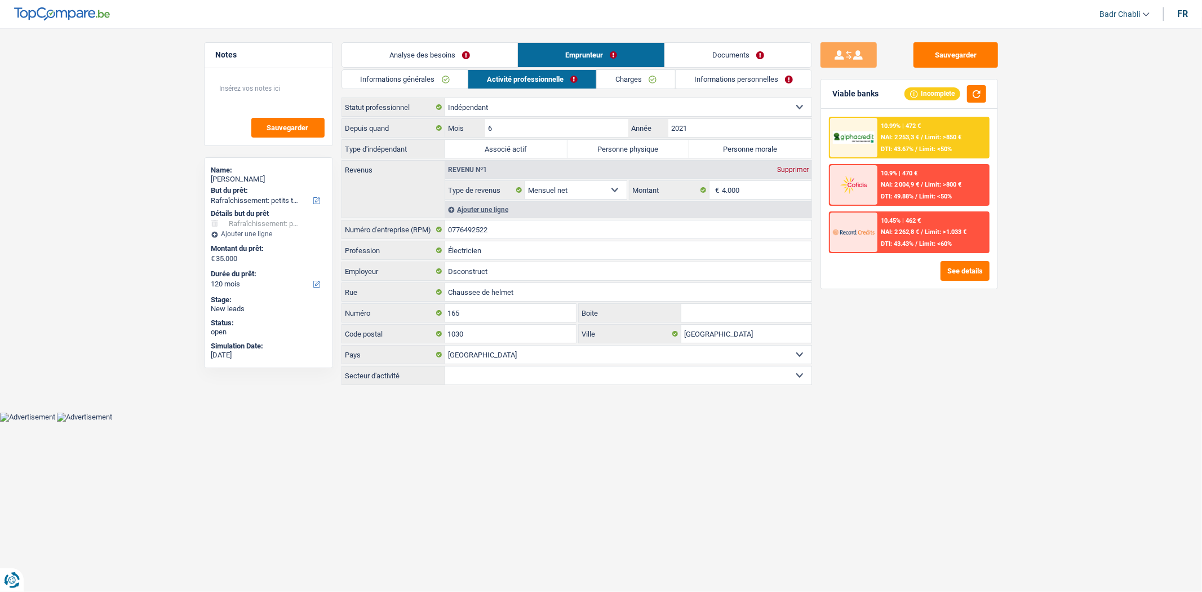
click at [625, 85] on link "Charges" at bounding box center [636, 79] width 78 height 19
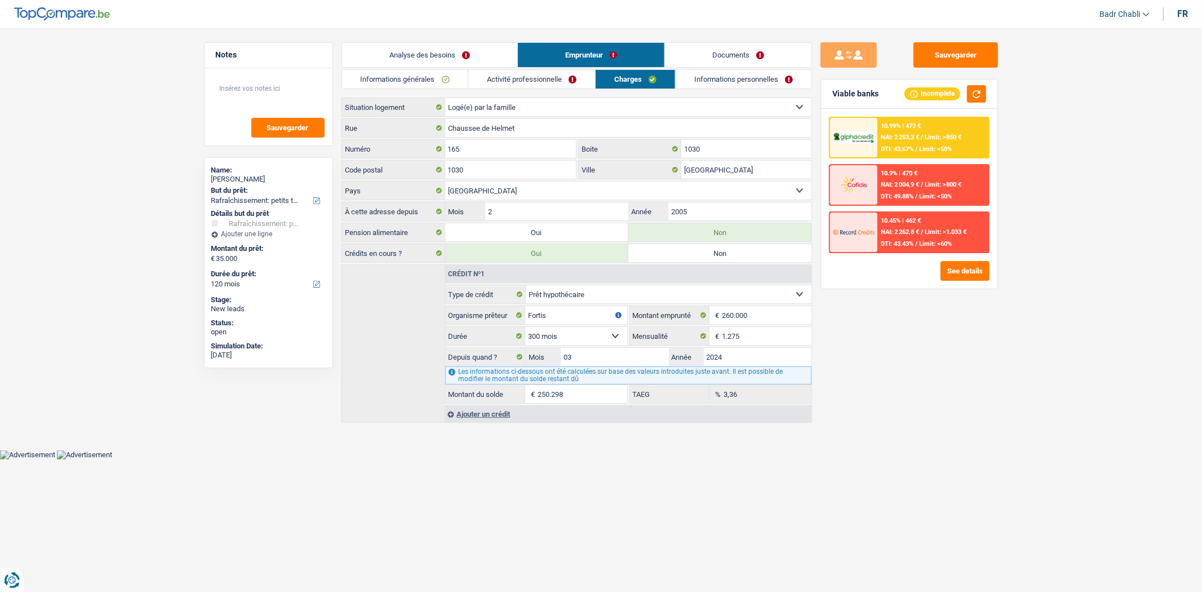
click at [523, 107] on select "Locataire Propriétaire avec prêt hypothécaire Propriétaire sans prêt hypothécai…" at bounding box center [628, 107] width 366 height 18
select select "ownerWithMortgage"
click at [445, 98] on select "Locataire Propriétaire avec prêt hypothécaire Propriétaire sans prêt hypothécai…" at bounding box center [628, 107] width 366 height 18
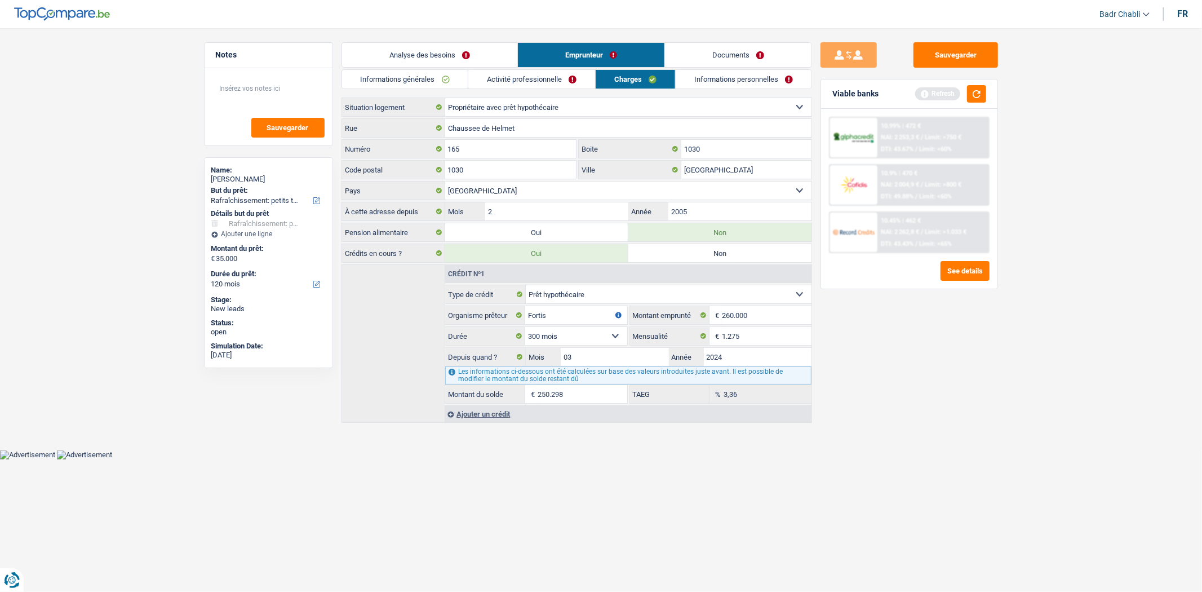
click at [457, 57] on link "Analyse des besoins" at bounding box center [429, 55] width 175 height 24
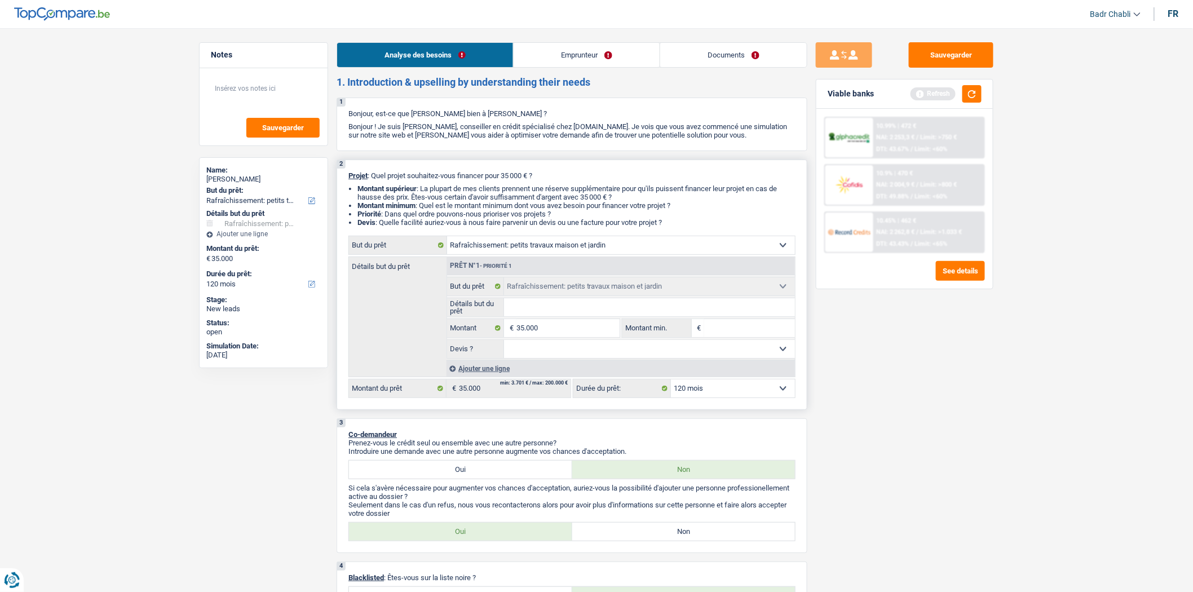
click at [537, 248] on select "Confort maison: meubles, textile, peinture, électroménager, outillage non-profe…" at bounding box center [621, 245] width 348 height 18
select select "energy"
click at [447, 238] on select "Confort maison: meubles, textile, peinture, électroménager, outillage non-profe…" at bounding box center [621, 245] width 348 height 18
select select "energy"
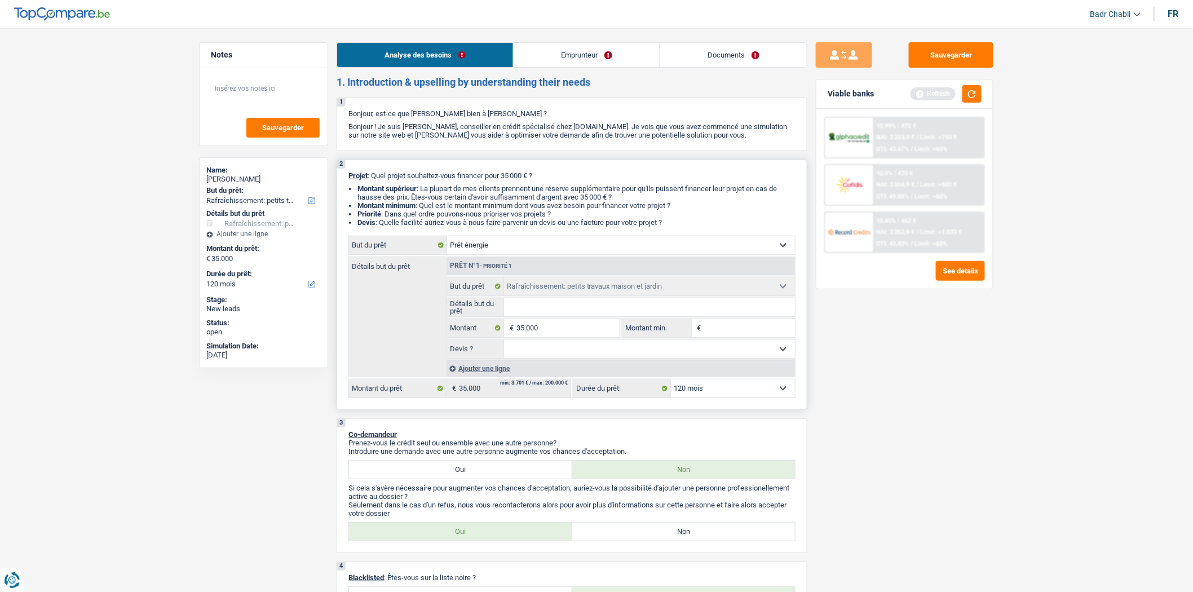
select select "energy"
select select "houseOrGarden"
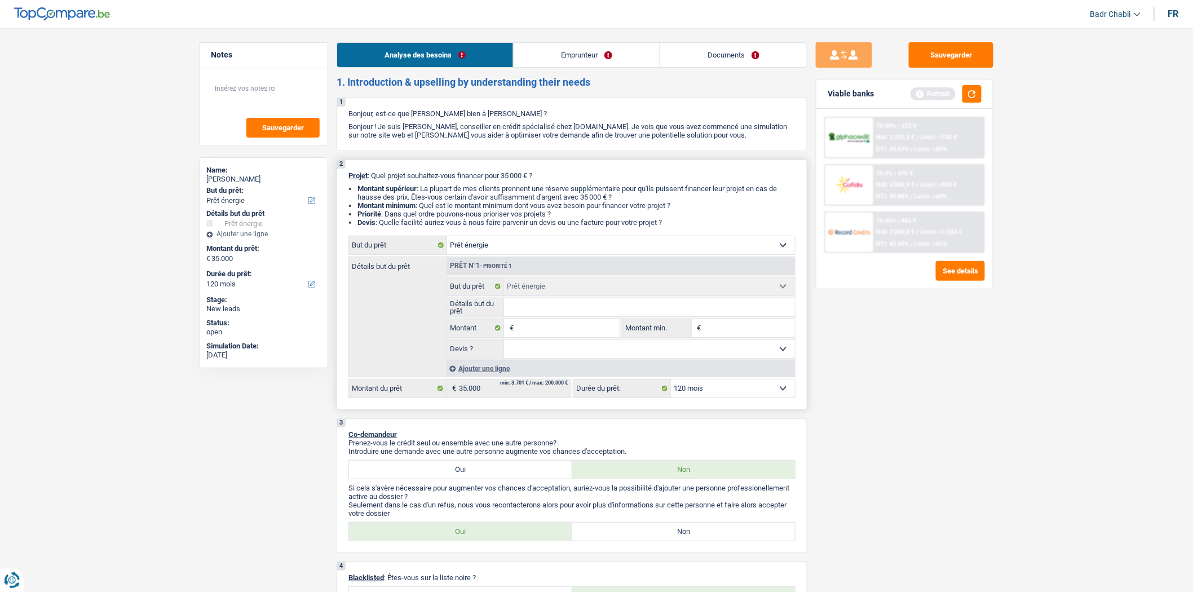
select select "houseOrGarden"
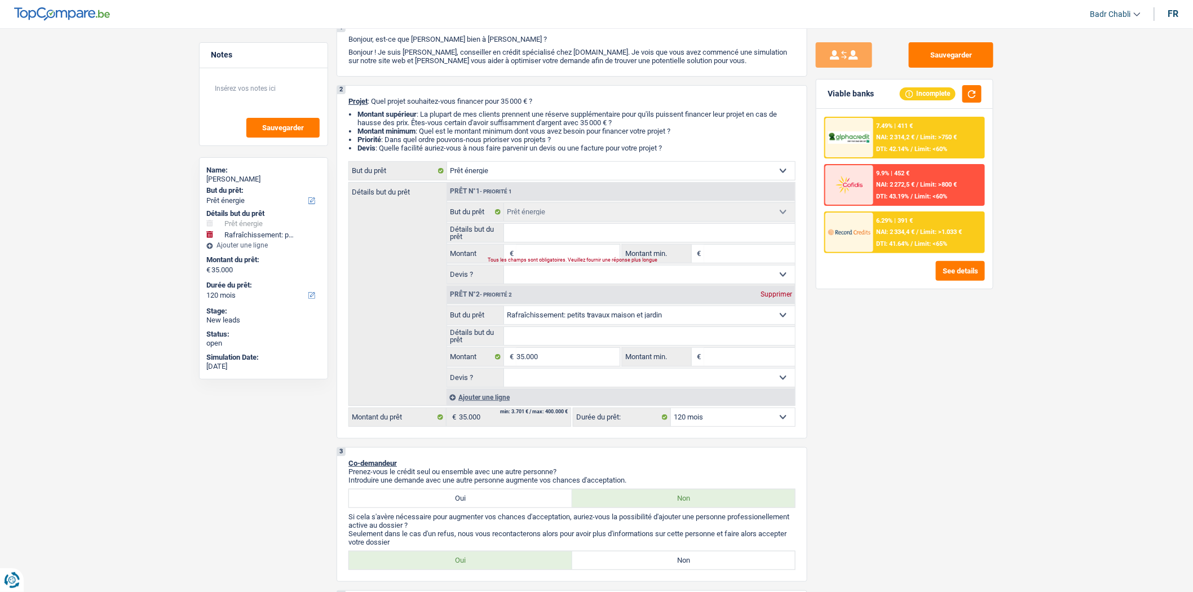
scroll to position [63, 0]
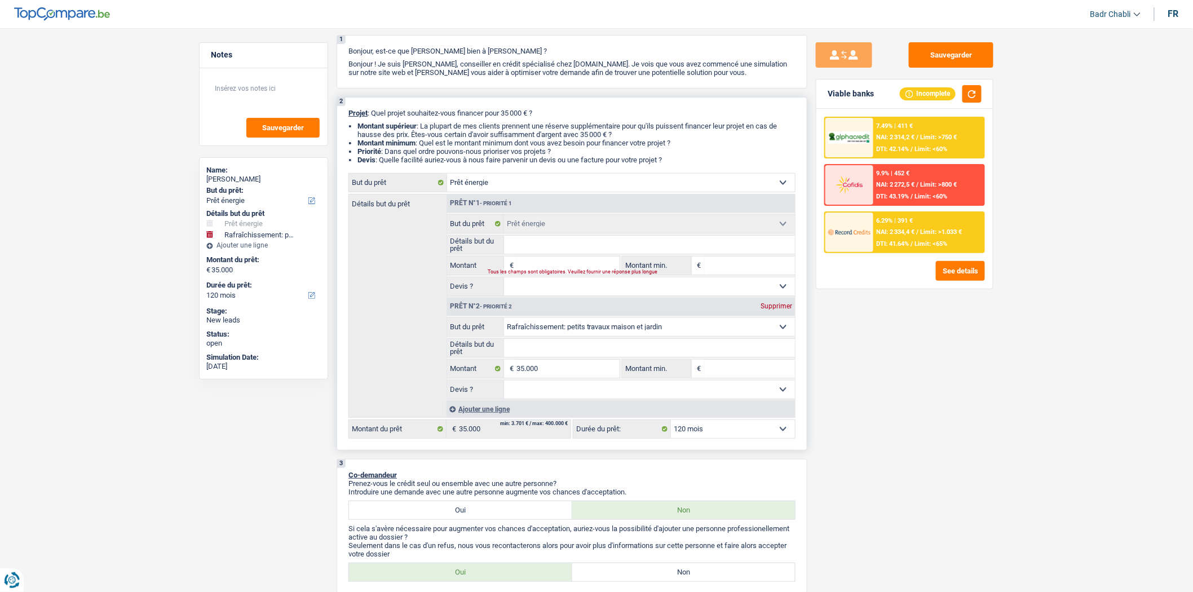
click at [562, 264] on input "Montant" at bounding box center [567, 266] width 103 height 18
type input "3"
type input "36"
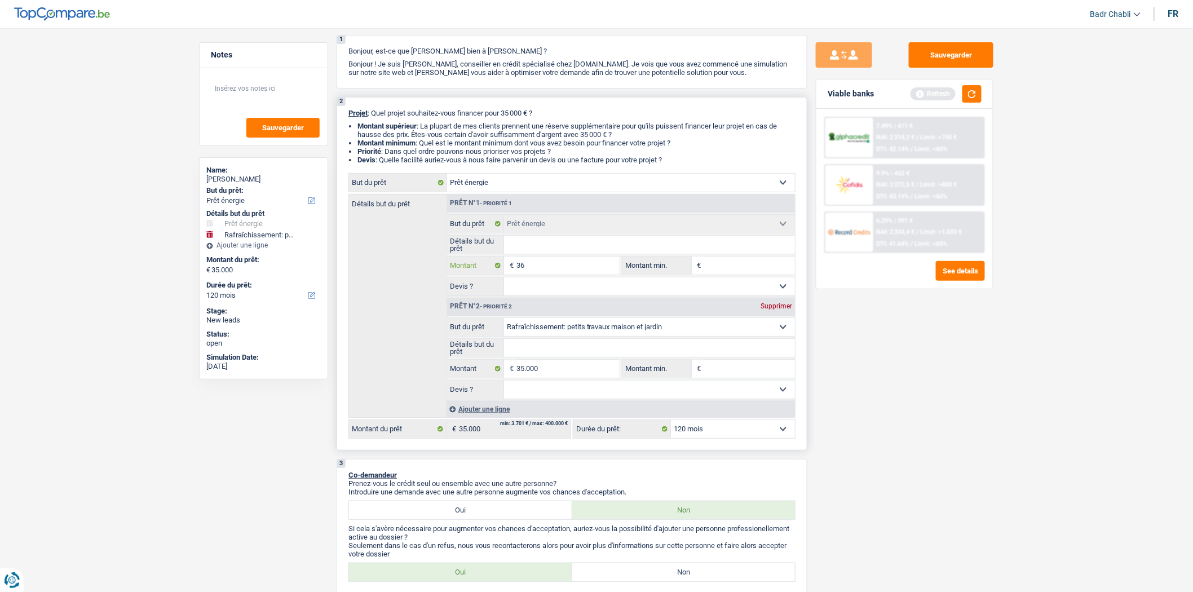
type input "360"
type input "3.600"
type input "36.000"
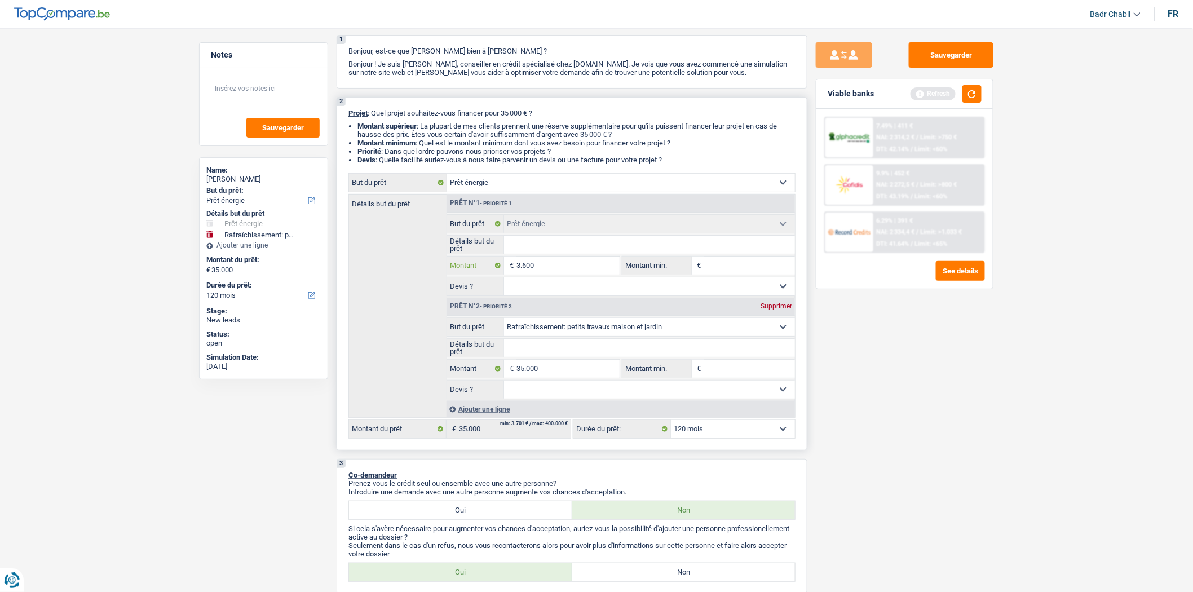
type input "36.000"
type input "71.000"
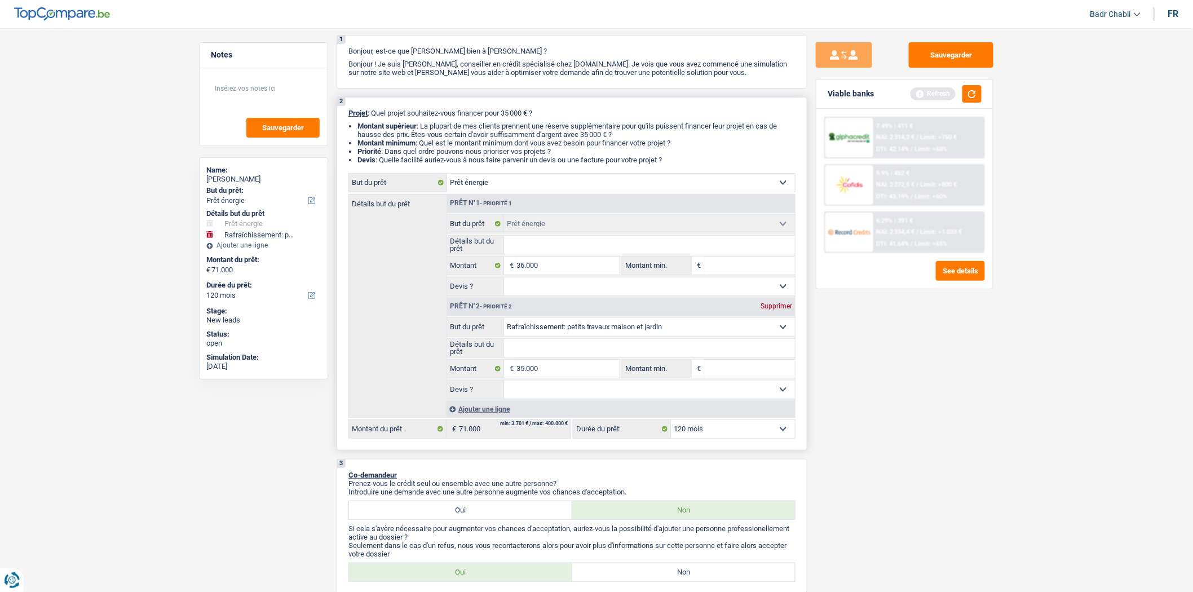
click at [790, 313] on div "Prêt n°2 - Priorité 2 Supprimer" at bounding box center [621, 307] width 348 height 18
select select "144"
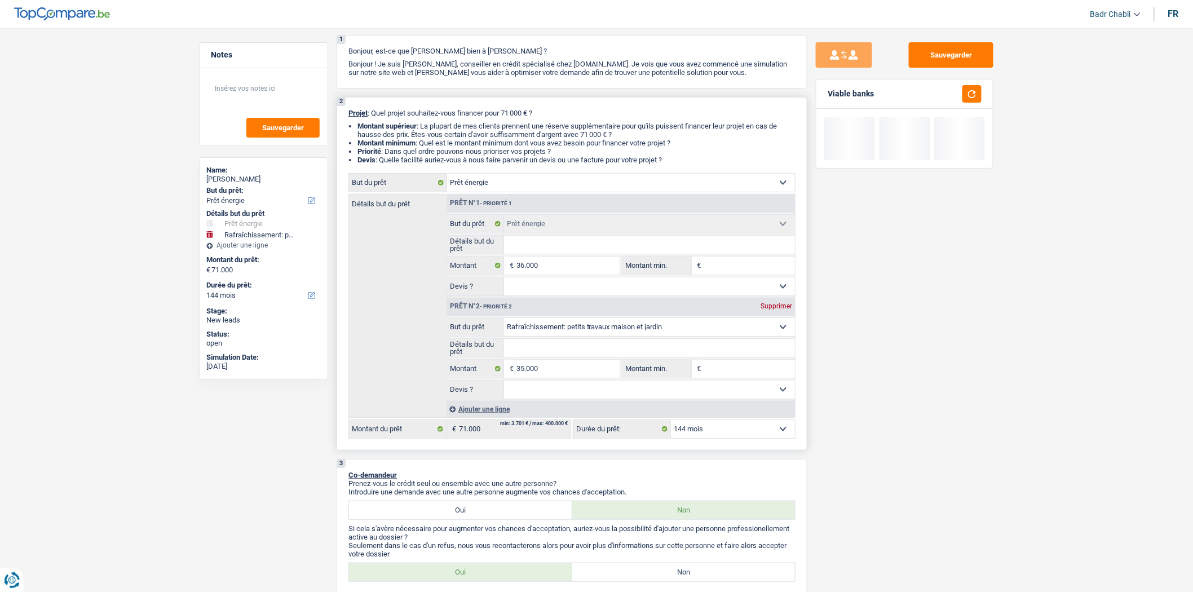
click at [789, 313] on div "Prêt n°2 - Priorité 2 Supprimer" at bounding box center [621, 307] width 348 height 18
click at [765, 306] on div "Prêt n°2 - Priorité 2 Supprimer" at bounding box center [621, 307] width 348 height 18
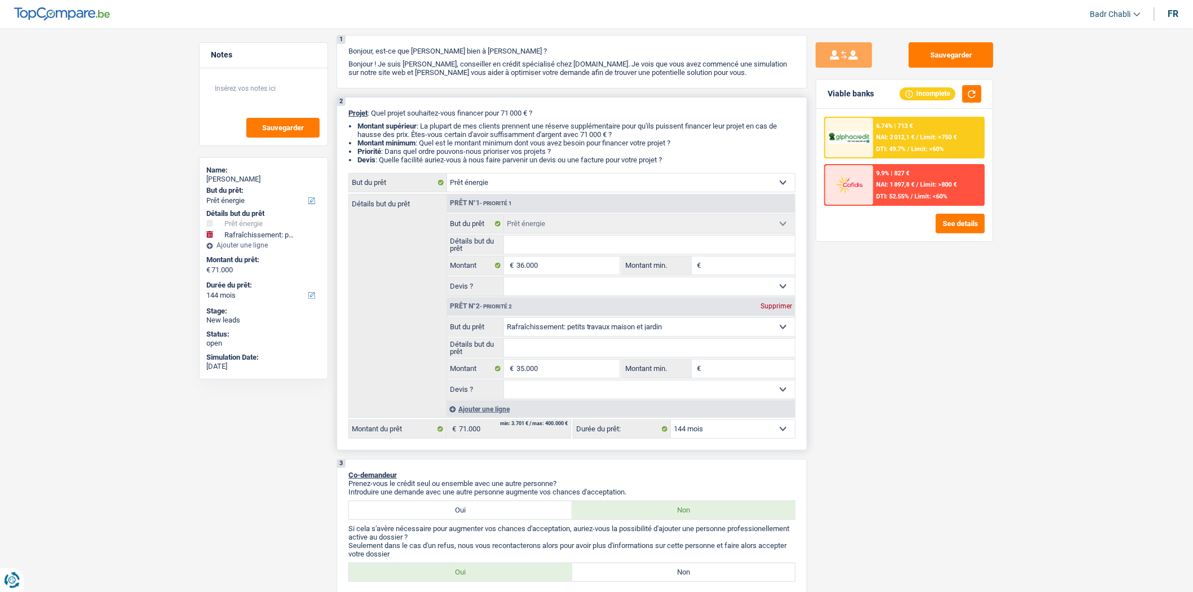
click at [779, 305] on div "Supprimer" at bounding box center [776, 306] width 37 height 7
type input "36.000"
select select "120"
type input "36.000"
select select "120"
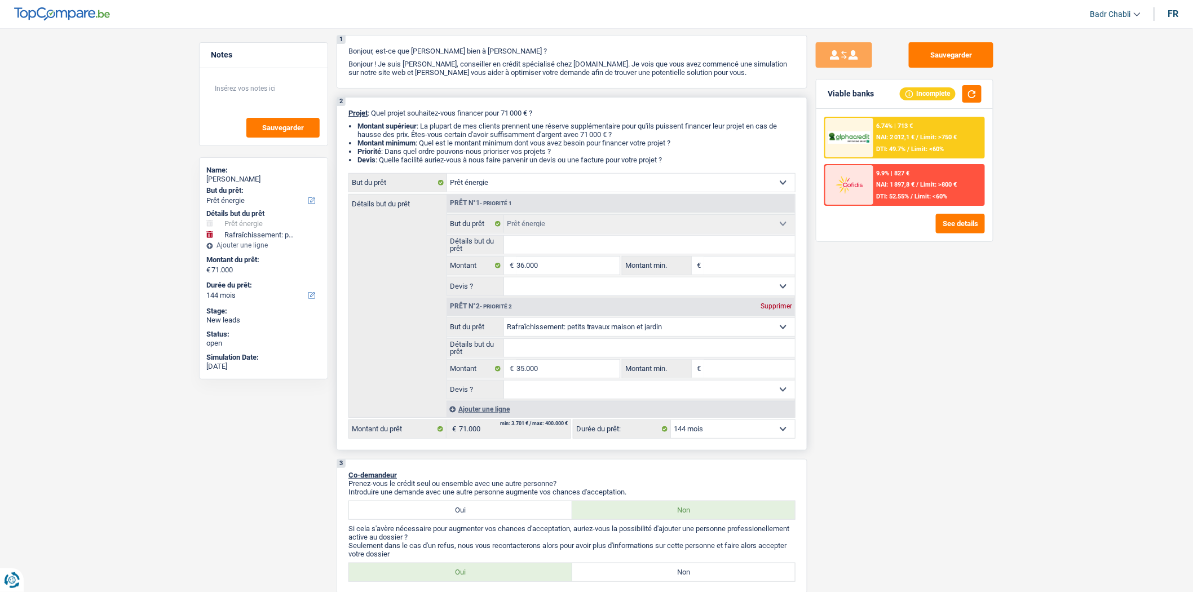
type input "36.000"
select select "120"
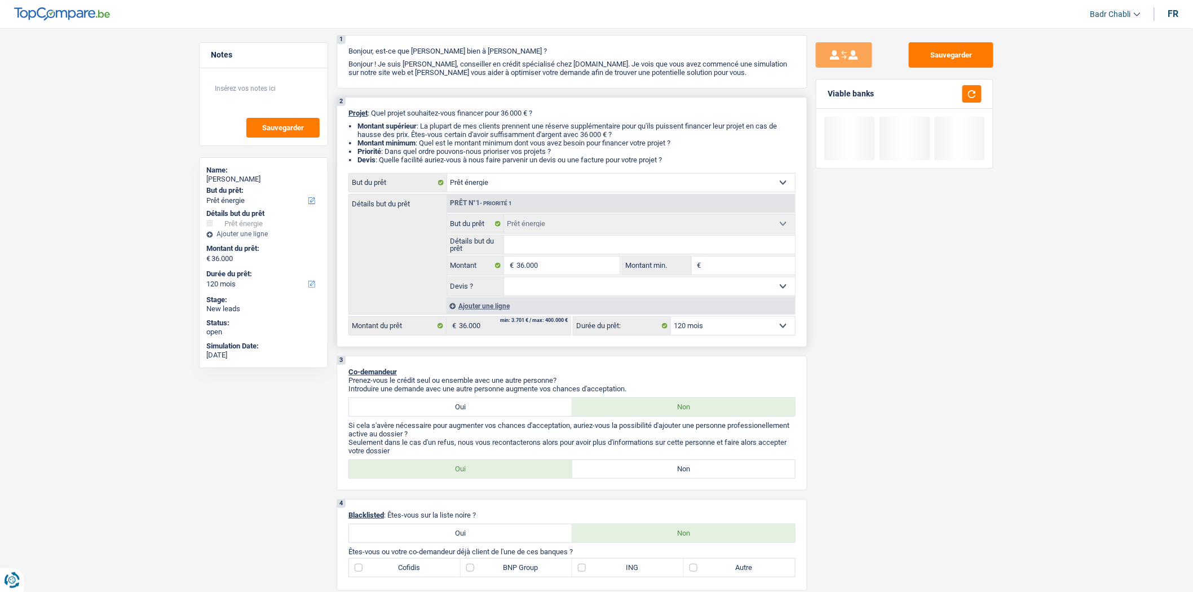
click at [577, 247] on input "Détails but du prêt" at bounding box center [649, 245] width 291 height 18
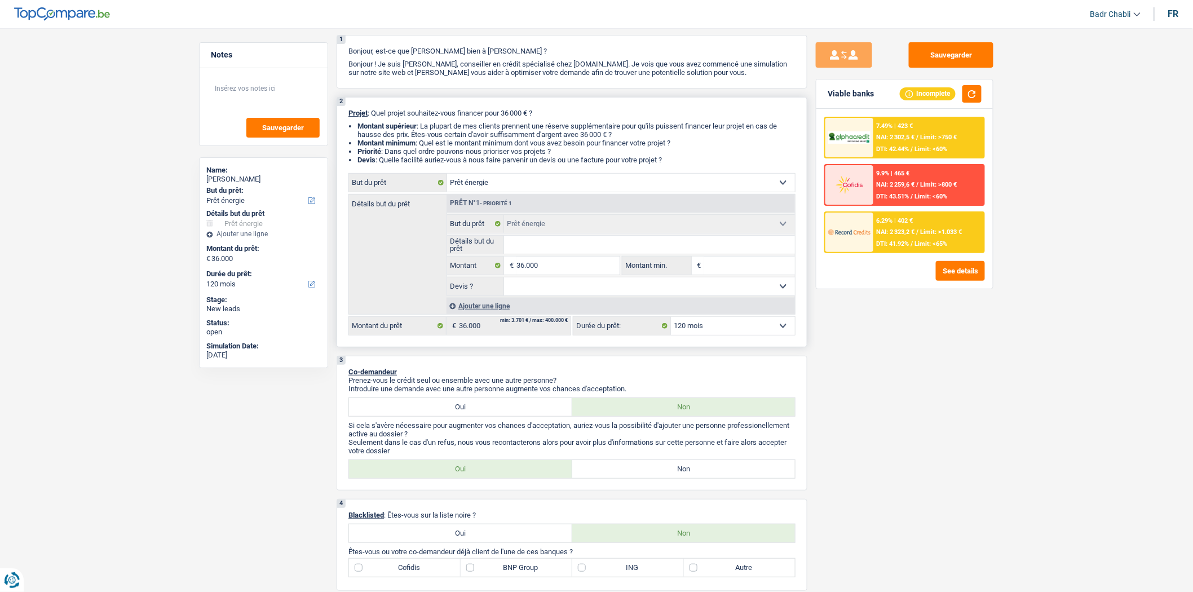
type input "F"
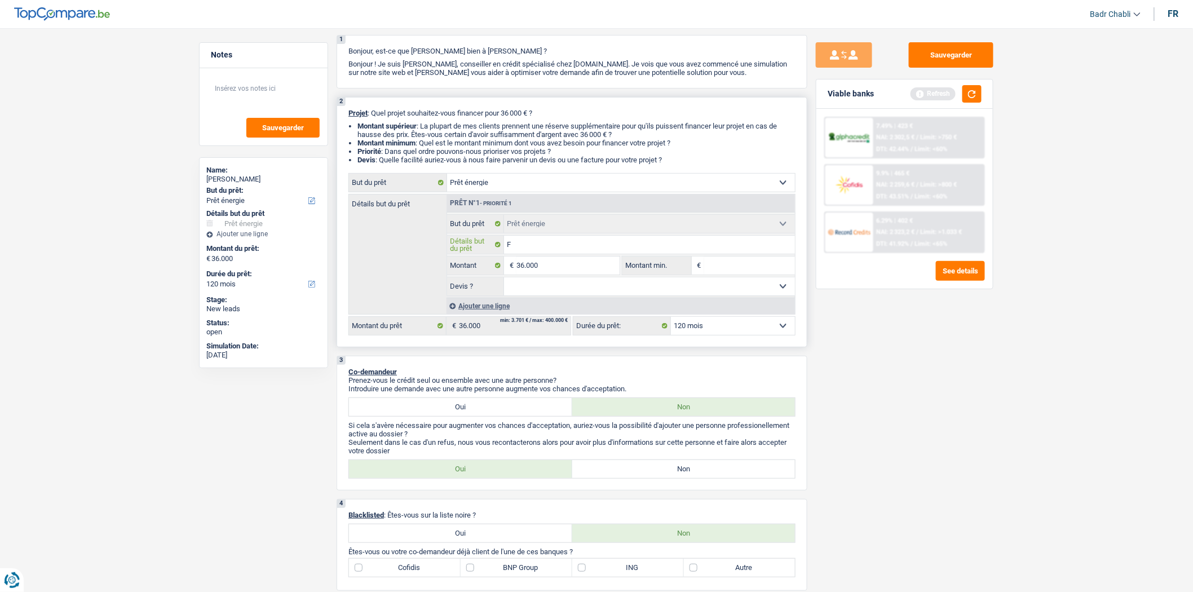
type input "Fz"
type input "F"
type input "Fa"
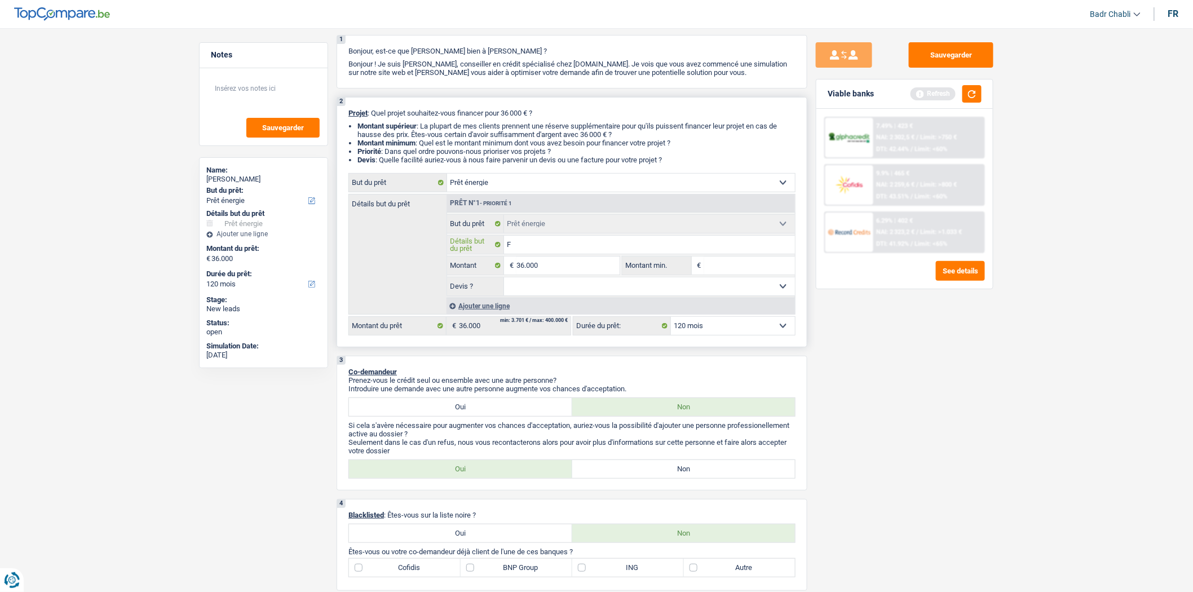
type input "Fa"
type input "F"
type input "i"
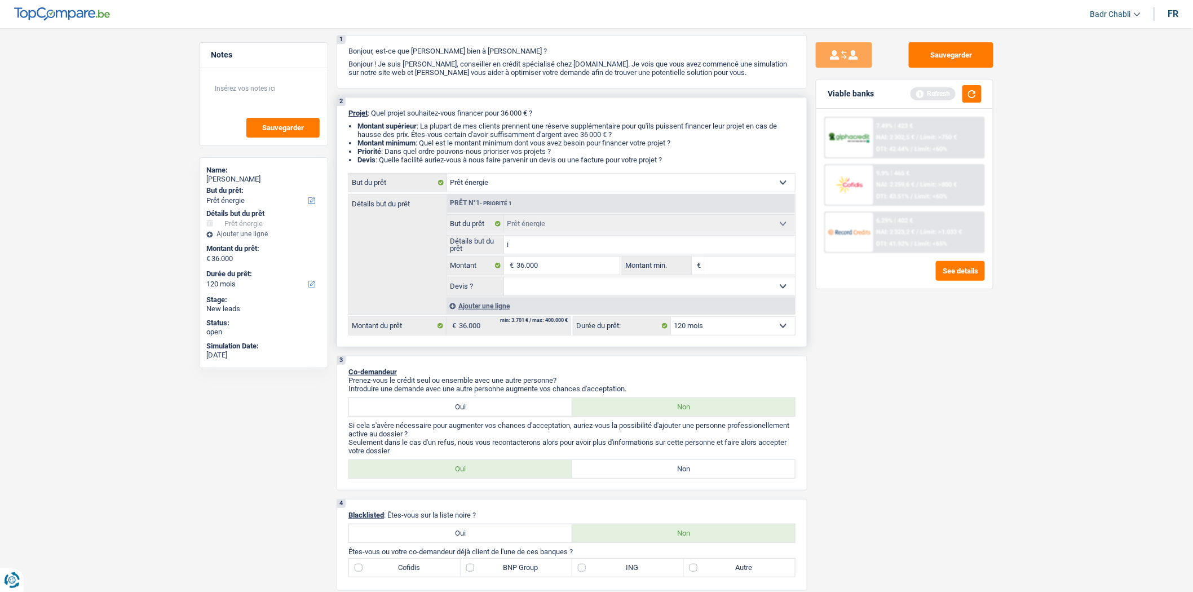
type input "is"
type input "iso"
type input "isol"
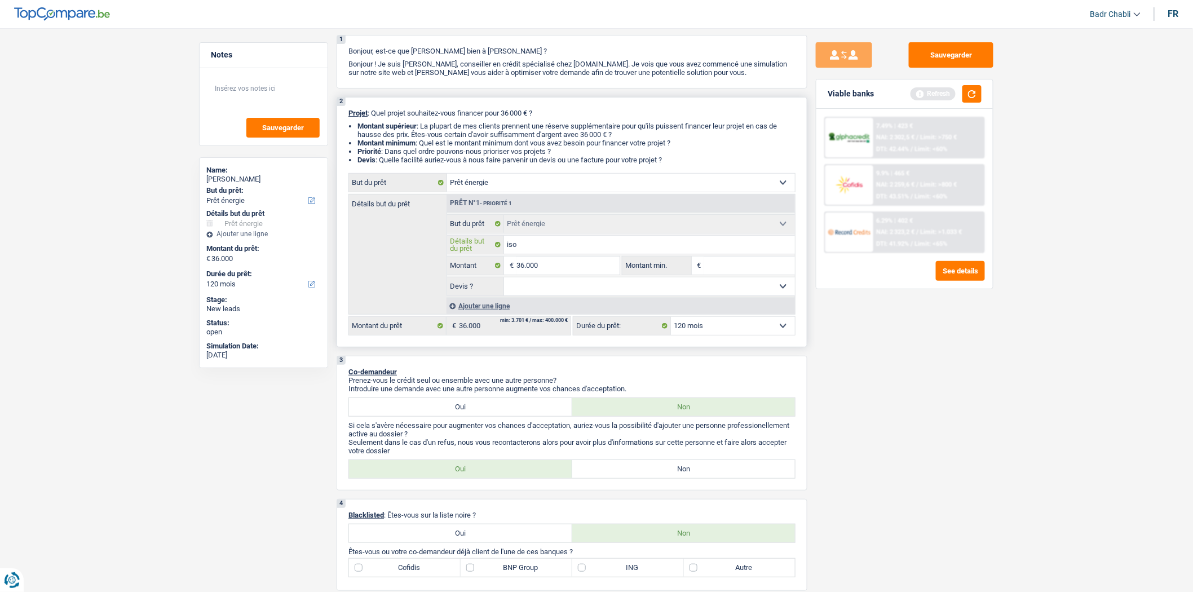
type input "isol"
type input "isola"
type input "isolat"
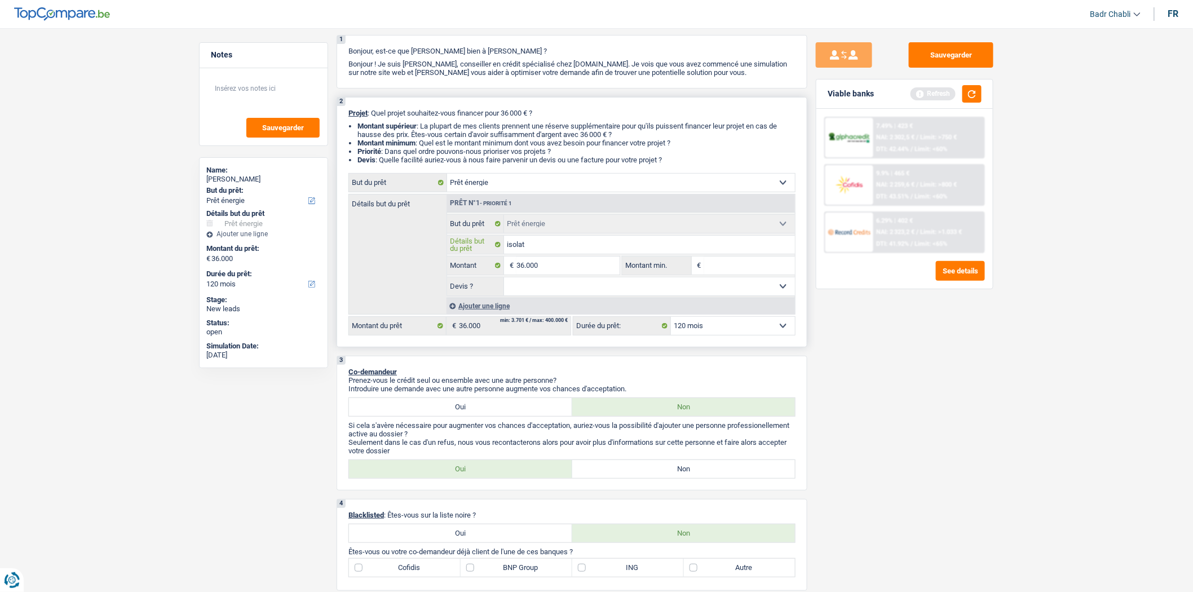
type input "isolati"
type input "isolatio"
type input "isolation"
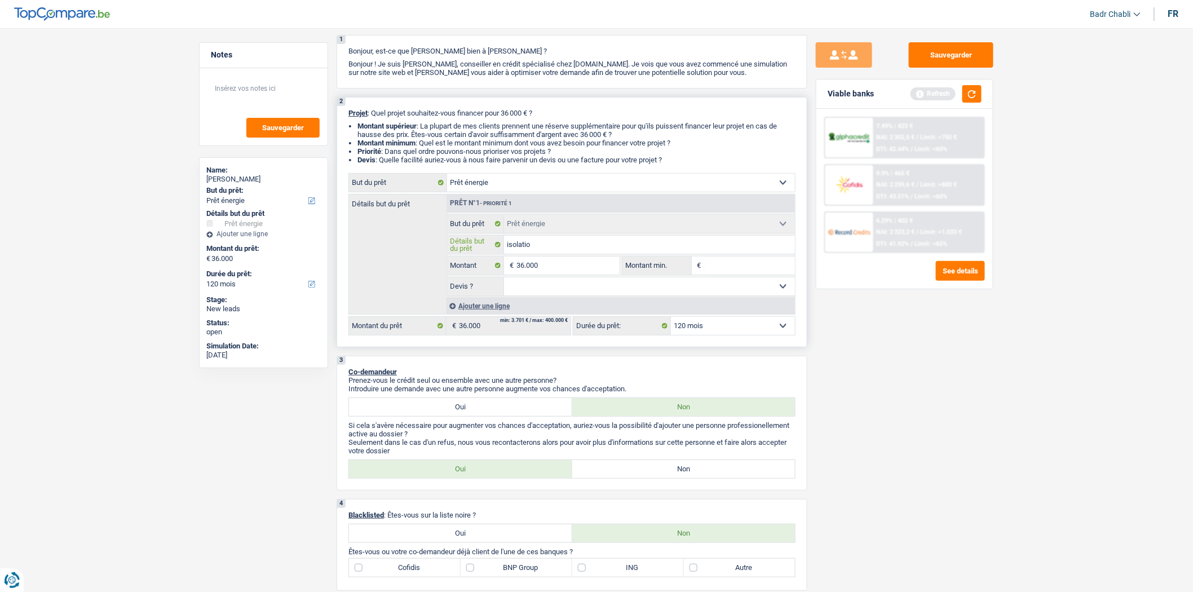
type input "isolation"
type input "isolation f"
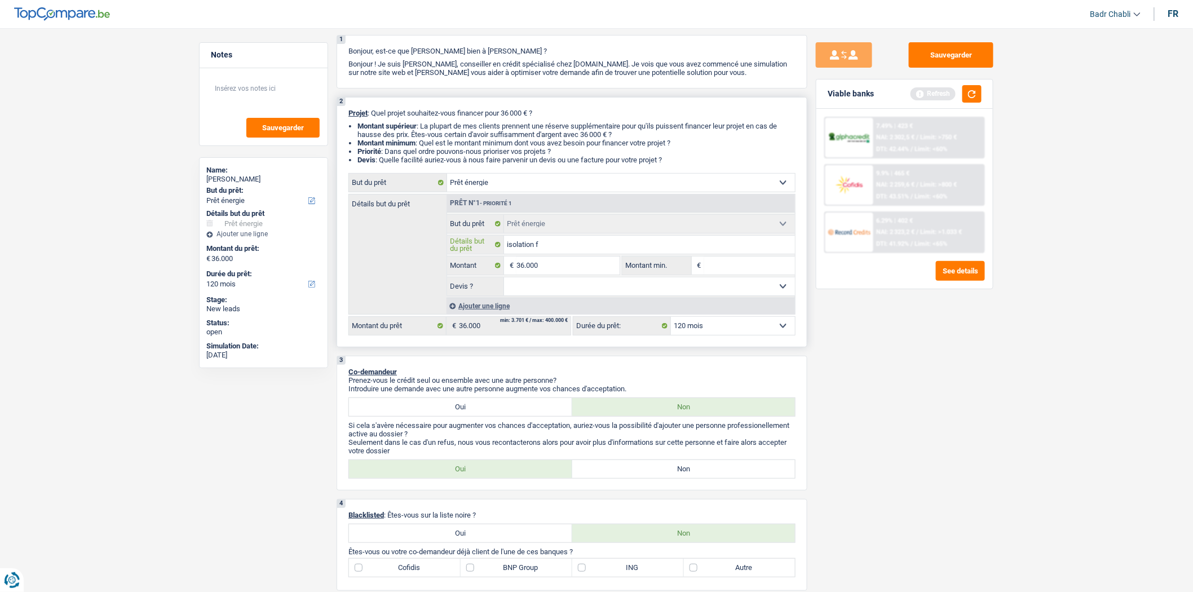
type input "isolation fa"
type input "isolation fac"
type input "isolation faca"
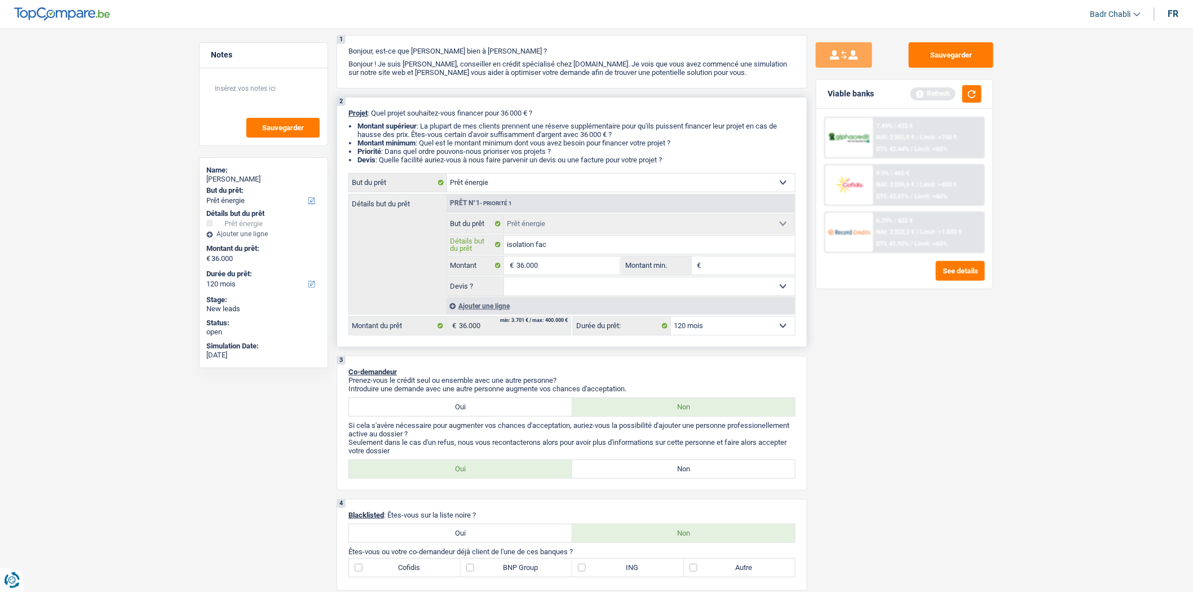
type input "isolation faca"
type input "isolation facad"
type input "isolation facade"
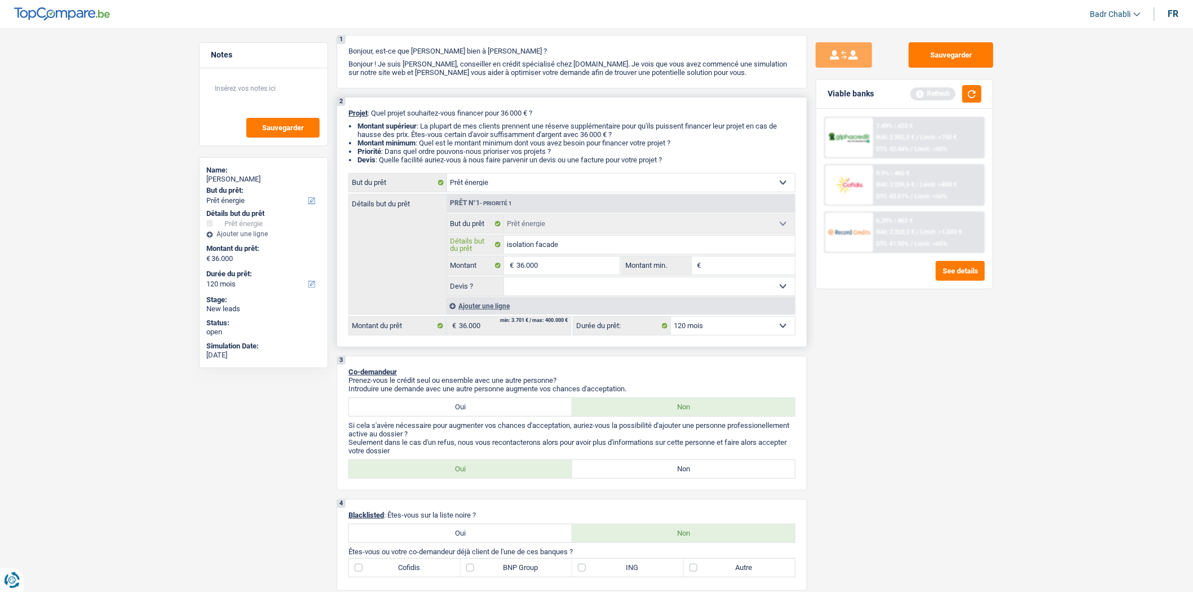
type input "isolation facade"
type input "isolation facade a"
type input "isolation facade av"
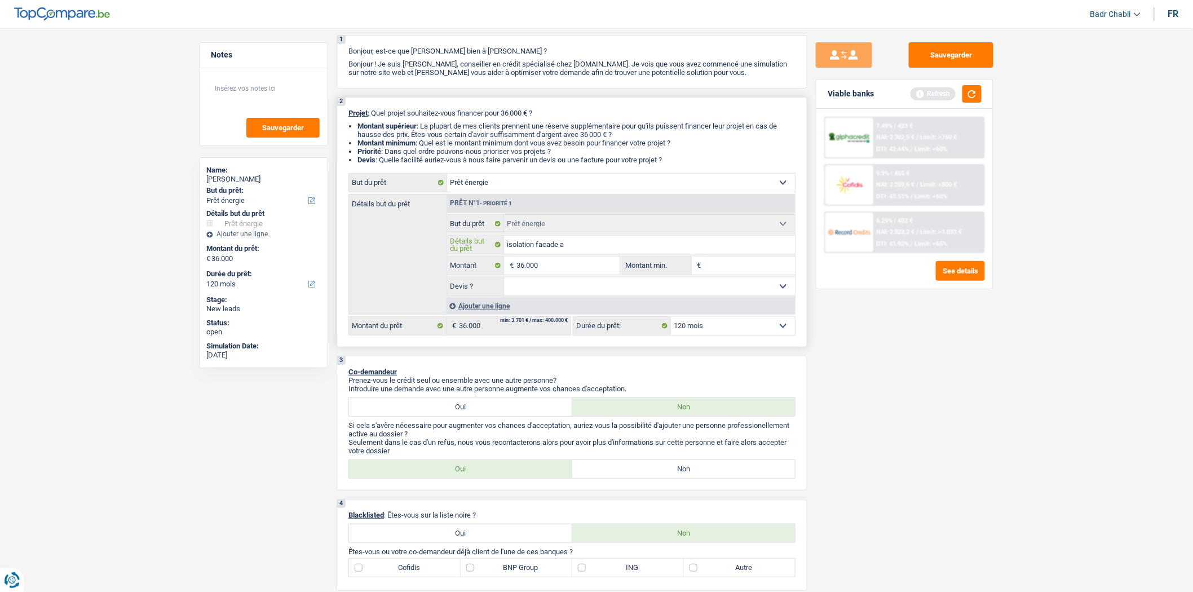
type input "isolation facade av"
type input "isolation facade ava"
type input "isolation facade avan"
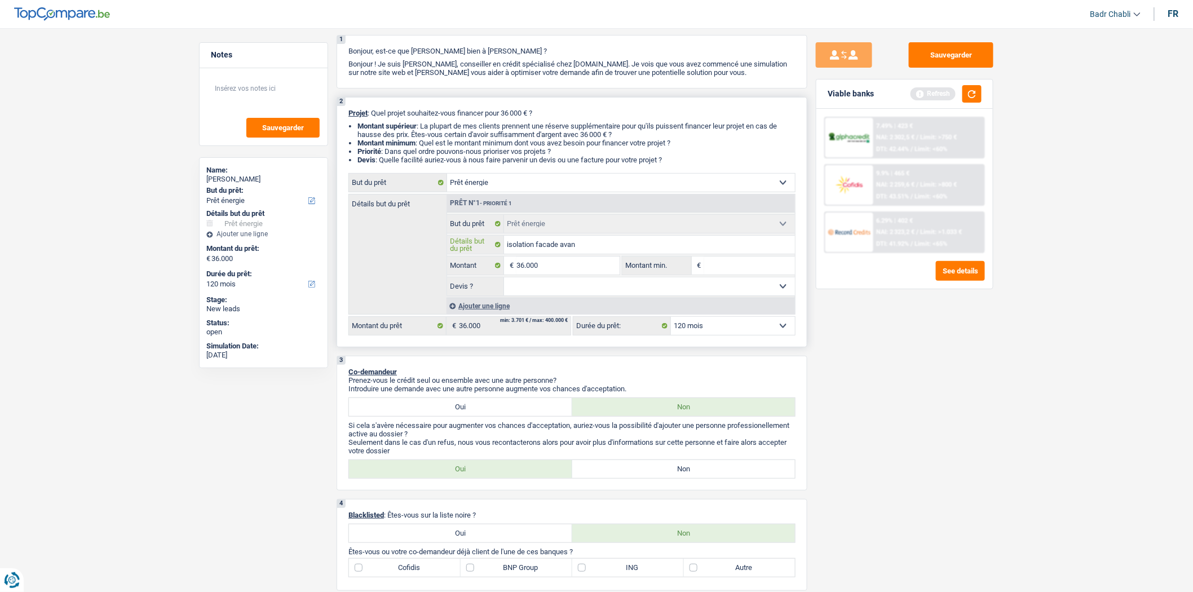
type input "isolation facade avant"
type input "isolation facade avant a"
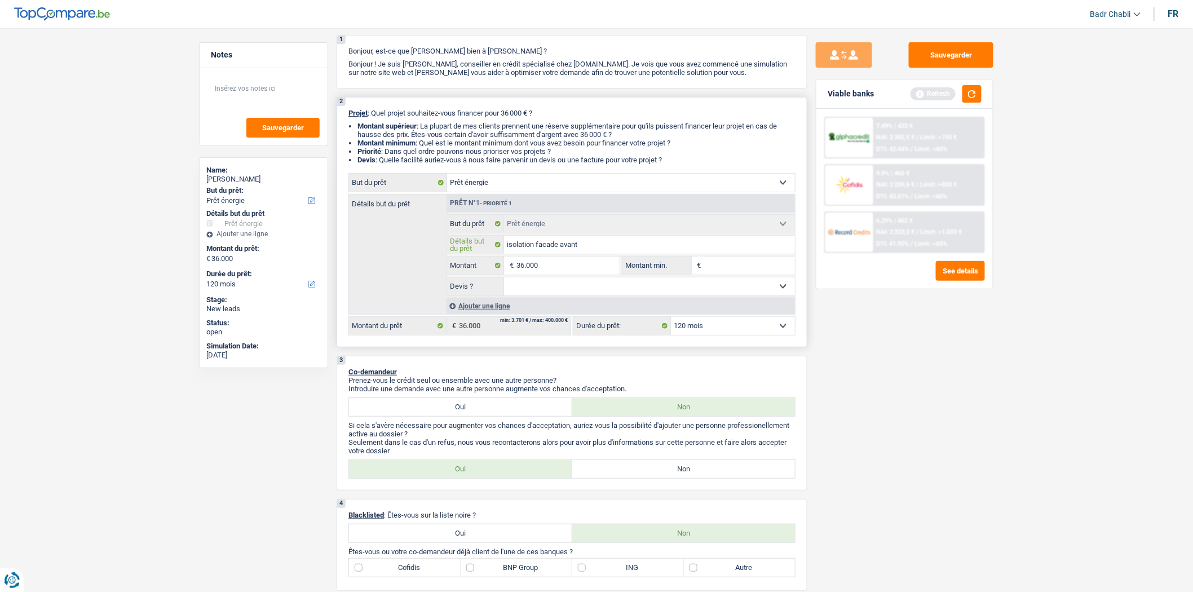
type input "isolation facade avant a"
type input "isolation facade avant ar"
type input "isolation facade avant arr"
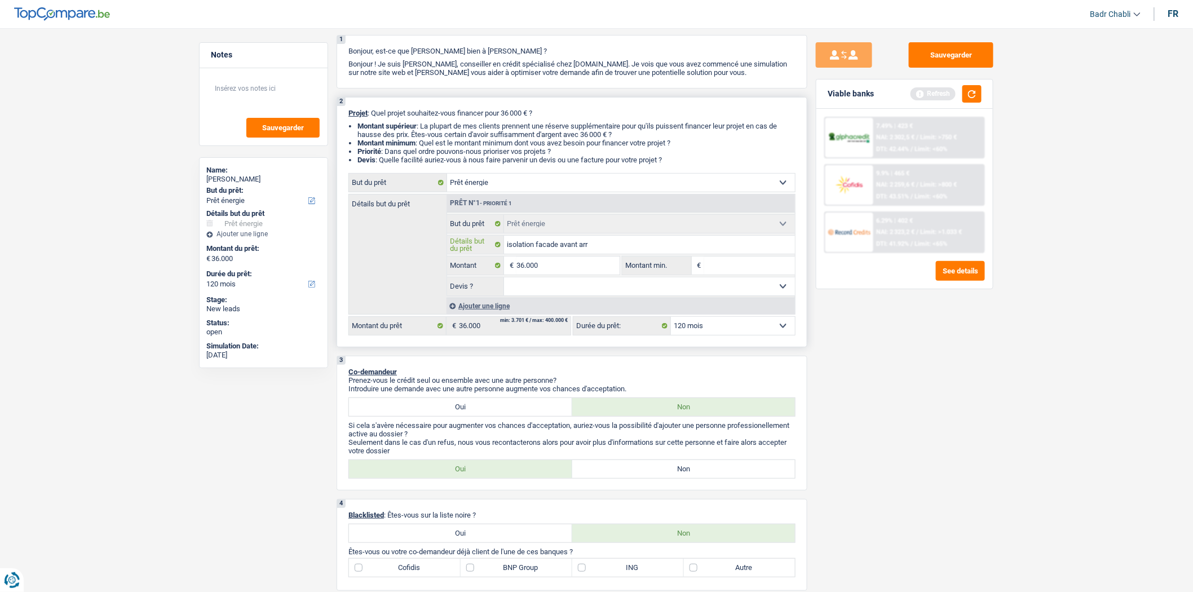
type input "isolation facade avant arri"
type input "isolation facade avant arrie"
type input "isolation facade avant arrier"
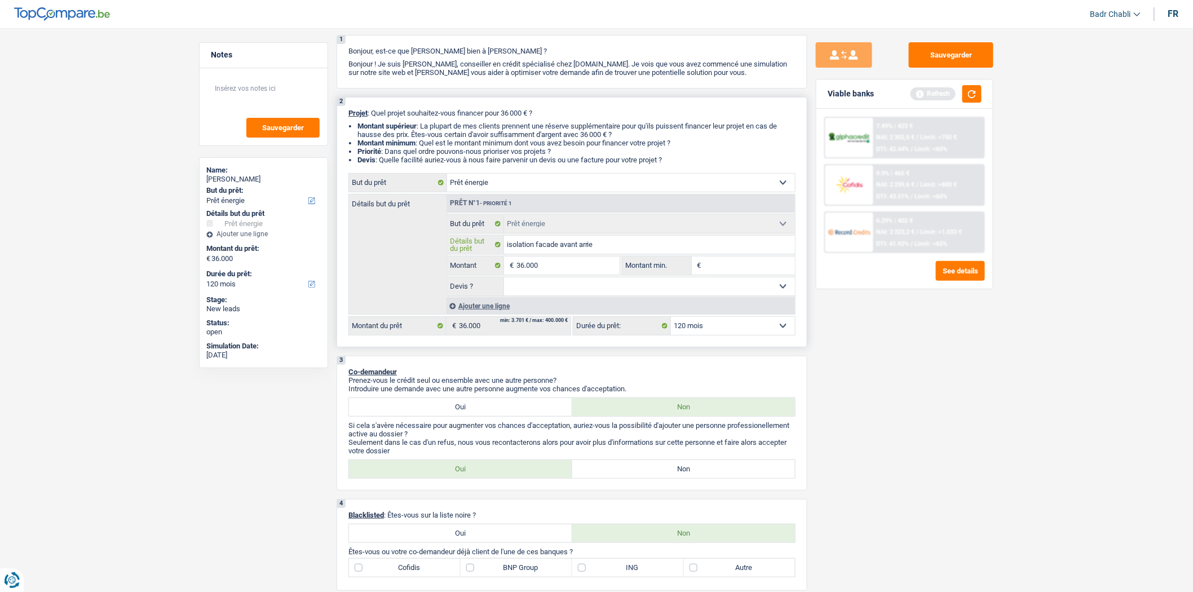
type input "isolation facade avant arrier"
type input "isolation facade avant arriere"
type input "isolation facade avant arriere,"
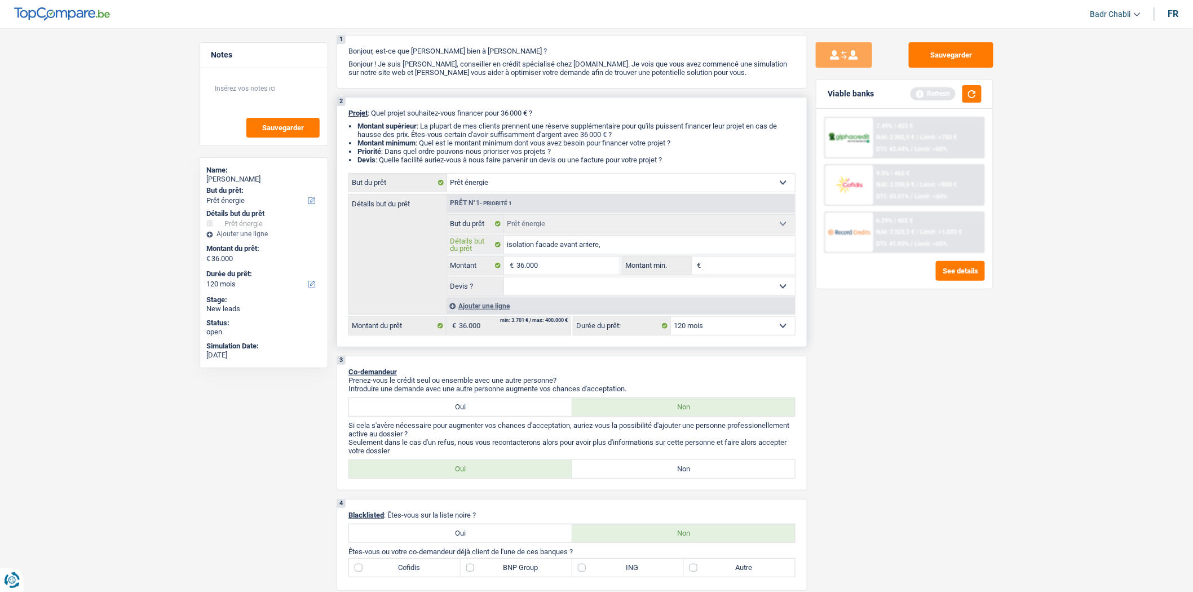
type input "isolation facade avant arriere,"
type input "isolation facade avant arriere, i"
type input "isolation facade avant arriere, is"
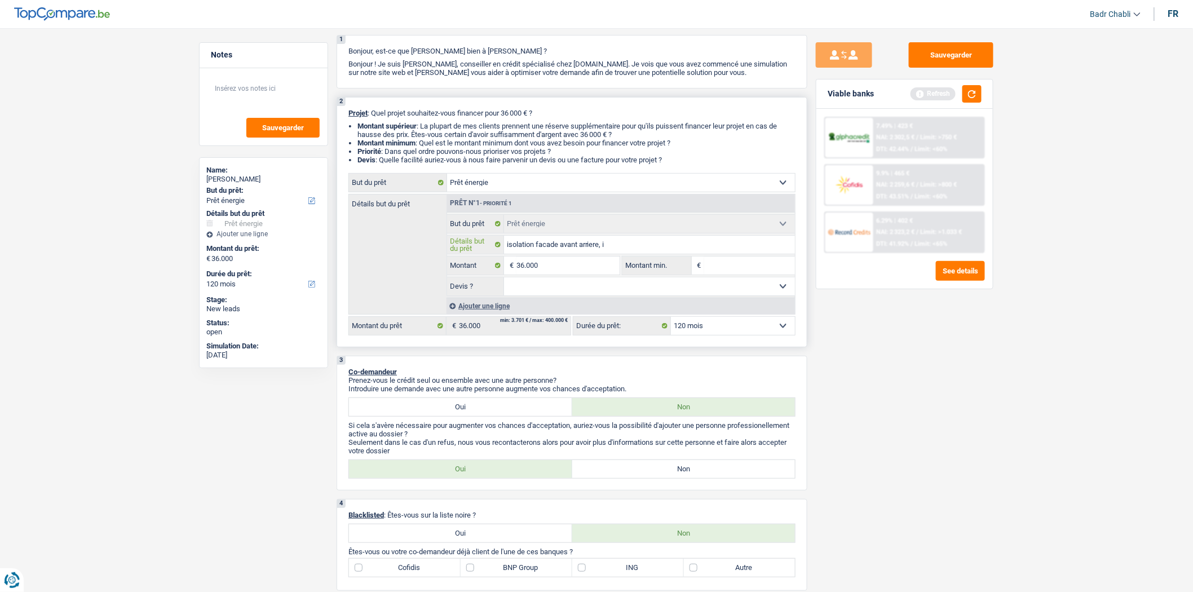
type input "isolation facade avant arriere, is"
type input "isolation facade avant arriere, iso"
type input "isolation facade avant arriere, isol"
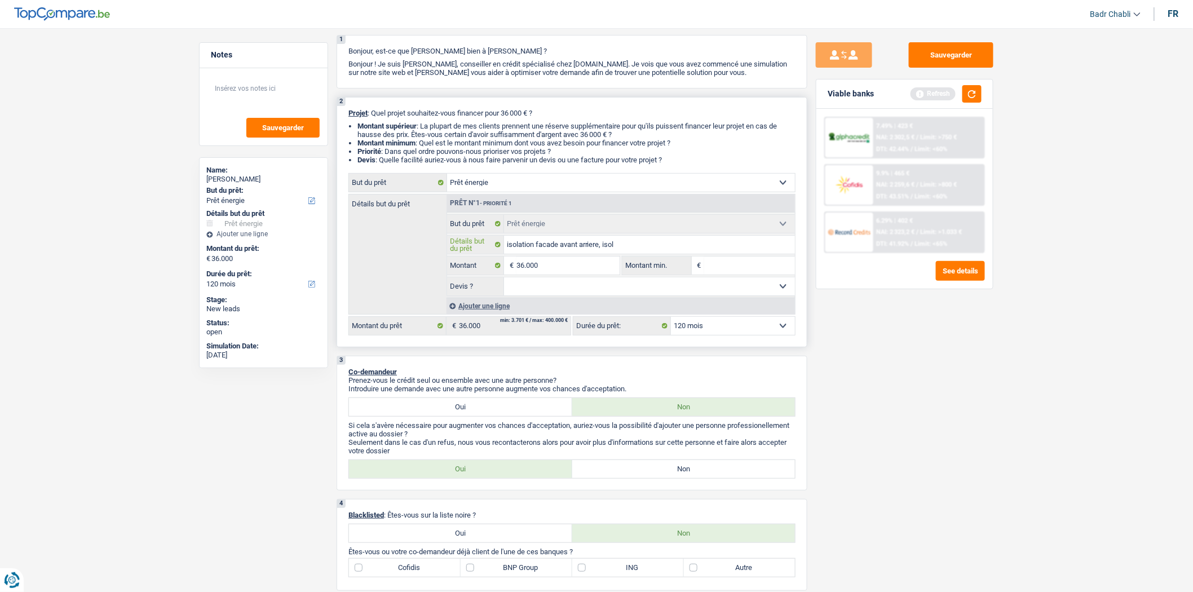
type input "isolation facade avant arriere, isola"
type input "isolation facade avant arriere, isolat"
type input "isolation facade avant arriere, isolati"
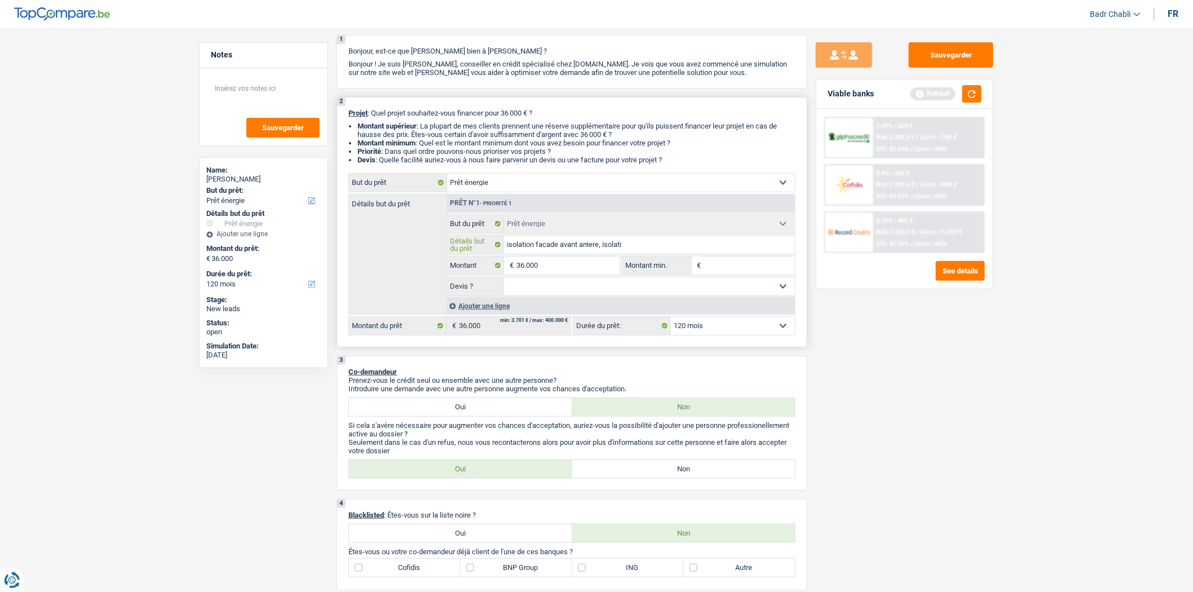
type input "isolation facade avant arriere, isolati"
type input "isolation facade avant arriere, isolatio"
type input "isolation facade avant arriere, isolation"
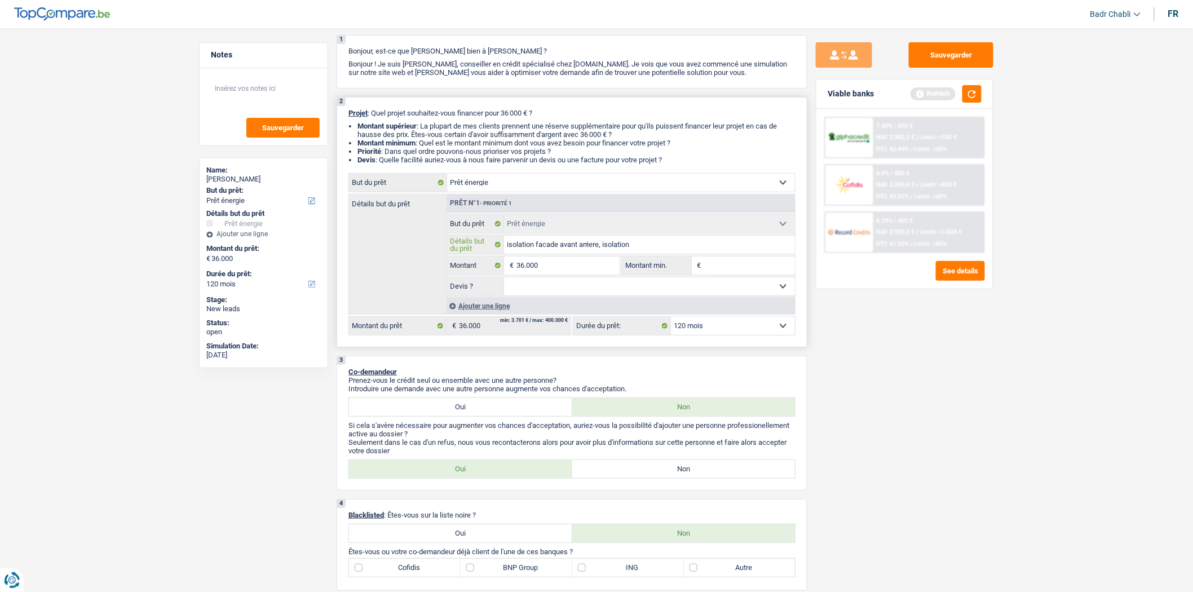
type input "isolation facade avant arriere, isolation"
type input "isolation facade avant arriere, isolation t"
type input "isolation facade avant arriere, isolation to"
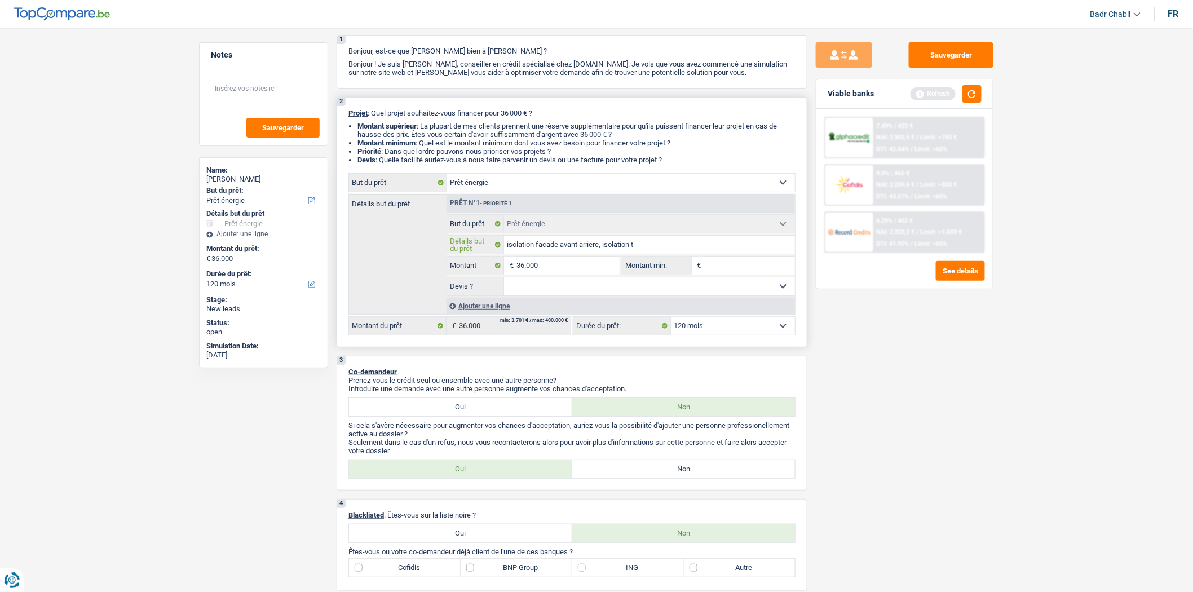
type input "isolation facade avant arriere, isolation to"
type input "isolation facade avant arriere, isolation toi"
type input "isolation facade avant arriere, isolation toit"
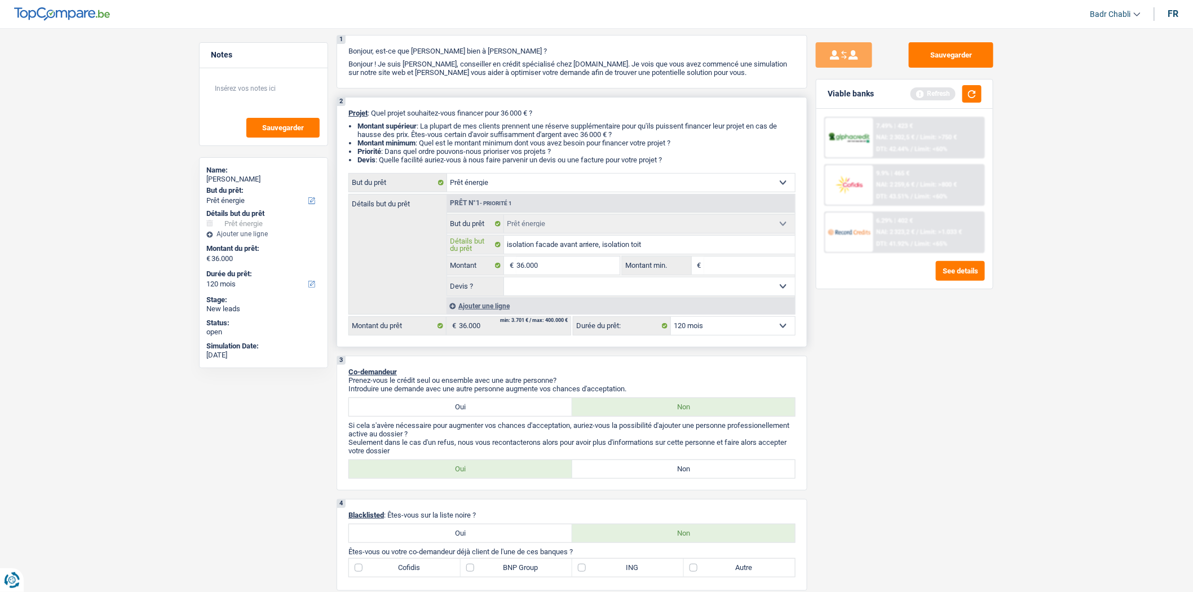
type input "isolation facade avant arriere, isolation toitu"
type input "isolation facade avant arriere, isolation toitur"
type input "isolation facade avant arriere, isolation toiture"
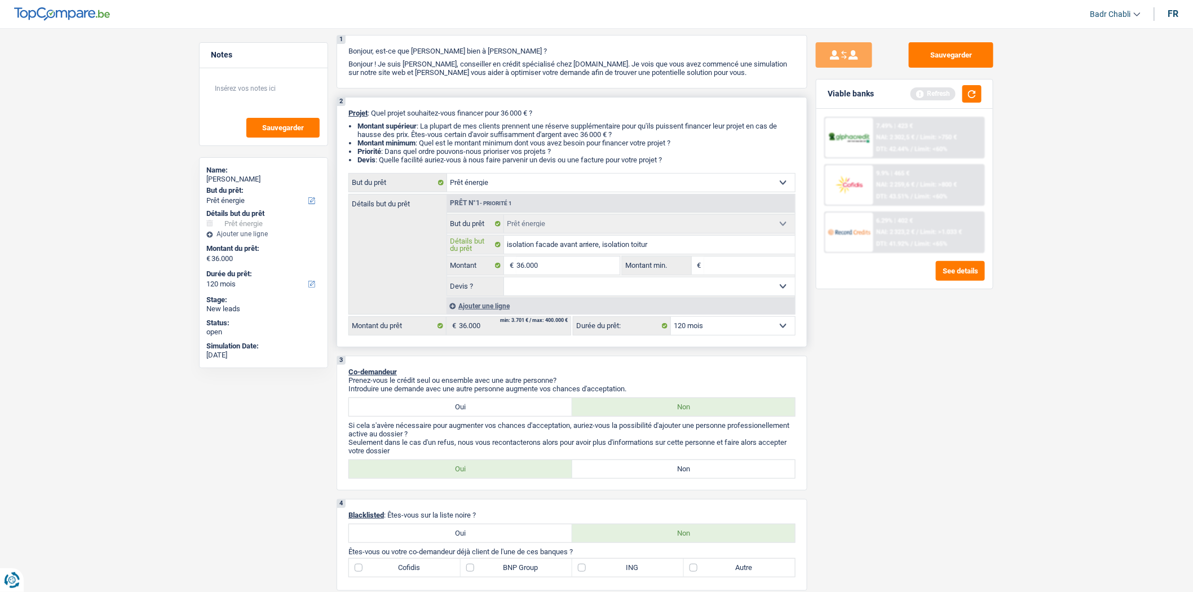
type input "isolation facade avant arriere, isolation toiture"
type input "isolation facade avant arriere, isolation toiture,"
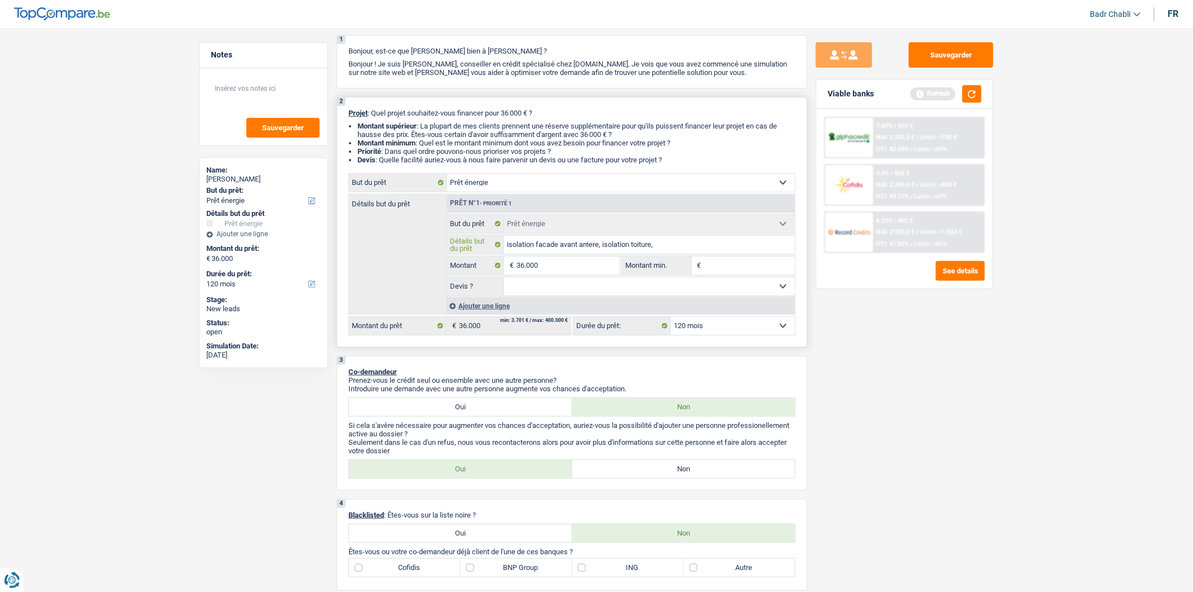
type input "isolation facade avant arriere, isolation toiture, c"
type input "isolation facade avant arriere, isolation toiture, ch"
type input "isolation facade avant arriere, isolation toiture, cha"
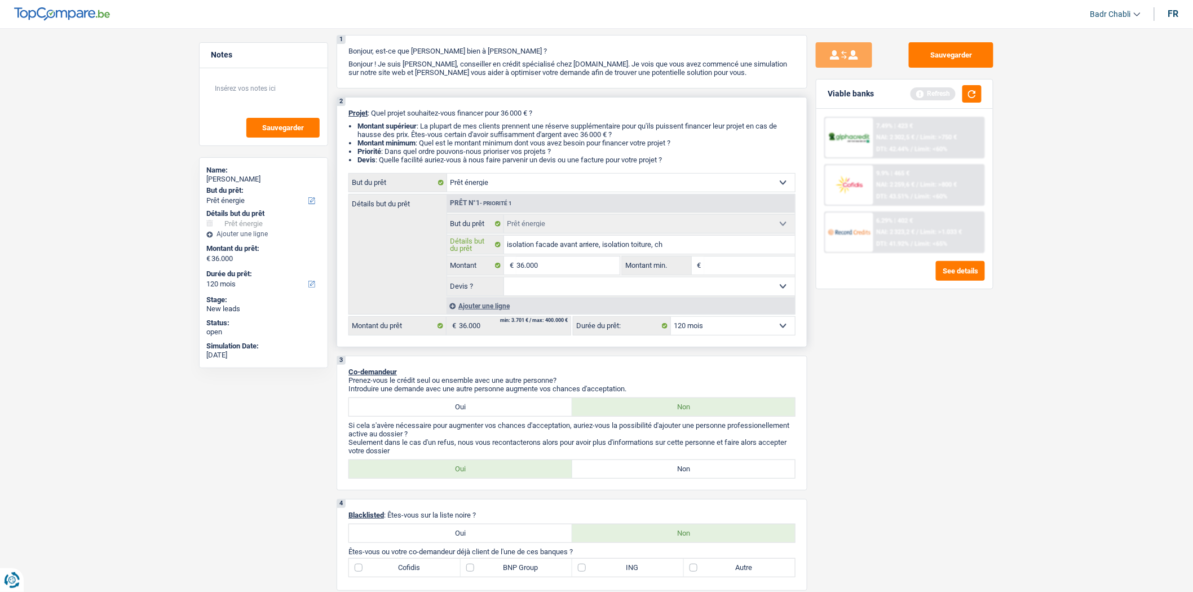
type input "isolation facade avant arriere, isolation toiture, cha"
type input "isolation facade avant arriere, isolation toiture, chan"
type input "isolation facade avant arriere, isolation toiture, chang"
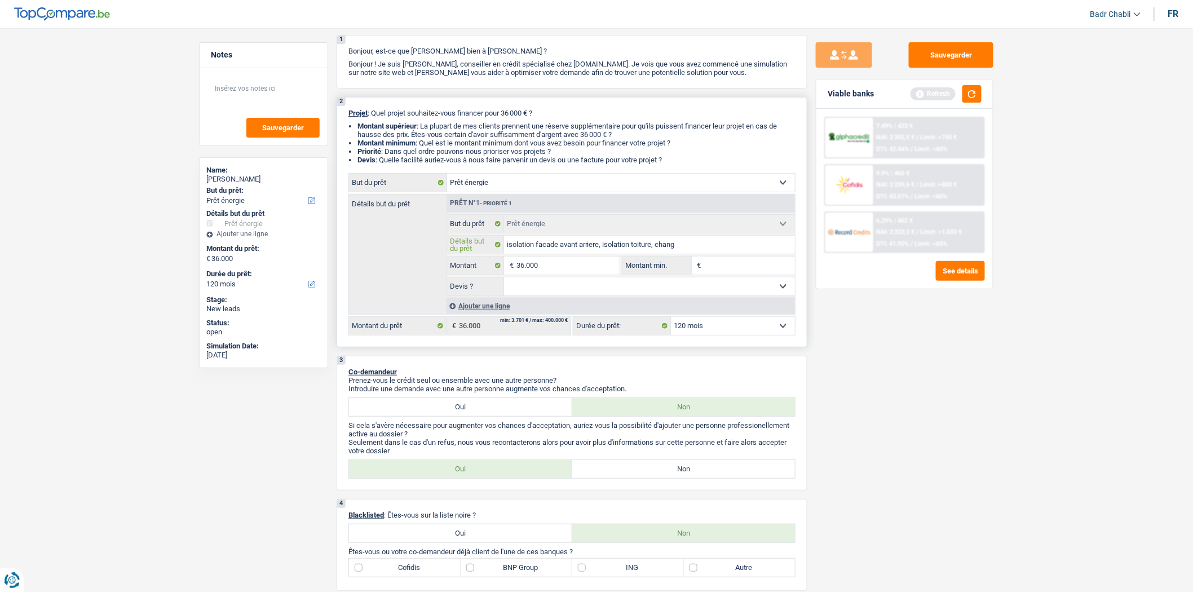
type input "isolation facade avant arriere, isolation toiture, change"
type input "isolation facade avant arriere, isolation toiture, changer"
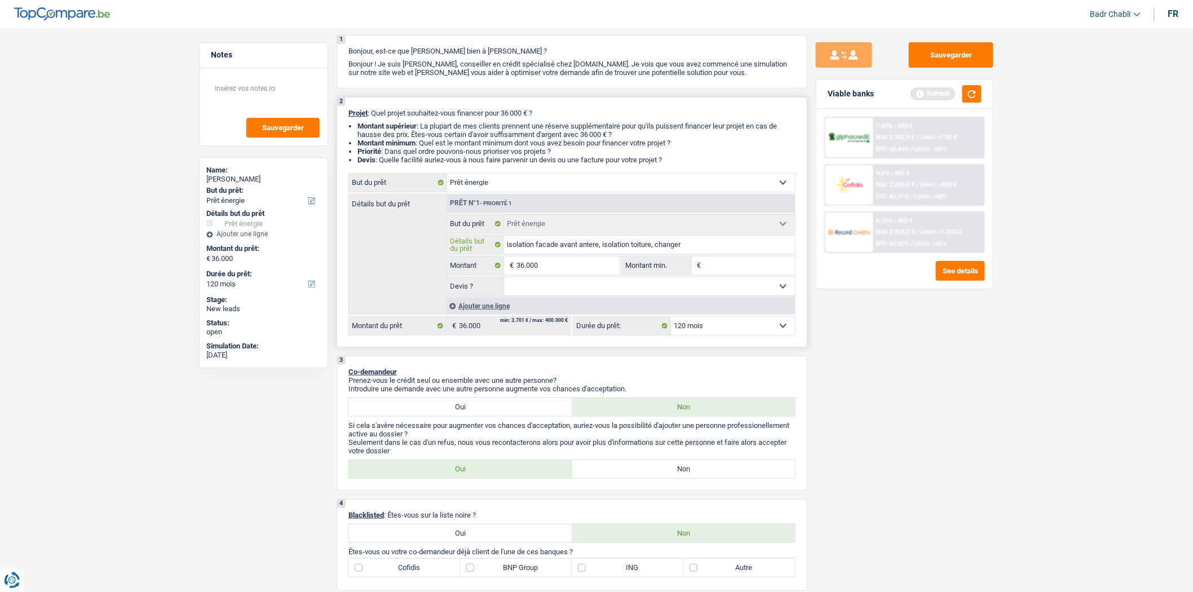
type input "isolation facade avant arriere, isolation toiture, changer"
type input "isolation facade avant arriere, isolation toiture, changer l"
type input "isolation facade avant arriere, isolation toiture, changer le"
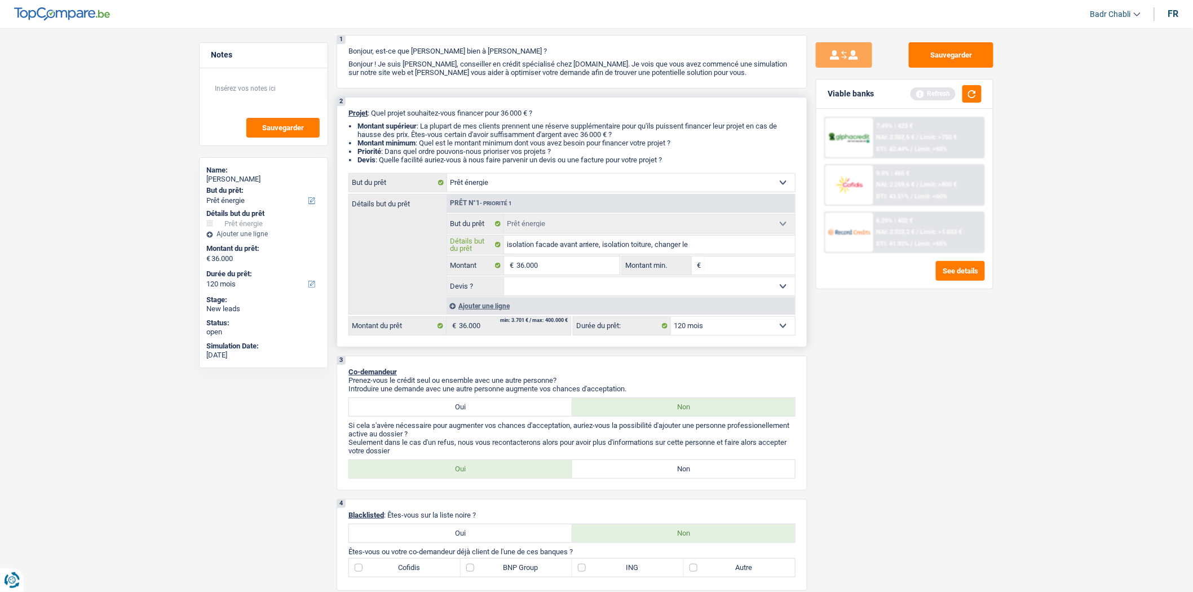
type input "isolation facade avant arriere, isolation toiture, changer les"
type input "isolation facade avant arriere, isolation toiture, changer les c"
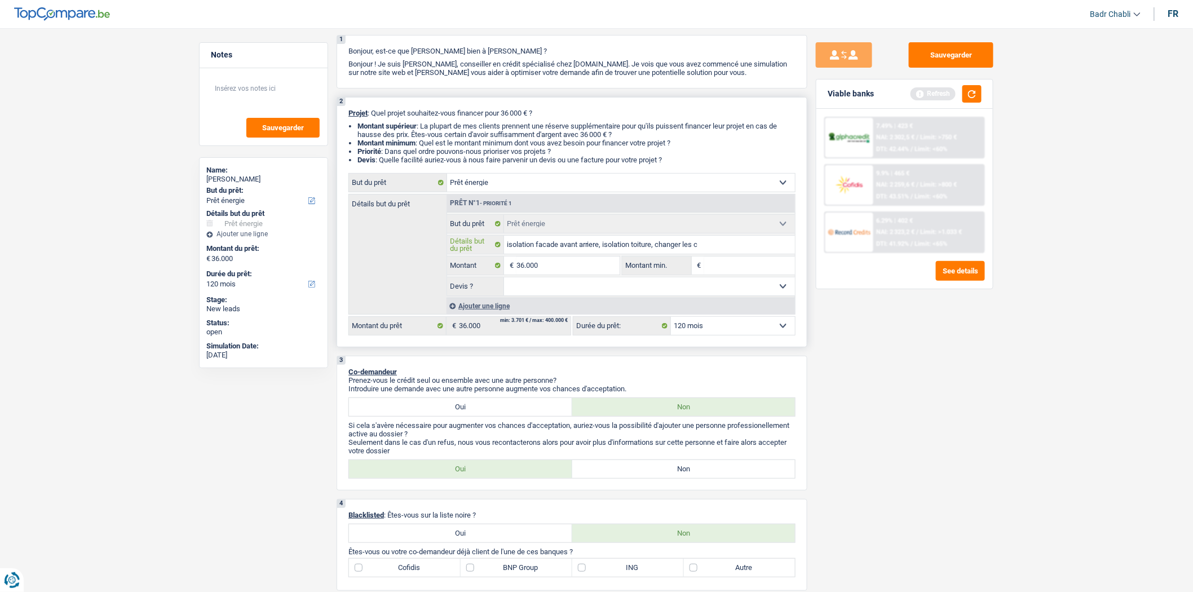
type input "isolation facade avant arriere, isolation toiture, changer les c"
type input "isolation facade avant arriere, isolation toiture, changer les ch"
type input "isolation facade avant arriere, isolation toiture, changer les cha"
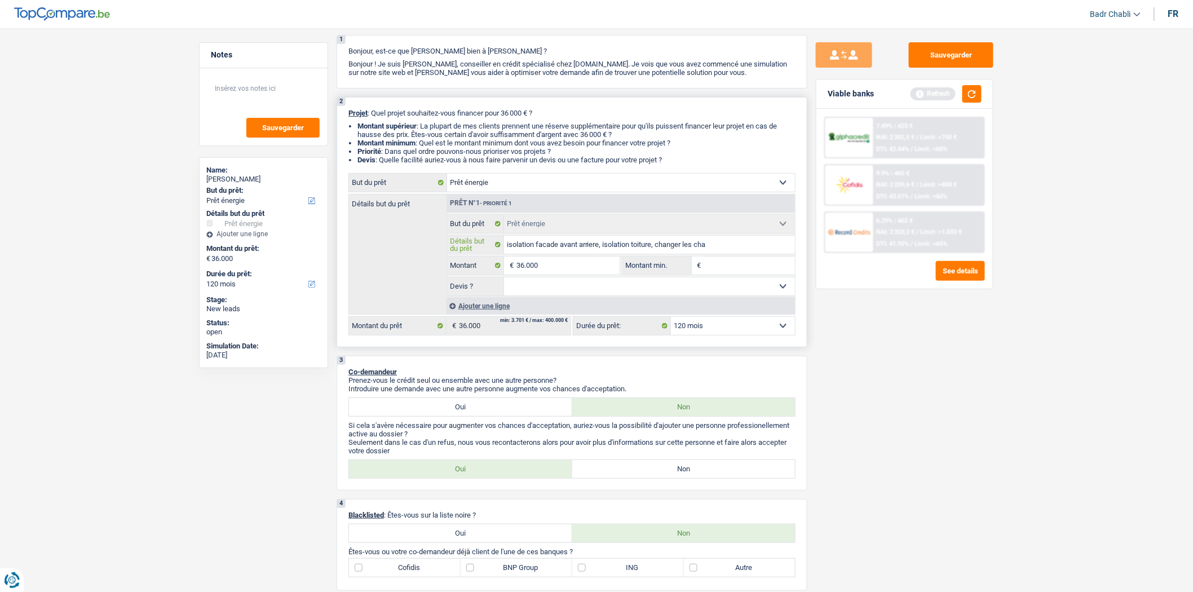
type input "isolation facade avant arriere, isolation toiture, changer les chas"
type input "isolation facade avant arriere, isolation toiture, changer les chass"
type input "isolation facade avant arriere, isolation toiture, changer les [DEMOGRAPHIC_DAT…"
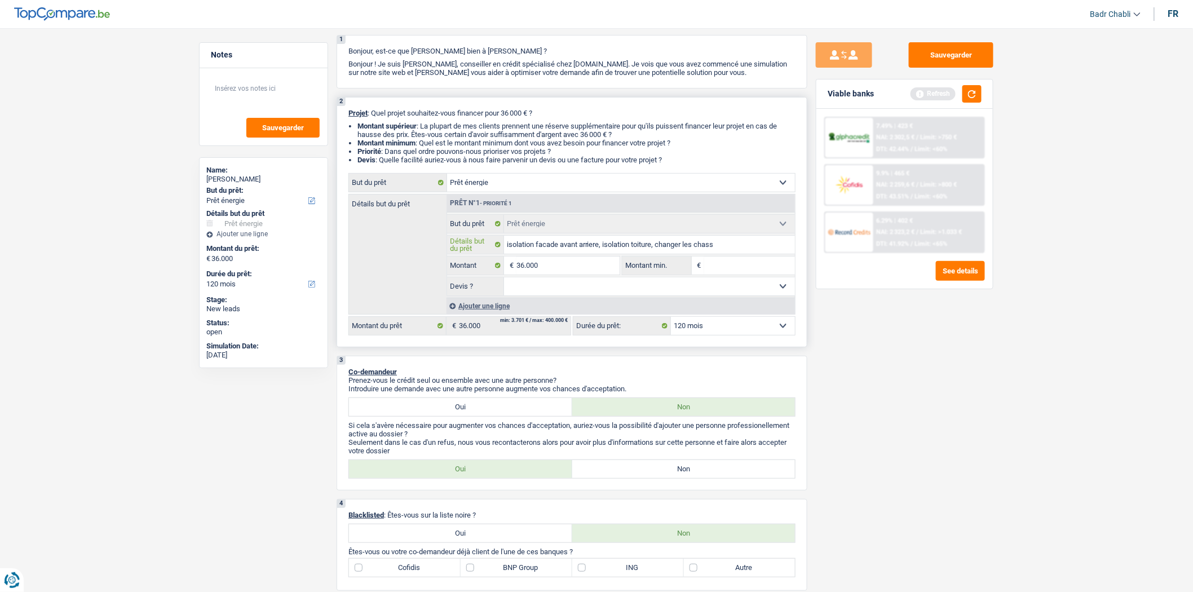
type input "isolation facade avant arriere, isolation toiture, changer les [DEMOGRAPHIC_DAT…"
type input "isolation facade avant arriere, isolation toiture, changer les chassis"
click at [624, 286] on select "Oui Non Non répondu Sélectionner une option" at bounding box center [649, 286] width 291 height 18
click at [669, 472] on label "Non" at bounding box center [683, 469] width 223 height 18
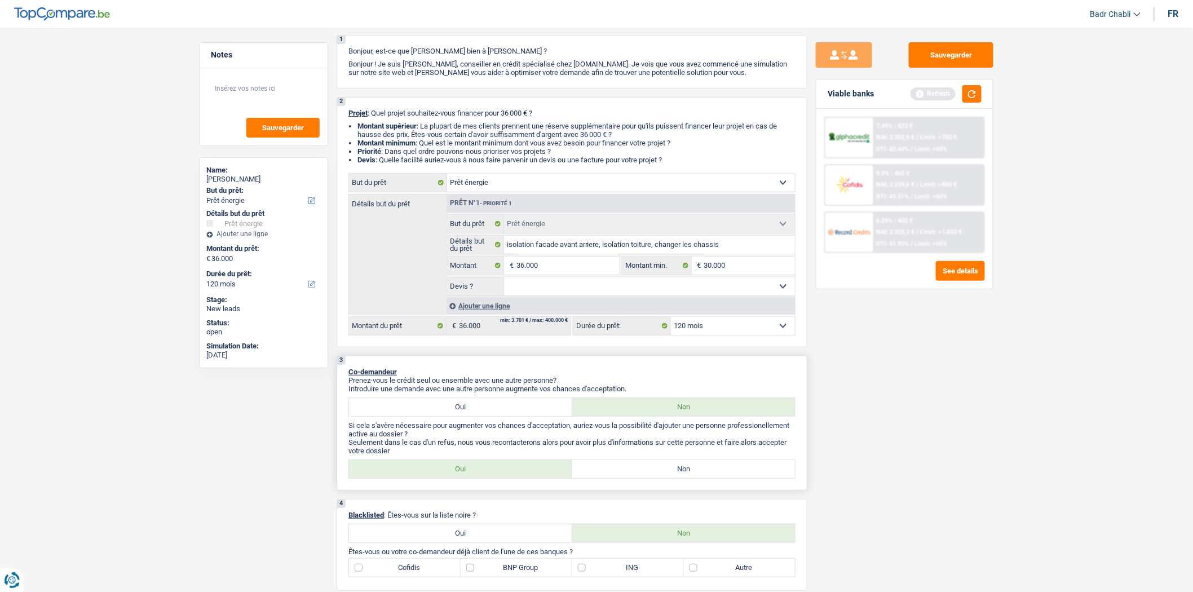
click at [669, 472] on input "Non" at bounding box center [683, 469] width 223 height 18
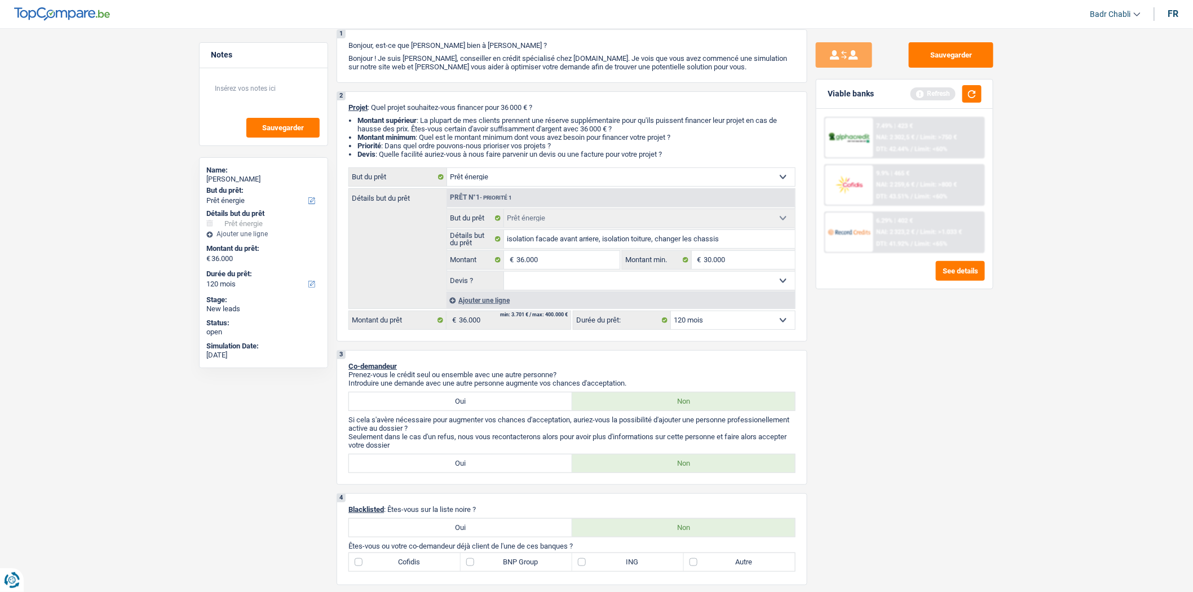
scroll to position [76, 0]
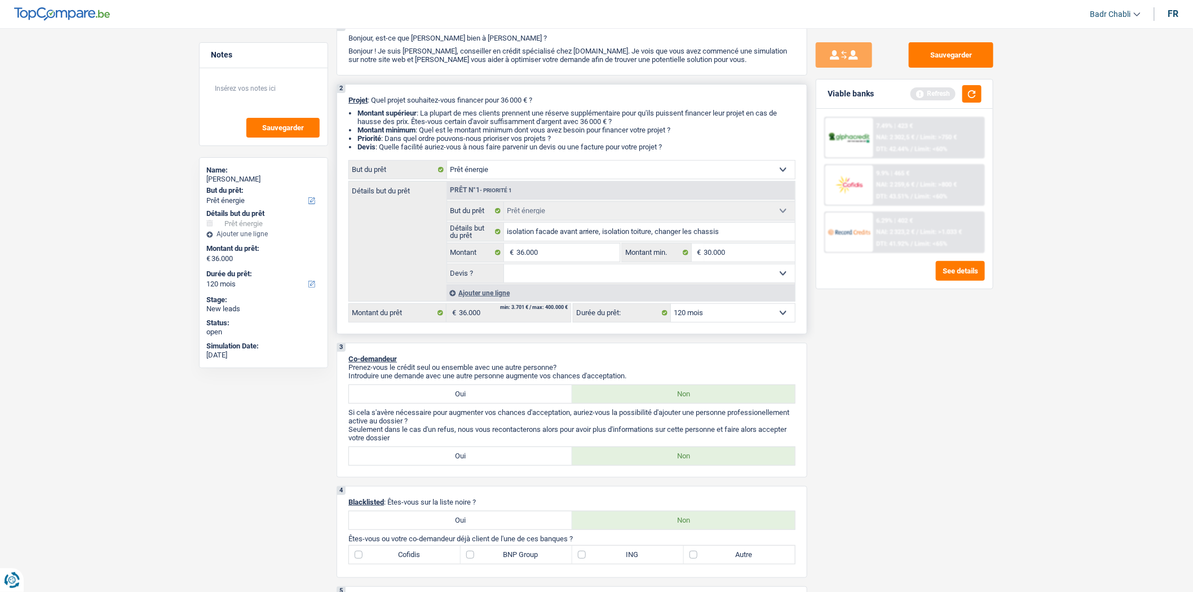
click at [667, 282] on select "Oui Non Non répondu Sélectionner une option" at bounding box center [649, 273] width 291 height 18
click at [504, 267] on select "Oui Non Non répondu Sélectionner une option" at bounding box center [649, 273] width 291 height 18
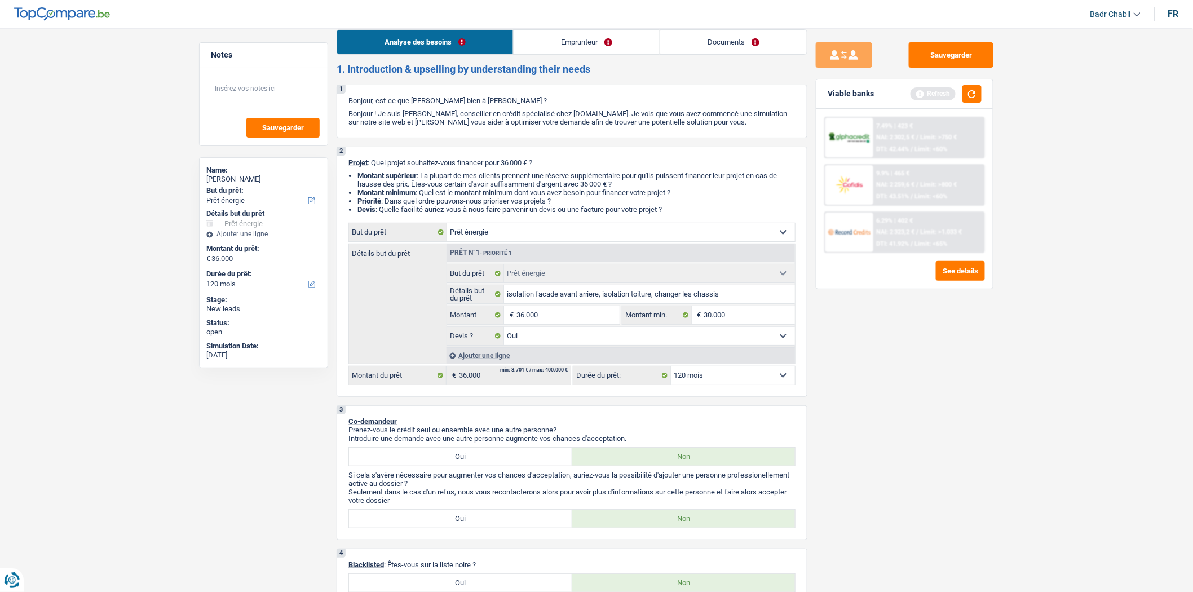
scroll to position [0, 0]
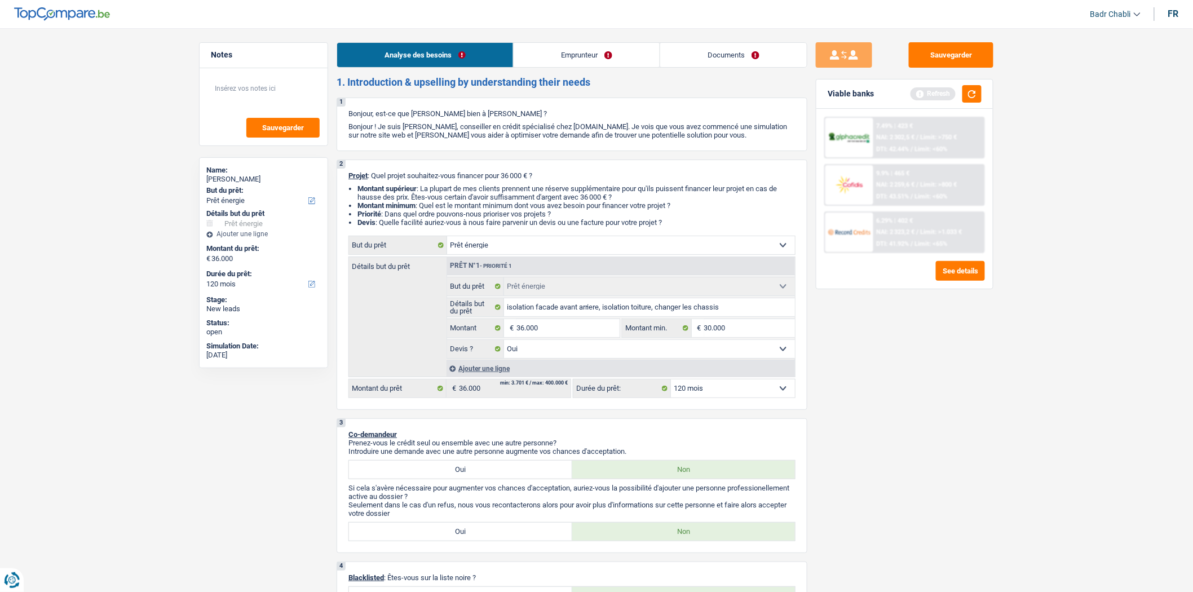
click at [549, 57] on link "Emprunteur" at bounding box center [587, 55] width 146 height 24
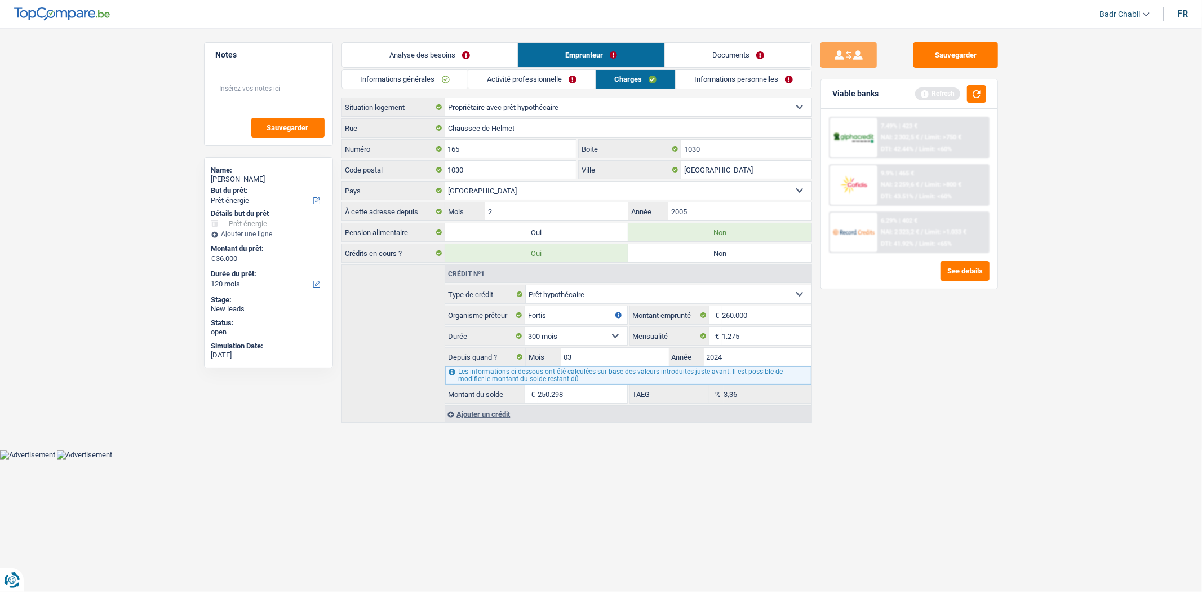
click at [446, 83] on link "Informations générales" at bounding box center [405, 79] width 126 height 19
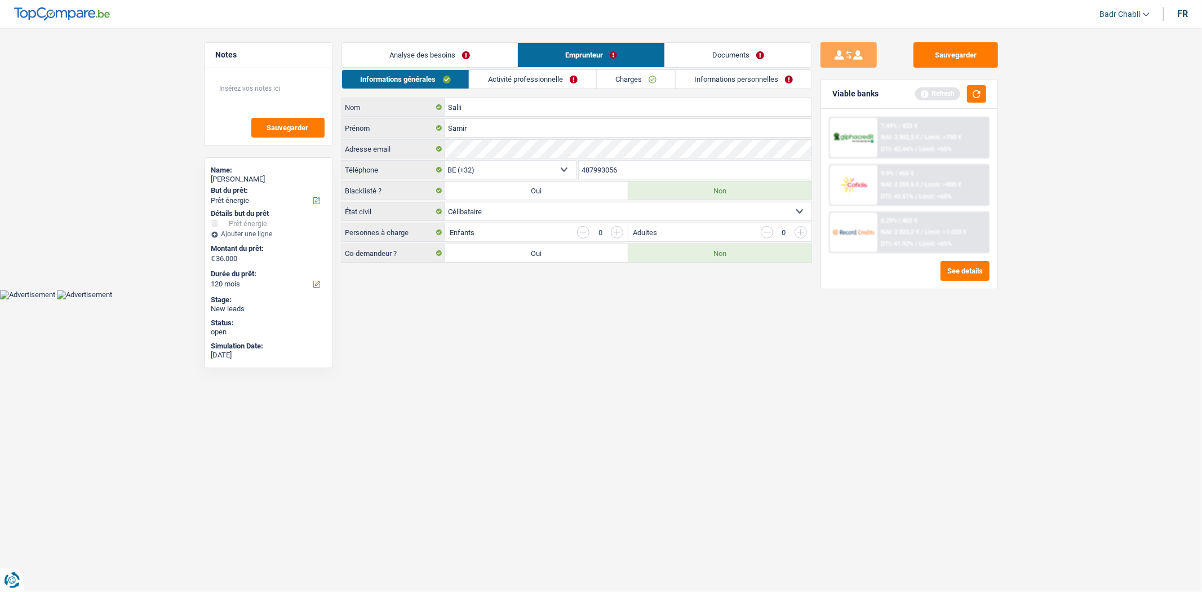
click at [527, 211] on select "Célibataire Marié(e) Cohabitant(e) légal(e) Divorcé(e) Veuf(ve) Séparé (de fait…" at bounding box center [628, 211] width 366 height 18
click at [445, 203] on select "Célibataire Marié(e) Cohabitant(e) légal(e) Divorcé(e) Veuf(ve) Séparé (de fait…" at bounding box center [628, 211] width 366 height 18
click at [533, 258] on label "Oui" at bounding box center [536, 253] width 183 height 18
click at [533, 258] on input "Oui" at bounding box center [536, 253] width 183 height 18
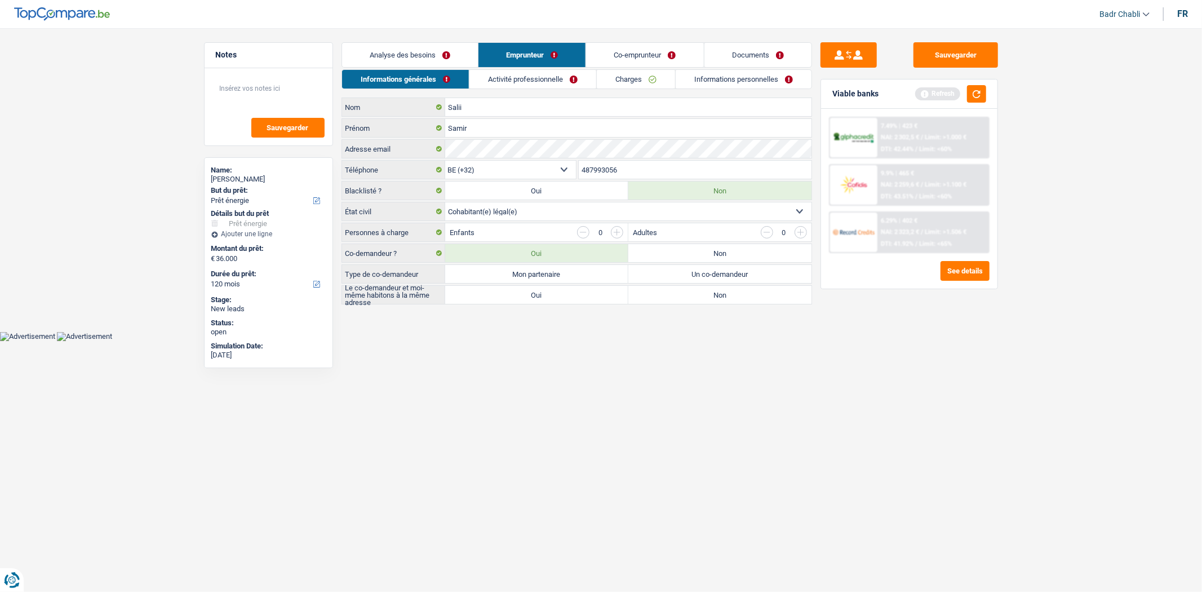
click at [536, 275] on label "Mon partenaire" at bounding box center [536, 274] width 183 height 18
click at [536, 275] on input "Mon partenaire" at bounding box center [536, 274] width 183 height 18
click at [538, 300] on label "Oui" at bounding box center [536, 295] width 183 height 18
click at [538, 300] on input "Oui" at bounding box center [536, 295] width 183 height 18
click at [423, 56] on link "Analyse des besoins" at bounding box center [410, 55] width 136 height 24
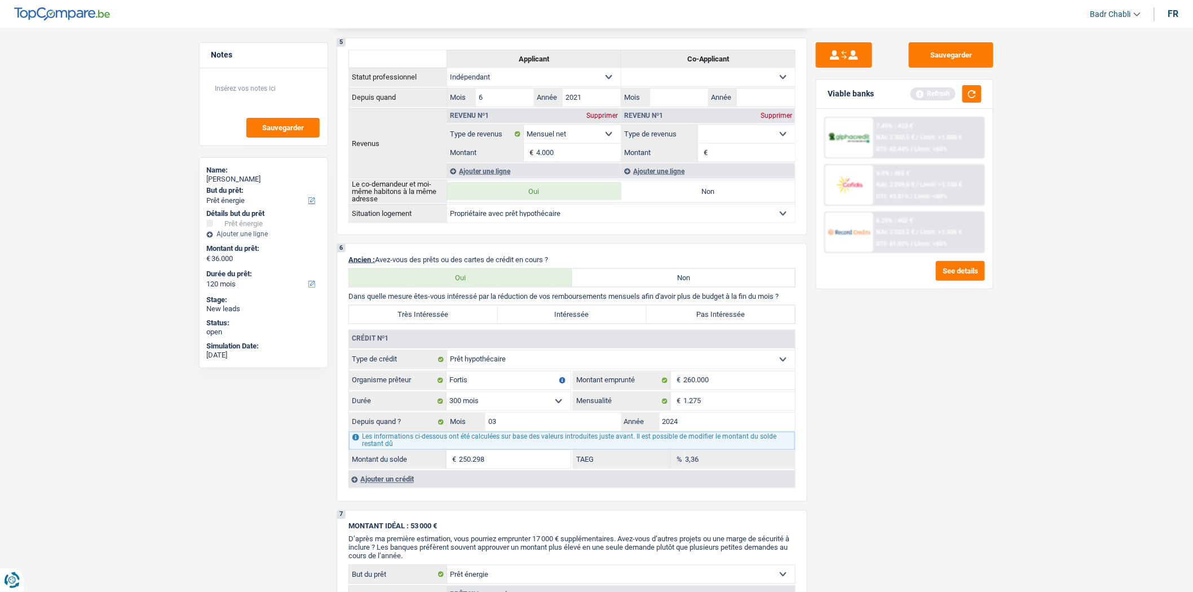
scroll to position [689, 0]
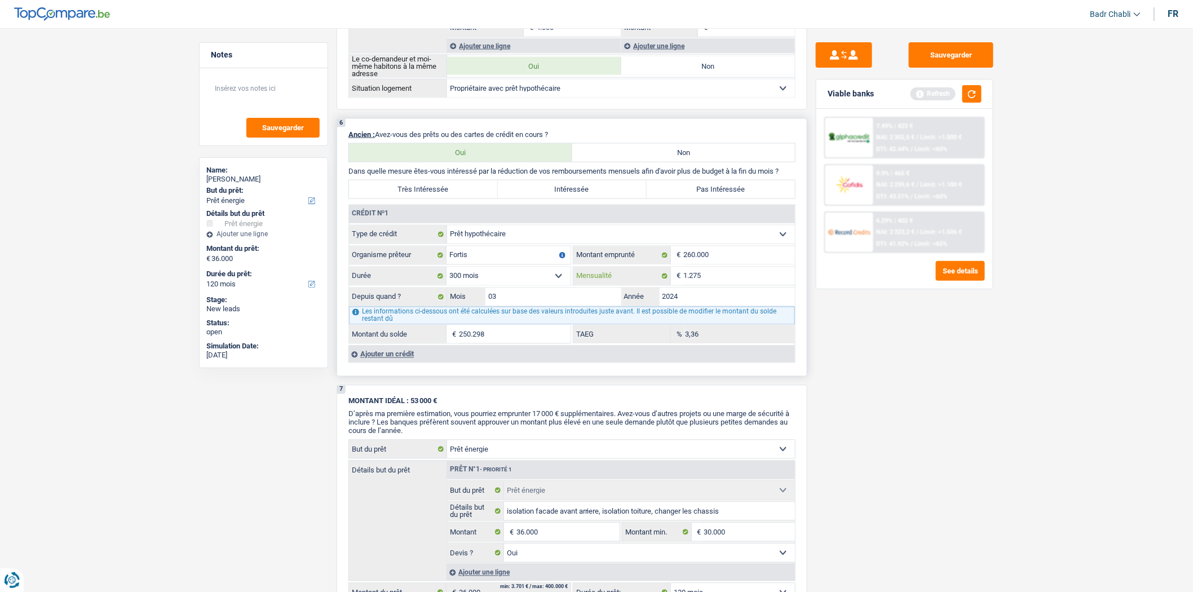
click at [712, 279] on input "1.275" at bounding box center [739, 276] width 112 height 18
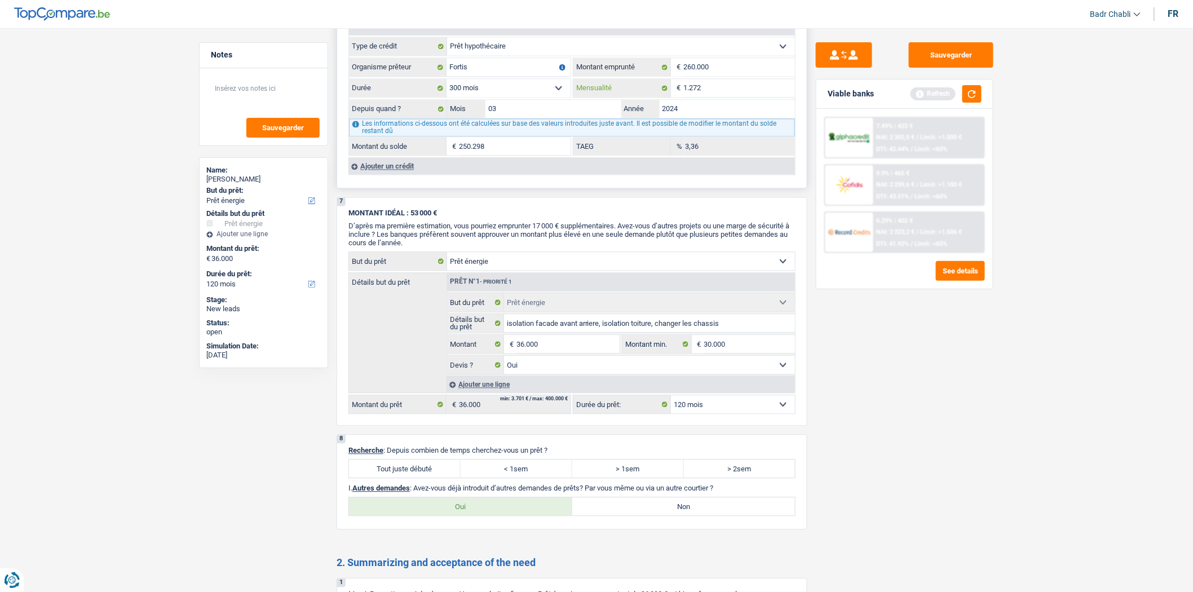
scroll to position [1064, 0]
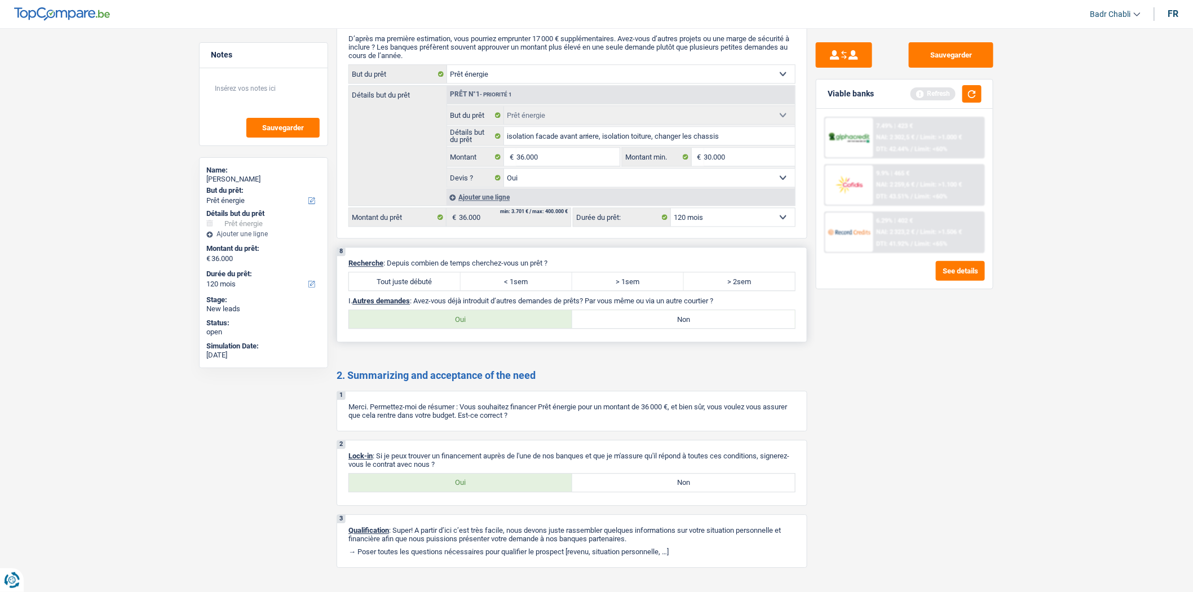
click at [424, 290] on label "Tout juste débuté" at bounding box center [405, 281] width 112 height 18
click at [424, 290] on input "Tout juste débuté" at bounding box center [405, 281] width 112 height 18
click at [706, 328] on label "Non" at bounding box center [683, 319] width 223 height 18
click at [706, 328] on input "Non" at bounding box center [683, 319] width 223 height 18
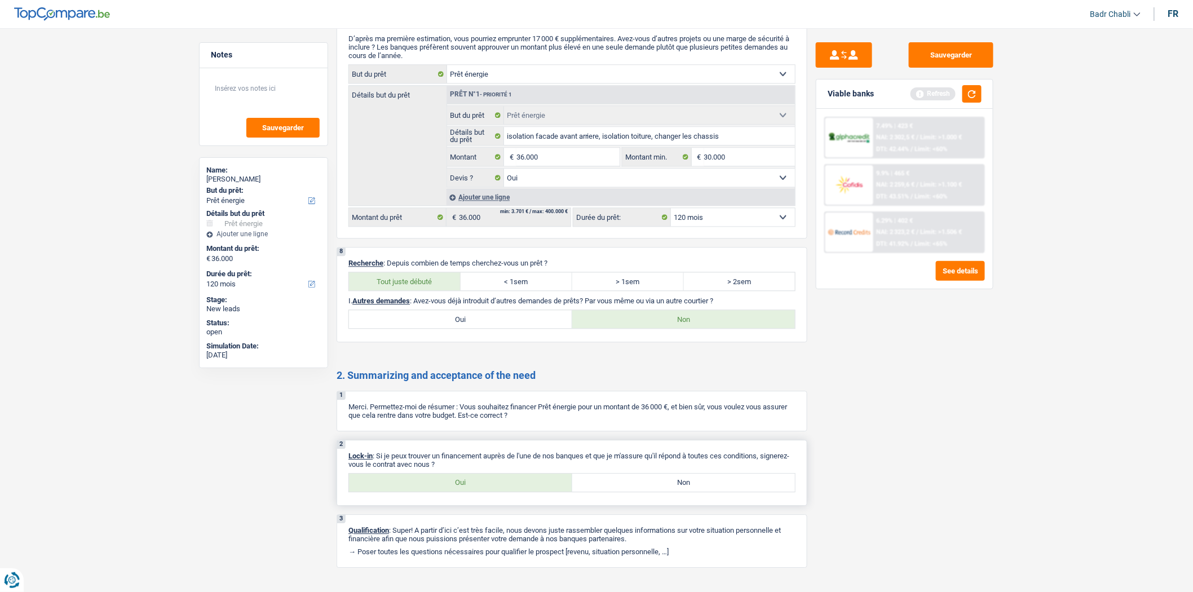
drag, startPoint x: 517, startPoint y: 481, endPoint x: 509, endPoint y: 492, distance: 14.1
click at [512, 489] on div "2 Lock-in : Si je peux trouver un financement auprès de l'une de nos banques et…" at bounding box center [572, 473] width 471 height 66
click at [509, 492] on label "Oui" at bounding box center [460, 483] width 223 height 18
click at [509, 492] on input "Oui" at bounding box center [460, 483] width 223 height 18
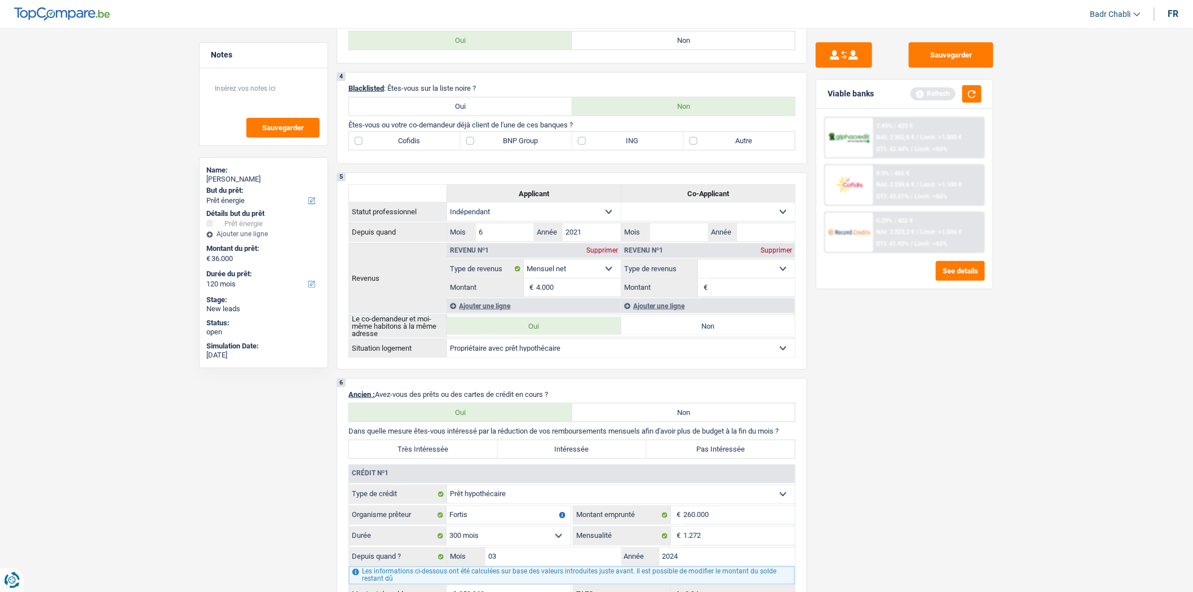
scroll to position [250, 0]
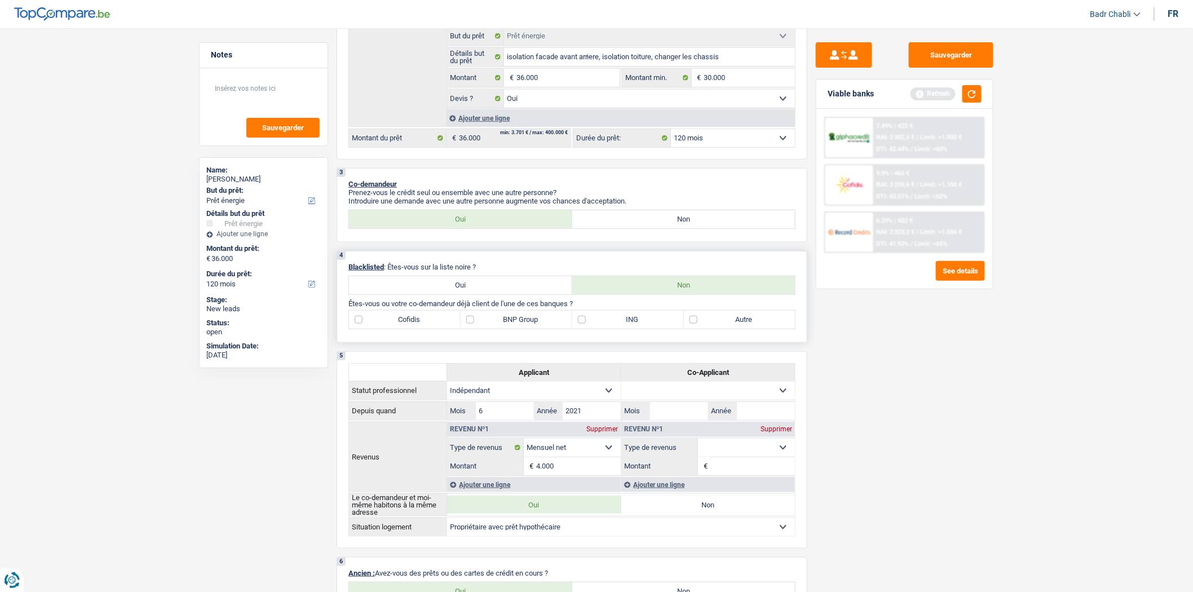
click at [479, 325] on label "BNP Group" at bounding box center [517, 320] width 112 height 18
click at [479, 325] on input "BNP Group" at bounding box center [517, 320] width 112 height 18
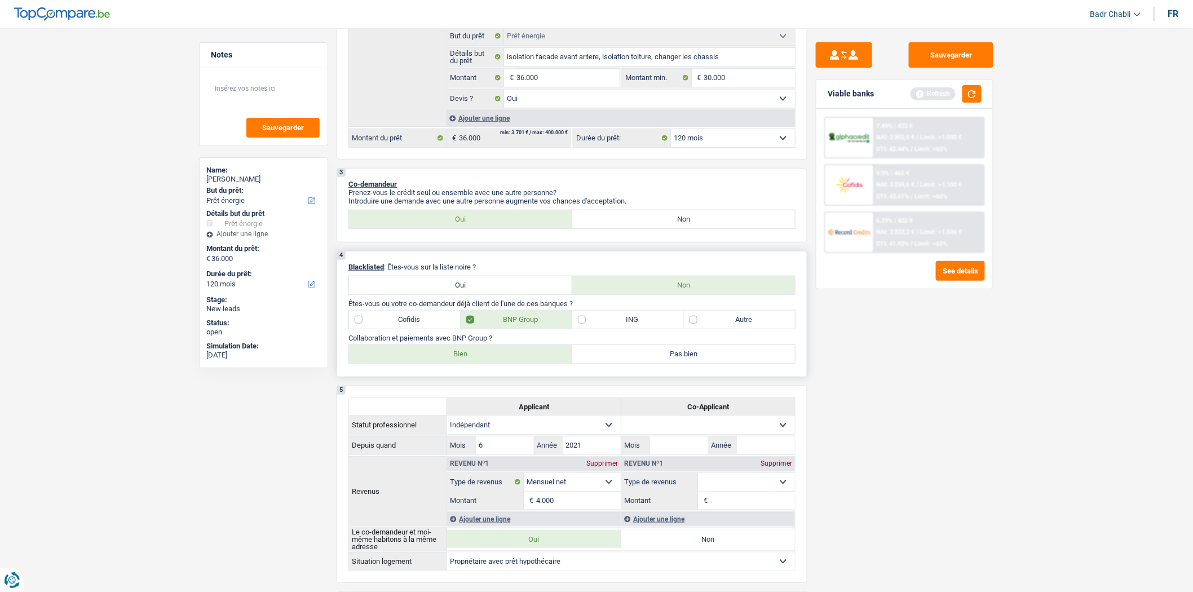
click at [476, 361] on label "Bien" at bounding box center [460, 354] width 223 height 18
click at [476, 361] on input "Bien" at bounding box center [460, 354] width 223 height 18
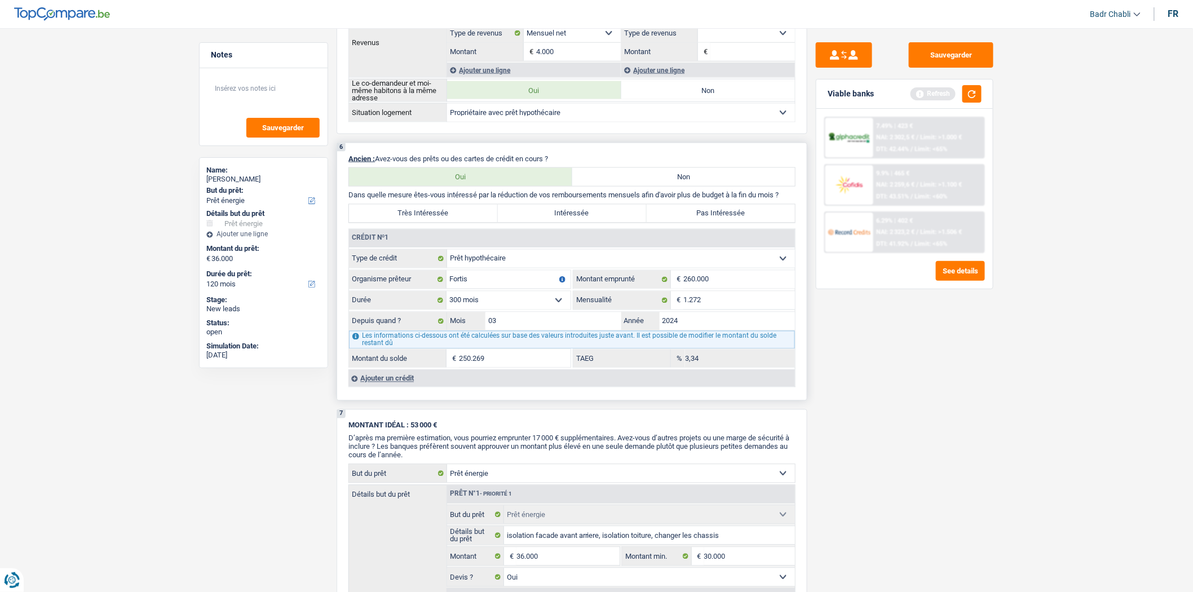
scroll to position [814, 0]
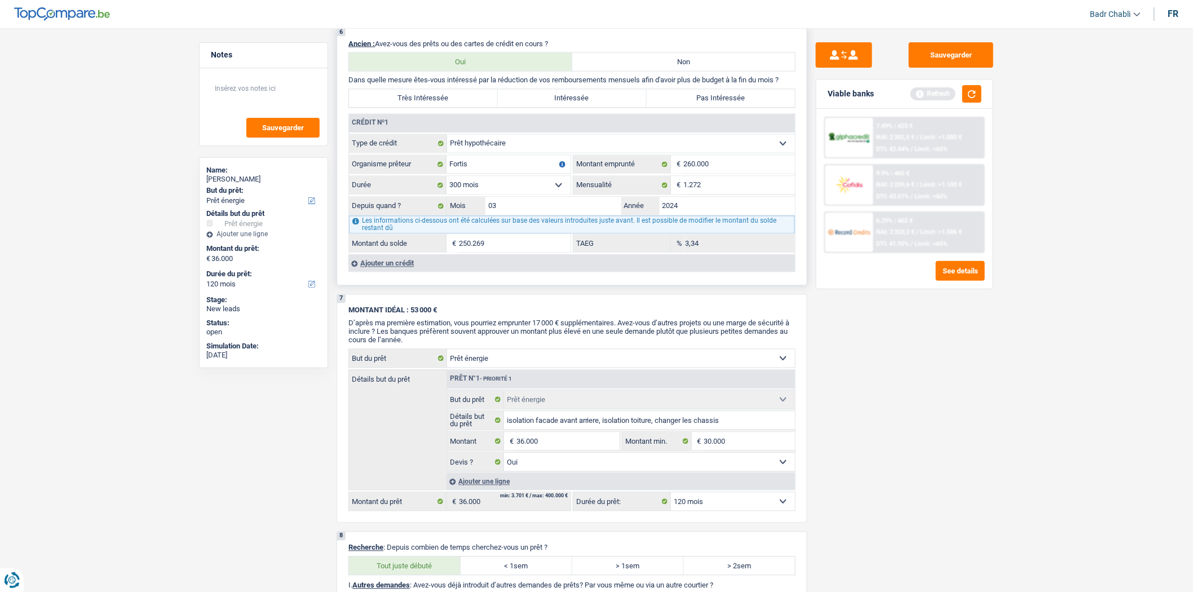
click at [706, 100] on label "Pas Intéressée" at bounding box center [721, 99] width 149 height 18
click at [706, 100] on input "Pas Intéressée" at bounding box center [721, 99] width 149 height 18
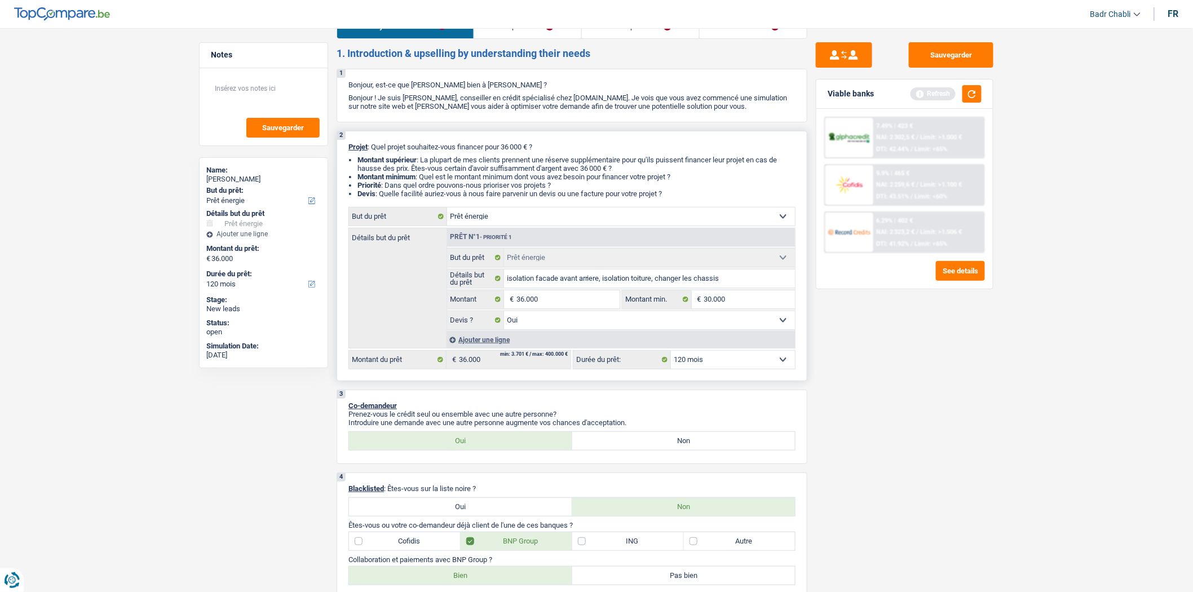
scroll to position [0, 0]
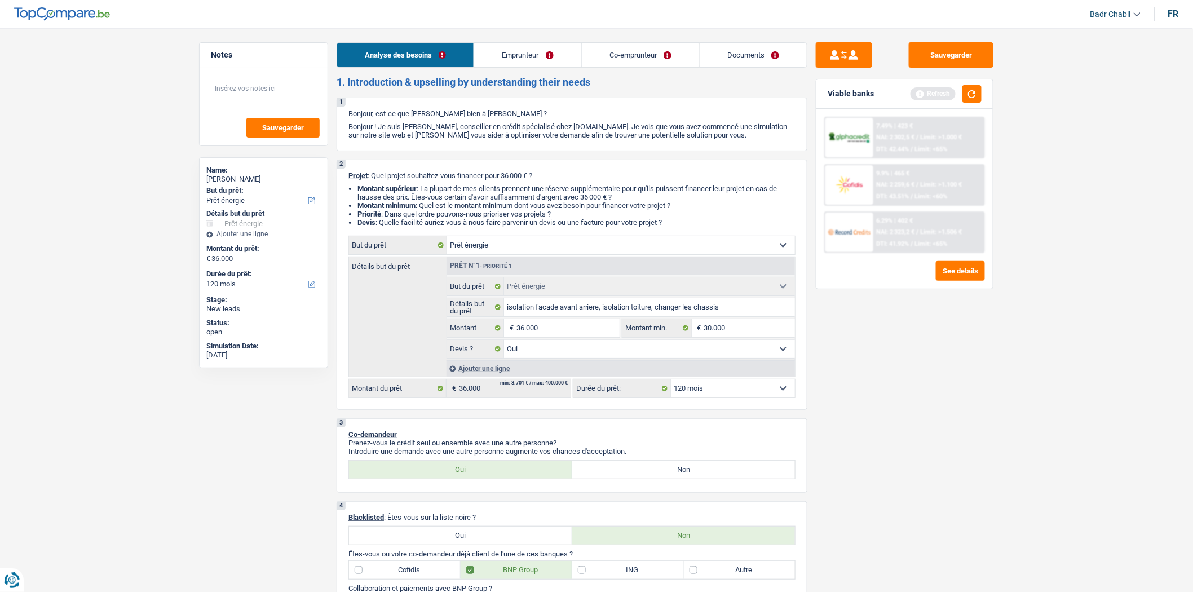
click at [533, 55] on link "Emprunteur" at bounding box center [527, 55] width 107 height 24
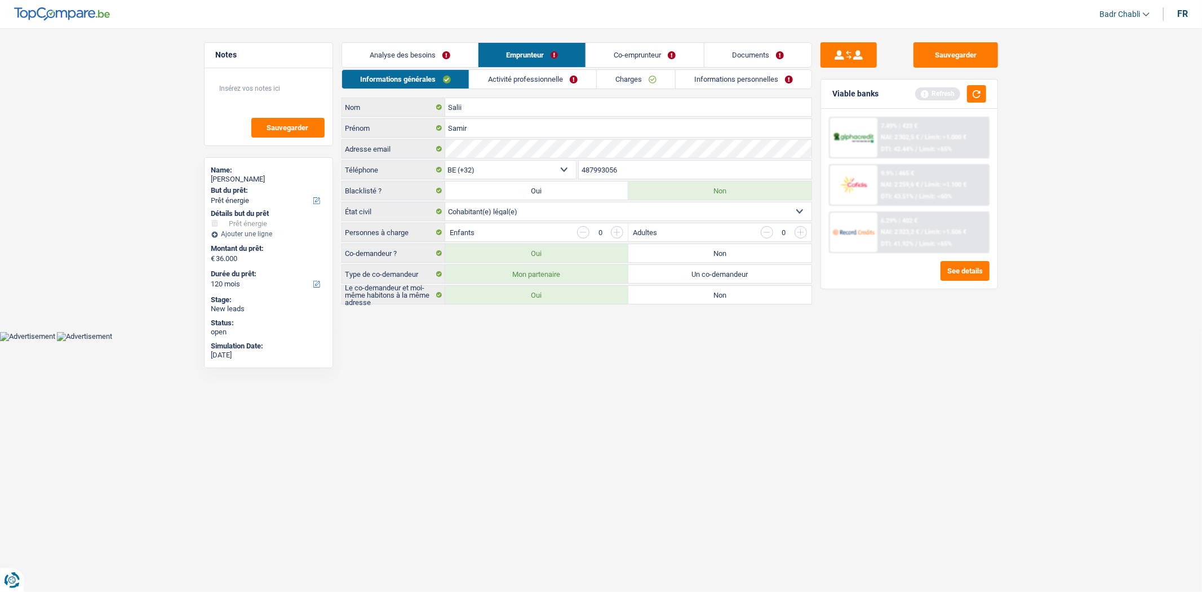
click at [526, 82] on link "Activité professionnelle" at bounding box center [533, 79] width 127 height 19
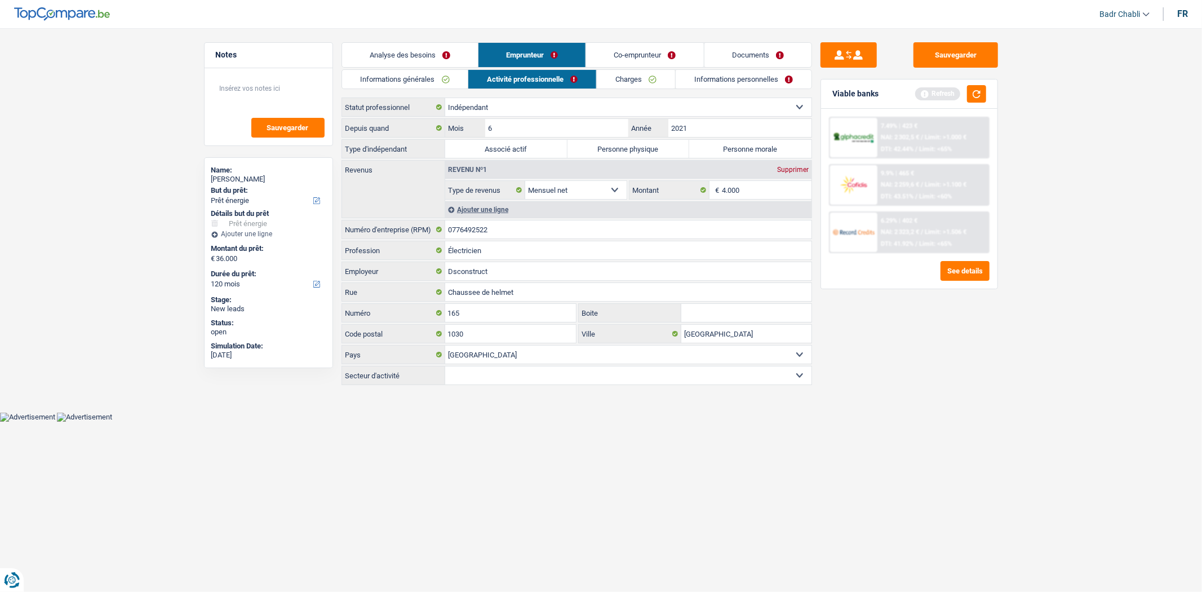
click at [624, 147] on label "Personne physique" at bounding box center [629, 149] width 122 height 18
click at [624, 147] on input "Personne physique" at bounding box center [629, 149] width 122 height 18
click at [740, 151] on label "Personne morale" at bounding box center [750, 149] width 122 height 18
click at [740, 151] on input "Personne morale" at bounding box center [750, 149] width 122 height 18
click at [754, 191] on input "4.000" at bounding box center [767, 190] width 90 height 18
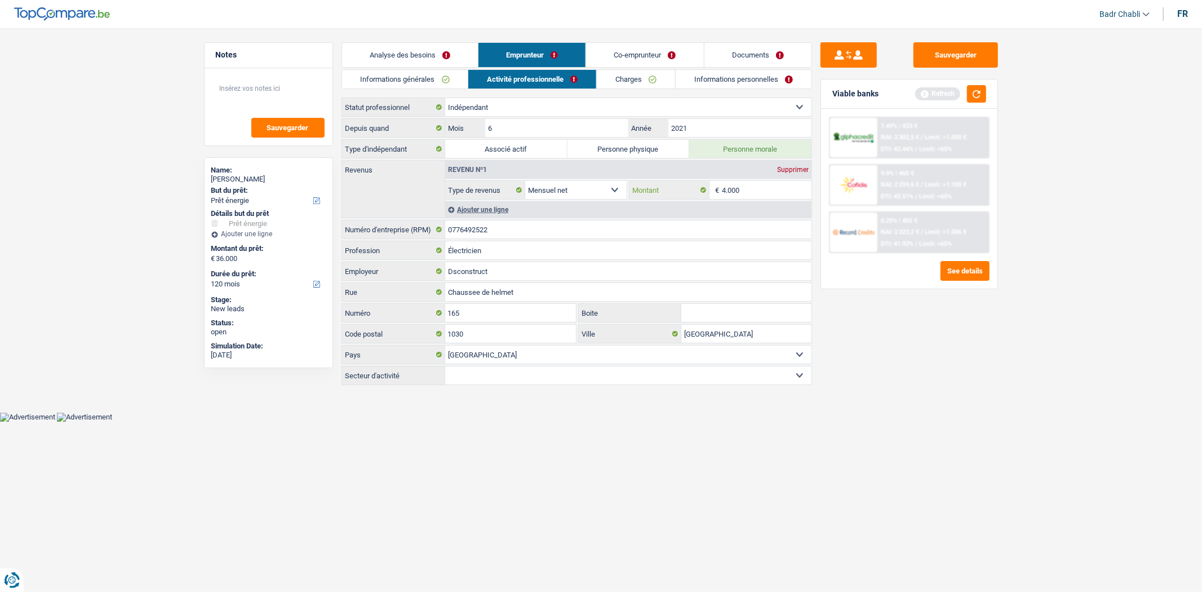
click at [754, 191] on input "4.000" at bounding box center [767, 190] width 90 height 18
click at [640, 76] on link "Charges" at bounding box center [636, 79] width 78 height 19
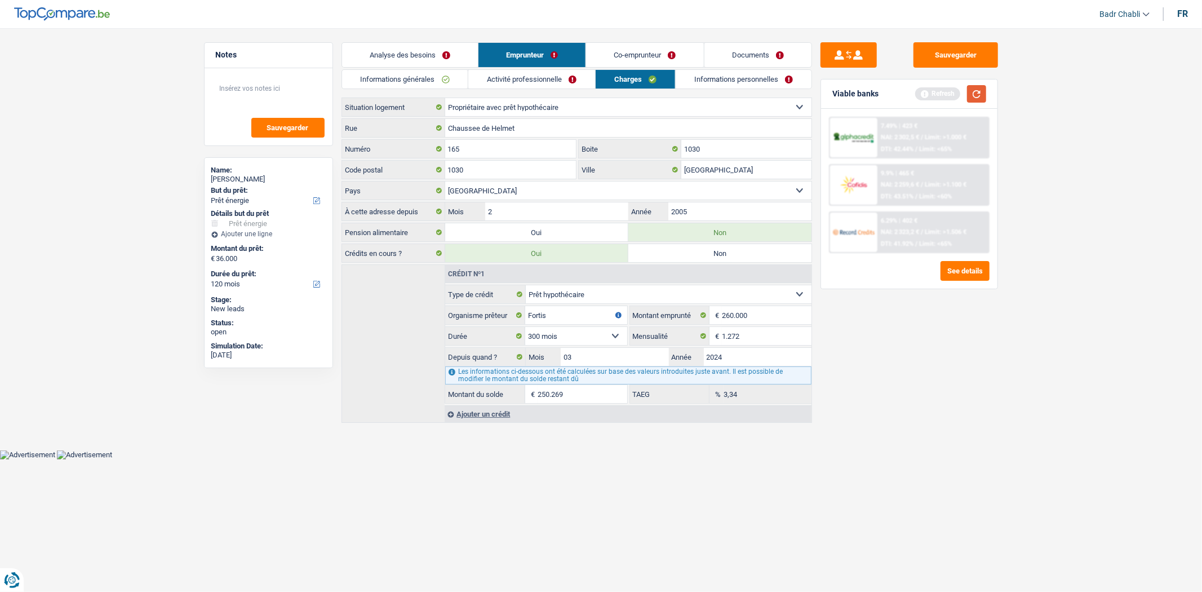
click at [980, 97] on button "button" at bounding box center [976, 93] width 19 height 17
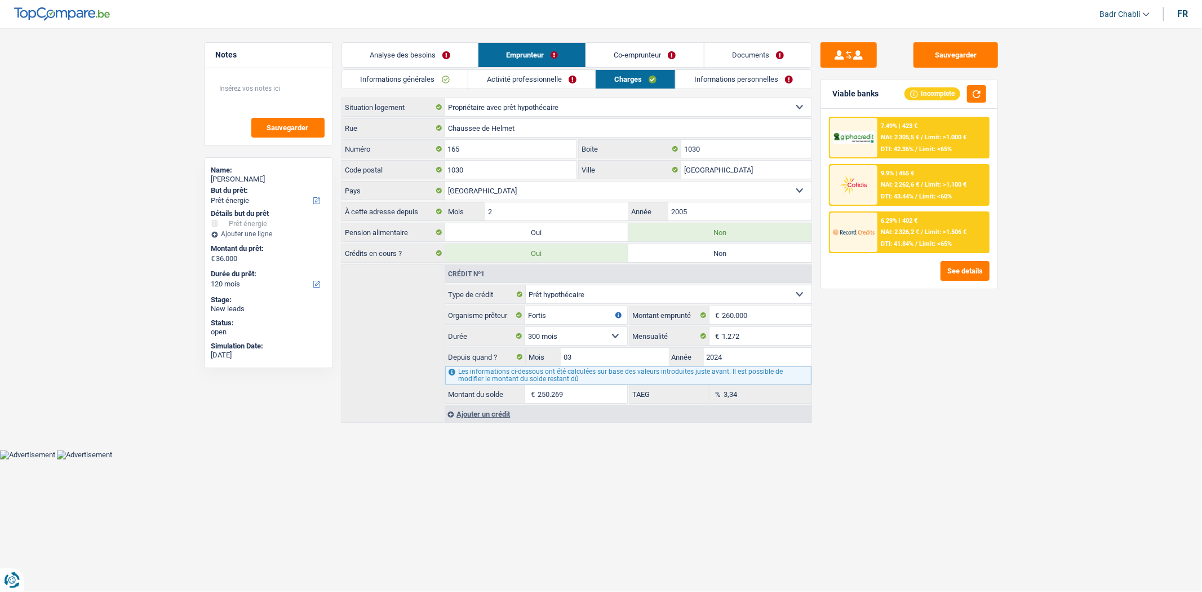
click at [647, 52] on link "Co-emprunteur" at bounding box center [644, 55] width 117 height 24
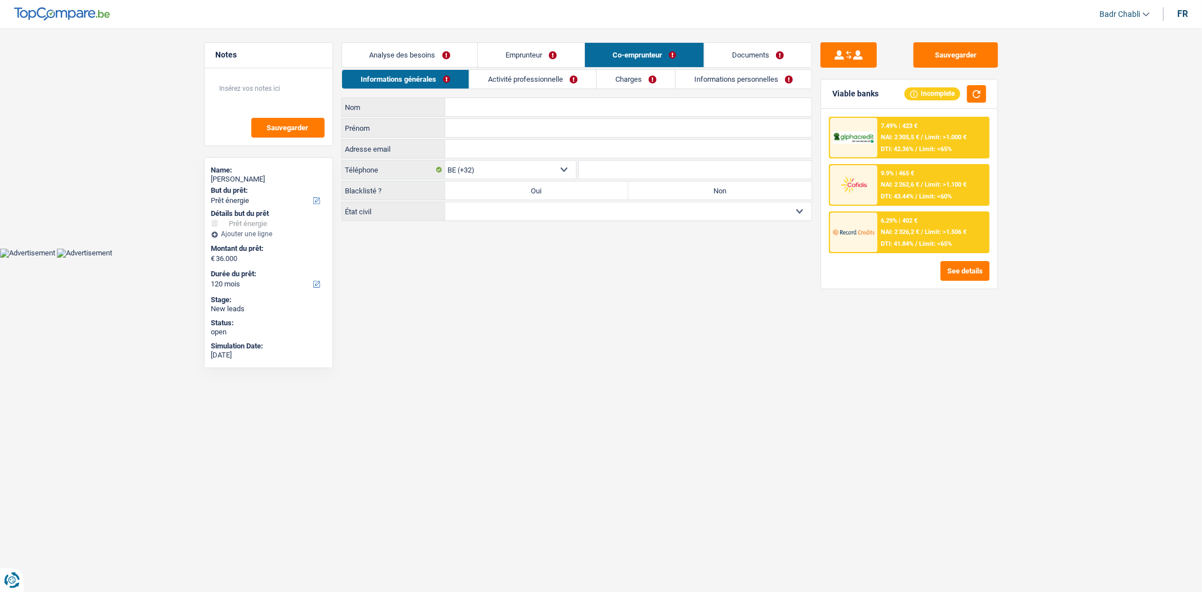
click at [552, 207] on select "Célibataire Marié(e) Cohabitant(e) légal(e) Divorcé(e) Veuf(ve) Séparé (de fait…" at bounding box center [628, 211] width 366 height 18
click at [445, 203] on select "Célibataire Marié(e) Cohabitant(e) légal(e) Divorcé(e) Veuf(ve) Séparé (de fait…" at bounding box center [628, 211] width 366 height 18
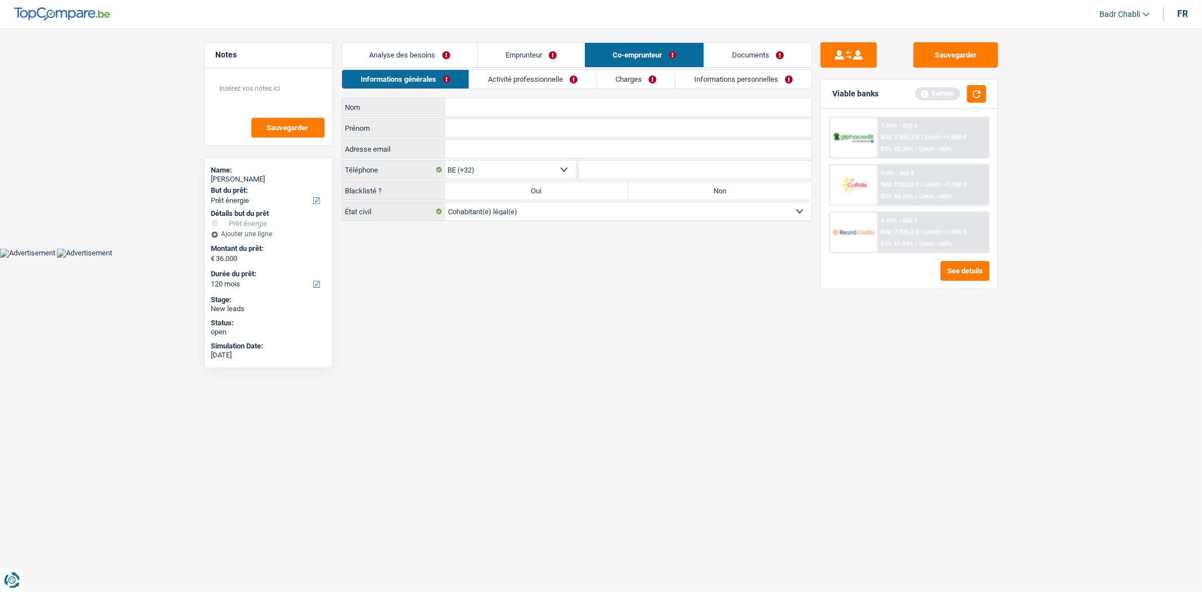
click at [524, 105] on input "Nom" at bounding box center [628, 107] width 366 height 18
click at [504, 126] on input "Prénom" at bounding box center [628, 128] width 366 height 18
click at [502, 132] on input "Dolje" at bounding box center [628, 128] width 366 height 18
click at [490, 105] on input "Nom" at bounding box center [628, 107] width 366 height 18
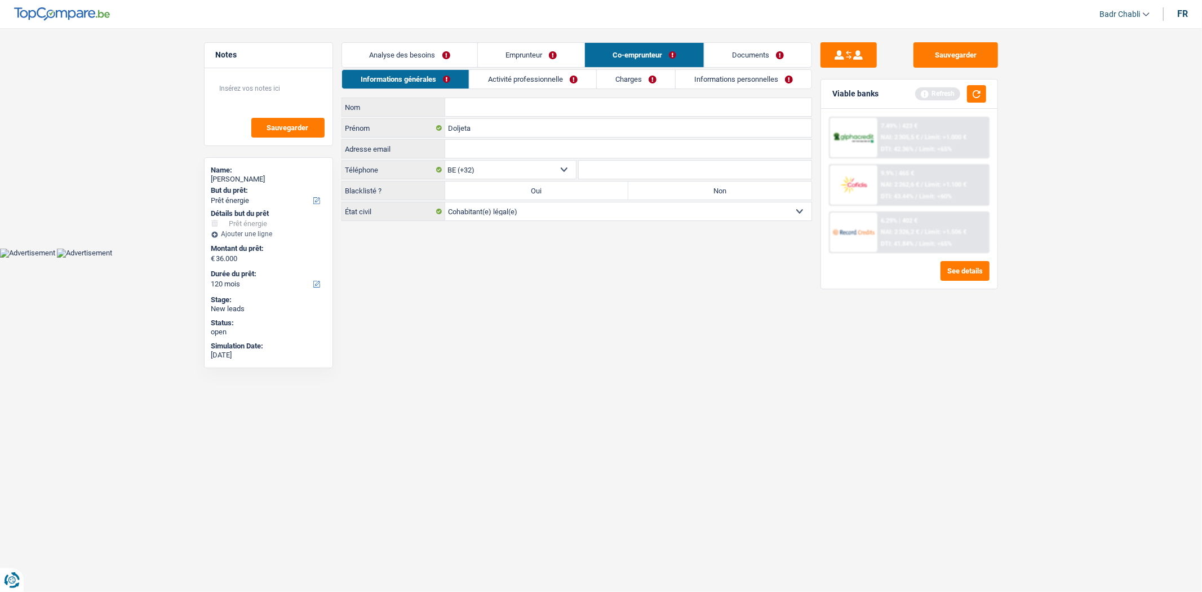
click at [490, 105] on input "Nom" at bounding box center [628, 107] width 366 height 18
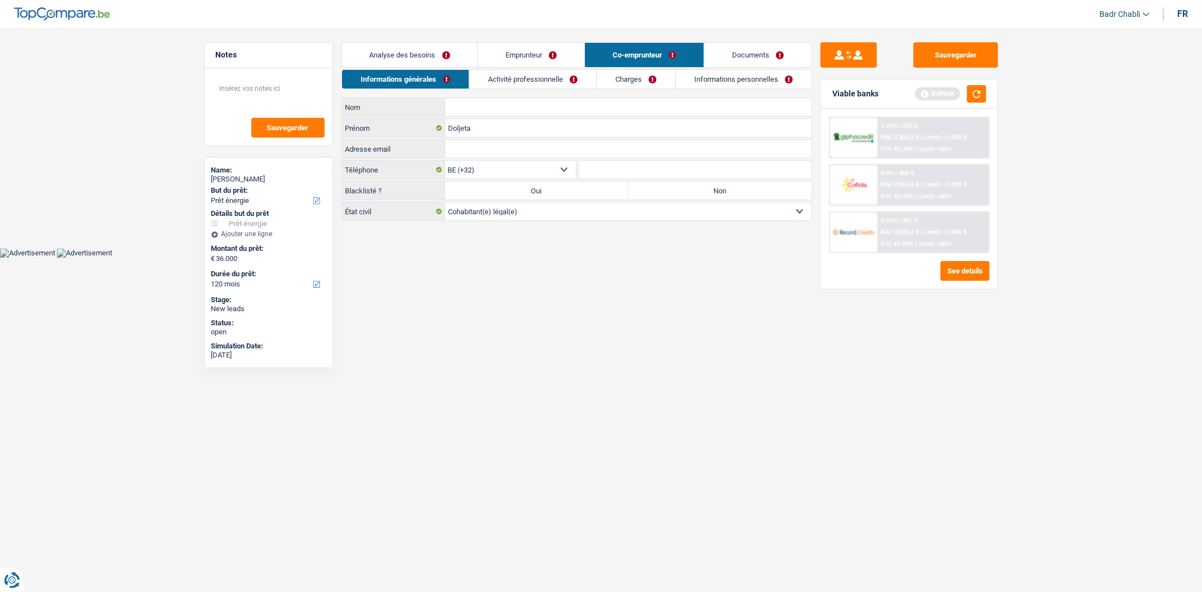
click at [490, 105] on input "Nom" at bounding box center [628, 107] width 366 height 18
click at [559, 78] on link "Activité professionnelle" at bounding box center [533, 79] width 127 height 19
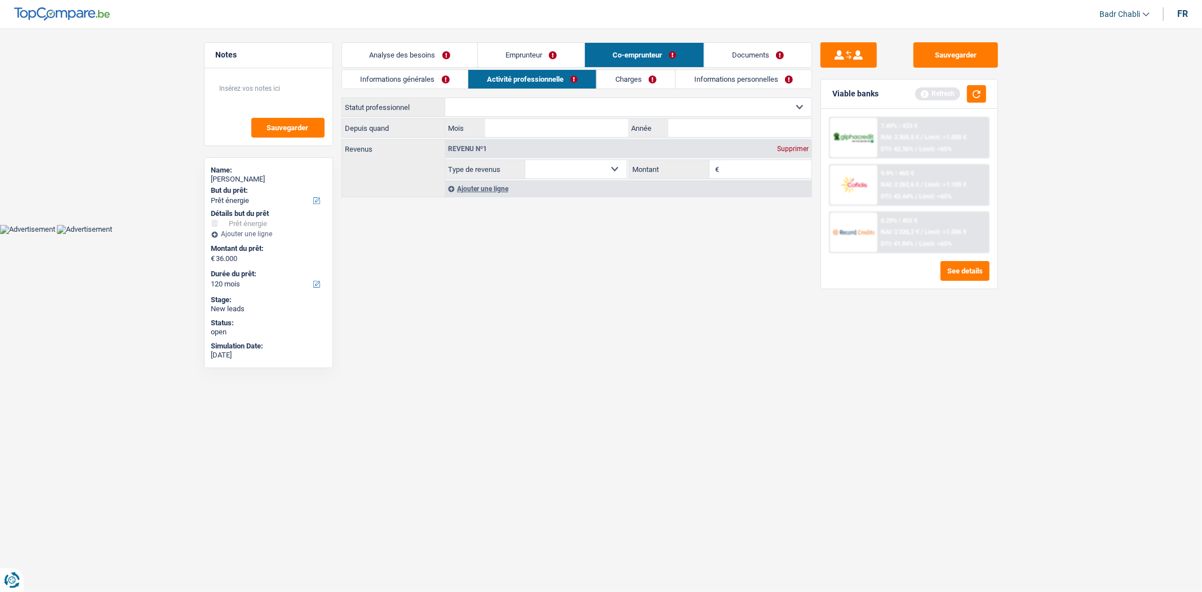
click at [604, 104] on select "Ouvrier Employé privé Employé public Invalide Indépendant Pensionné Chômeur Mut…" at bounding box center [628, 107] width 366 height 18
click at [445, 98] on select "Ouvrier Employé privé Employé public Invalide Indépendant Pensionné Chômeur Mut…" at bounding box center [628, 107] width 366 height 18
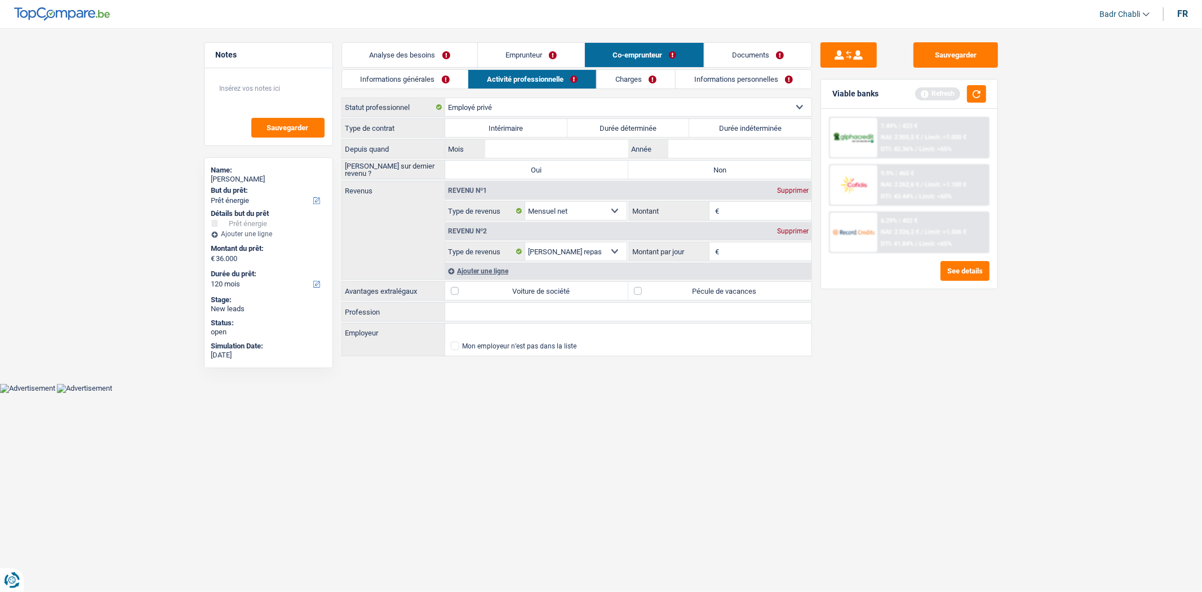
click at [759, 127] on label "Durée indéterminée" at bounding box center [750, 128] width 122 height 18
click at [759, 127] on input "Durée indéterminée" at bounding box center [750, 128] width 122 height 18
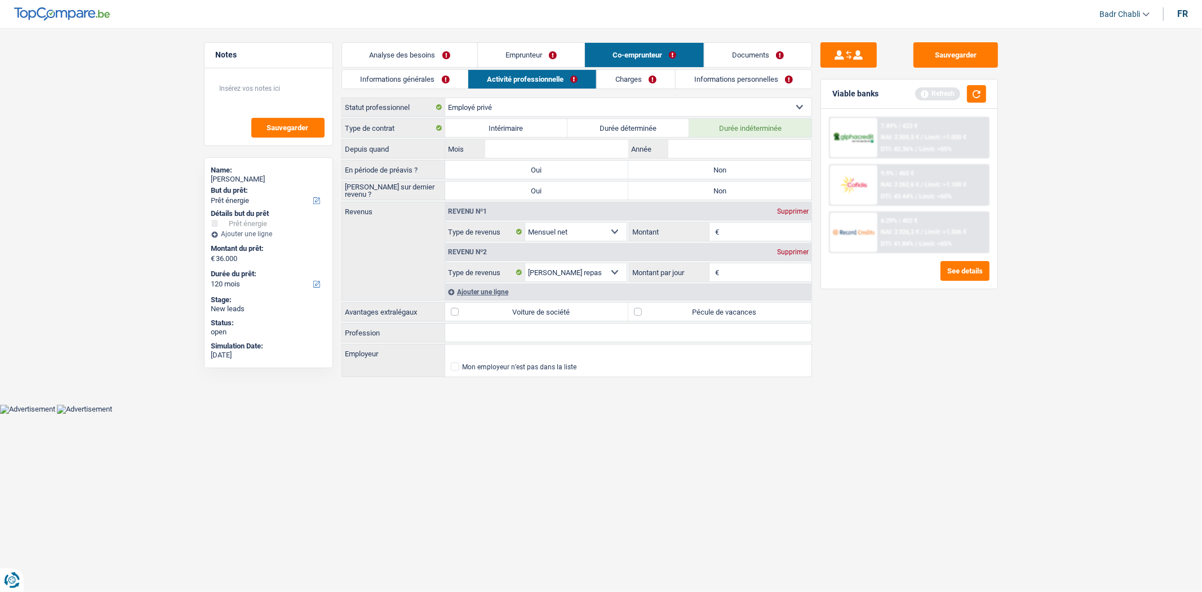
click at [720, 167] on label "Non" at bounding box center [720, 170] width 183 height 18
click at [720, 167] on input "Non" at bounding box center [720, 170] width 183 height 18
click at [722, 188] on label "Non" at bounding box center [720, 191] width 183 height 18
click at [722, 188] on input "Non" at bounding box center [720, 191] width 183 height 18
click at [757, 239] on input "Montant" at bounding box center [767, 232] width 90 height 18
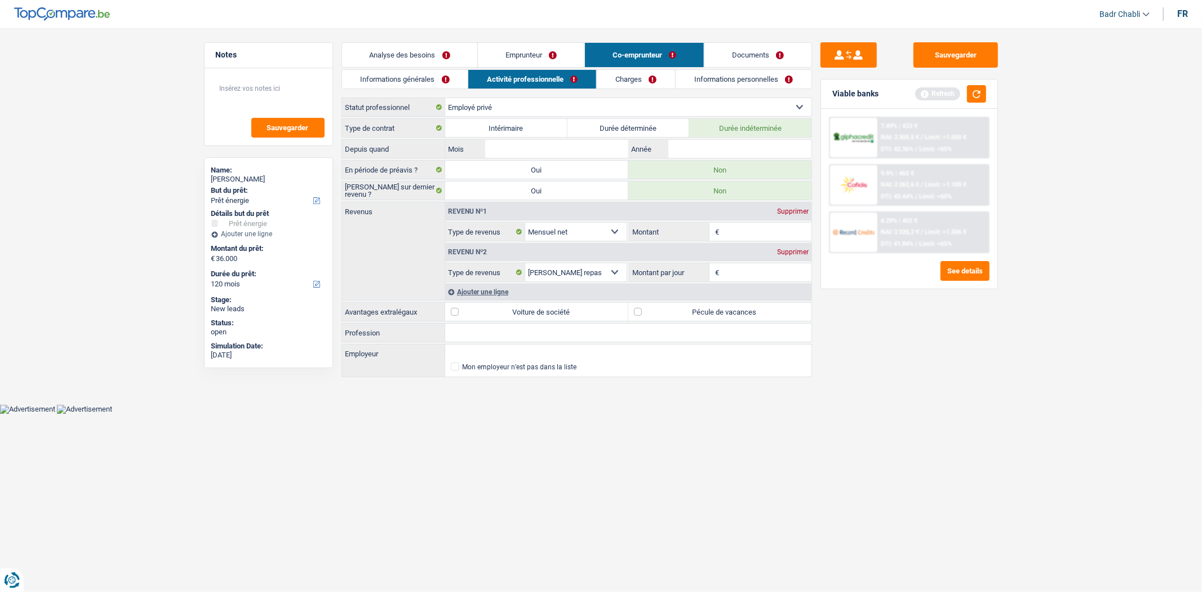
click at [757, 235] on input "Montant" at bounding box center [767, 232] width 90 height 18
click at [541, 331] on input "Profession" at bounding box center [628, 333] width 366 height 18
click at [507, 358] on input "Employeur" at bounding box center [628, 353] width 366 height 18
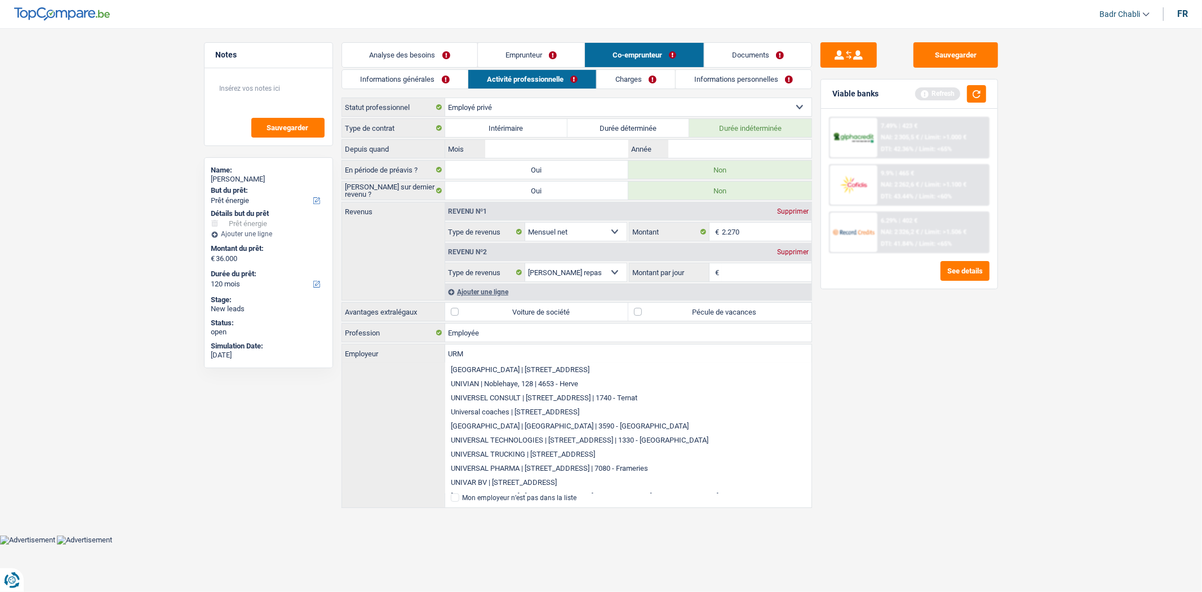
click at [1060, 420] on main "Notes Sauvegarder Name: [PERSON_NAME] But du prêt: Confort maison: meubles, tex…" at bounding box center [601, 276] width 1202 height 518
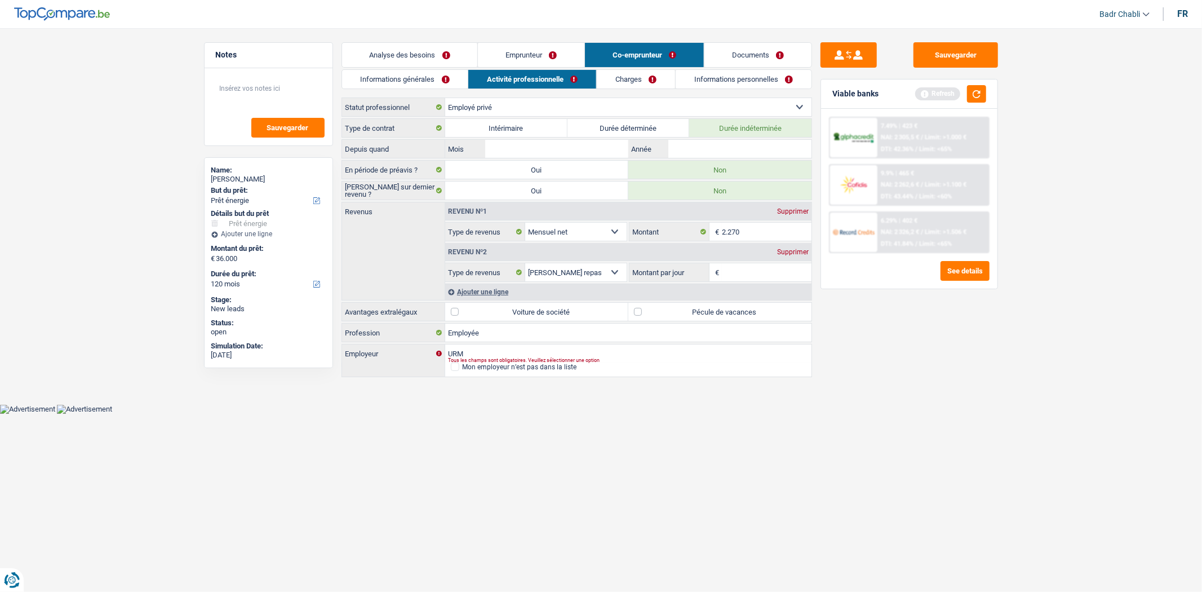
click at [649, 312] on label "Pécule de vacances" at bounding box center [720, 312] width 183 height 18
click at [649, 312] on input "Pécule de vacances" at bounding box center [720, 312] width 183 height 18
click at [758, 267] on input "Montant par jour" at bounding box center [767, 272] width 90 height 18
click at [551, 147] on input "Mois" at bounding box center [556, 149] width 143 height 18
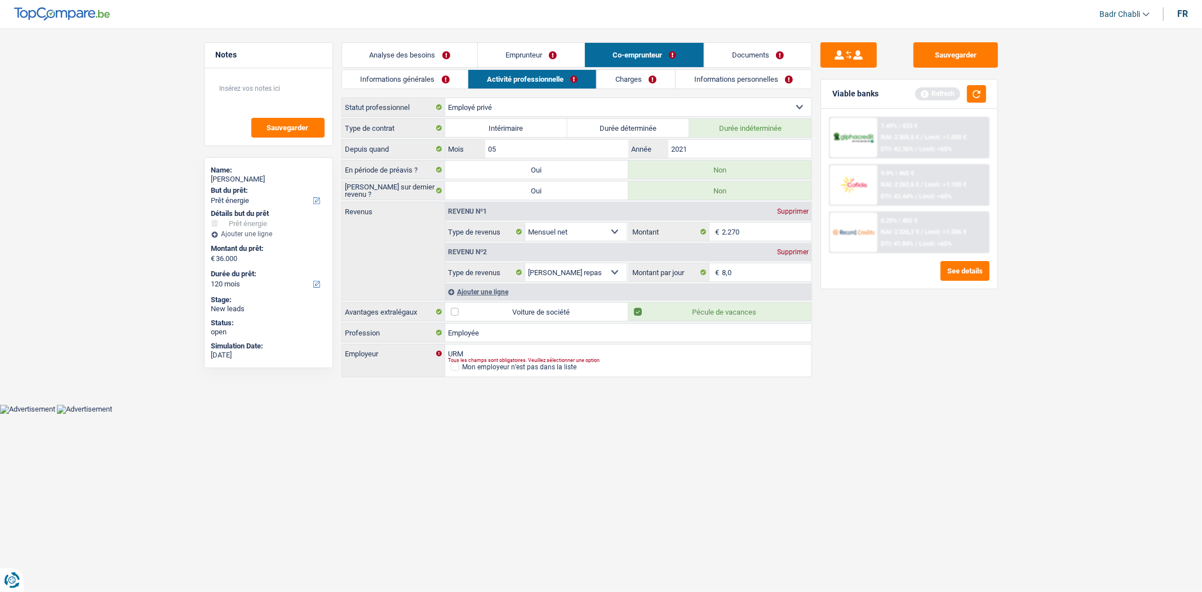
click at [532, 43] on link "Emprunteur" at bounding box center [531, 55] width 107 height 24
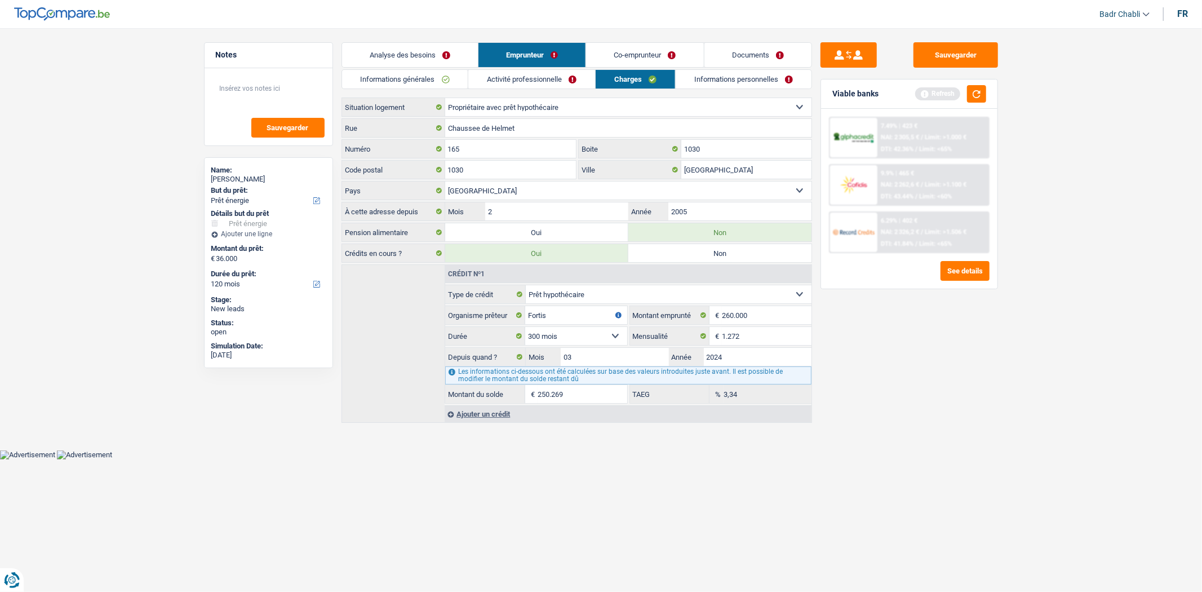
click at [737, 86] on link "Informations personnelles" at bounding box center [744, 79] width 136 height 19
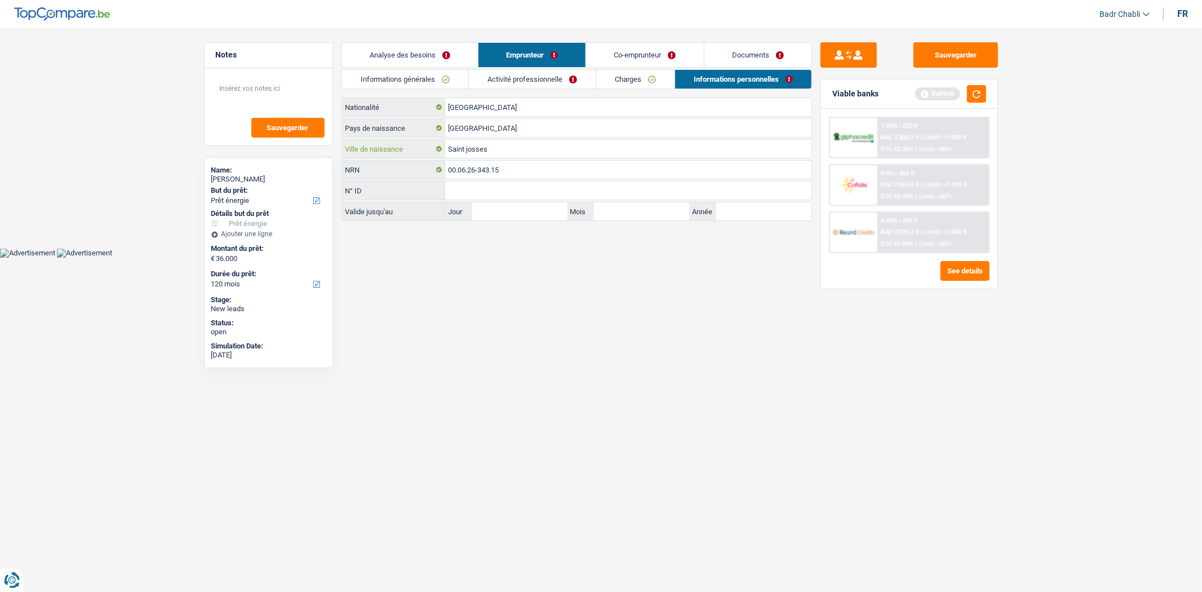
click at [499, 148] on input "Saint josses" at bounding box center [628, 149] width 366 height 18
click at [651, 49] on link "Co-emprunteur" at bounding box center [644, 55] width 117 height 24
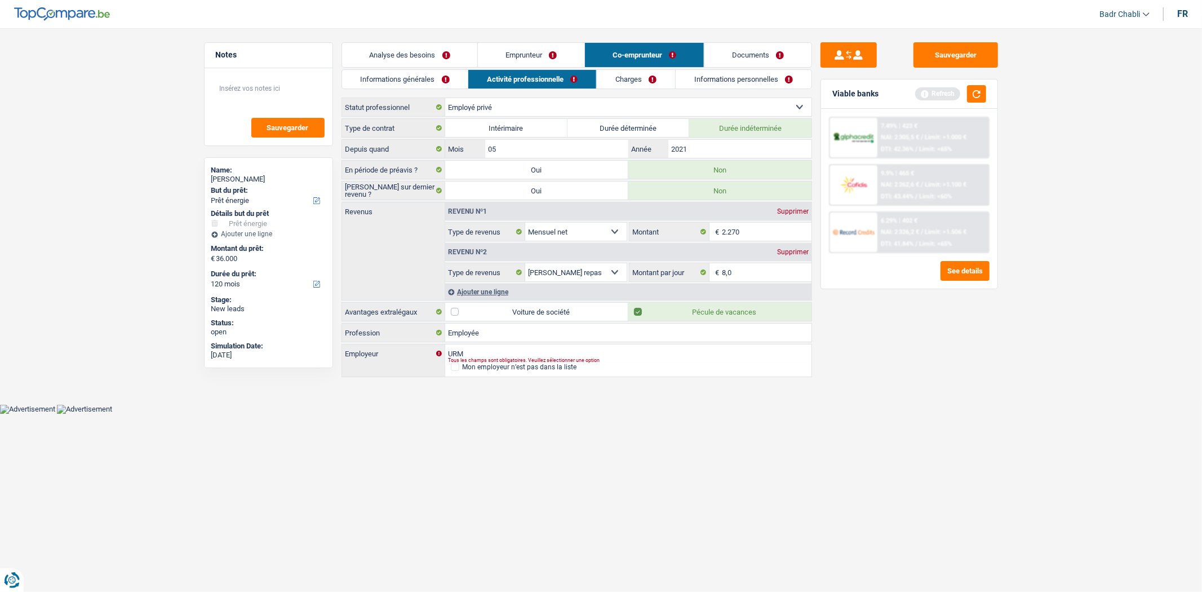
click at [719, 79] on link "Informations personnelles" at bounding box center [744, 79] width 136 height 19
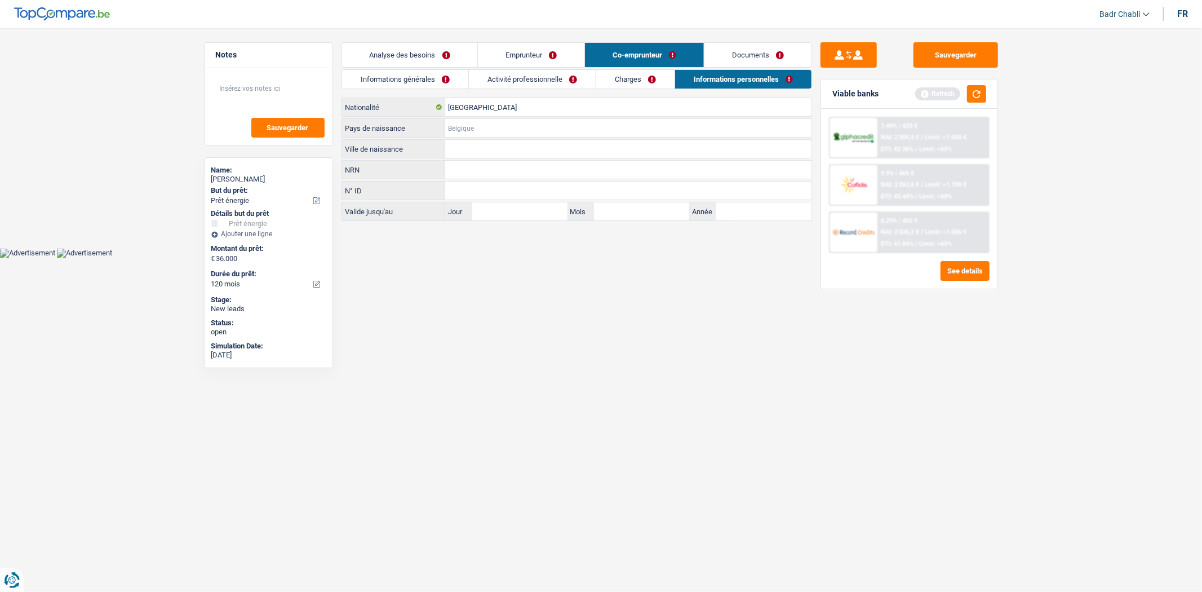
click at [485, 129] on input "Pays de naissance" at bounding box center [628, 128] width 366 height 18
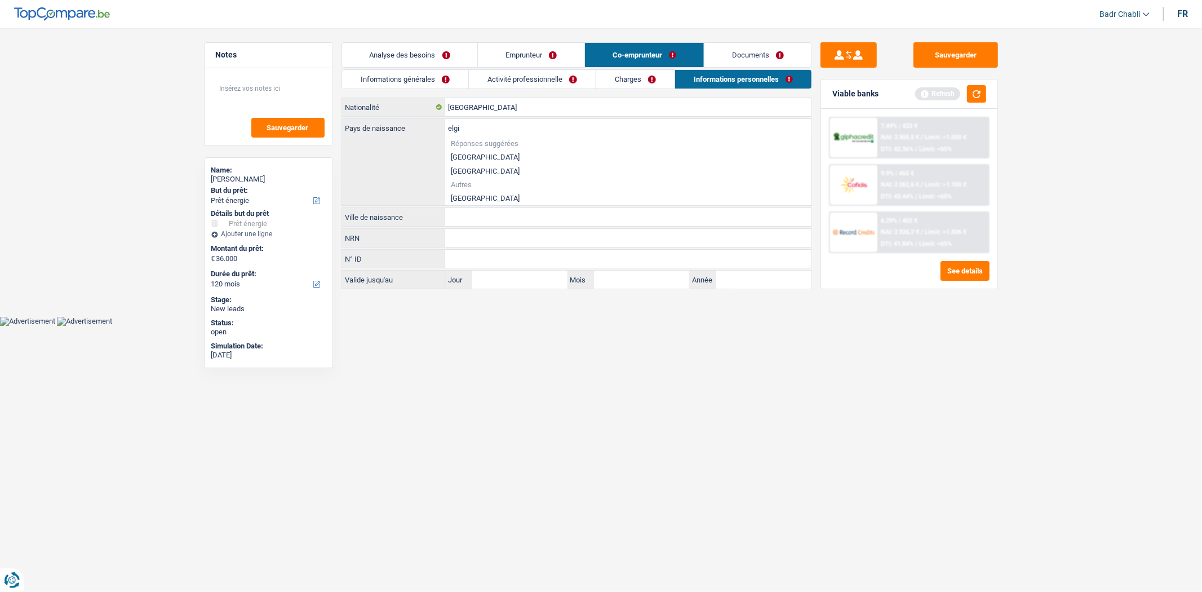
click at [461, 194] on li "[GEOGRAPHIC_DATA]" at bounding box center [628, 198] width 366 height 14
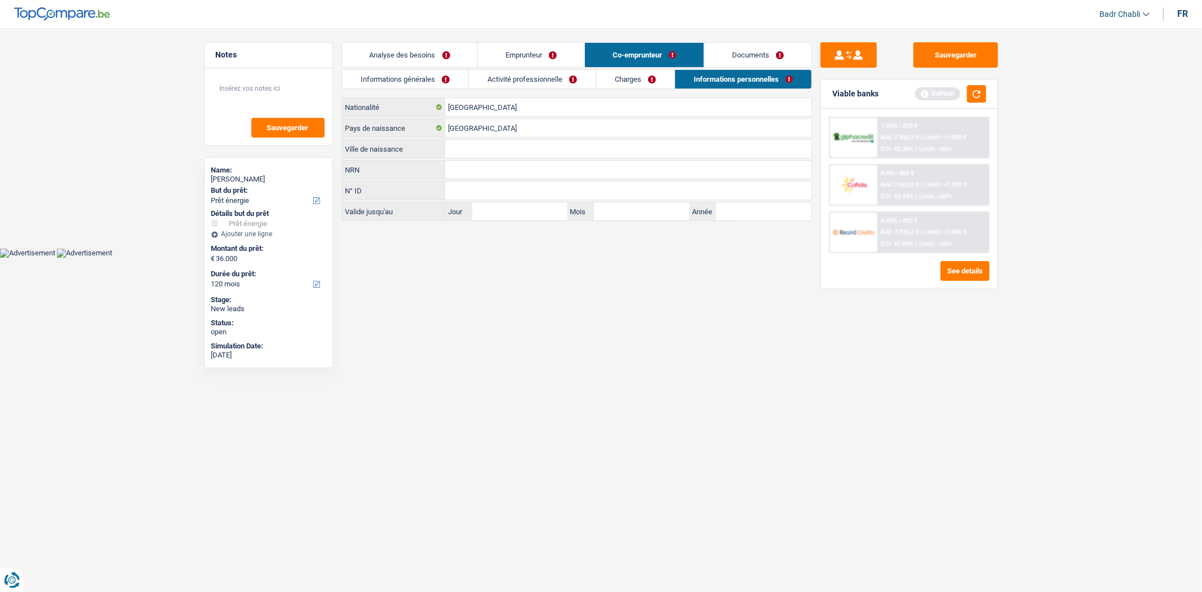
click at [481, 147] on input "Ville de naissance" at bounding box center [628, 149] width 366 height 18
click at [934, 55] on button "Sauvegarder" at bounding box center [956, 54] width 85 height 25
click at [632, 77] on link "Charges" at bounding box center [635, 79] width 78 height 19
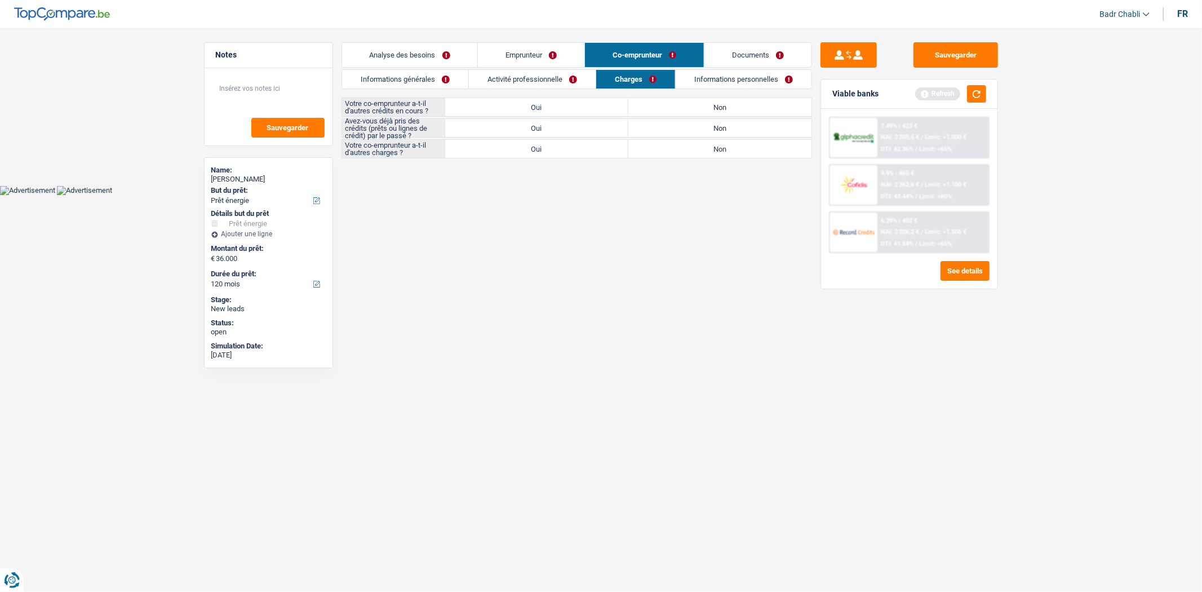
click at [707, 101] on label "Non" at bounding box center [720, 107] width 183 height 18
click at [707, 101] on input "Non" at bounding box center [720, 107] width 183 height 18
click at [711, 132] on label "Non" at bounding box center [720, 128] width 183 height 18
click at [711, 132] on input "Non" at bounding box center [720, 128] width 183 height 18
click at [713, 140] on label "Non" at bounding box center [720, 149] width 183 height 18
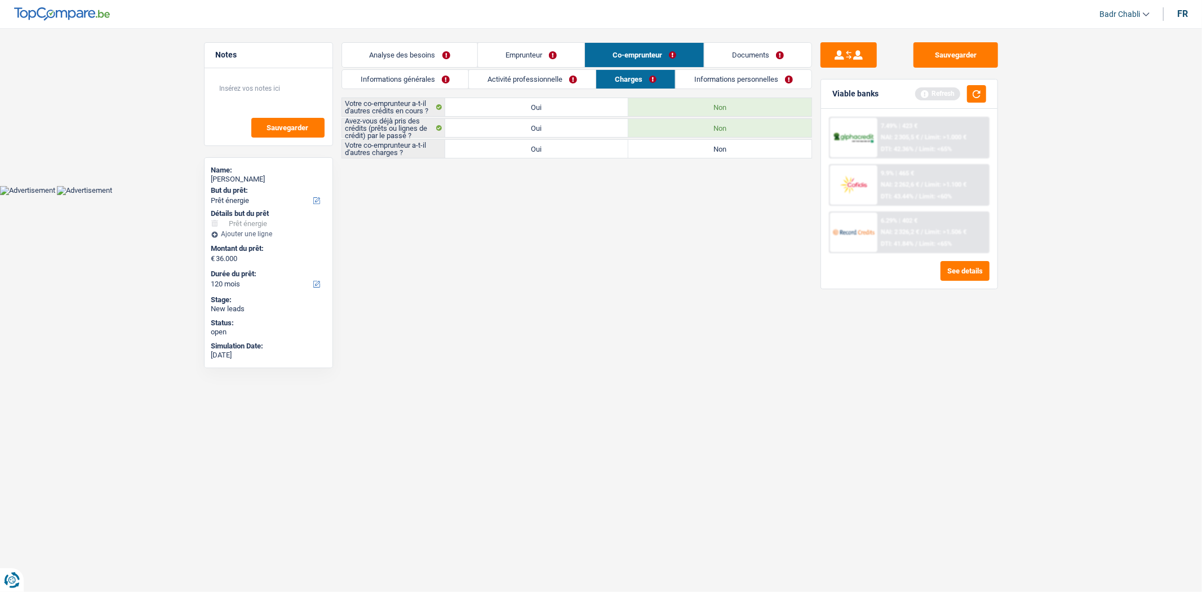
click at [713, 140] on input "Non" at bounding box center [720, 149] width 183 height 18
click at [421, 47] on link "Analyse des besoins" at bounding box center [410, 55] width 136 height 24
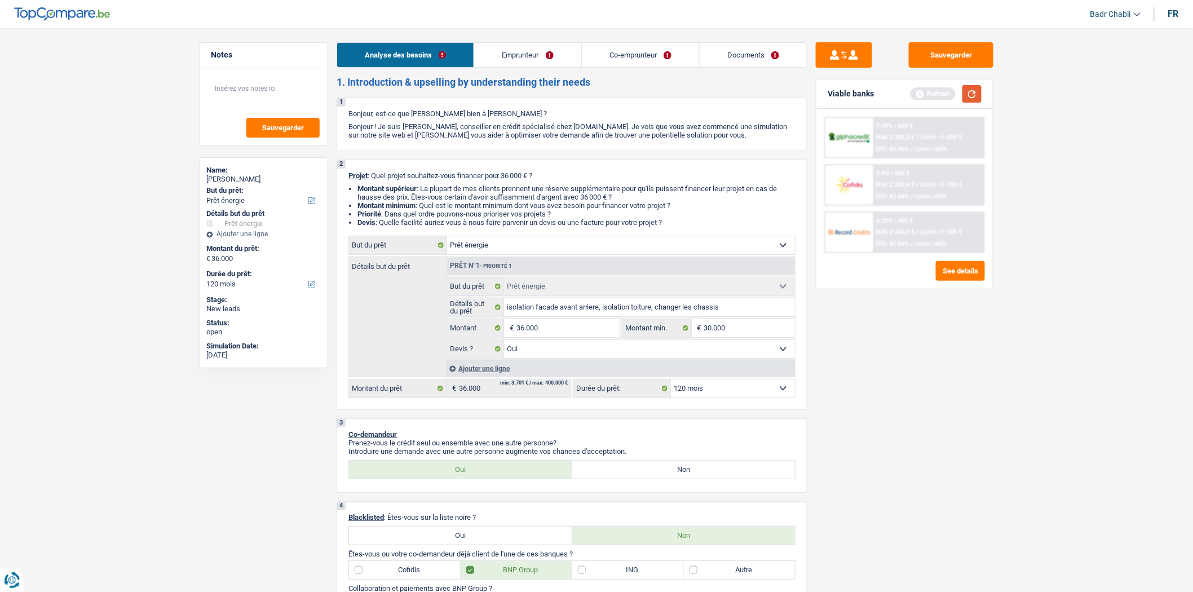
click at [969, 95] on button "button" at bounding box center [971, 93] width 19 height 17
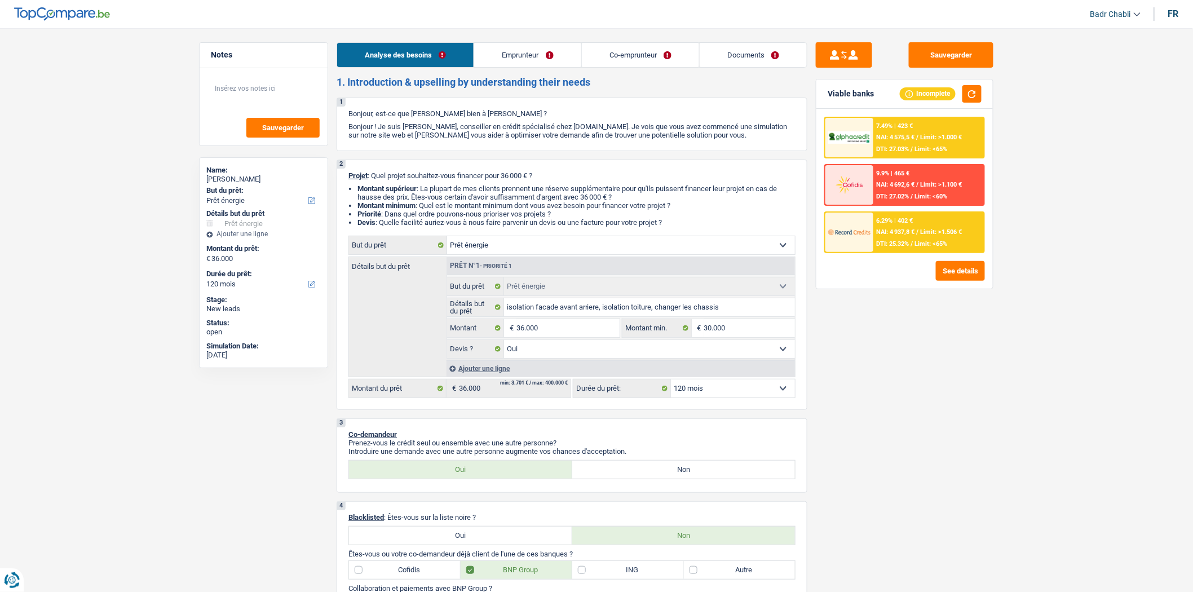
click at [900, 220] on div "6.29% | 402 €" at bounding box center [895, 220] width 37 height 7
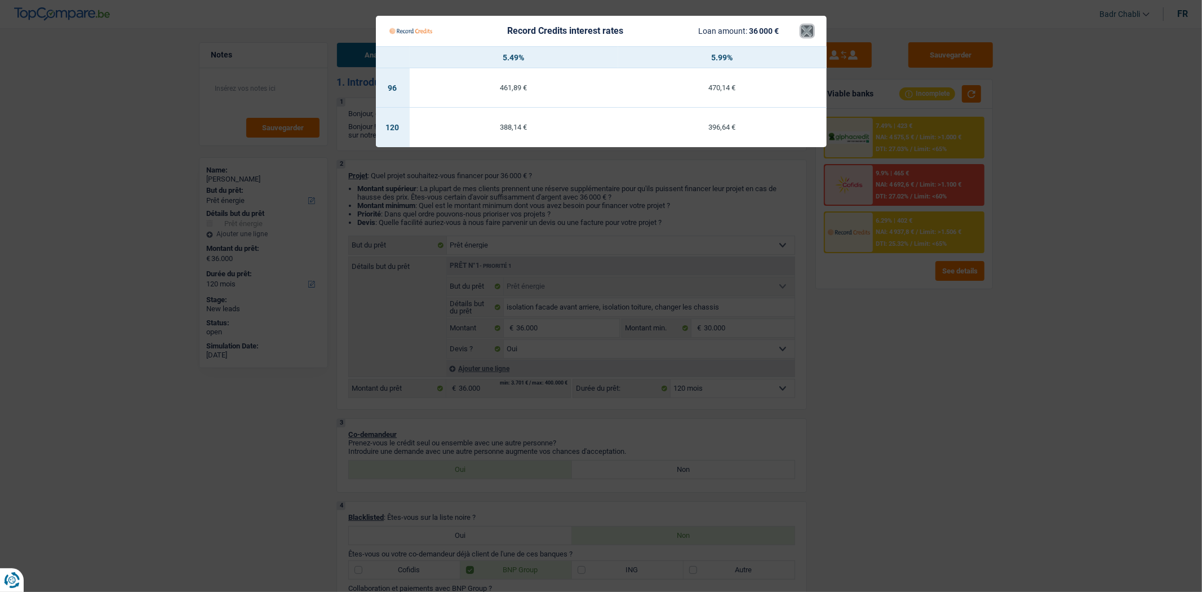
click at [812, 33] on button "×" at bounding box center [808, 30] width 12 height 11
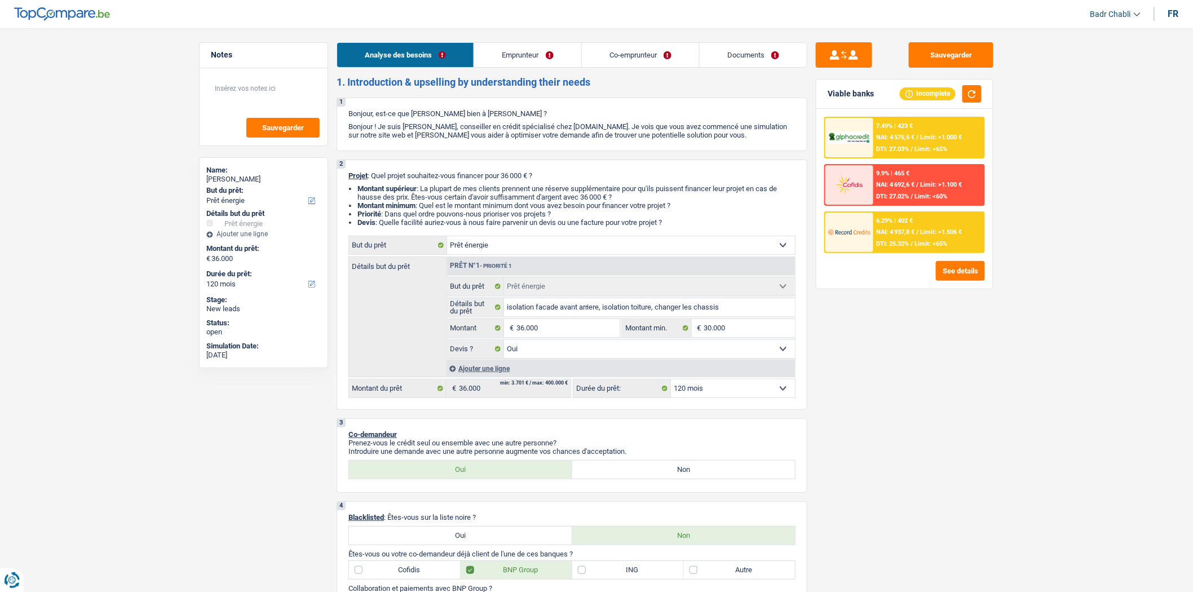
click at [530, 62] on link "Emprunteur" at bounding box center [527, 55] width 107 height 24
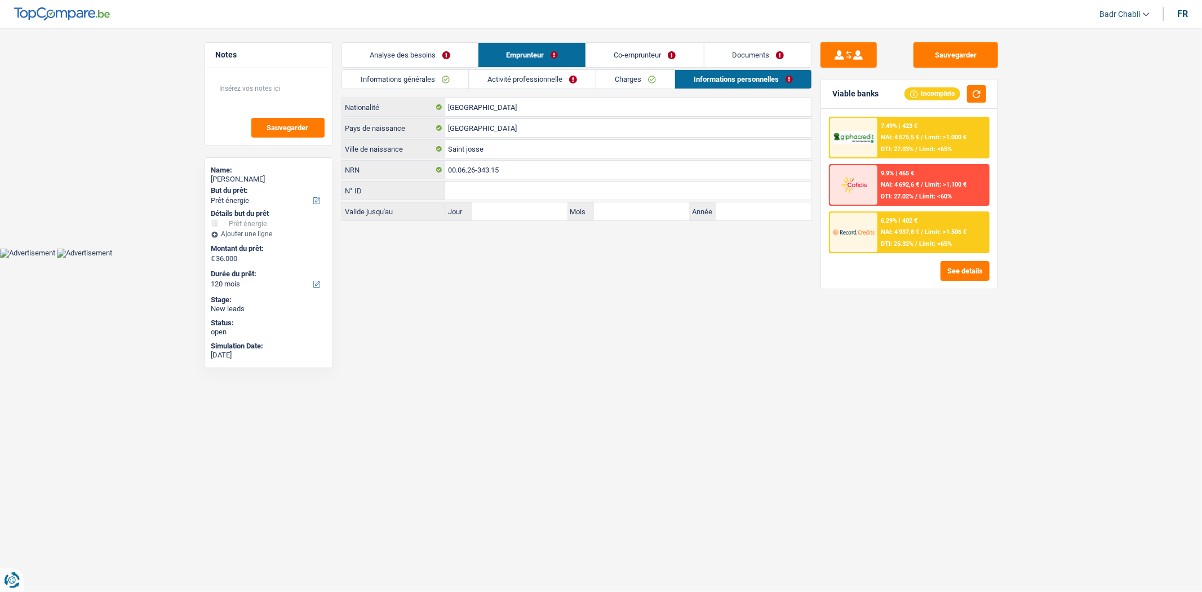
click at [541, 74] on link "Activité professionnelle" at bounding box center [532, 79] width 127 height 19
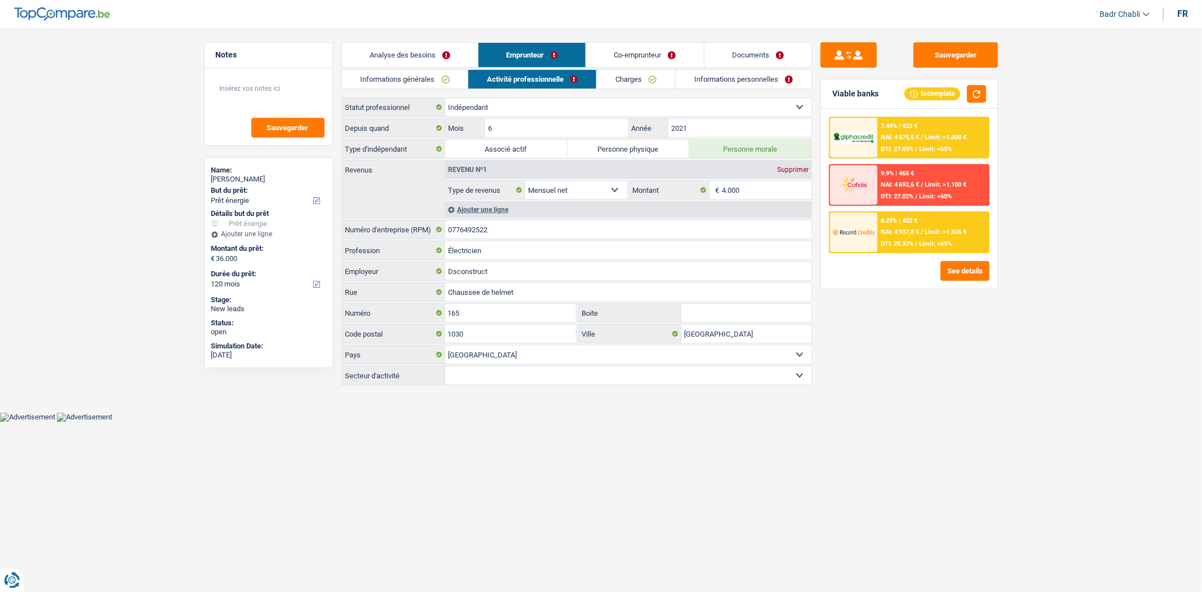
click at [726, 80] on link "Informations personnelles" at bounding box center [744, 79] width 136 height 19
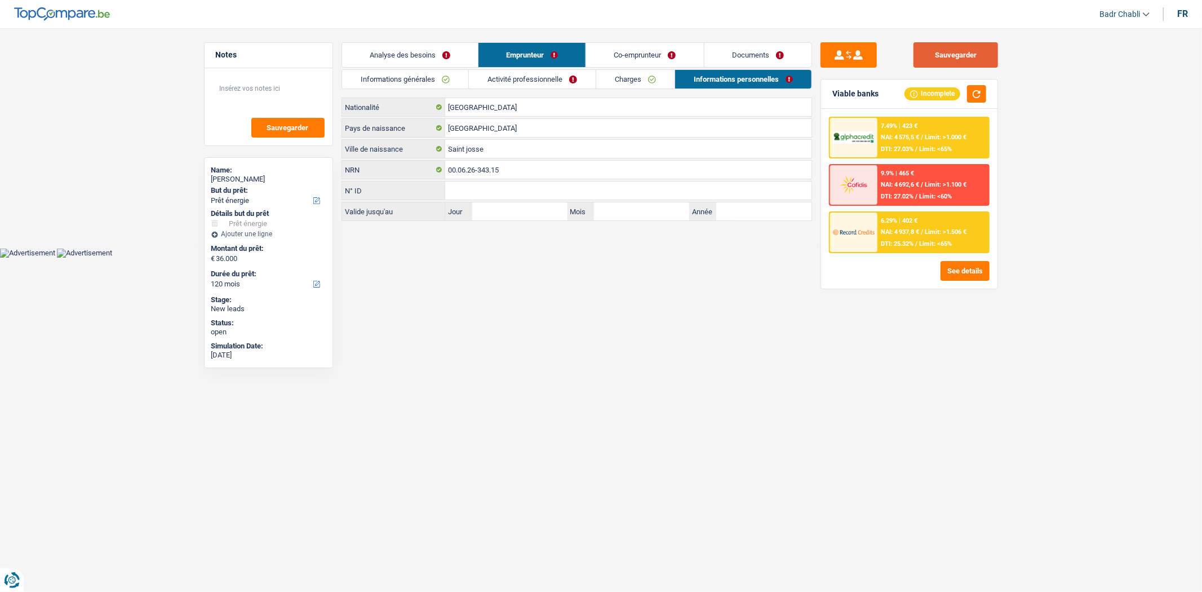
click at [962, 58] on button "Sauvegarder" at bounding box center [956, 54] width 85 height 25
click at [632, 77] on link "Charges" at bounding box center [635, 79] width 78 height 19
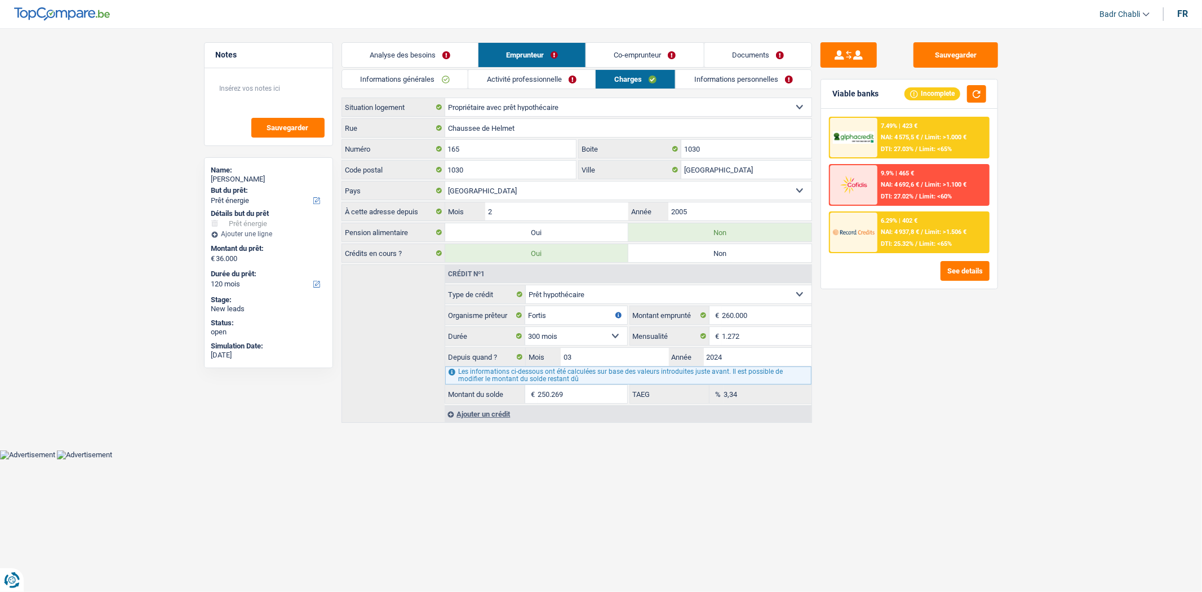
click at [538, 77] on link "Activité professionnelle" at bounding box center [531, 79] width 127 height 19
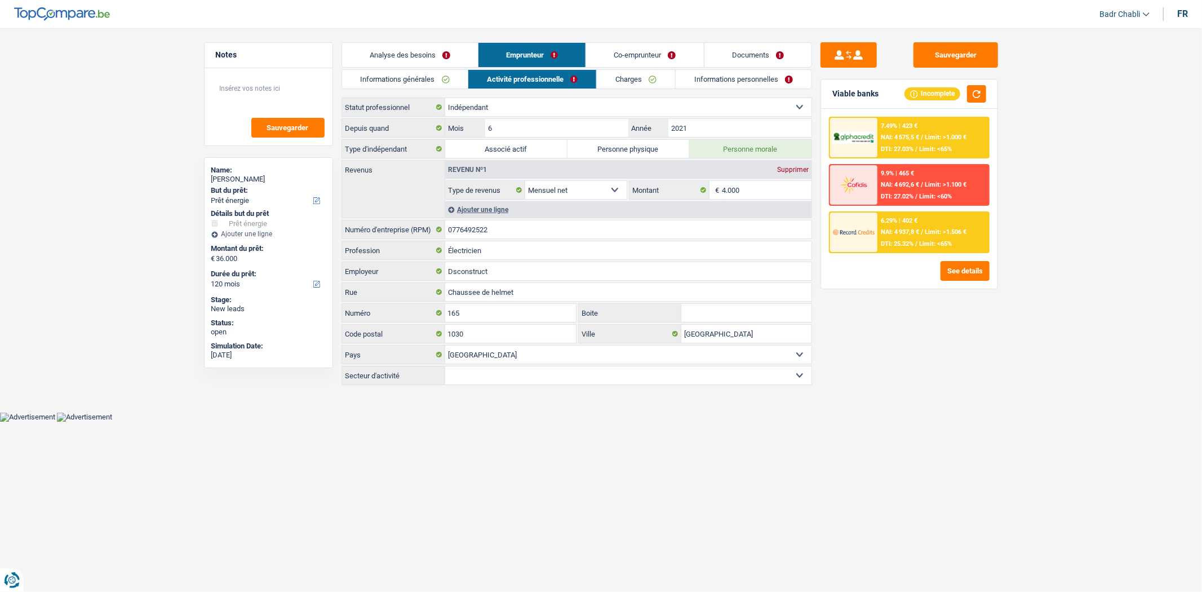
click at [617, 81] on link "Charges" at bounding box center [636, 79] width 78 height 19
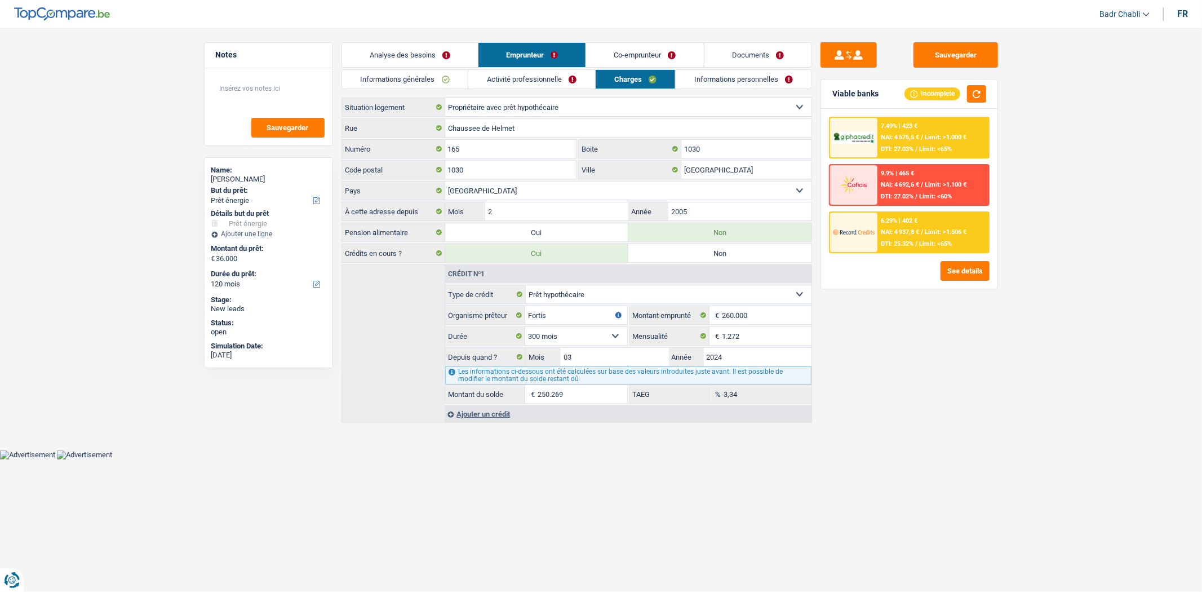
click at [708, 81] on link "Informations personnelles" at bounding box center [744, 79] width 136 height 19
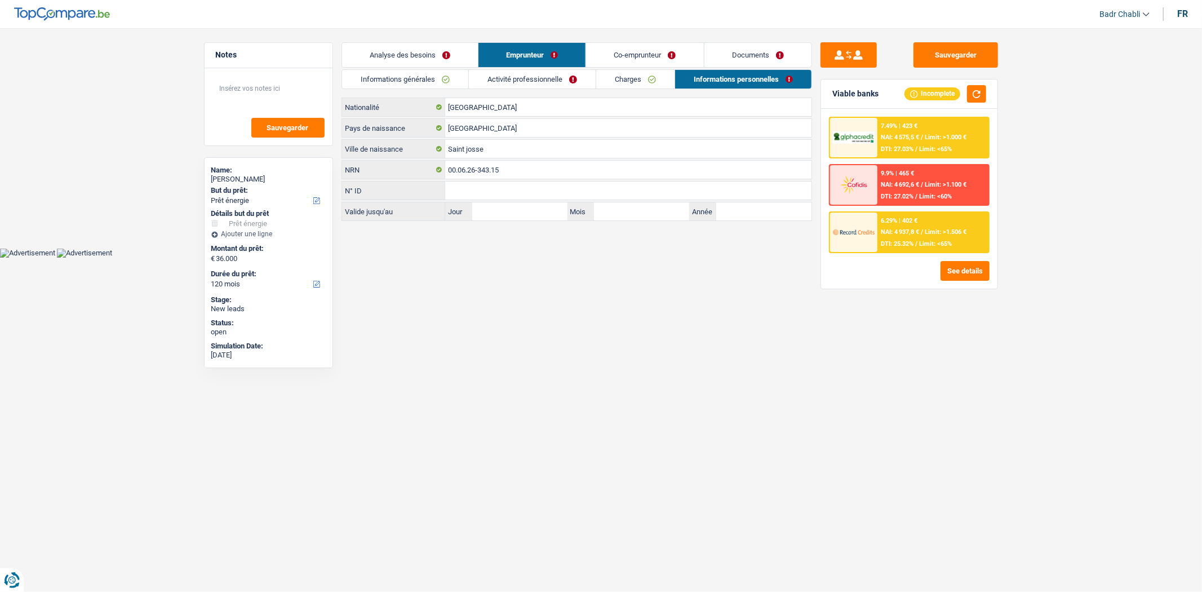
click at [662, 80] on link "Charges" at bounding box center [635, 79] width 78 height 19
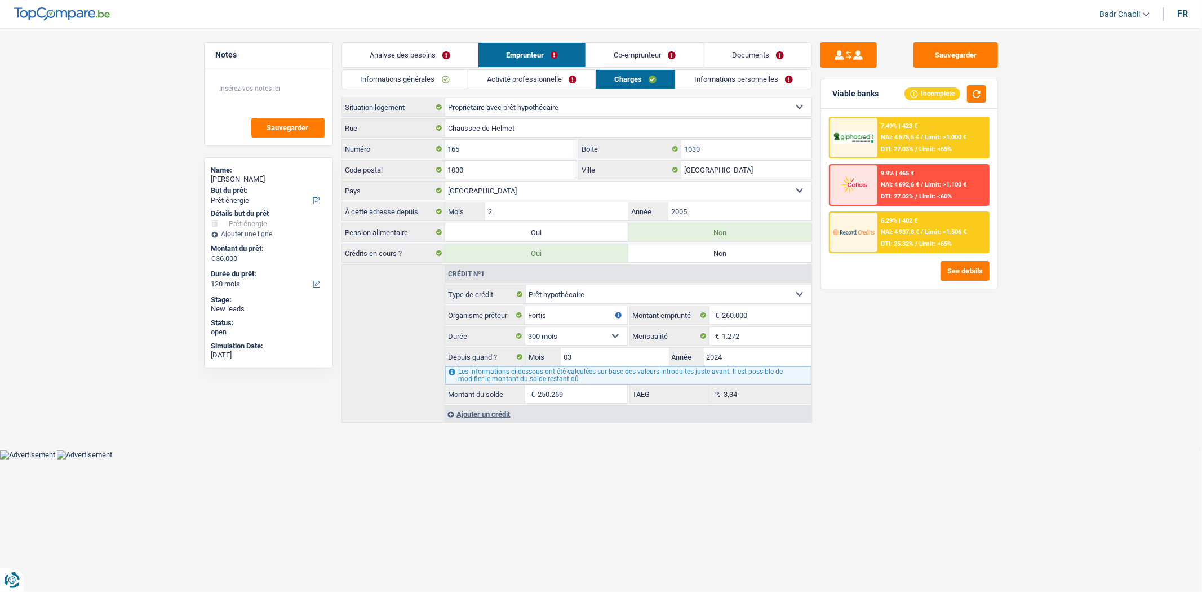
click at [724, 82] on link "Informations personnelles" at bounding box center [744, 79] width 136 height 19
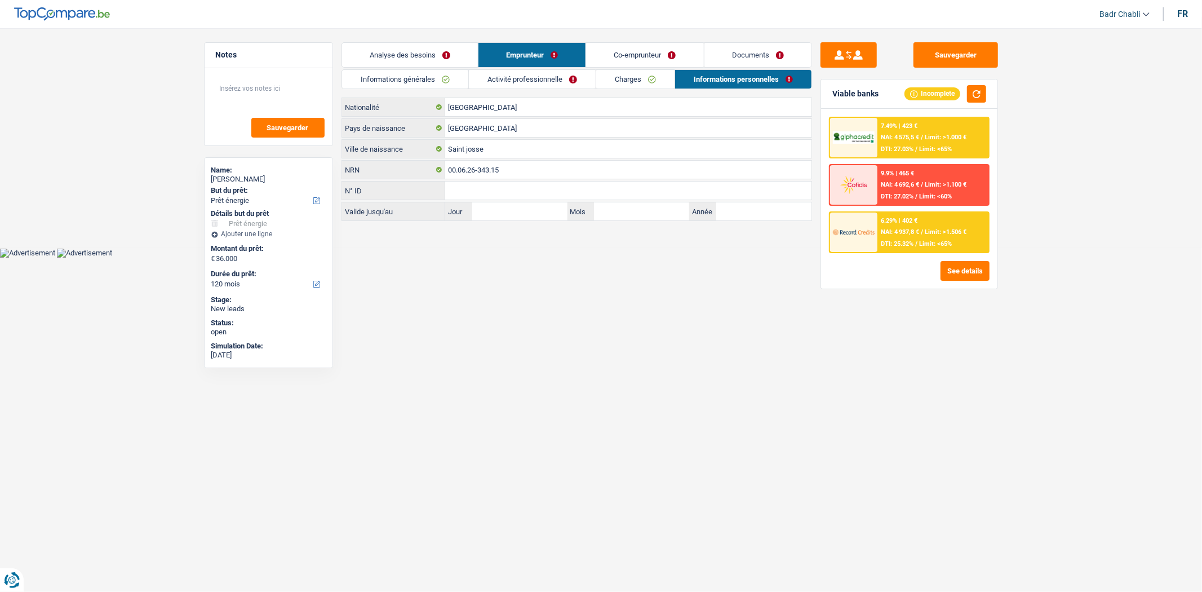
click at [641, 82] on link "Charges" at bounding box center [635, 79] width 78 height 19
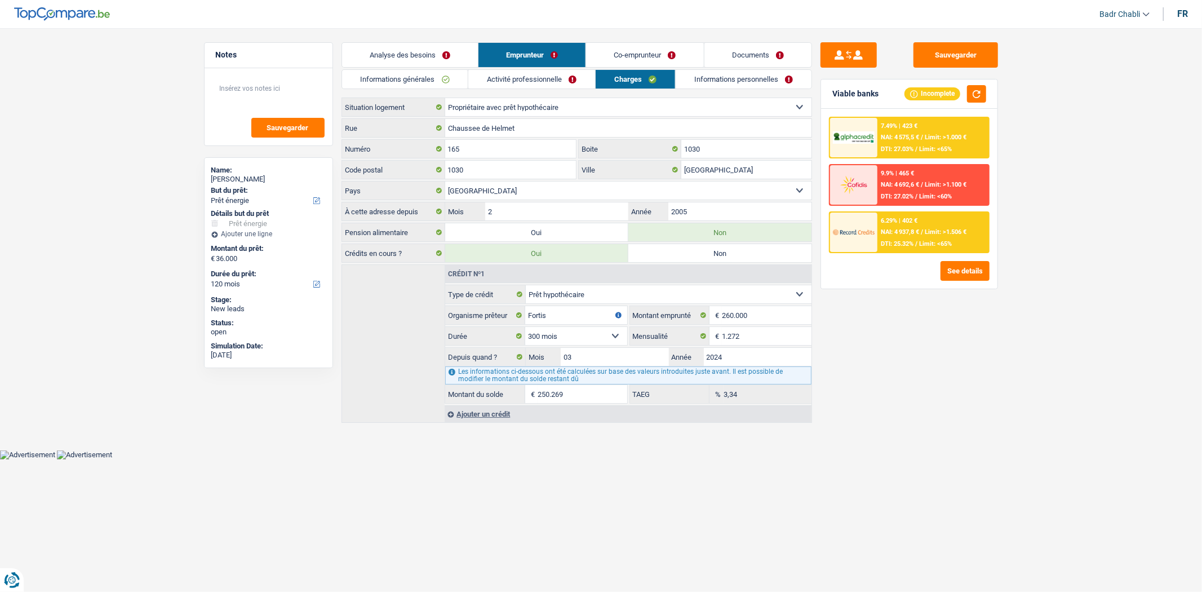
click at [516, 79] on link "Activité professionnelle" at bounding box center [531, 79] width 127 height 19
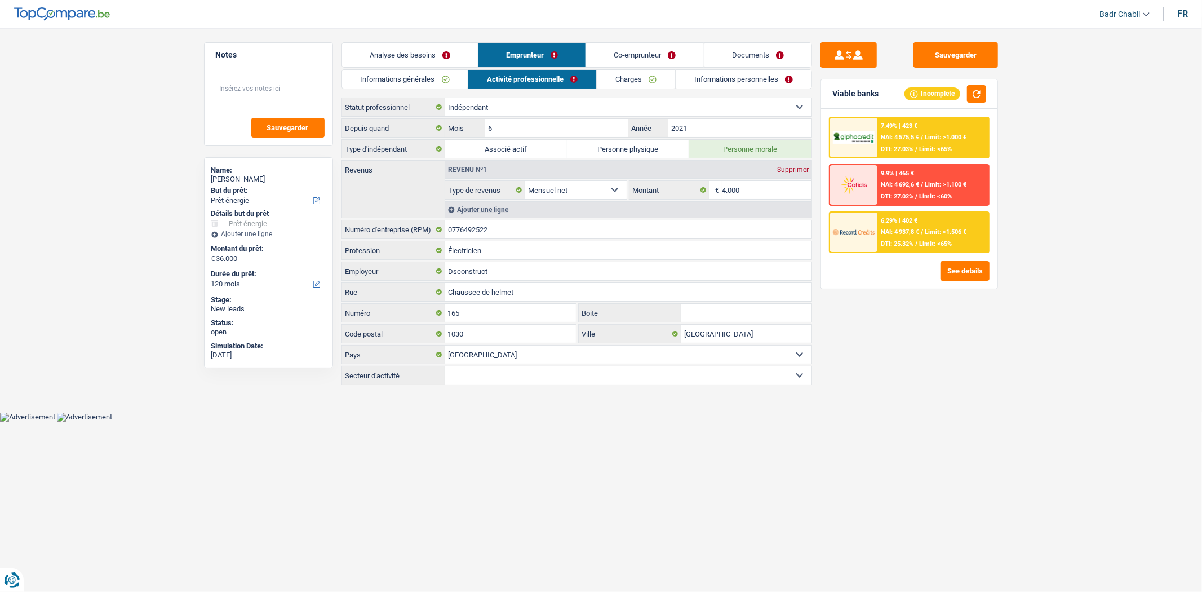
click at [658, 81] on link "Charges" at bounding box center [636, 79] width 78 height 19
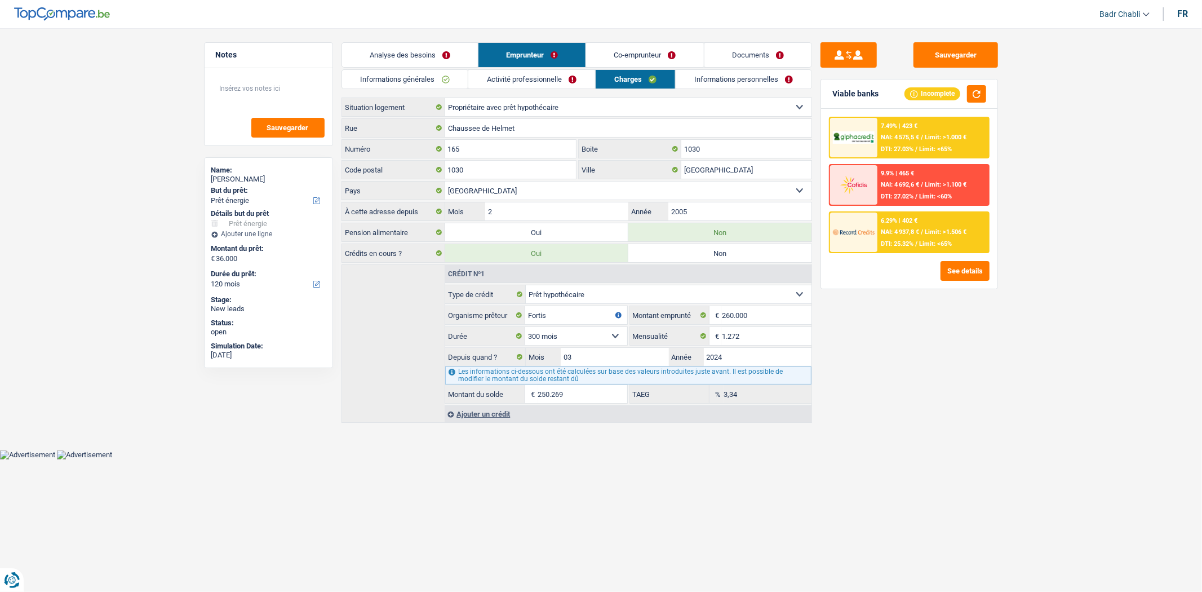
click at [743, 81] on link "Informations personnelles" at bounding box center [744, 79] width 136 height 19
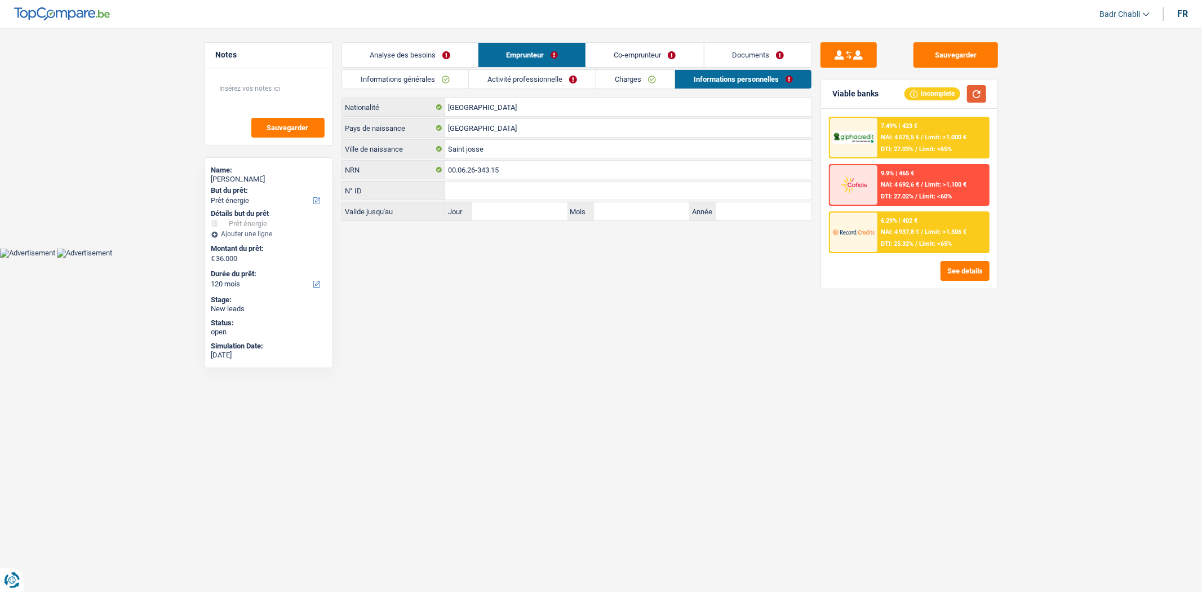
click at [984, 95] on button "button" at bounding box center [976, 93] width 19 height 17
click at [940, 218] on div "6.29% | 402 € NAI: 4 937,8 € / Limit: >1.506 € DTI: 25.32% / Limit: <65%" at bounding box center [933, 232] width 111 height 39
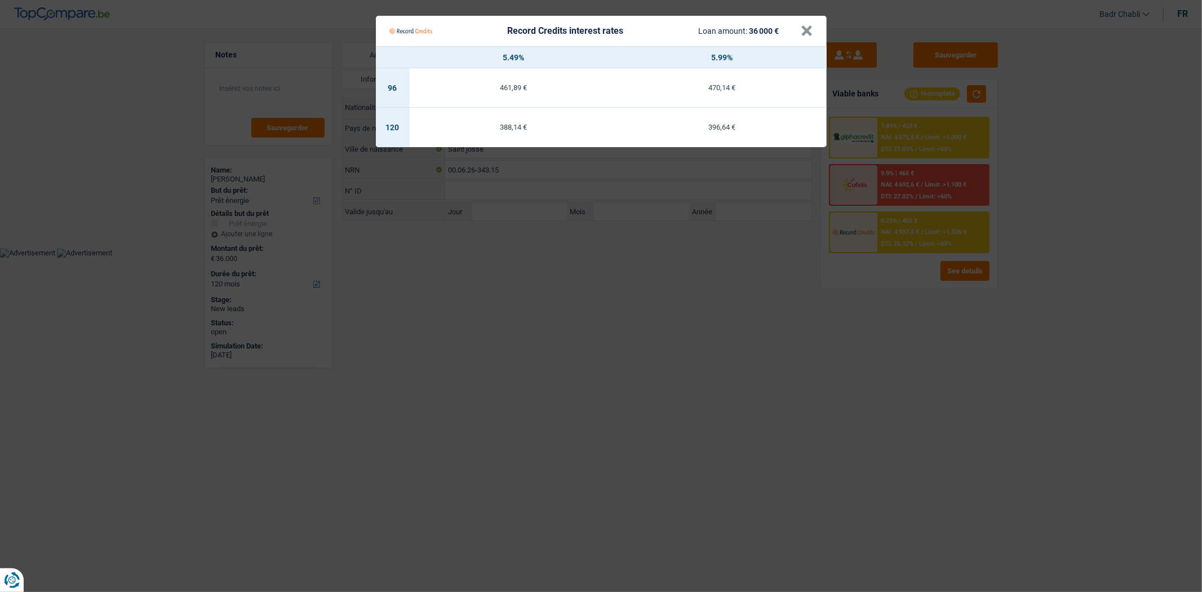
click at [814, 32] on Credits___BV_modal_header_ "Record Credits interest rates Loan amount: 36 000 € ×" at bounding box center [601, 31] width 451 height 30
click at [810, 32] on button "×" at bounding box center [808, 30] width 12 height 11
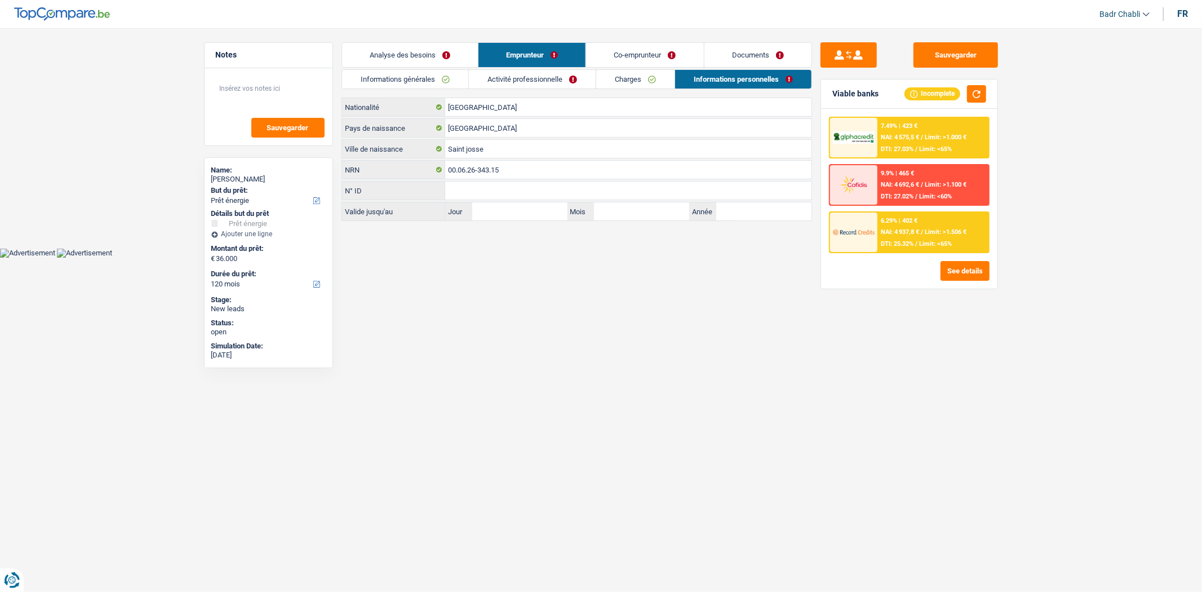
click at [923, 234] on div "6.29% | 402 € NAI: 4 937,8 € / Limit: >1.506 € DTI: 25.32% / Limit: <65%" at bounding box center [933, 232] width 111 height 39
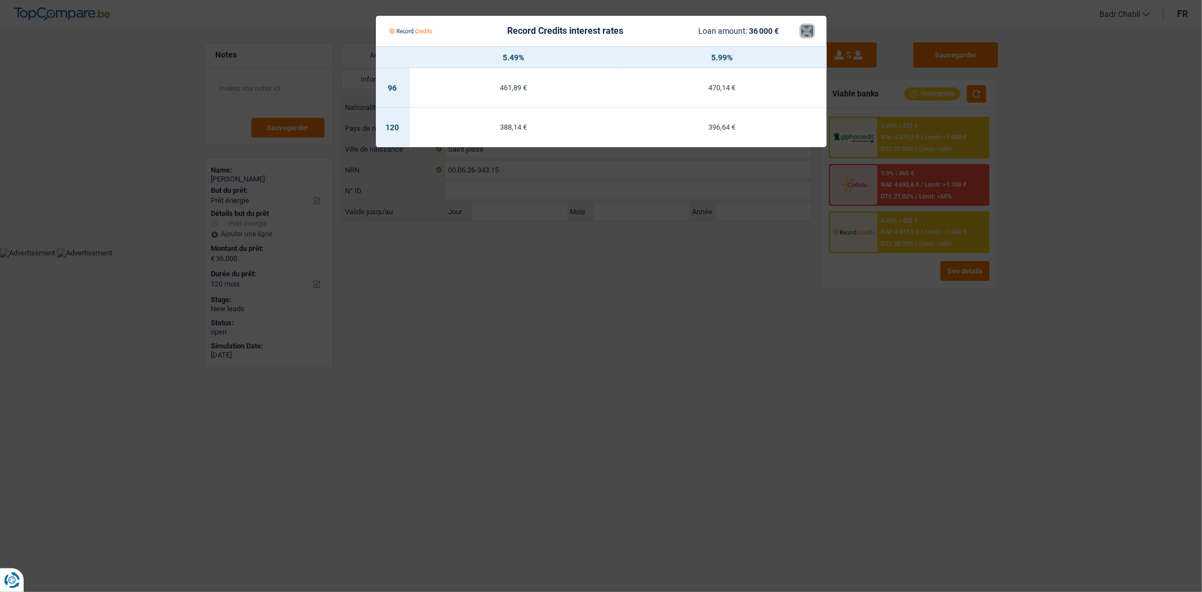
click at [807, 32] on button "×" at bounding box center [808, 30] width 12 height 11
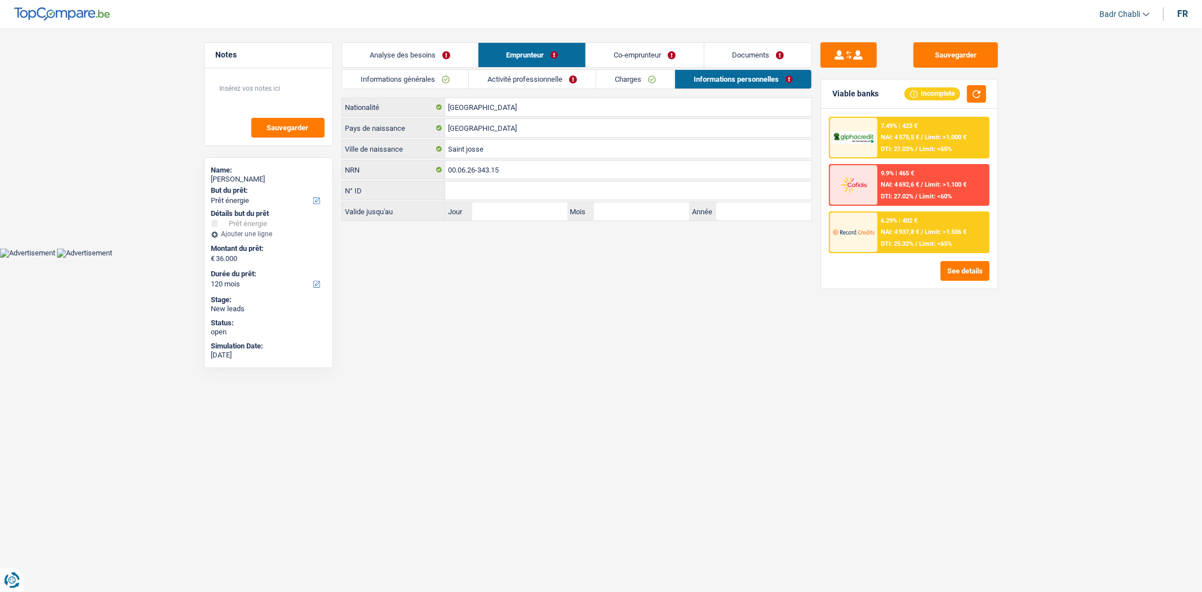
click at [902, 241] on span "DTI: 25.32%" at bounding box center [897, 243] width 33 height 7
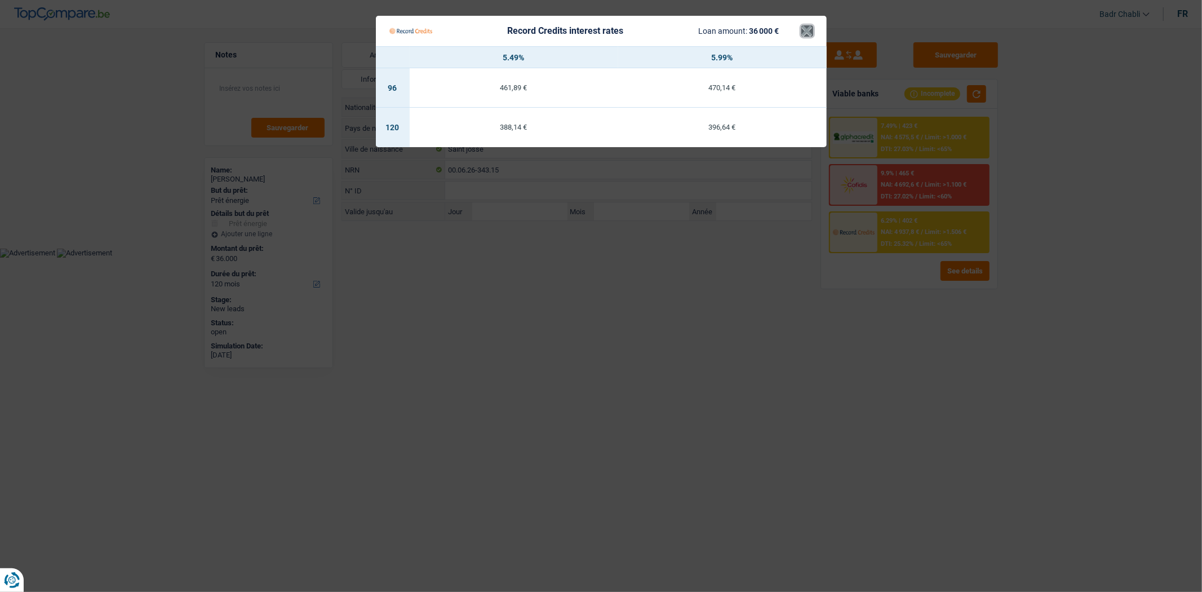
click at [809, 37] on button "×" at bounding box center [808, 30] width 12 height 11
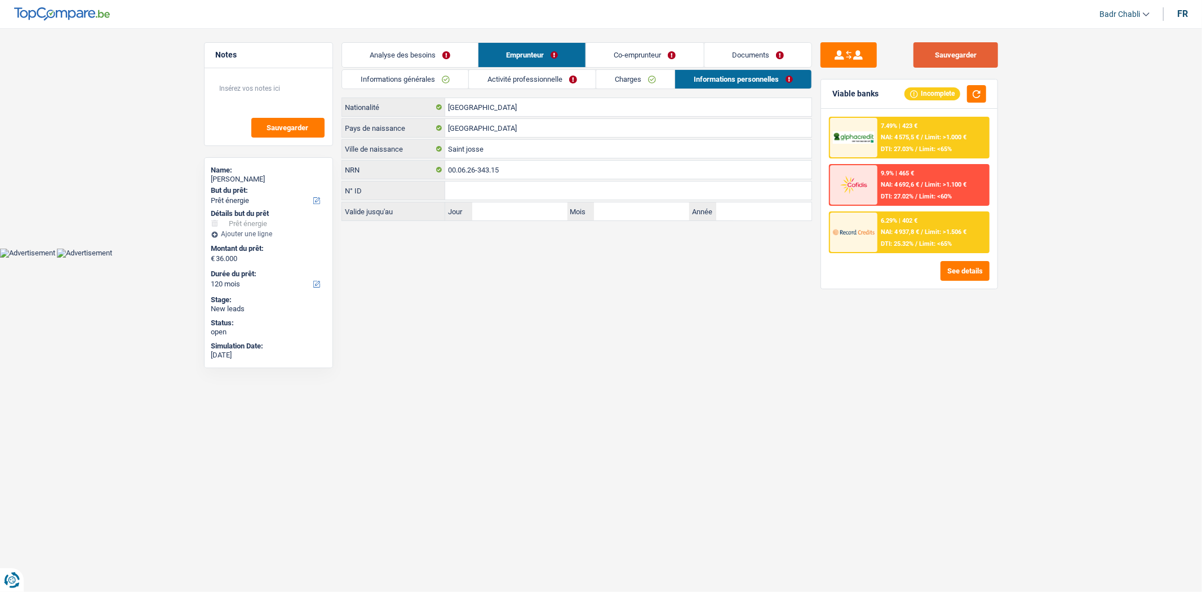
click at [934, 56] on button "Sauvegarder" at bounding box center [956, 54] width 85 height 25
click at [439, 58] on link "Analyse des besoins" at bounding box center [410, 55] width 136 height 24
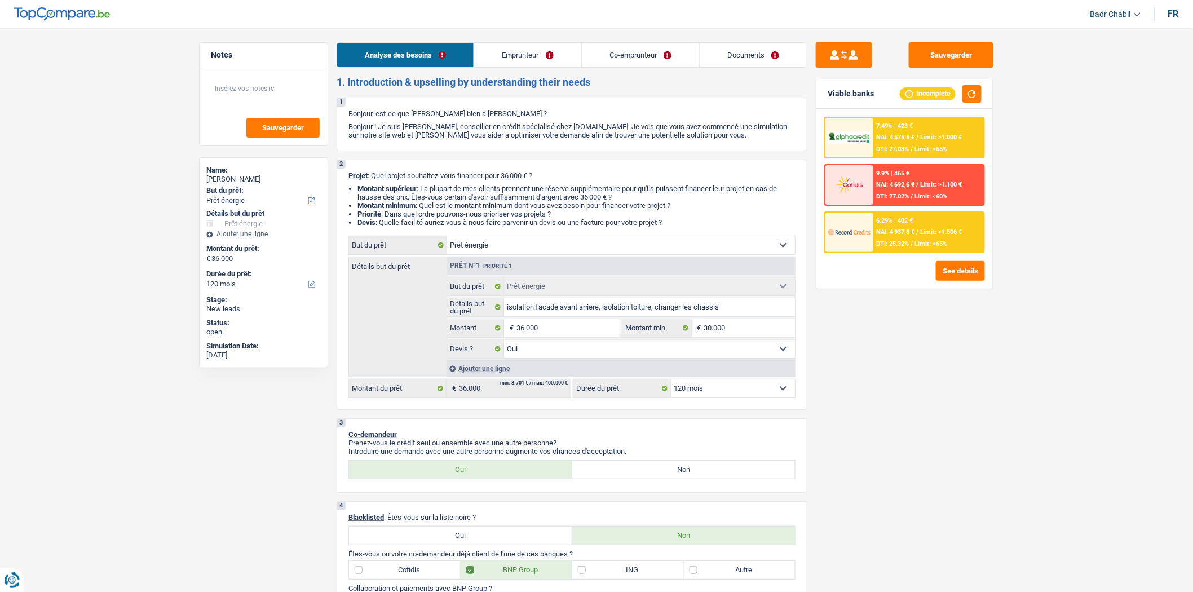
click at [897, 240] on span "DTI: 25.32%" at bounding box center [893, 243] width 33 height 7
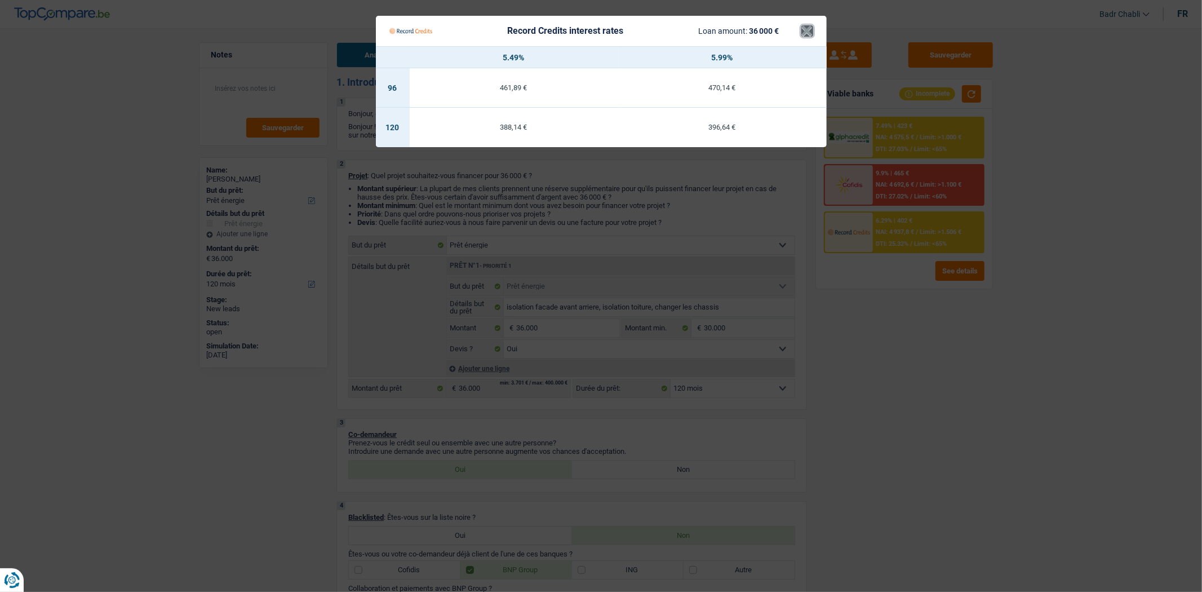
click at [810, 25] on button "×" at bounding box center [808, 30] width 12 height 11
